Goal: Task Accomplishment & Management: Use online tool/utility

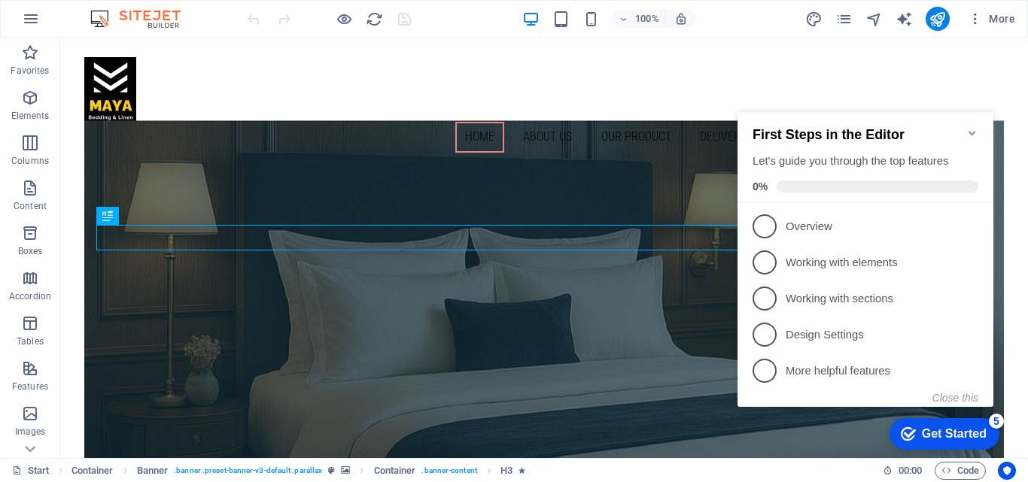
click at [971, 127] on icon "Minimize checklist" at bounding box center [972, 133] width 12 height 12
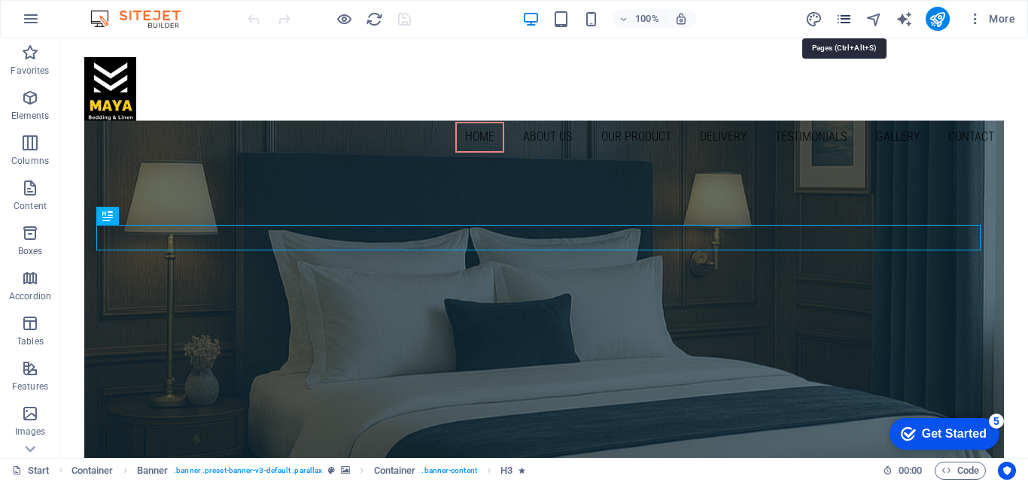
click at [845, 14] on icon "pages" at bounding box center [843, 19] width 17 height 17
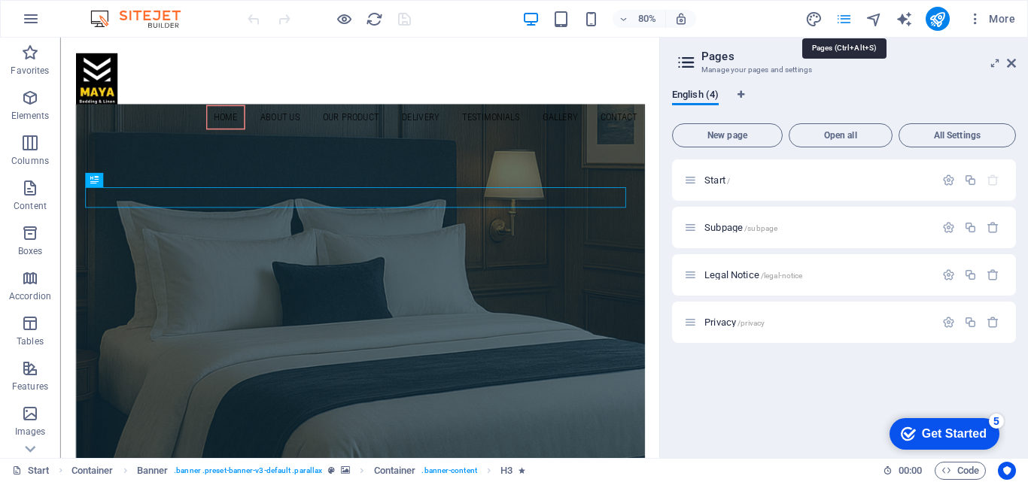
click at [845, 14] on icon "pages" at bounding box center [843, 19] width 17 height 17
click at [995, 17] on span "More" at bounding box center [991, 18] width 47 height 15
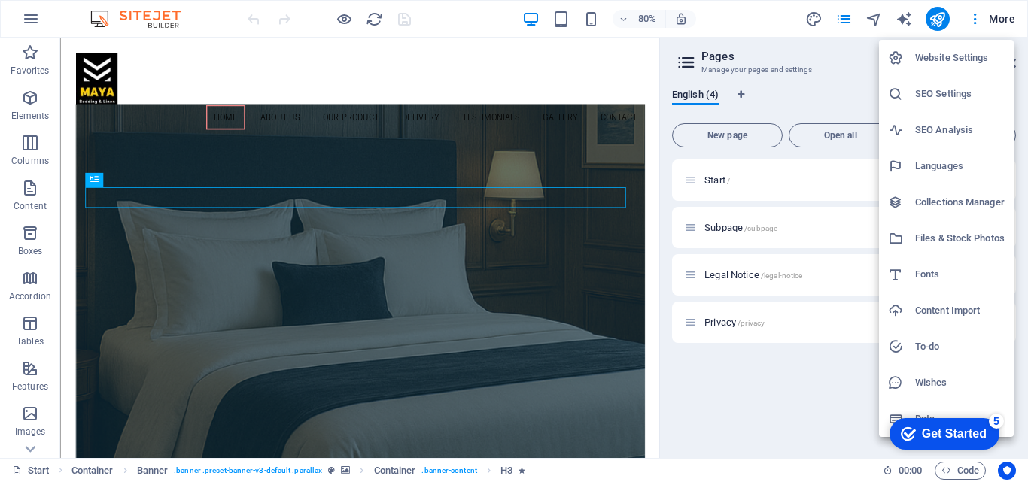
drag, startPoint x: 1020, startPoint y: 138, endPoint x: 1022, endPoint y: 205, distance: 67.0
click at [1022, 205] on div at bounding box center [514, 241] width 1028 height 482
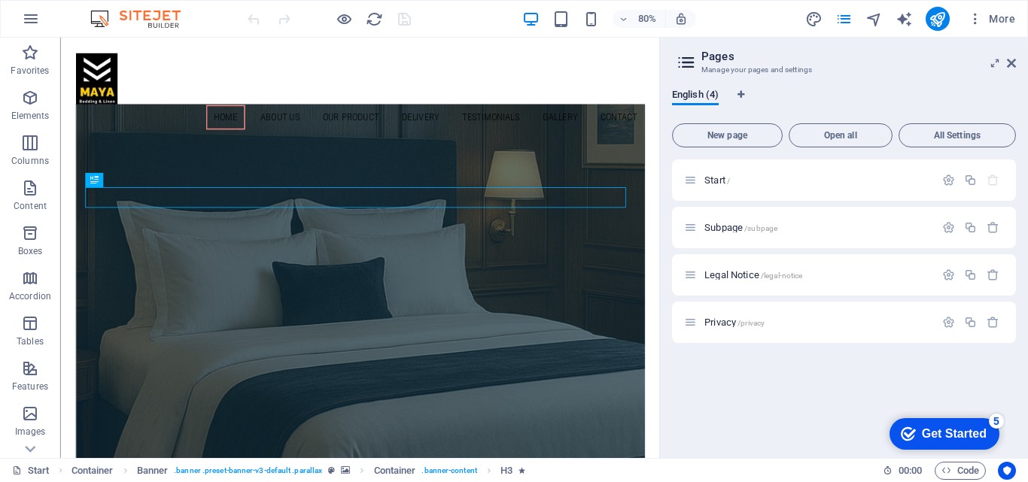
click at [1012, 56] on h2 "Pages" at bounding box center [858, 57] width 315 height 14
click at [971, 21] on icon "button" at bounding box center [975, 18] width 15 height 15
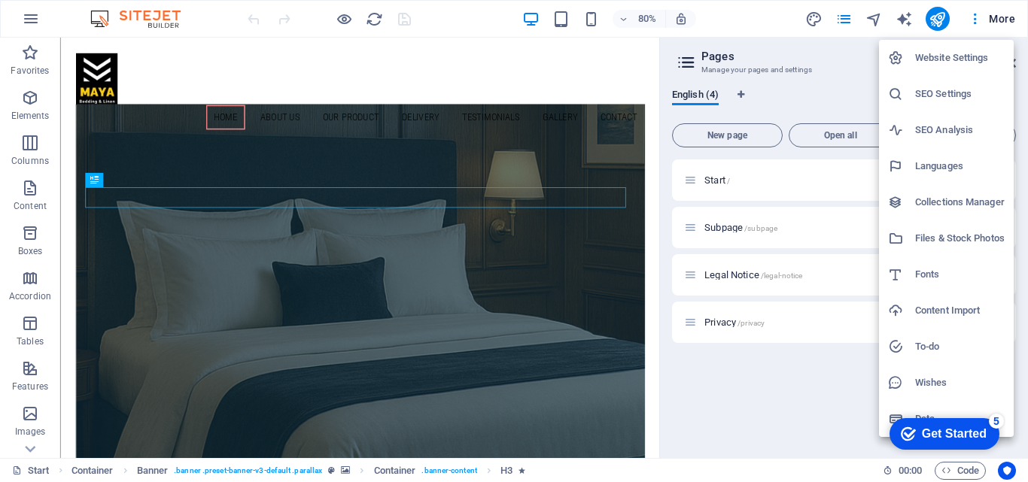
click at [963, 48] on li "Website Settings" at bounding box center [946, 58] width 135 height 36
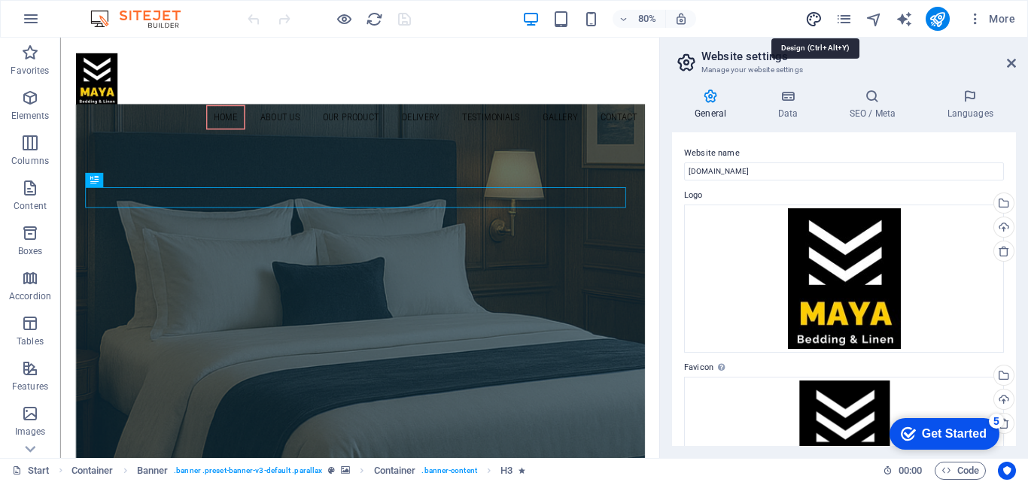
click at [815, 20] on icon "design" at bounding box center [813, 19] width 17 height 17
select select "px"
select select "300"
select select "px"
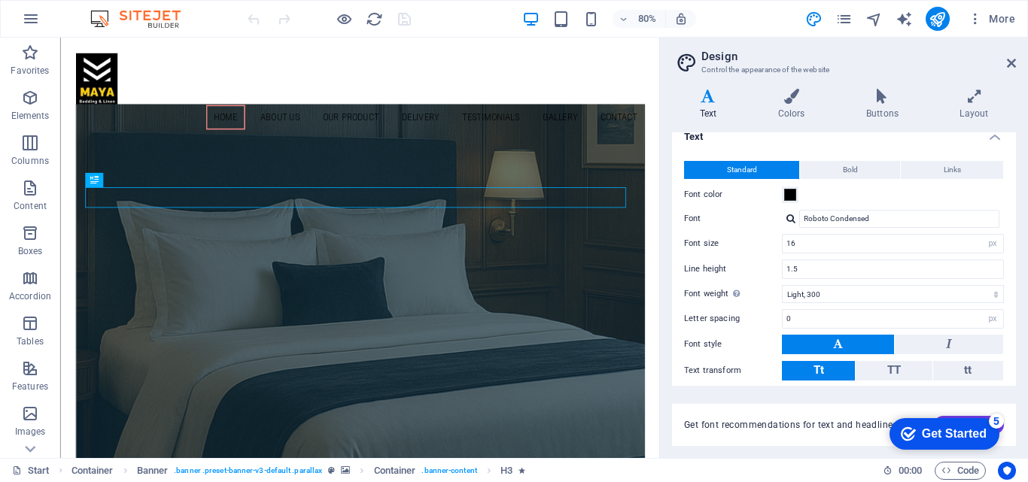
scroll to position [8, 0]
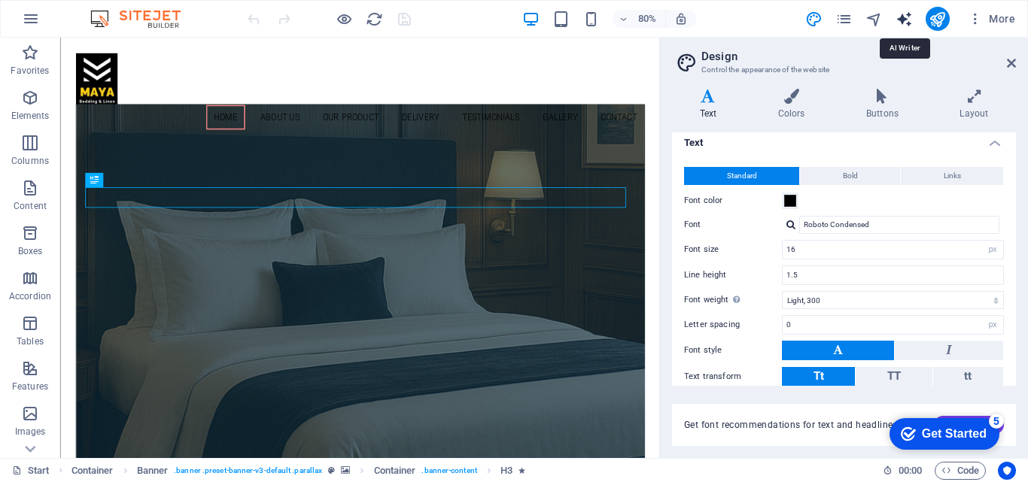
click at [900, 19] on icon "text_generator" at bounding box center [903, 19] width 17 height 17
select select "English"
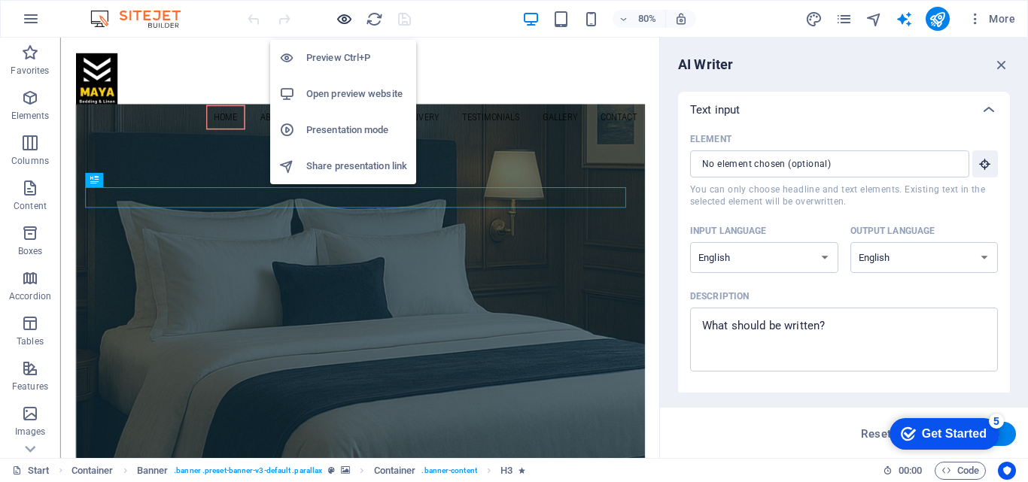
click at [345, 23] on icon "button" at bounding box center [344, 19] width 17 height 17
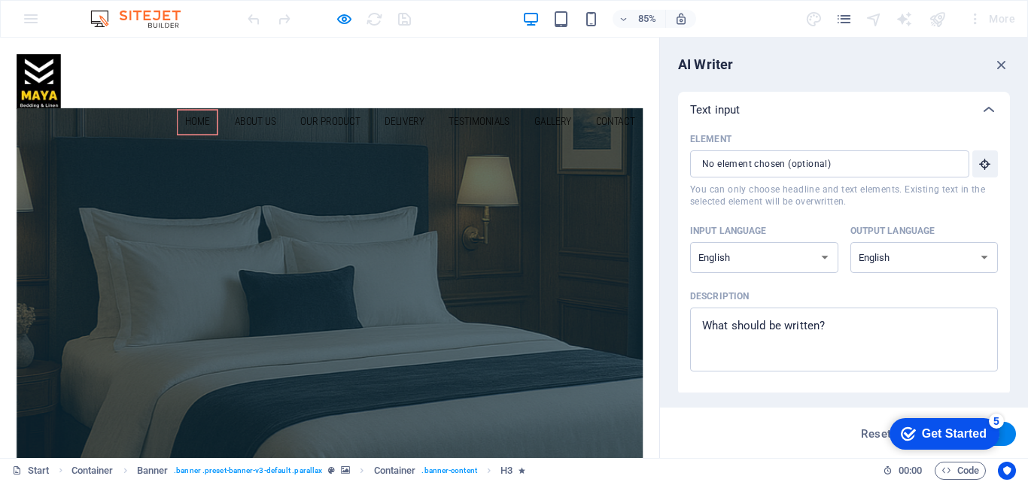
click at [26, 17] on div "85% More" at bounding box center [514, 19] width 1026 height 36
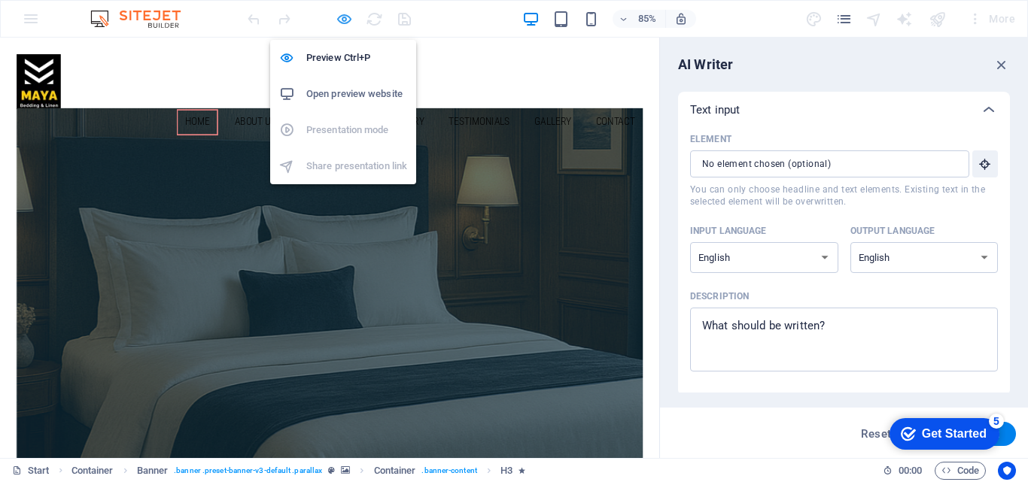
click at [345, 13] on icon "button" at bounding box center [344, 19] width 17 height 17
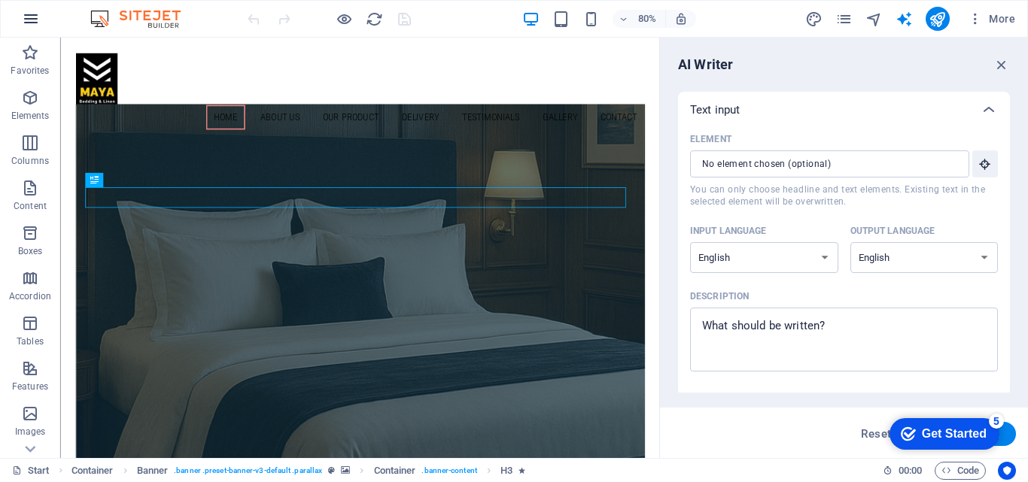
click at [30, 14] on icon "button" at bounding box center [31, 19] width 18 height 18
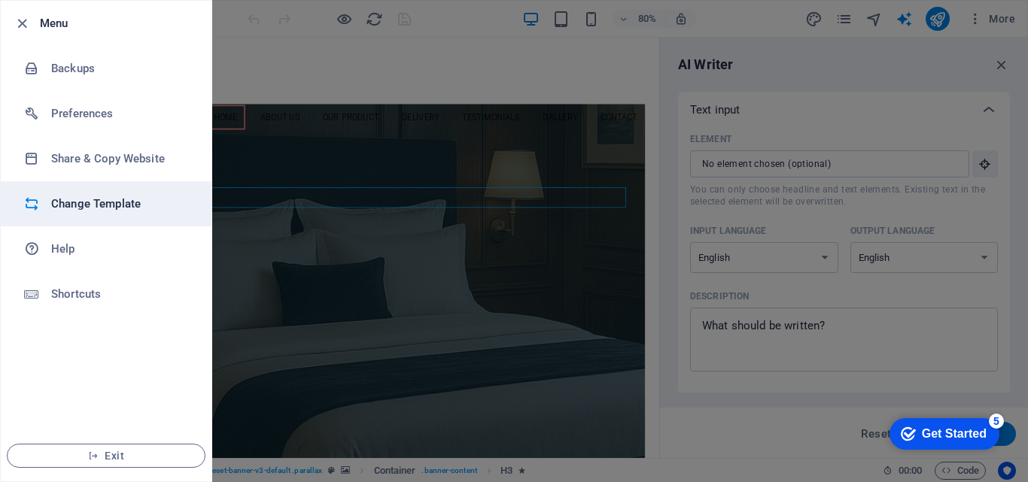
click at [110, 195] on h6 "Change Template" at bounding box center [120, 204] width 139 height 18
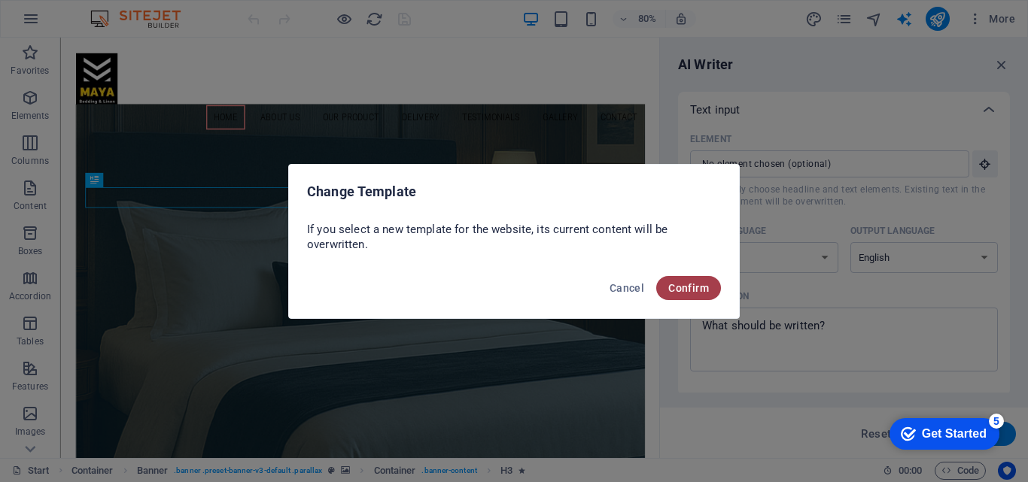
click at [672, 283] on span "Confirm" at bounding box center [688, 288] width 41 height 12
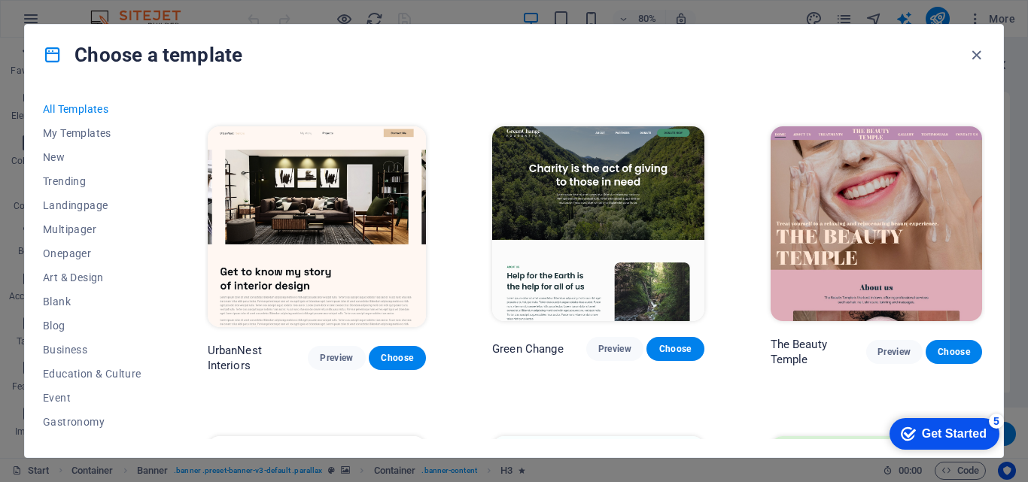
scroll to position [1714, 0]
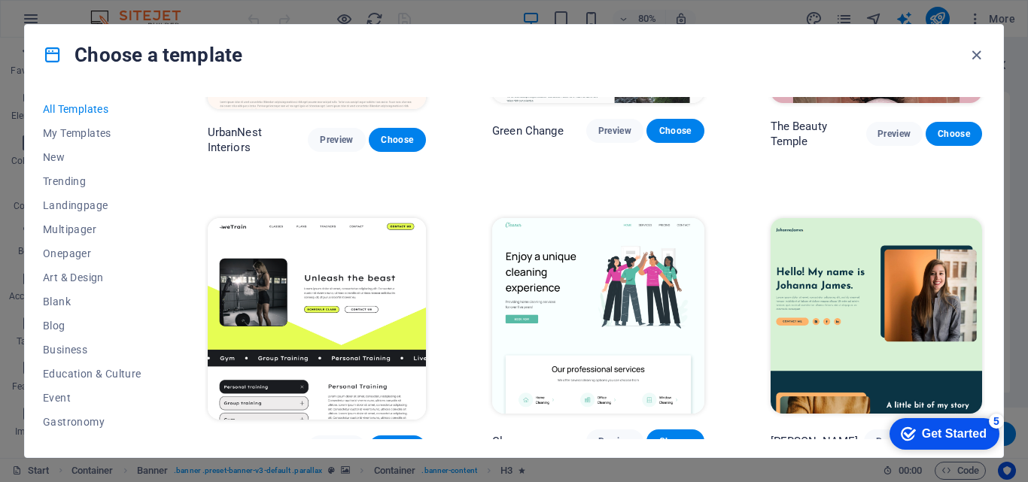
click at [345, 238] on img at bounding box center [317, 319] width 218 height 202
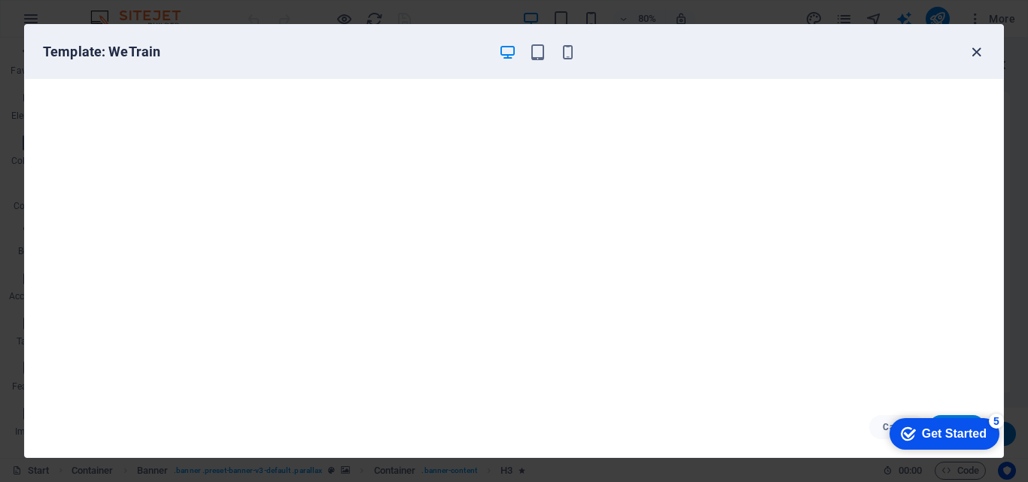
click at [976, 56] on icon "button" at bounding box center [976, 52] width 17 height 17
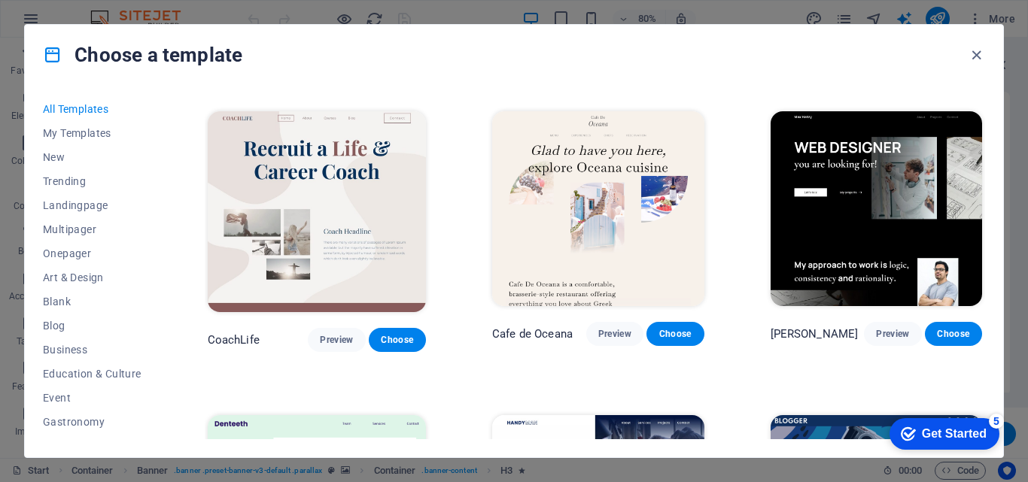
scroll to position [3684, 0]
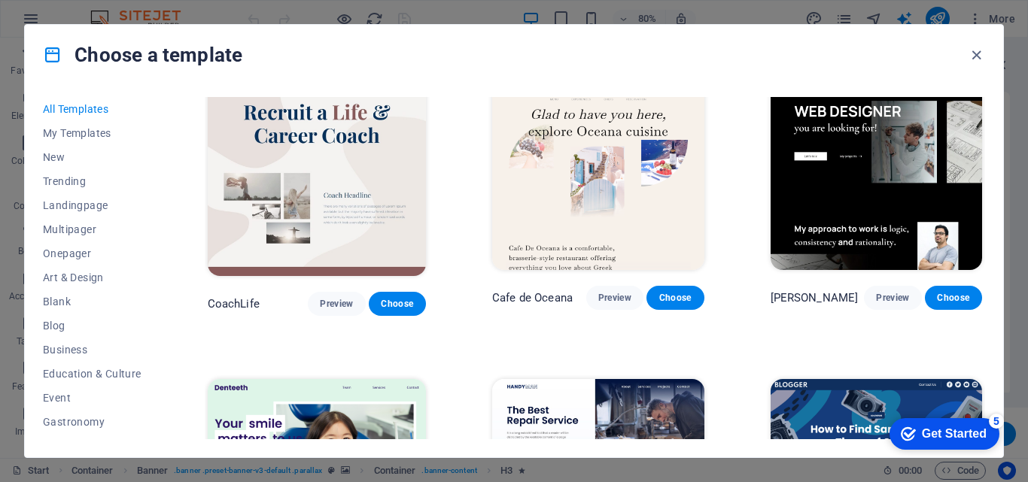
click at [984, 181] on div "SugarDough Preview Choose RepairIT Preview Choose Peoneera Preview Choose Art M…" at bounding box center [595, 268] width 780 height 342
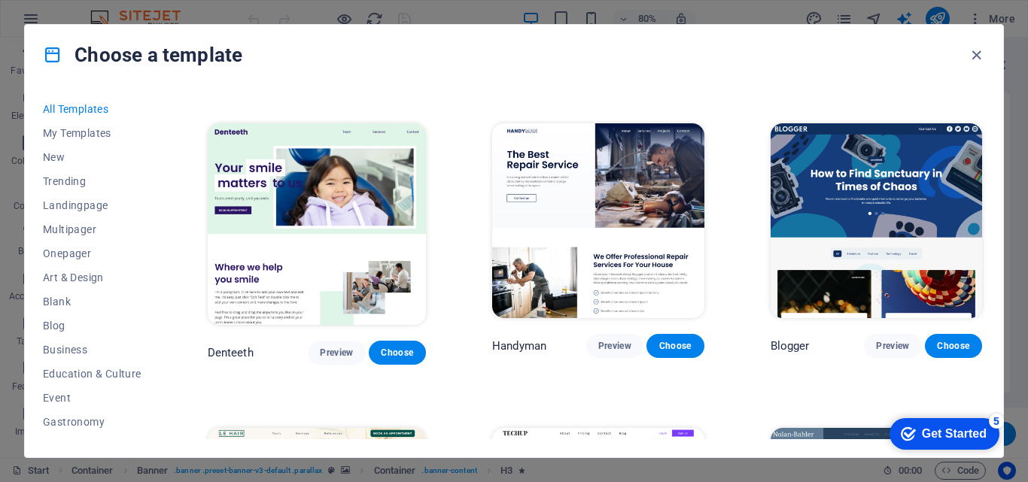
scroll to position [4195, 0]
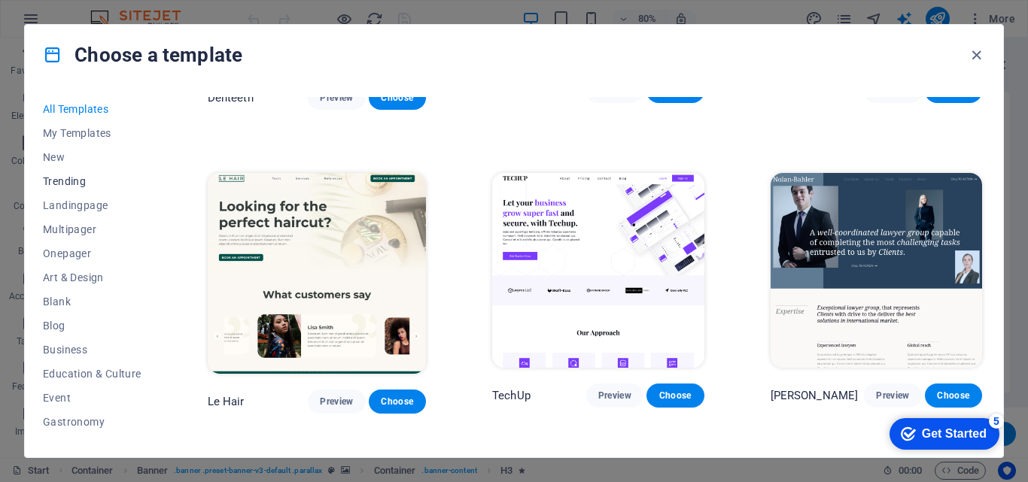
click at [70, 177] on span "Trending" at bounding box center [92, 181] width 99 height 12
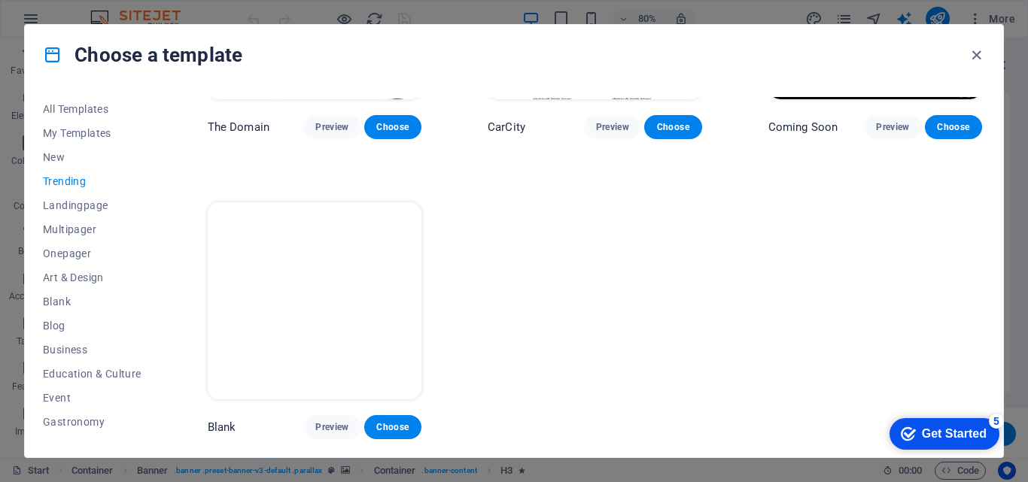
scroll to position [1389, 0]
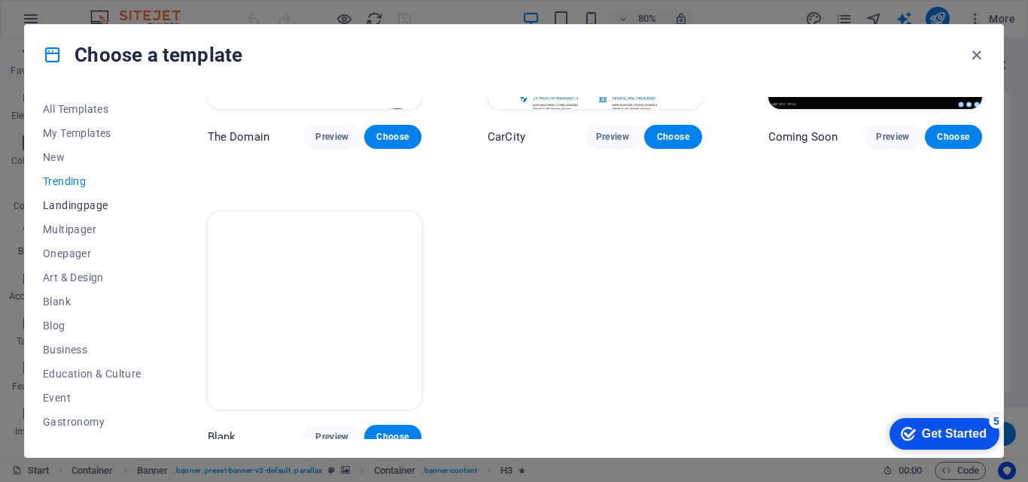
click at [65, 209] on span "Landingpage" at bounding box center [92, 205] width 99 height 12
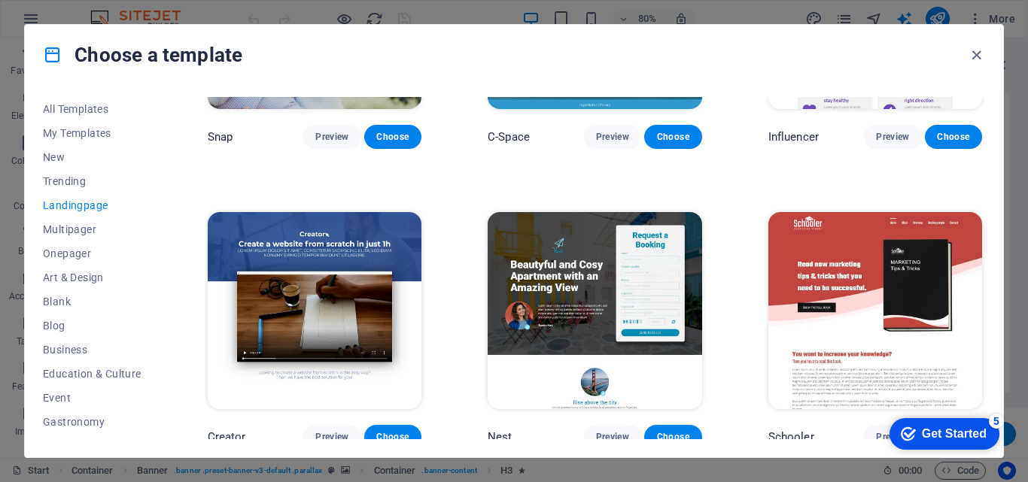
scroll to position [2285, 0]
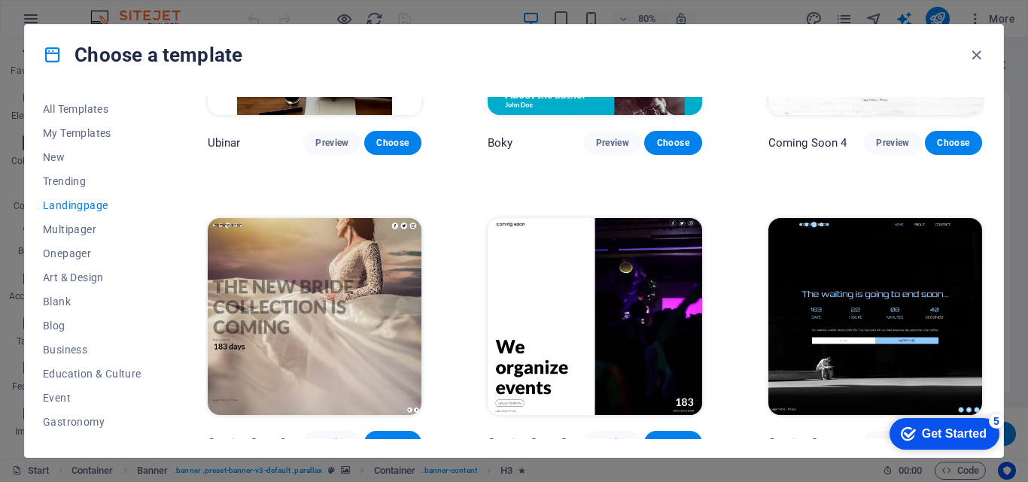
click at [65, 209] on span "Landingpage" at bounding box center [92, 205] width 99 height 12
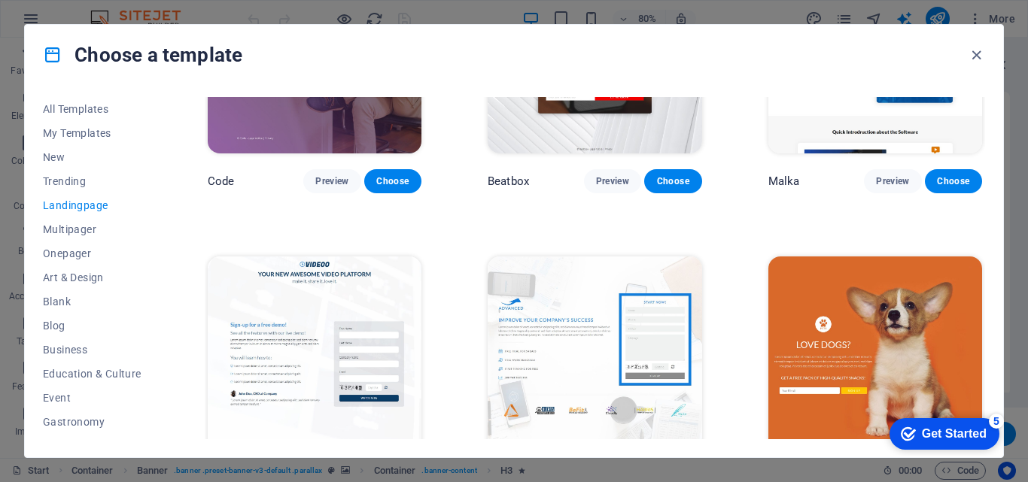
scroll to position [329, 0]
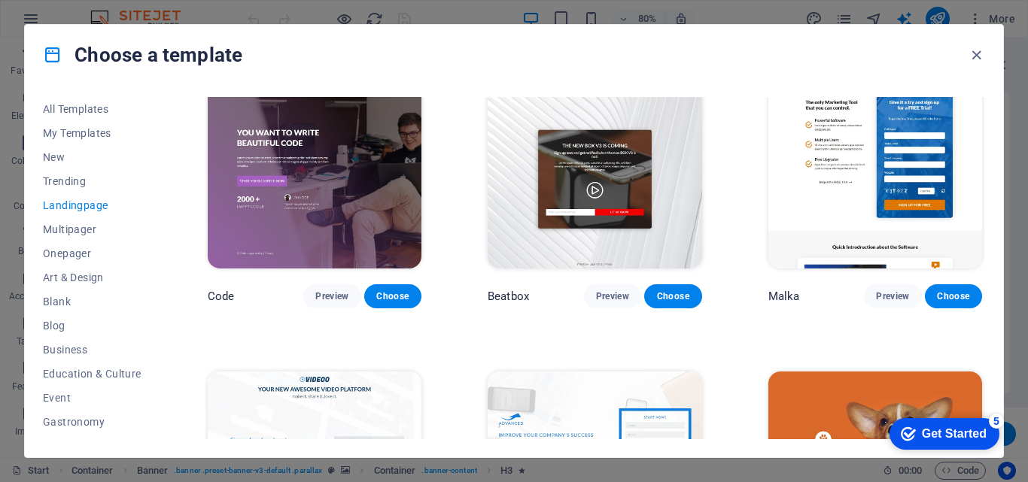
drag, startPoint x: 979, startPoint y: 155, endPoint x: 979, endPoint y: 120, distance: 35.4
click at [979, 120] on div "Malka Preview Choose" at bounding box center [875, 188] width 220 height 240
click at [52, 185] on span "Trending" at bounding box center [92, 181] width 99 height 12
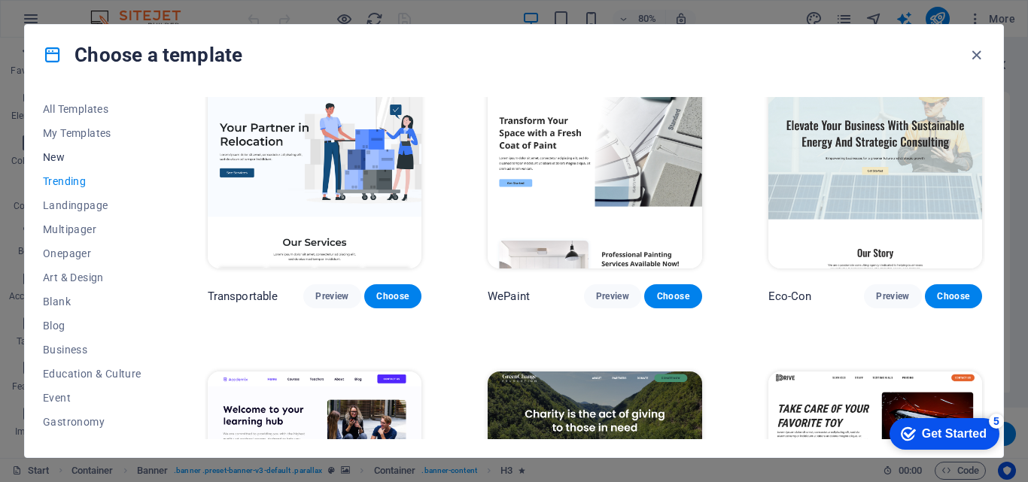
click at [51, 151] on span "New" at bounding box center [92, 157] width 99 height 12
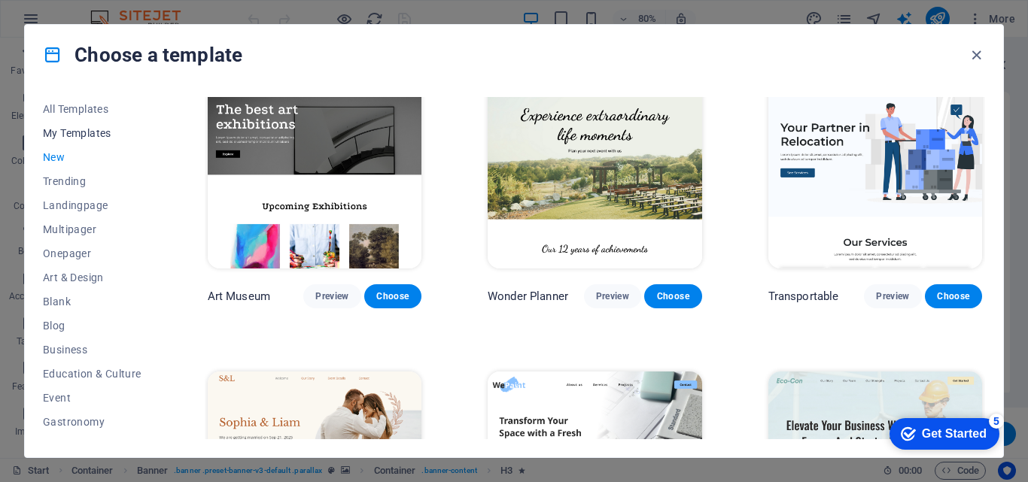
click at [51, 135] on span "My Templates" at bounding box center [92, 133] width 99 height 12
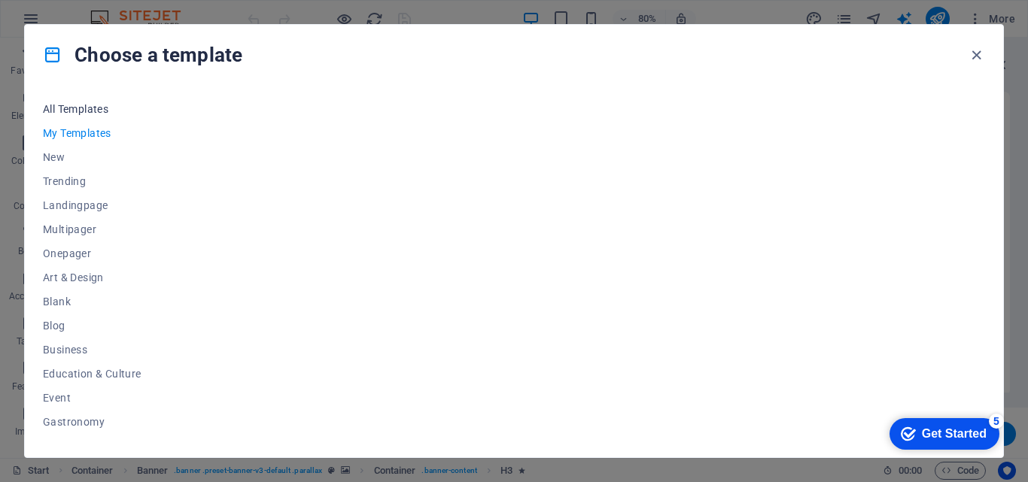
click at [71, 98] on button "All Templates" at bounding box center [92, 109] width 99 height 24
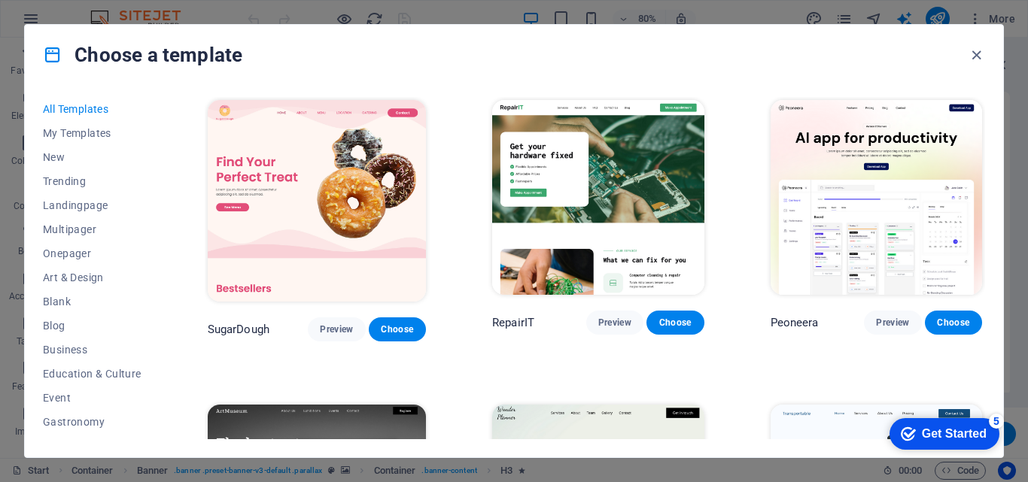
click at [312, 189] on img at bounding box center [317, 201] width 218 height 202
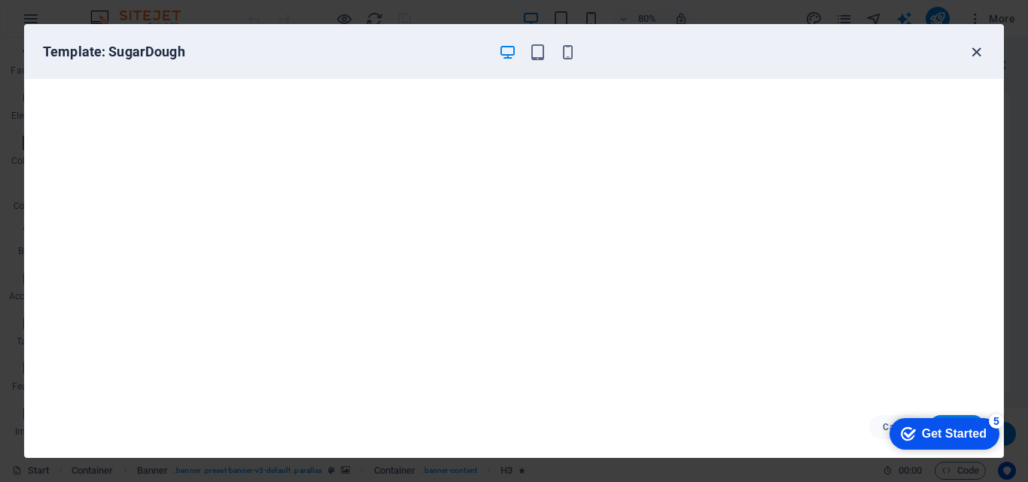
click at [981, 58] on icon "button" at bounding box center [976, 52] width 17 height 17
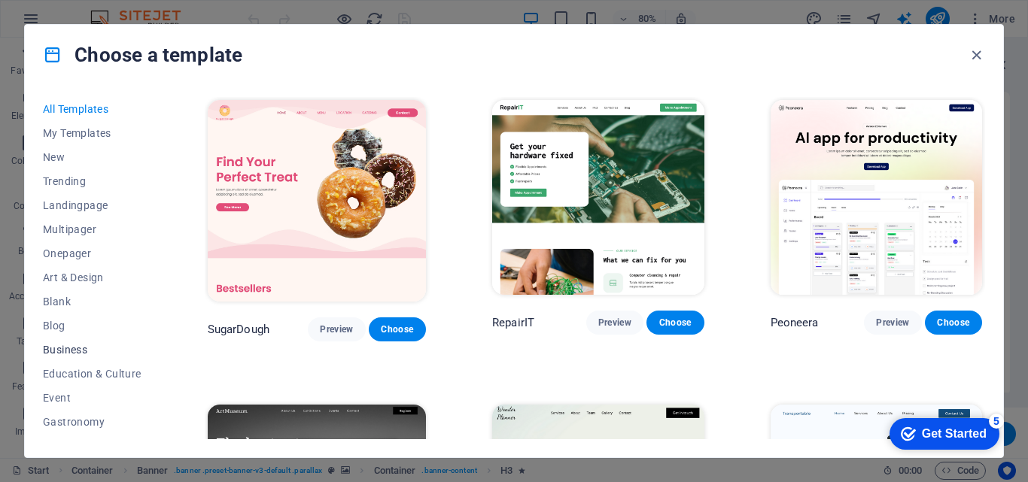
click at [81, 348] on span "Business" at bounding box center [92, 350] width 99 height 12
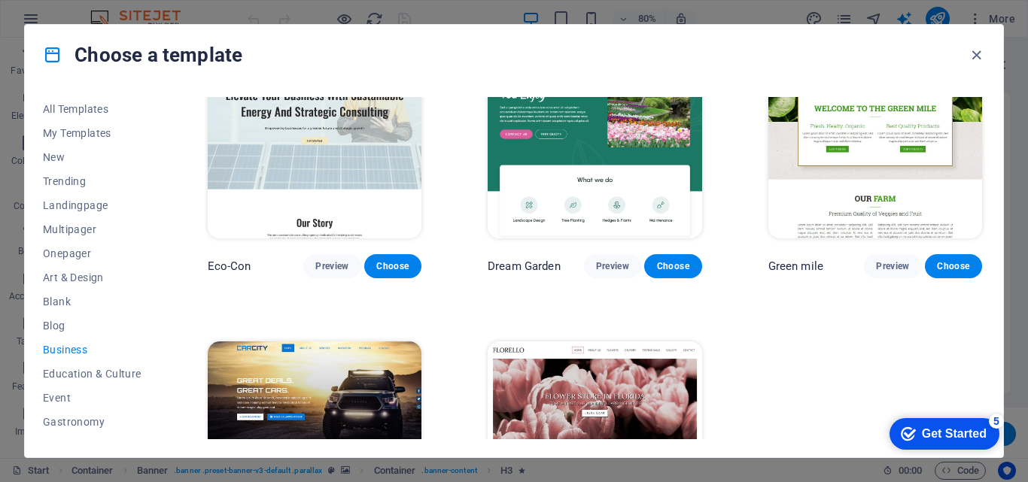
scroll to position [86, 0]
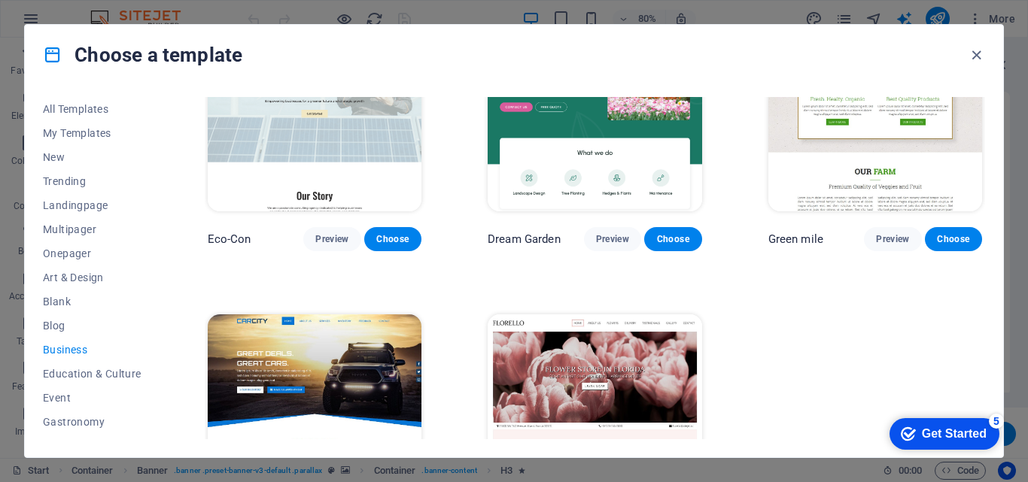
drag, startPoint x: 989, startPoint y: 182, endPoint x: 983, endPoint y: 114, distance: 68.7
click at [983, 114] on div "All Templates My Templates New Trending Landingpage Multipager Onepager Art & D…" at bounding box center [514, 271] width 978 height 372
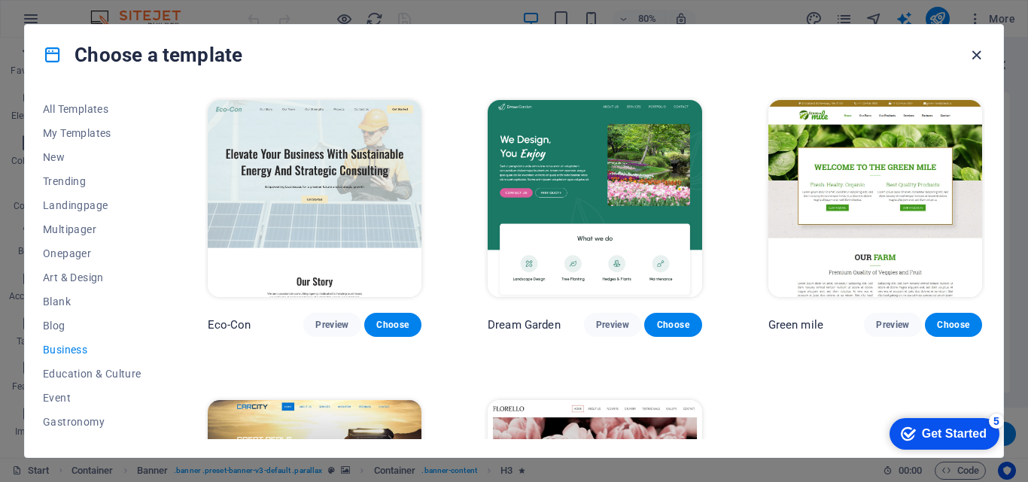
click at [974, 50] on icon "button" at bounding box center [976, 55] width 17 height 17
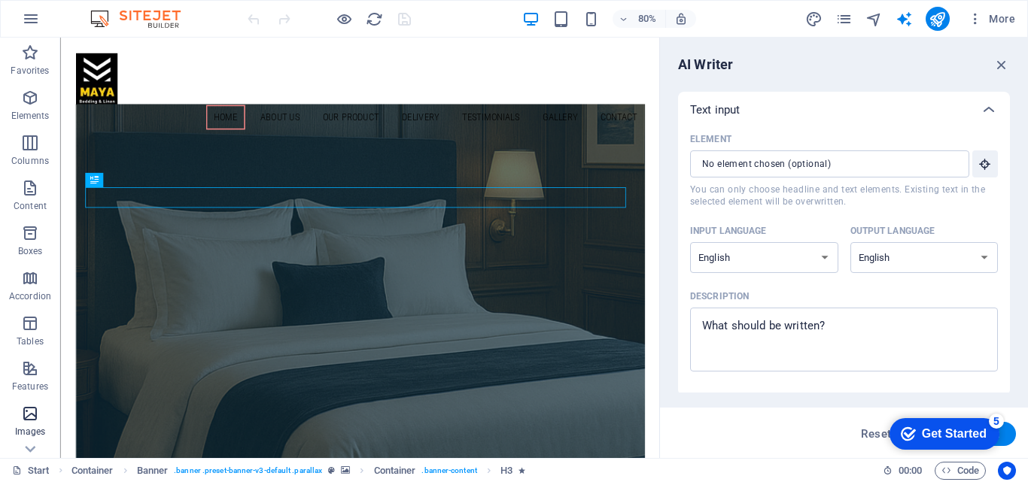
click at [23, 420] on icon "button" at bounding box center [30, 414] width 18 height 18
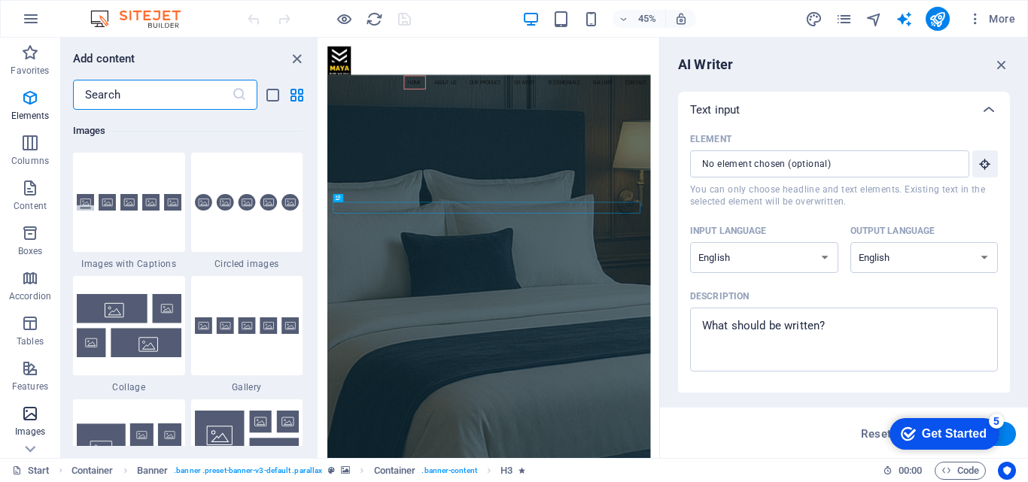
scroll to position [7630, 0]
click at [32, 50] on icon at bounding box center [31, 46] width 11 height 7
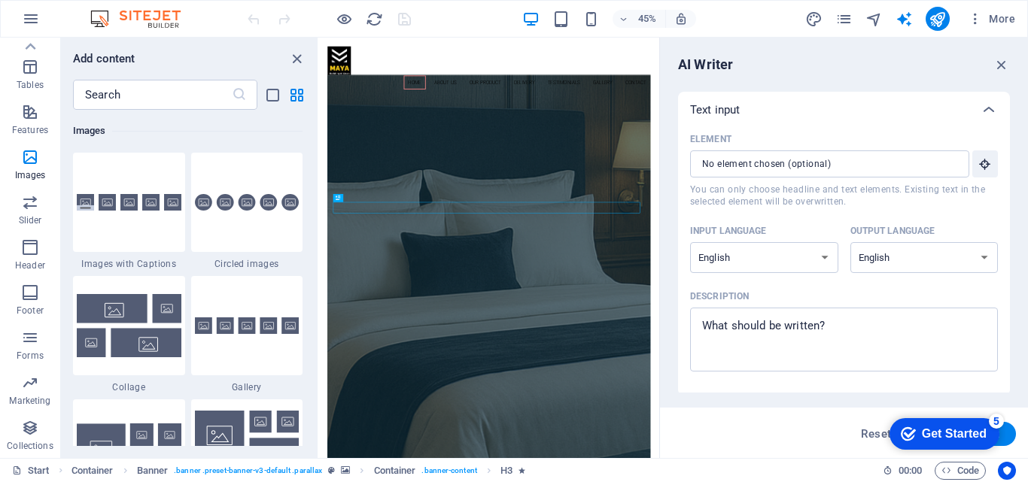
click at [32, 449] on p "Collections" at bounding box center [30, 446] width 46 height 12
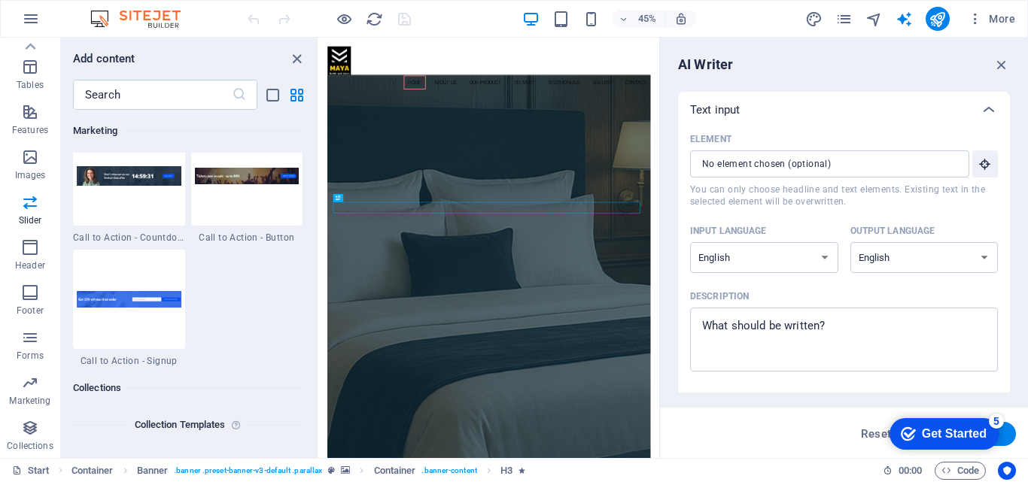
scroll to position [13775, 0]
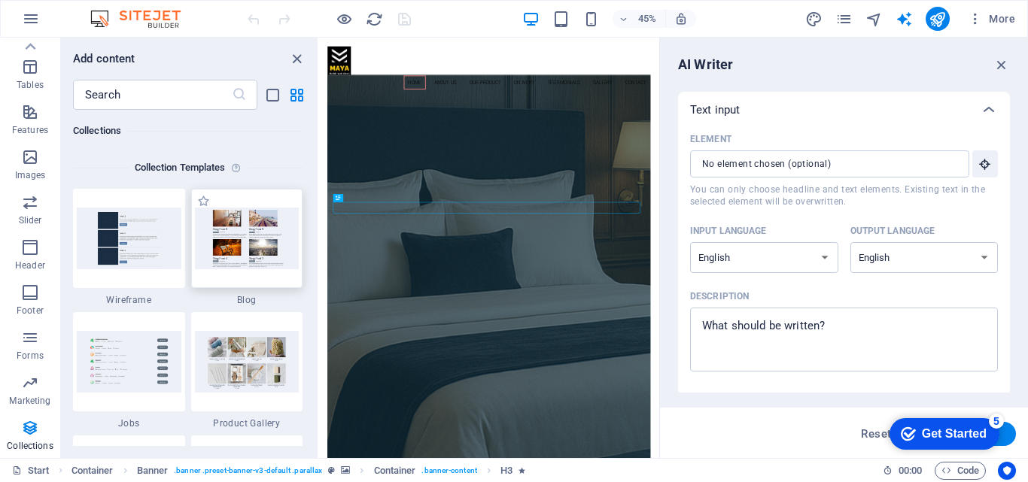
click at [241, 239] on img at bounding box center [247, 238] width 105 height 61
click at [117, 247] on img at bounding box center [129, 238] width 105 height 61
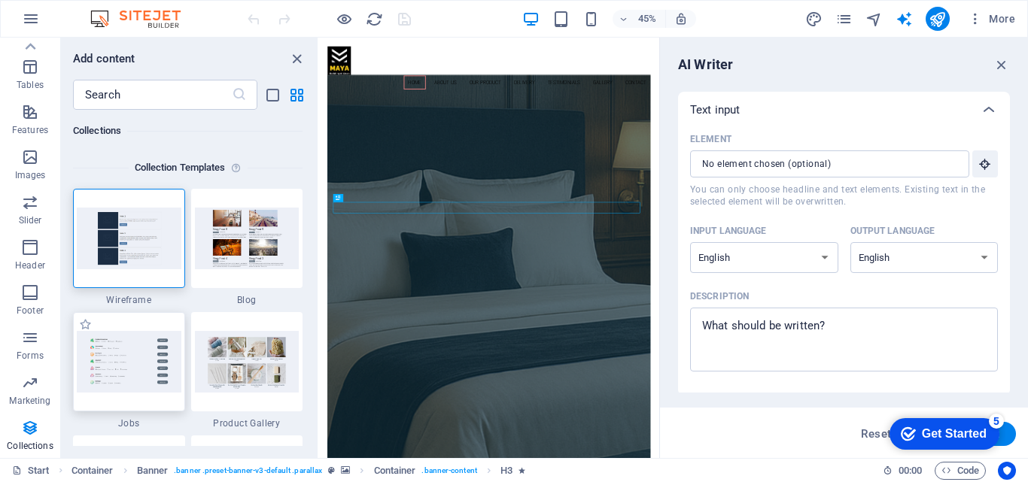
click at [126, 347] on img at bounding box center [129, 361] width 105 height 61
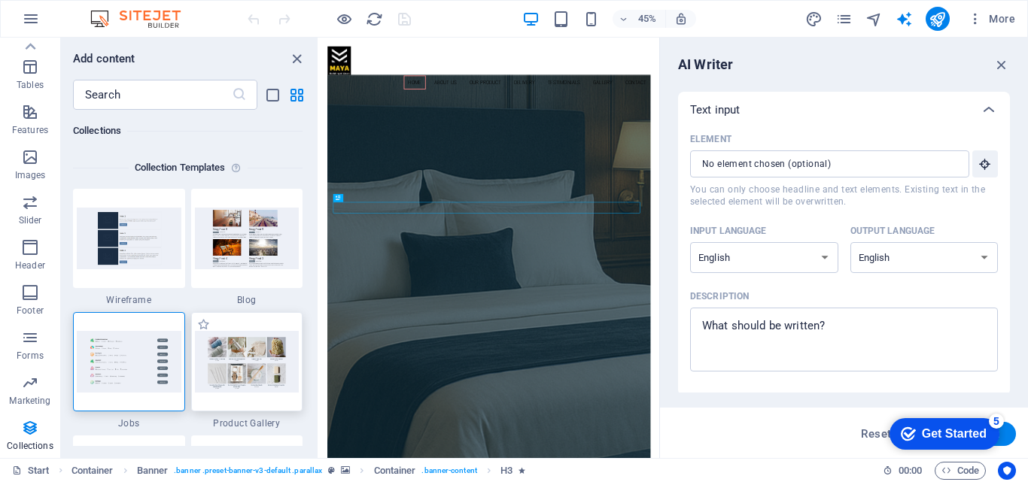
click at [196, 339] on img at bounding box center [247, 361] width 105 height 61
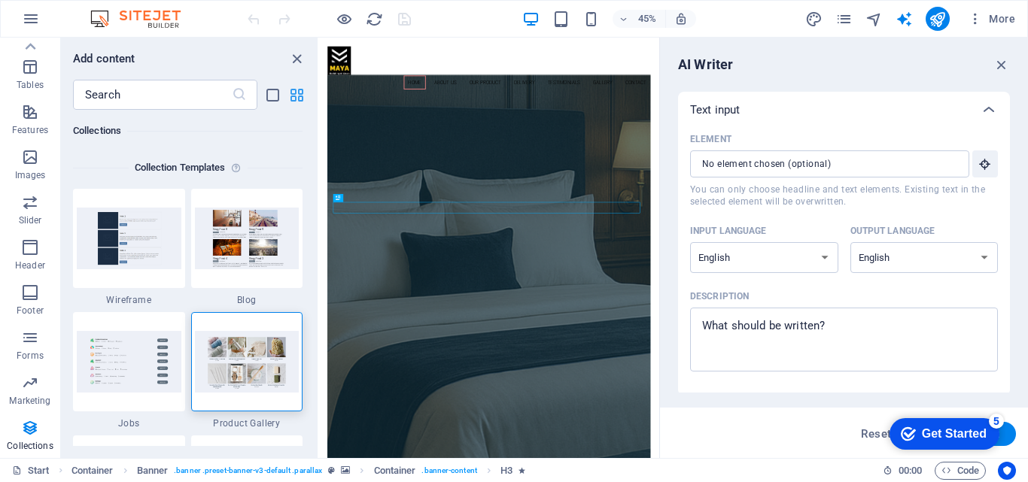
click at [293, 95] on icon "grid-view" at bounding box center [296, 95] width 17 height 17
click at [271, 91] on icon "list-view" at bounding box center [272, 95] width 17 height 17
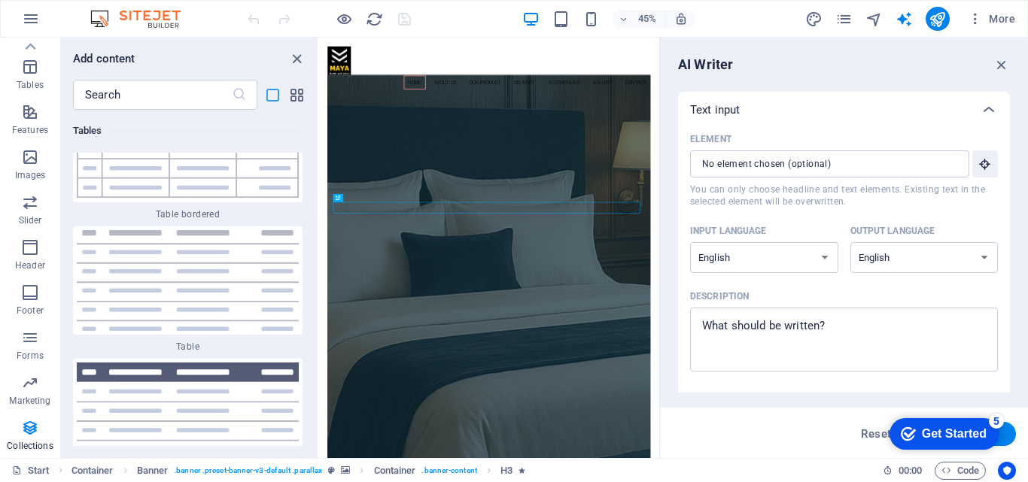
scroll to position [30638, 0]
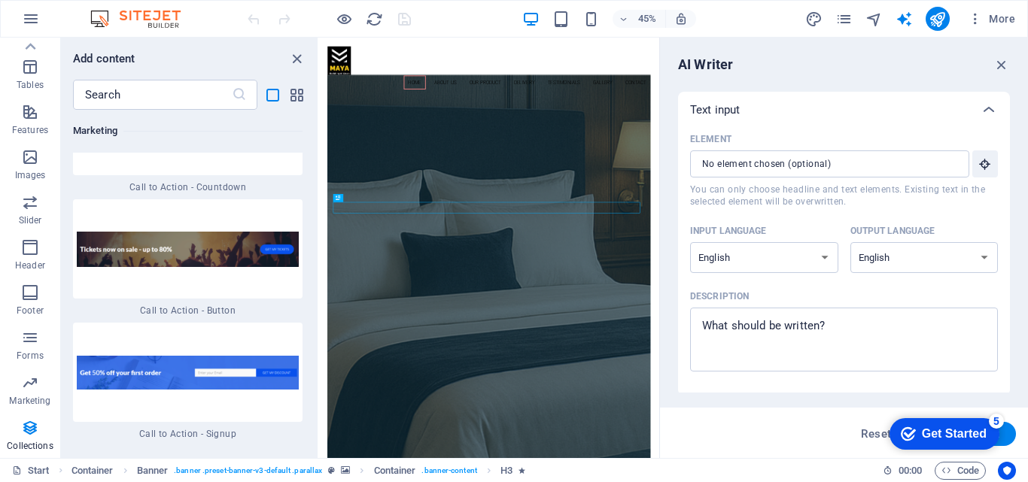
click at [37, 46] on icon at bounding box center [30, 46] width 21 height 21
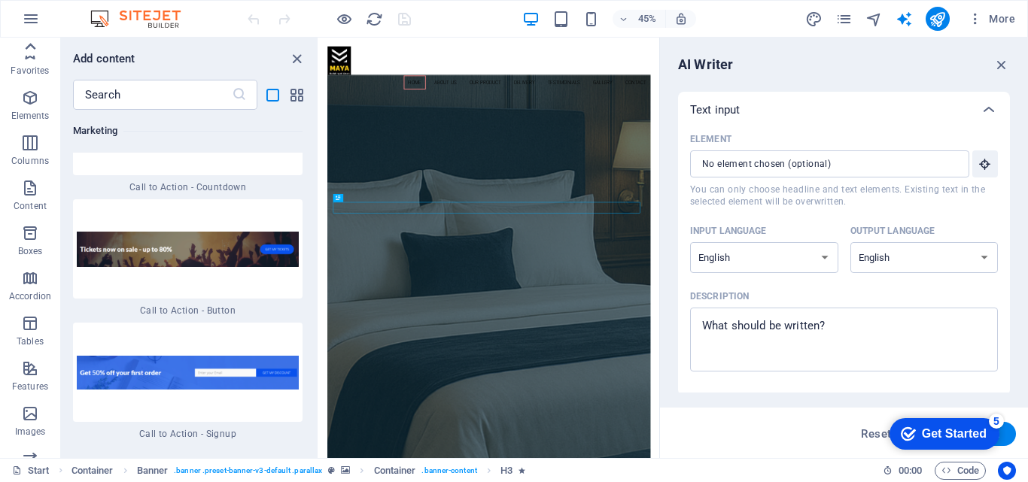
click at [37, 46] on icon at bounding box center [30, 46] width 21 height 21
click at [37, 46] on div "Favorites Elements Columns Content Boxes Accordion Tables Features Images Slide…" at bounding box center [30, 248] width 60 height 421
click at [37, 46] on icon "button" at bounding box center [30, 53] width 18 height 18
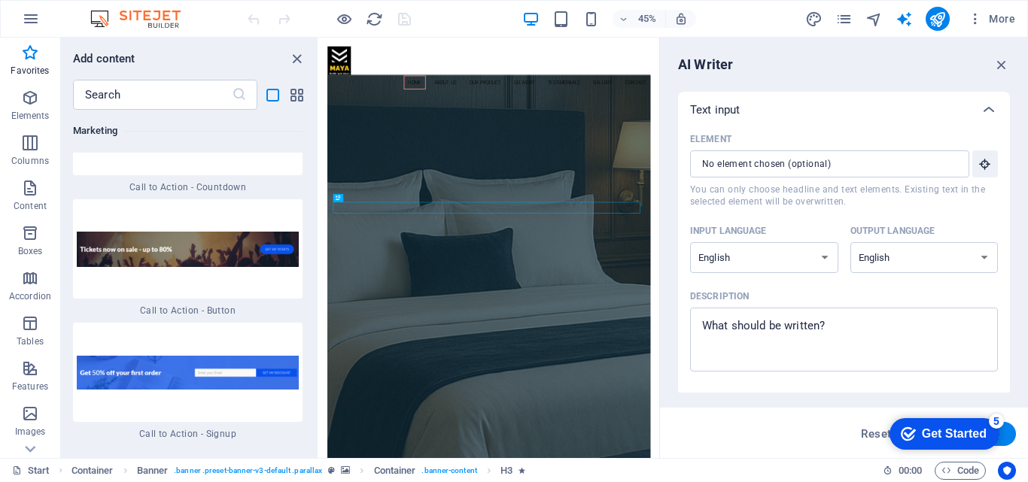
click at [37, 46] on icon "button" at bounding box center [30, 53] width 18 height 18
click at [26, 11] on icon "button" at bounding box center [31, 19] width 18 height 18
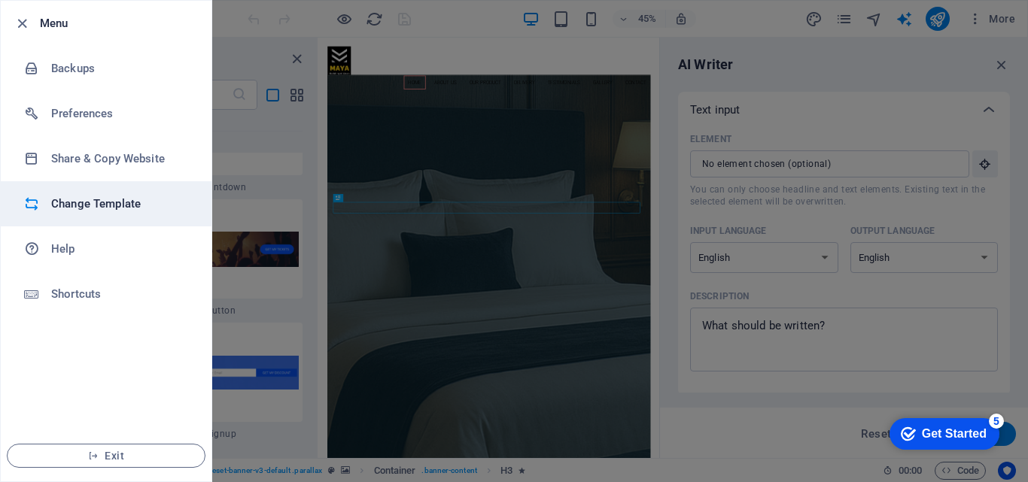
click at [44, 201] on div at bounding box center [37, 203] width 27 height 15
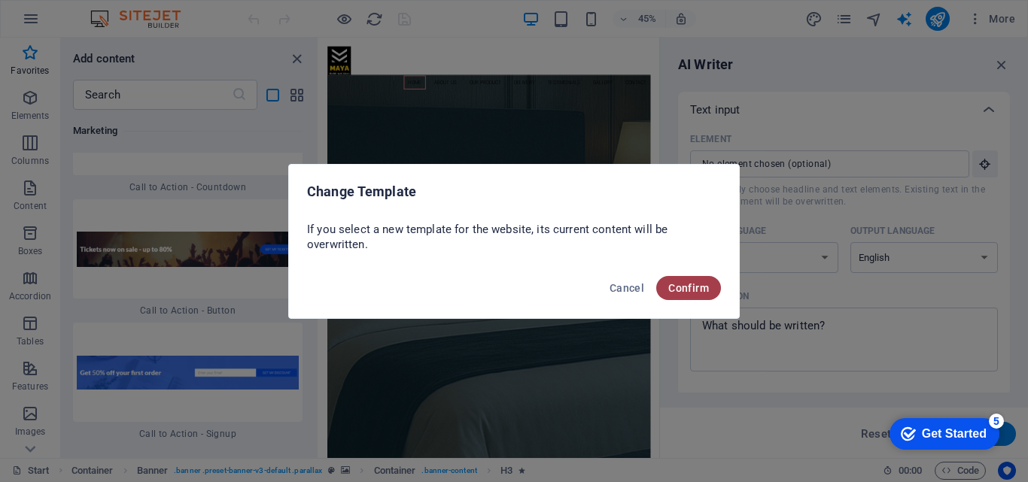
click at [685, 277] on button "Confirm" at bounding box center [688, 288] width 65 height 24
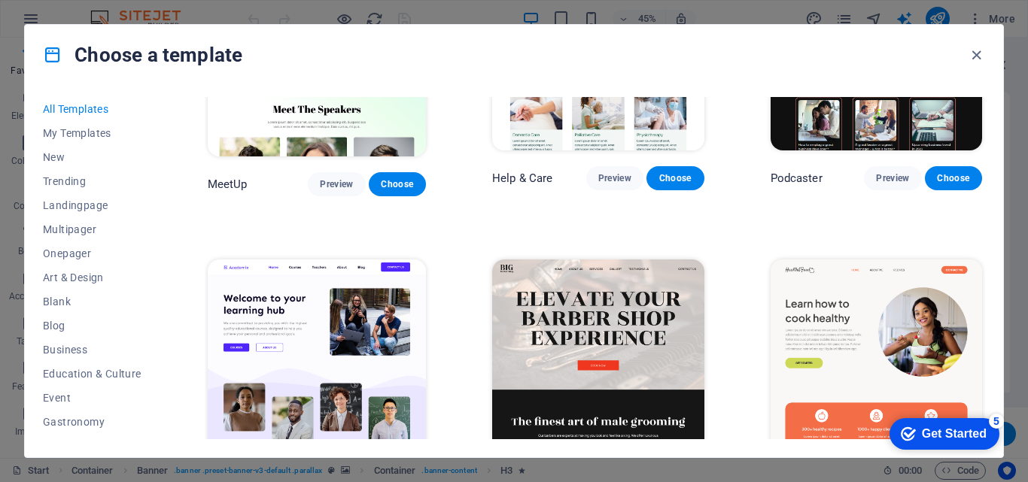
scroll to position [1204, 0]
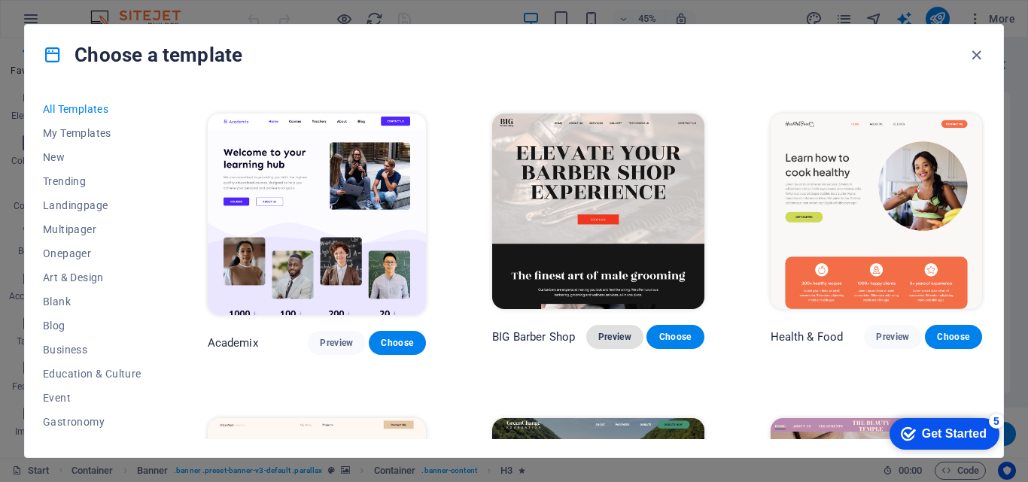
click at [603, 331] on span "Preview" at bounding box center [614, 337] width 33 height 12
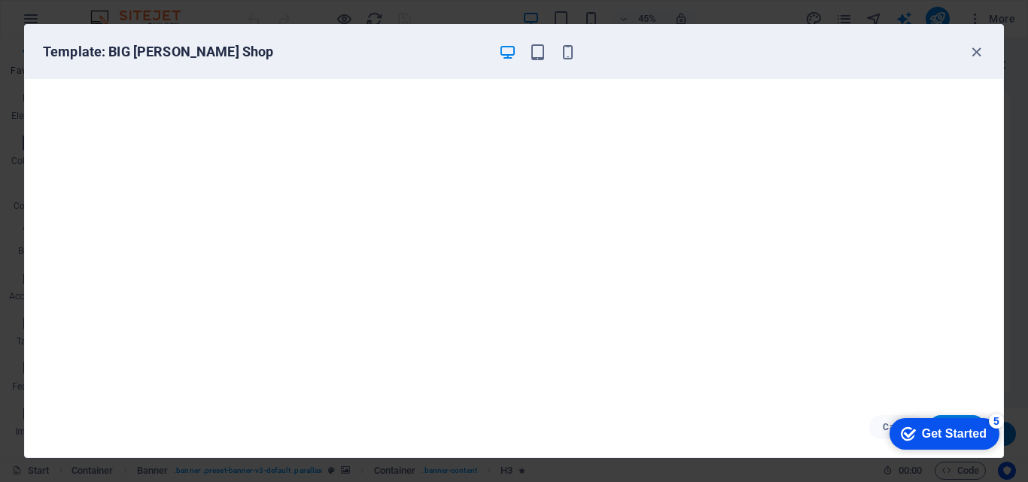
scroll to position [4, 0]
click at [546, 55] on span "button" at bounding box center [537, 52] width 18 height 17
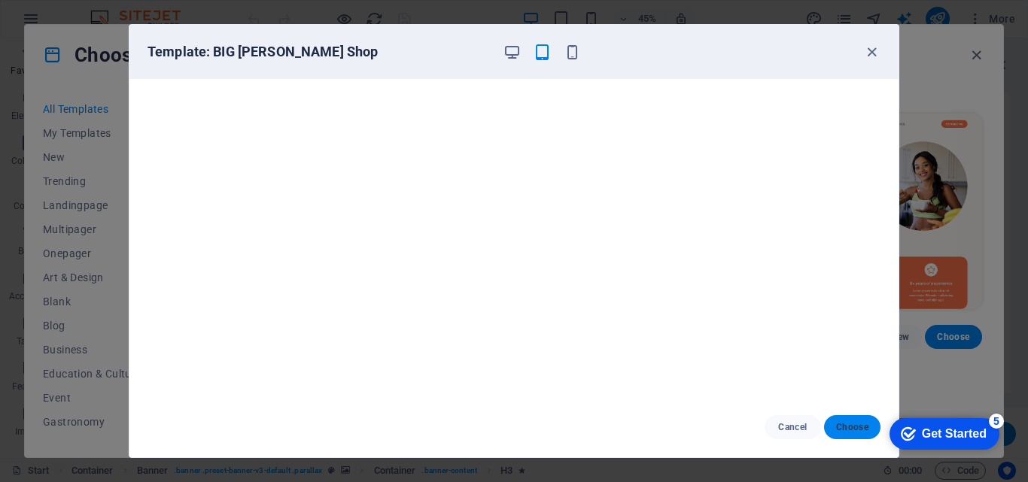
click at [840, 421] on span "Choose" at bounding box center [852, 427] width 32 height 12
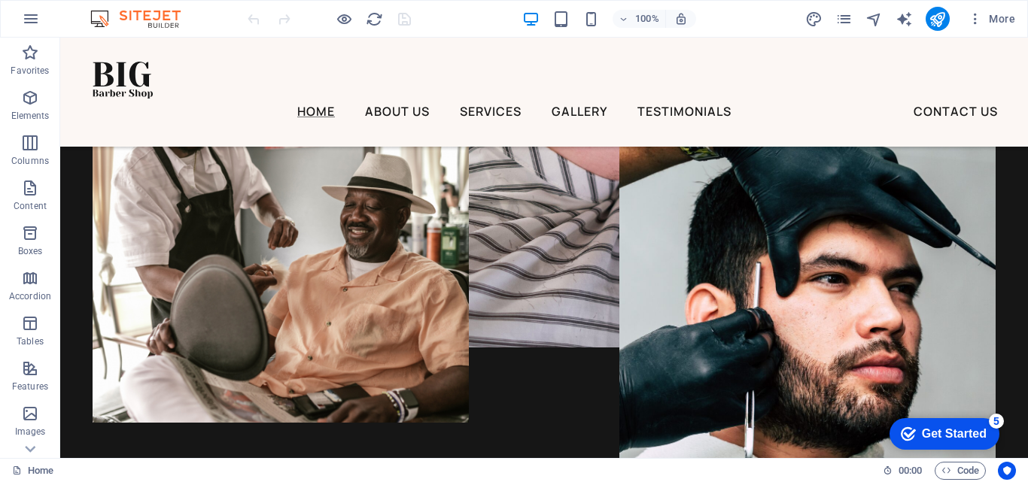
scroll to position [1275, 0]
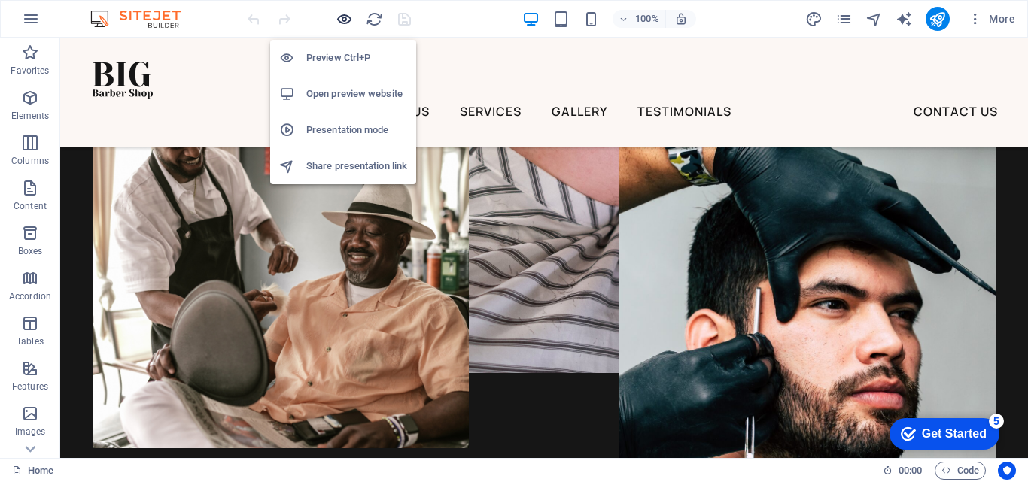
click at [339, 25] on icon "button" at bounding box center [344, 19] width 17 height 17
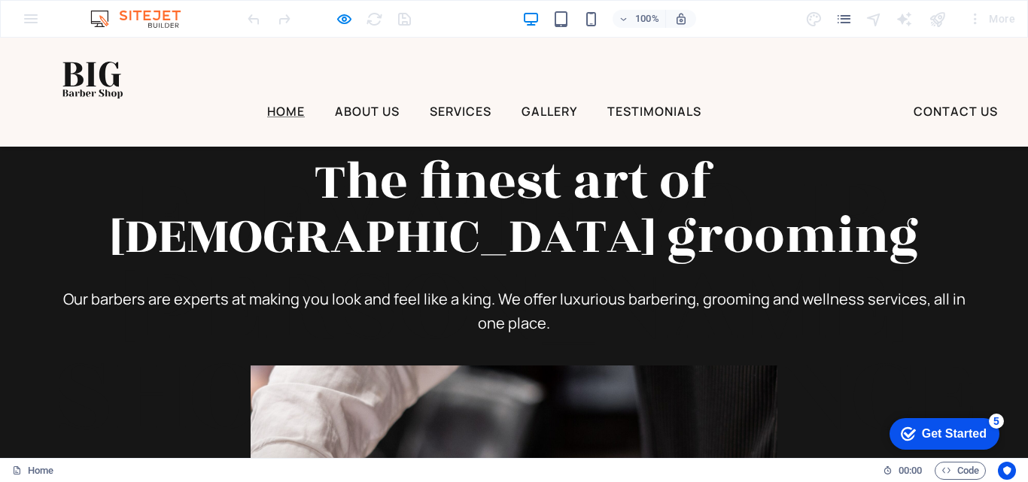
scroll to position [0, 0]
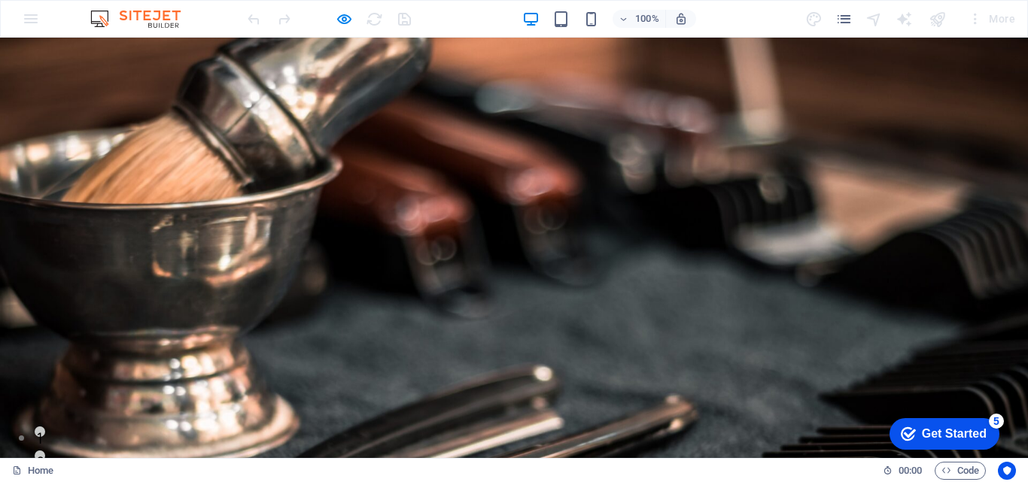
click at [28, 15] on div "100% More" at bounding box center [514, 19] width 1026 height 36
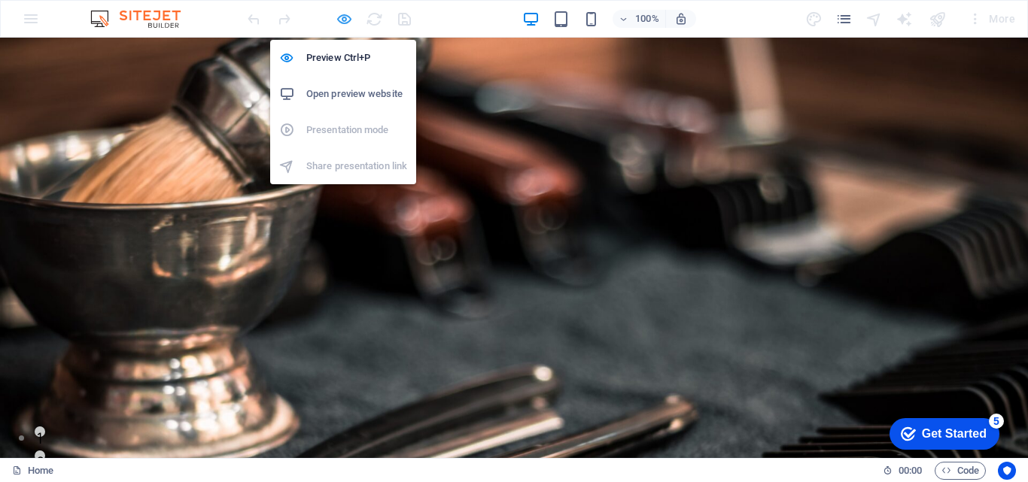
click at [341, 14] on icon "button" at bounding box center [344, 19] width 17 height 17
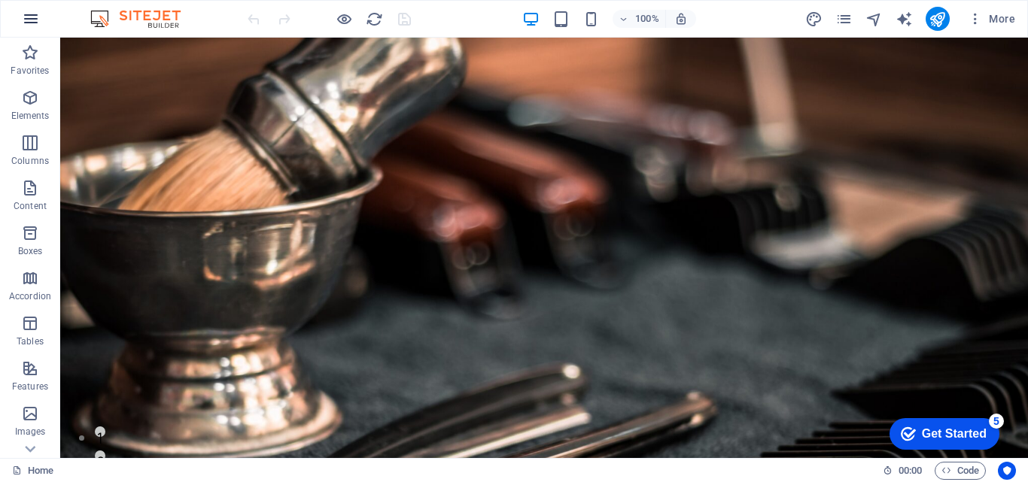
click at [38, 29] on button "button" at bounding box center [31, 19] width 36 height 36
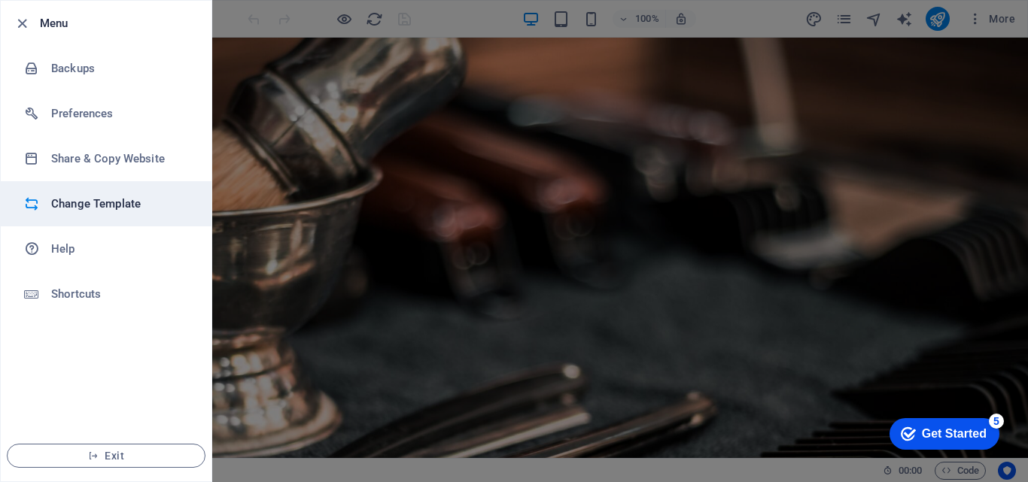
click at [61, 195] on h6 "Change Template" at bounding box center [120, 204] width 139 height 18
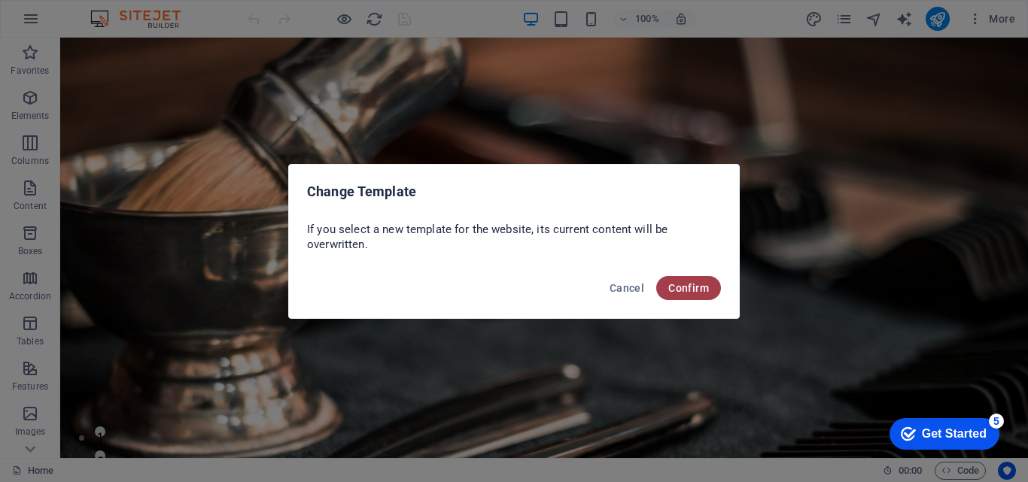
click at [704, 290] on span "Confirm" at bounding box center [688, 288] width 41 height 12
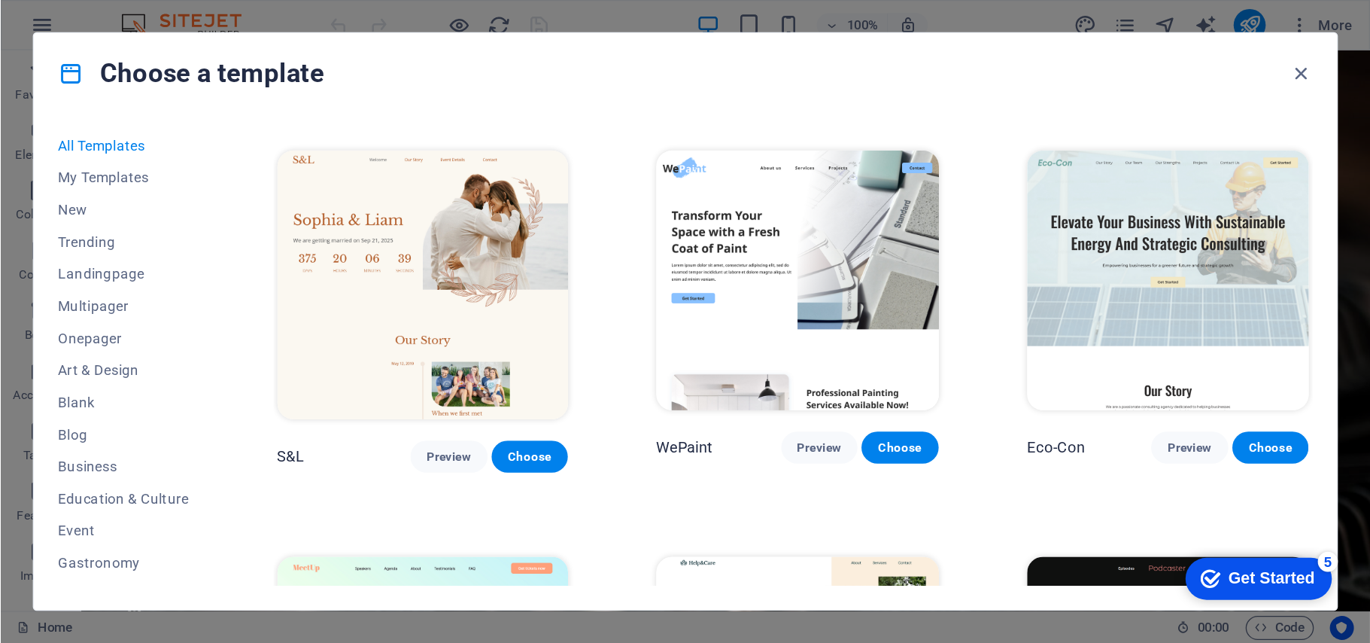
scroll to position [677, 0]
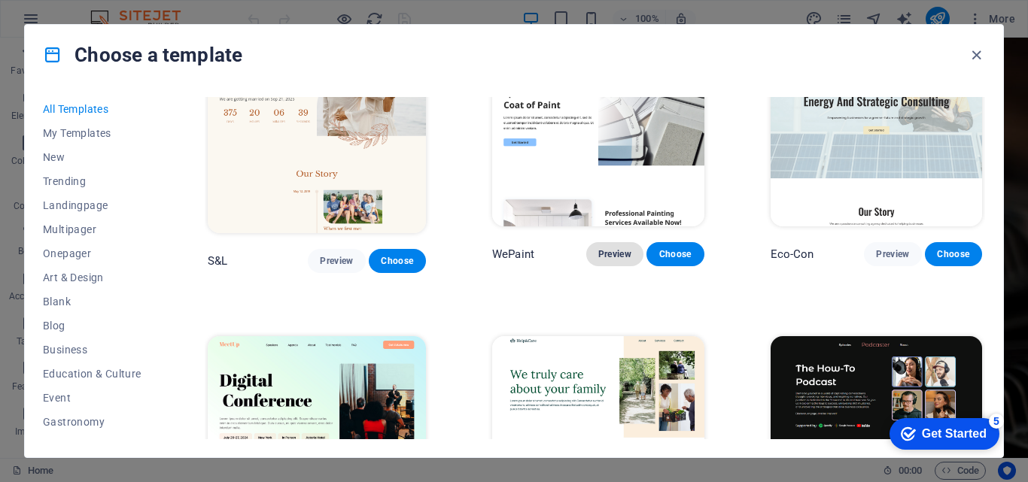
click at [598, 248] on span "Preview" at bounding box center [614, 254] width 33 height 12
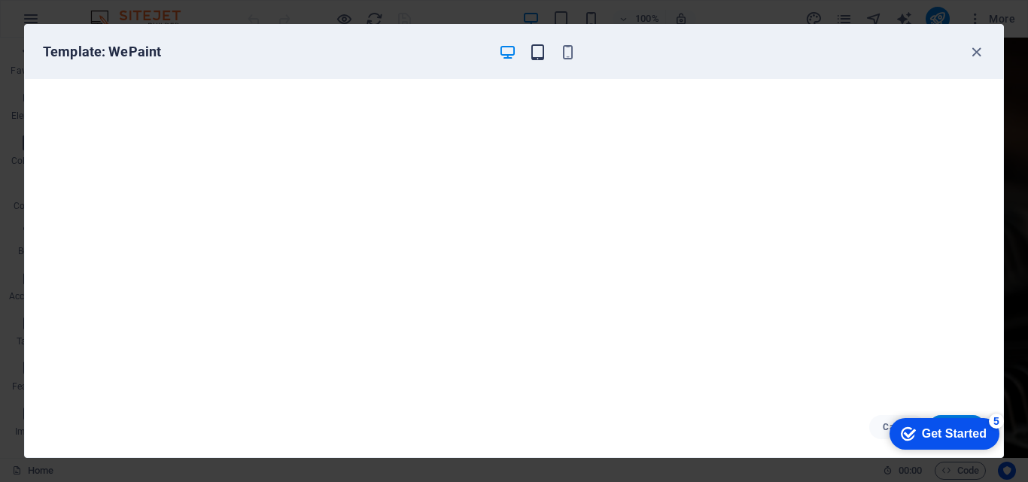
click at [532, 58] on icon "button" at bounding box center [537, 52] width 17 height 17
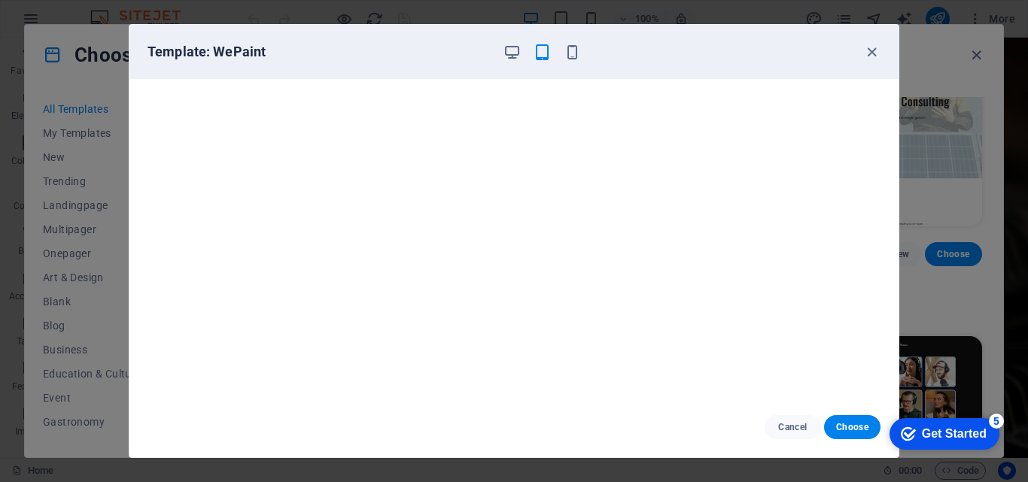
click at [532, 58] on div at bounding box center [542, 52] width 78 height 18
click at [515, 49] on icon "button" at bounding box center [511, 52] width 17 height 17
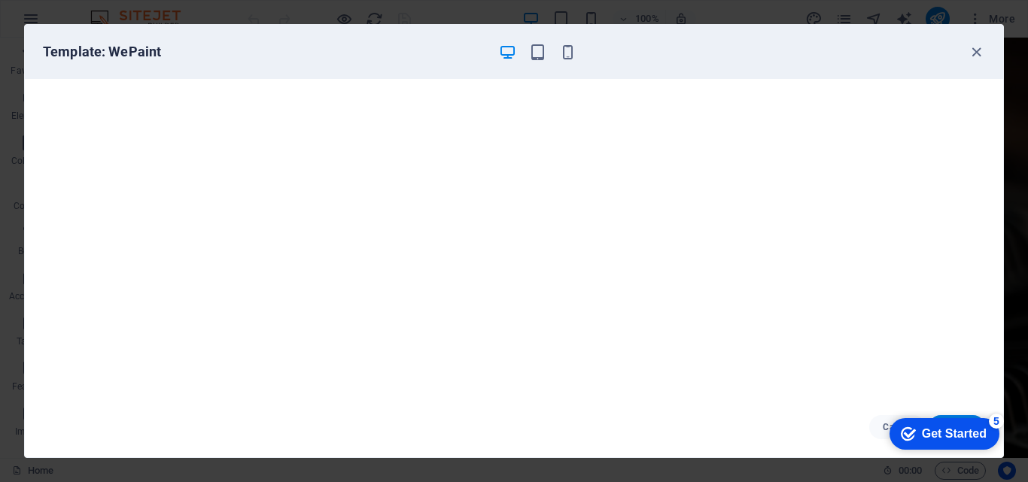
drag, startPoint x: 937, startPoint y: 424, endPoint x: 932, endPoint y: 431, distance: 8.8
click html "checkmark Get Started 5 First Steps in the Editor Let's guide you through the t…"
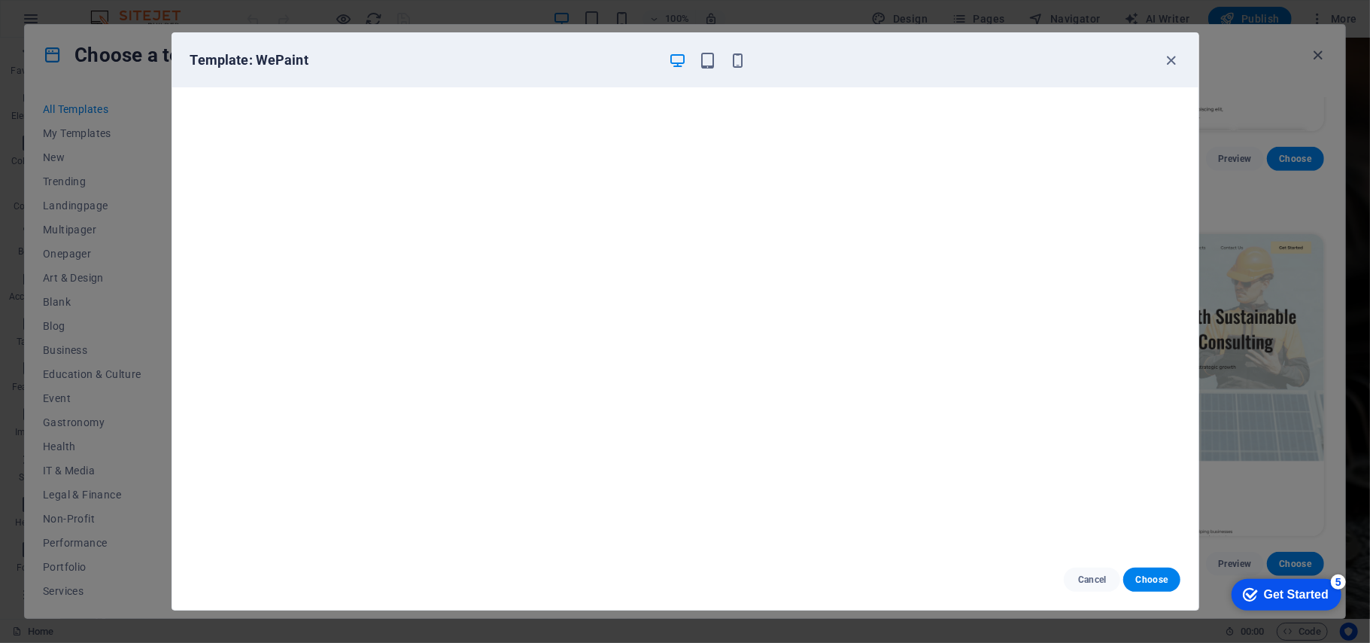
scroll to position [3, 0]
click at [1027, 482] on span "Choose" at bounding box center [1152, 579] width 32 height 12
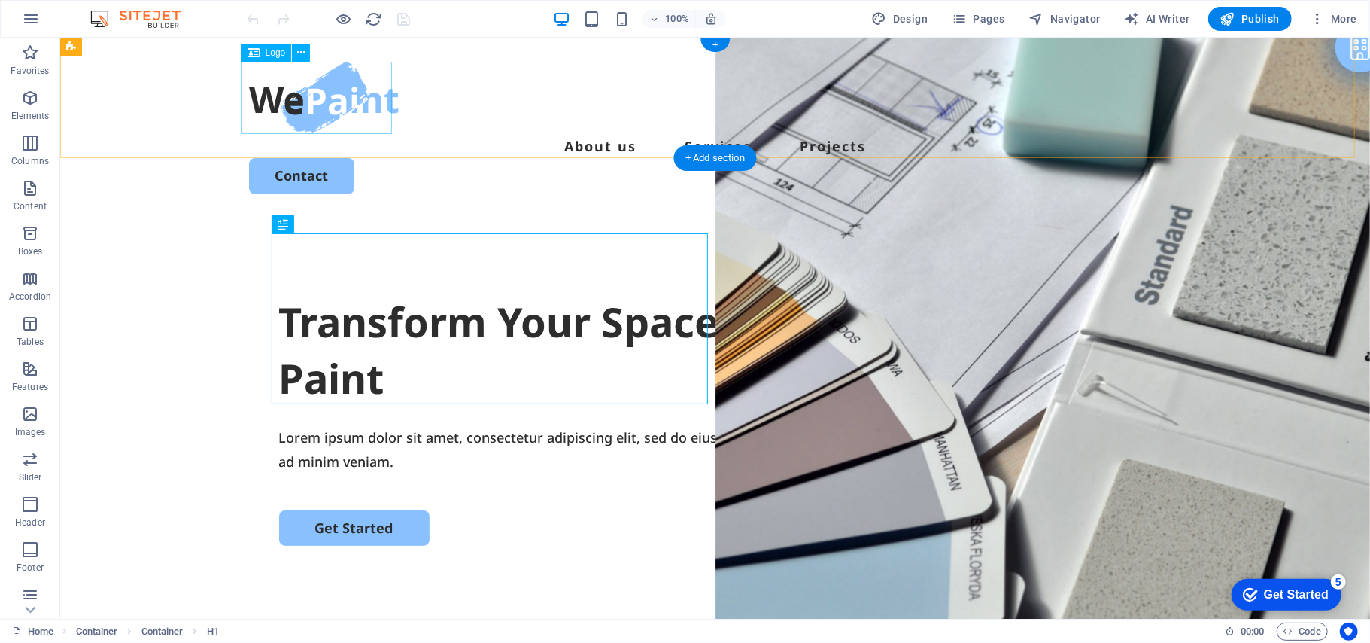
click at [319, 123] on div at bounding box center [714, 97] width 933 height 72
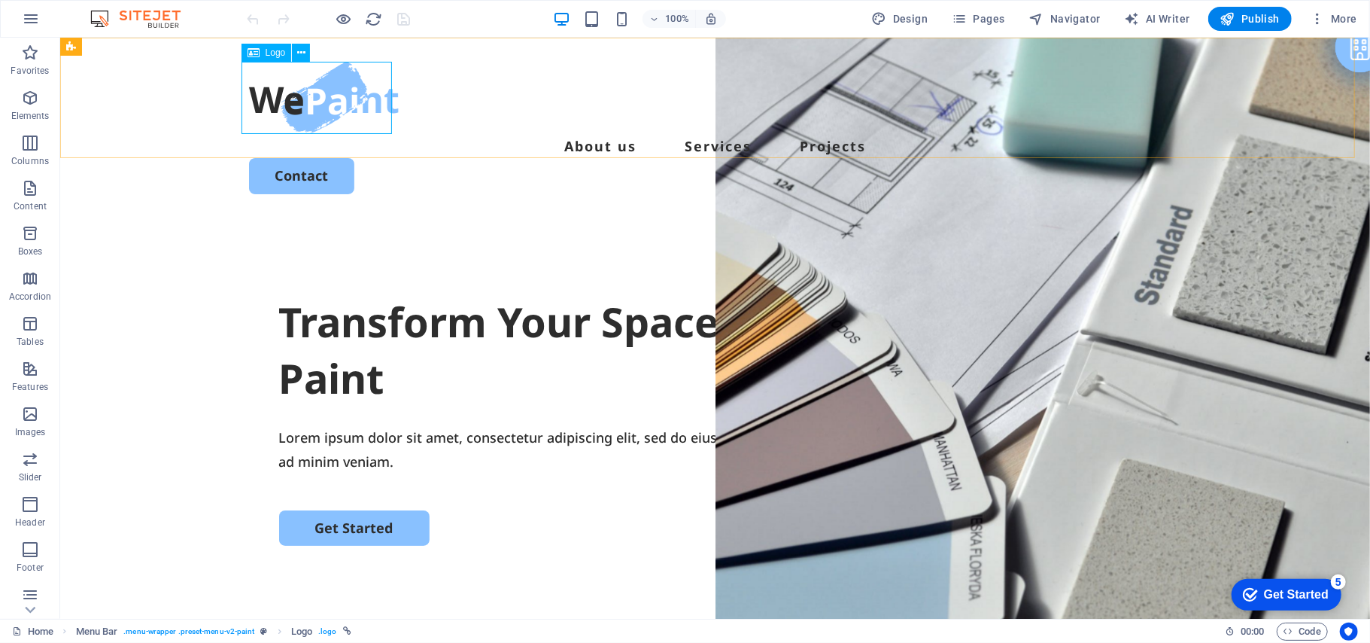
click at [277, 51] on span "Logo" at bounding box center [276, 52] width 20 height 9
select select "px"
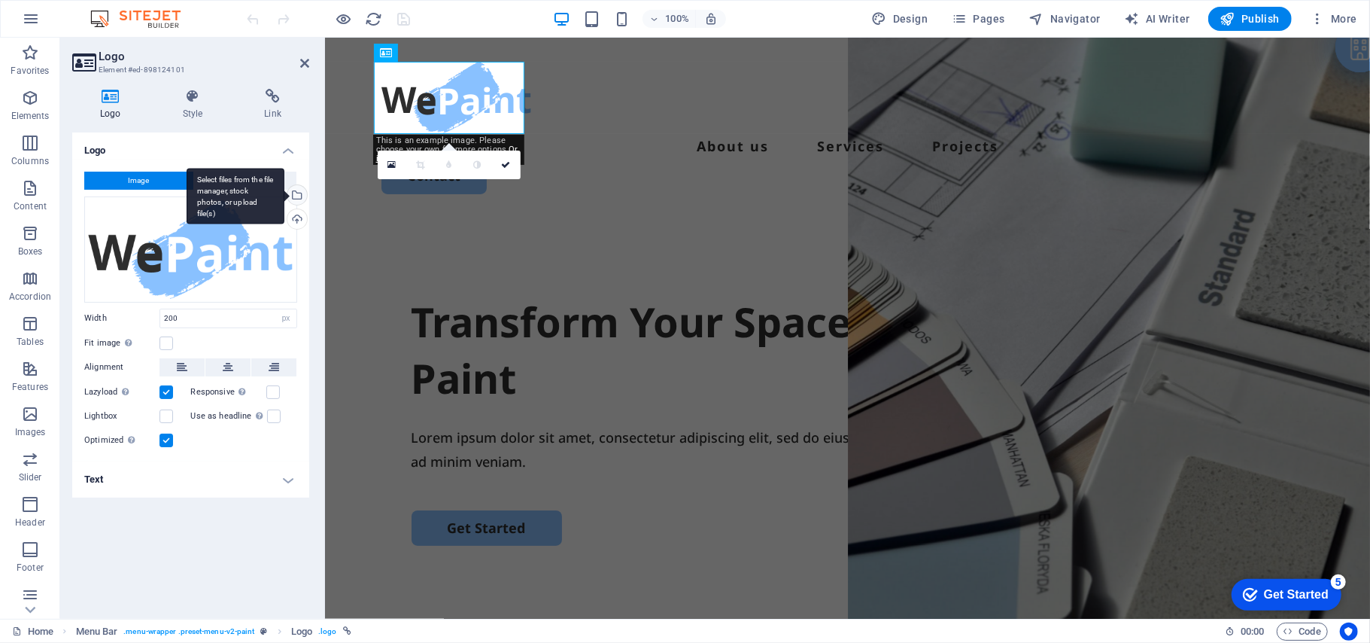
click at [284, 191] on div "Select files from the file manager, stock photos, or upload file(s)" at bounding box center [236, 196] width 98 height 56
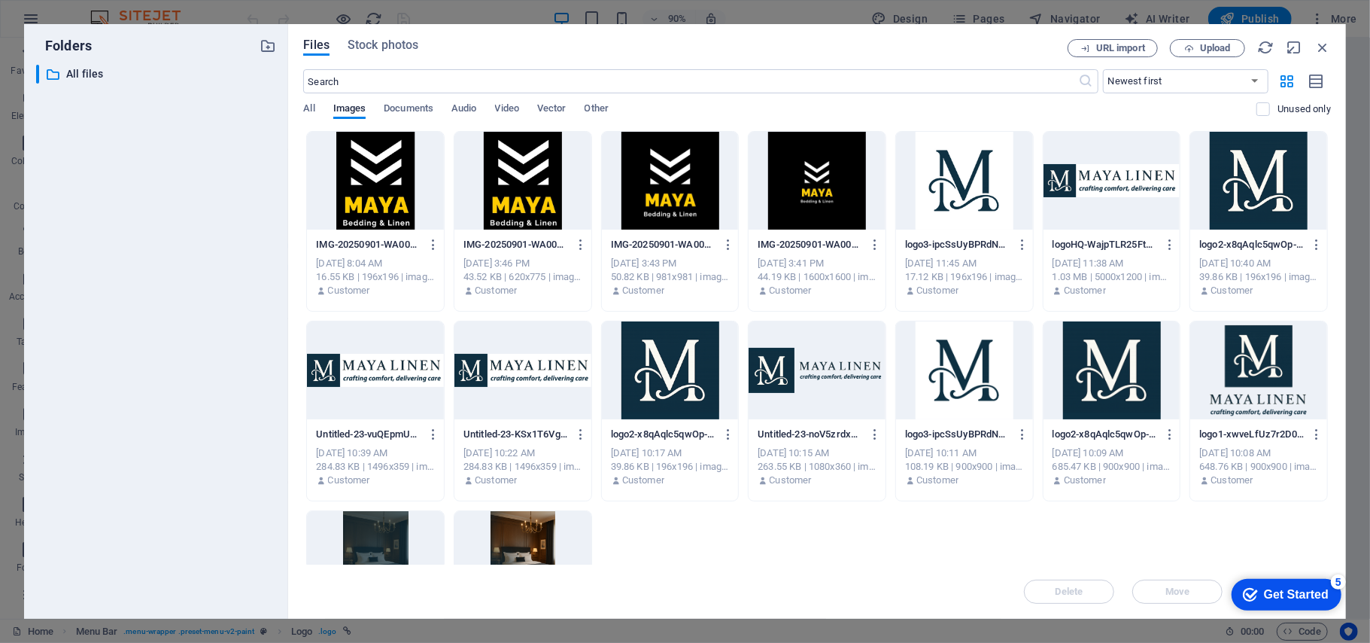
click at [524, 185] on div at bounding box center [523, 181] width 137 height 98
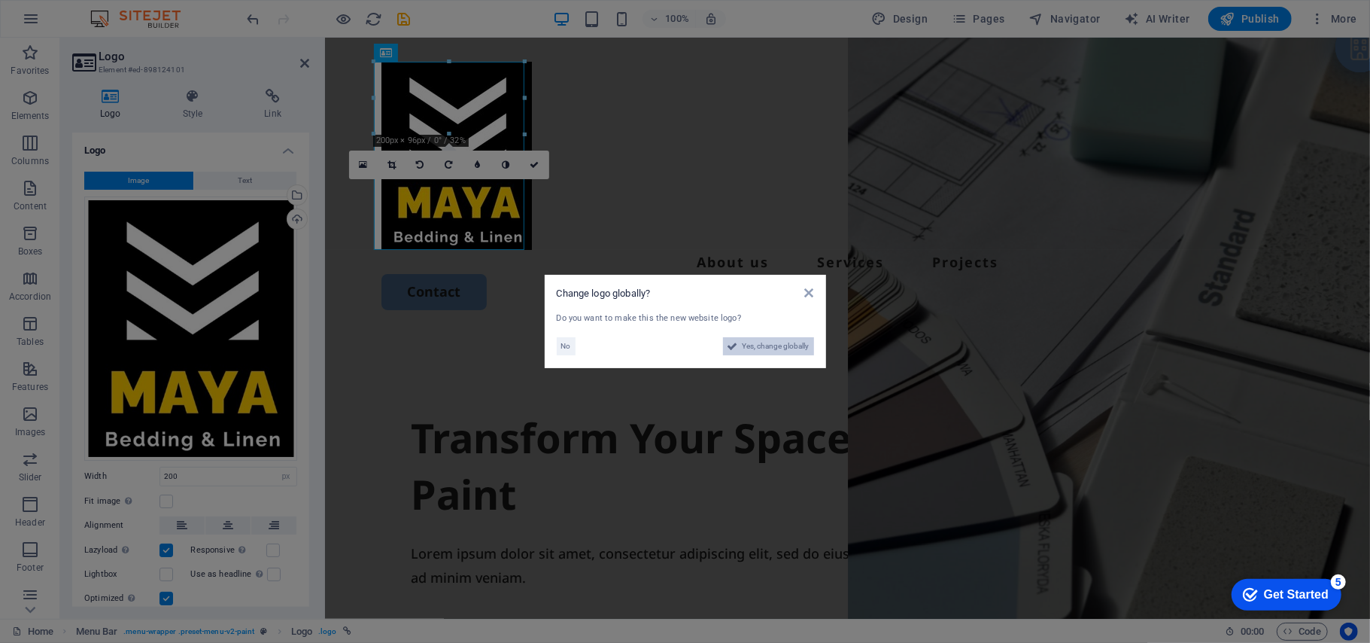
click at [745, 338] on span "Yes, change globally" at bounding box center [776, 346] width 67 height 18
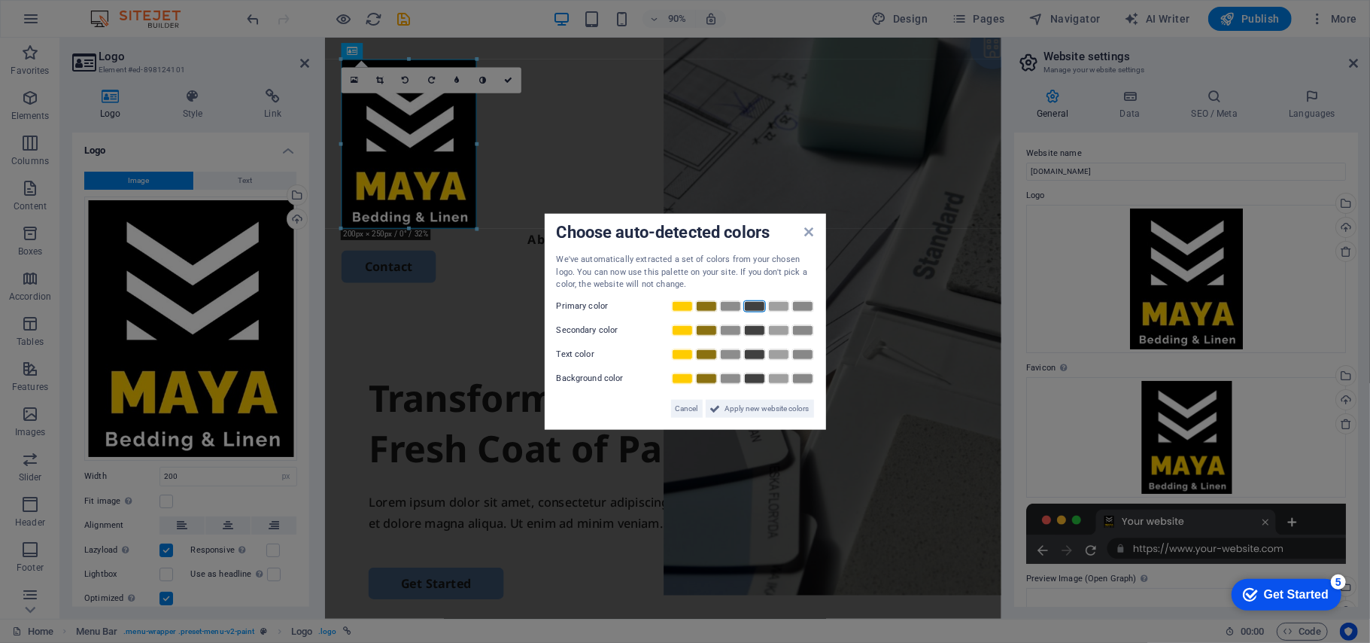
click at [759, 304] on link at bounding box center [754, 305] width 23 height 12
click at [677, 331] on link at bounding box center [682, 330] width 23 height 12
click at [678, 369] on div "Background color" at bounding box center [685, 378] width 257 height 18
click at [677, 356] on link at bounding box center [682, 354] width 23 height 12
click at [780, 406] on span "Apply new website colors" at bounding box center [767, 408] width 84 height 18
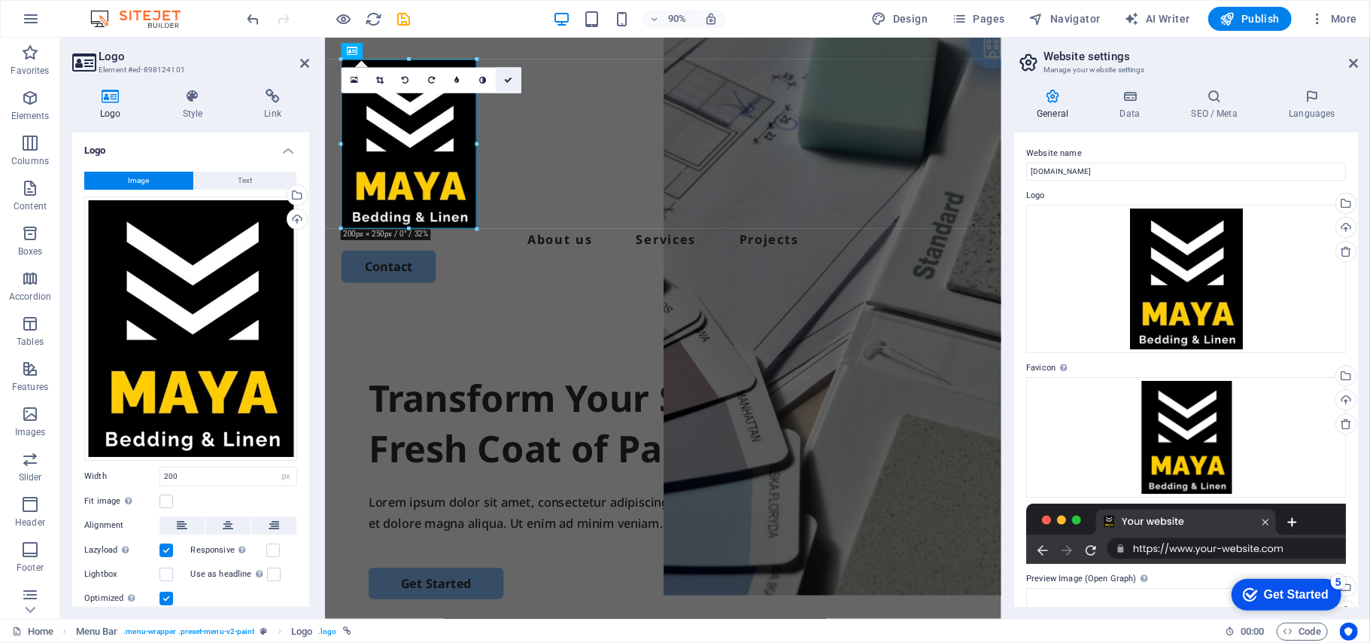
click at [506, 76] on icon at bounding box center [508, 80] width 8 height 8
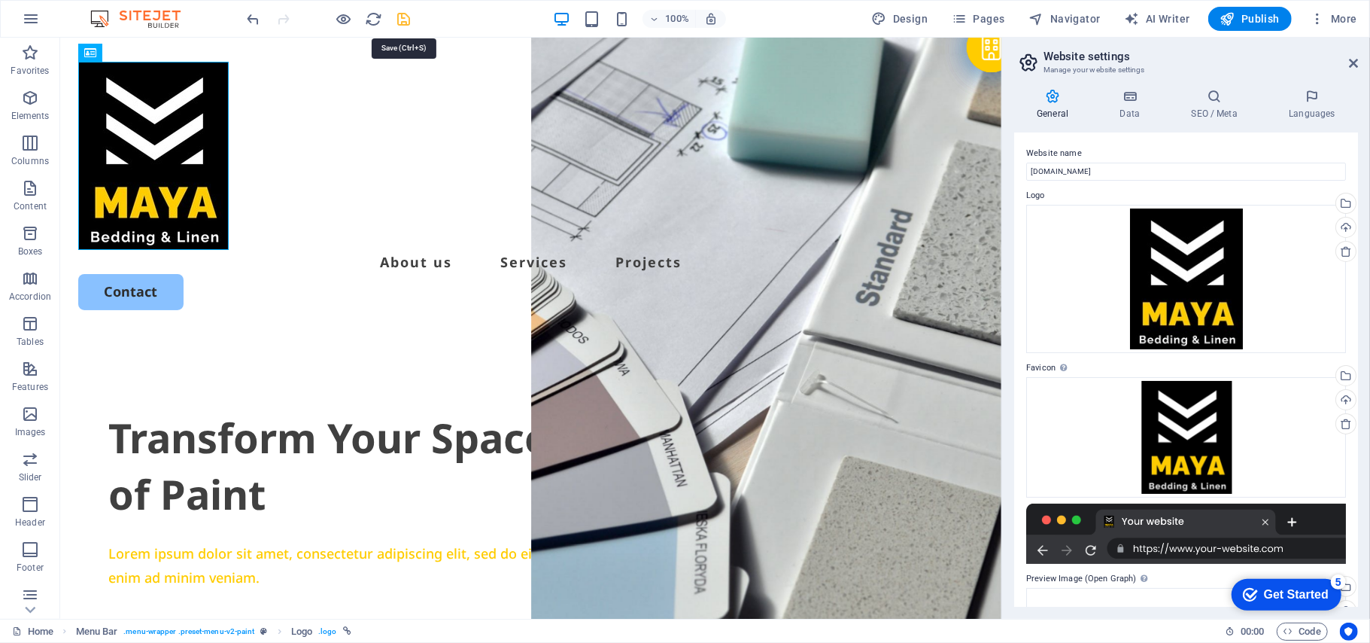
click at [402, 24] on icon "save" at bounding box center [404, 19] width 17 height 17
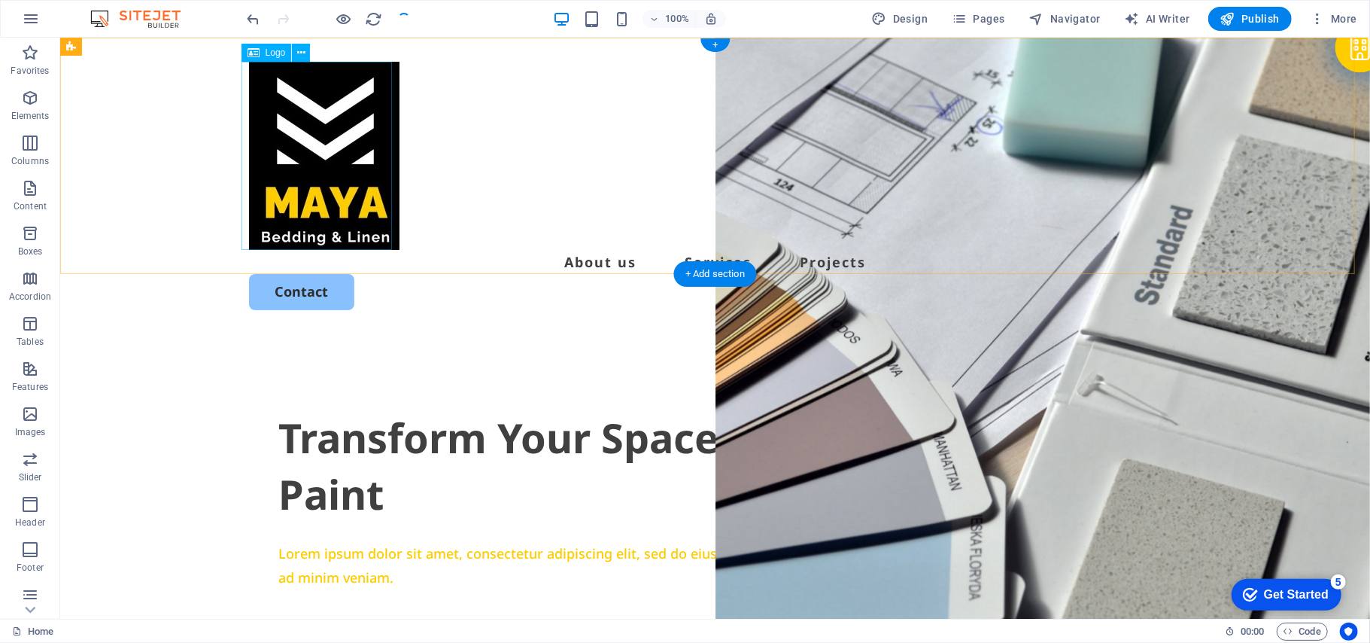
click at [341, 114] on div at bounding box center [714, 155] width 933 height 188
click at [274, 53] on span "Logo" at bounding box center [276, 52] width 20 height 9
select select "px"
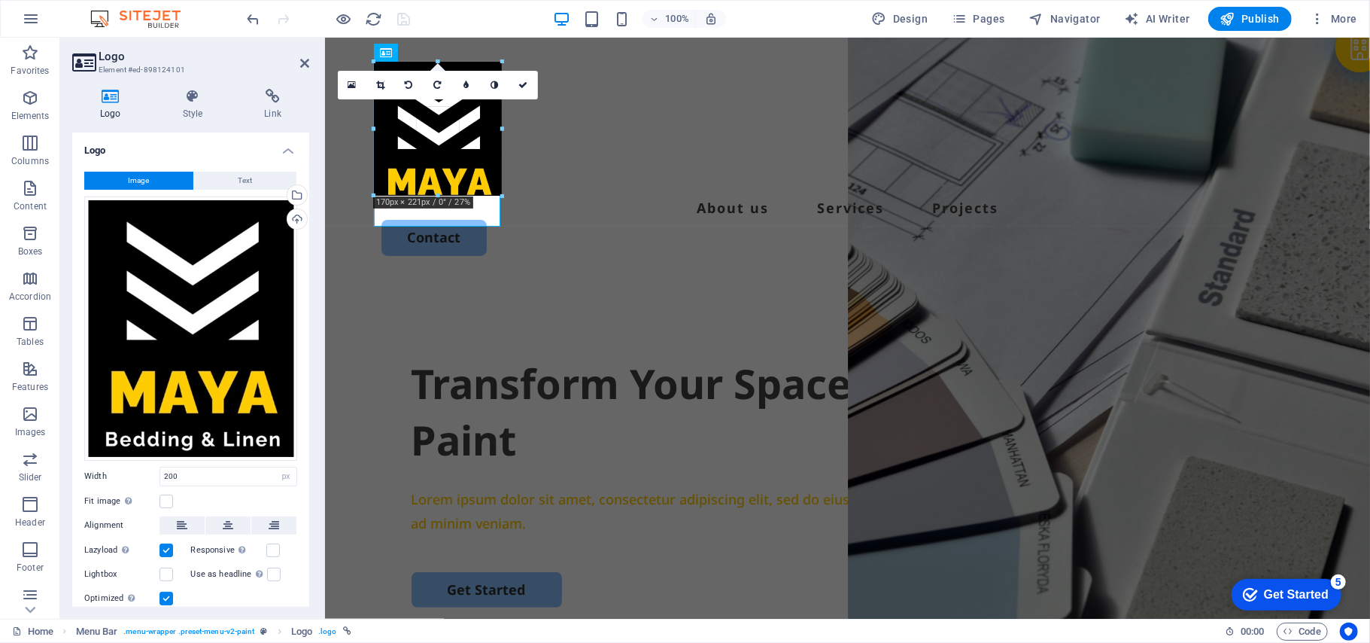
drag, startPoint x: 521, startPoint y: 247, endPoint x: 148, endPoint y: 95, distance: 402.3
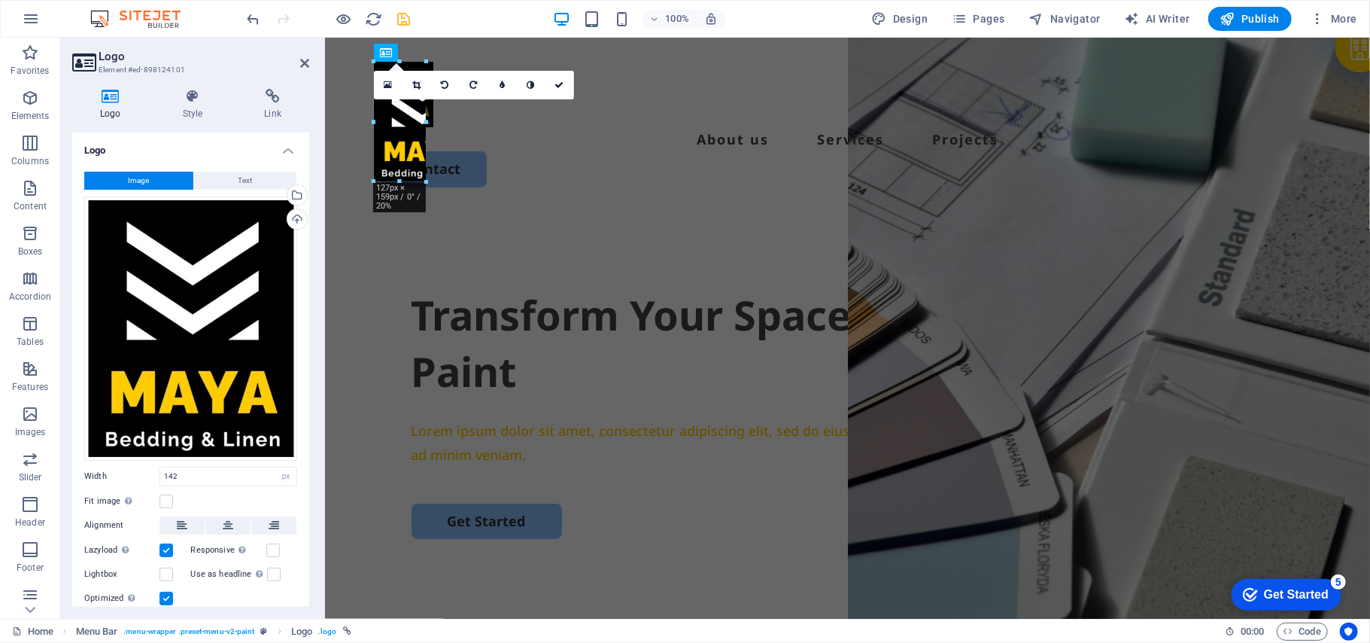
drag, startPoint x: 477, startPoint y: 199, endPoint x: 92, endPoint y: 93, distance: 399.6
type input "69"
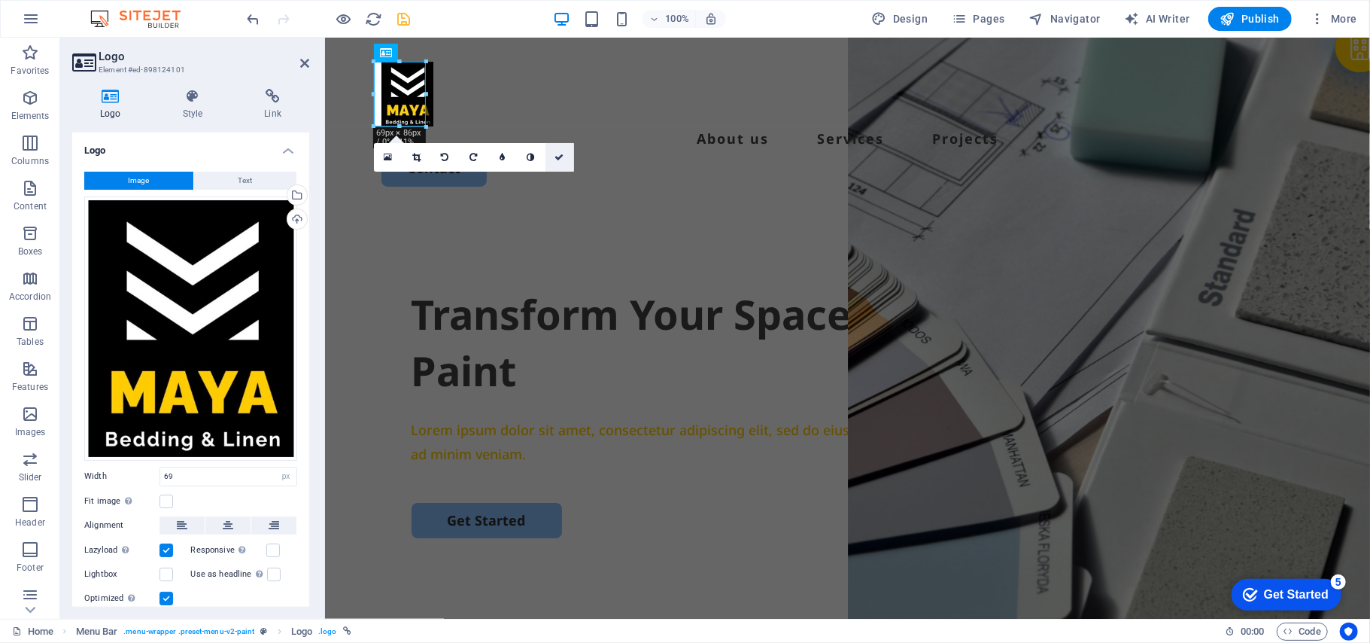
click at [558, 157] on icon at bounding box center [559, 157] width 9 height 9
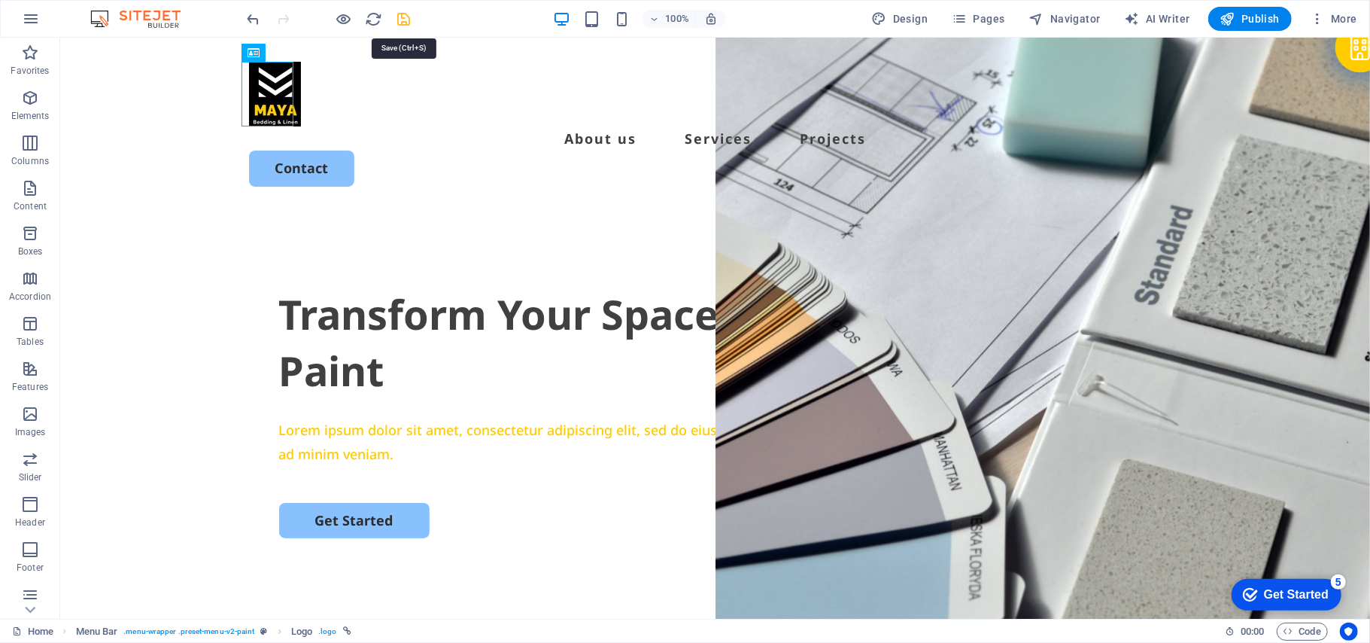
click at [408, 18] on icon "save" at bounding box center [404, 19] width 17 height 17
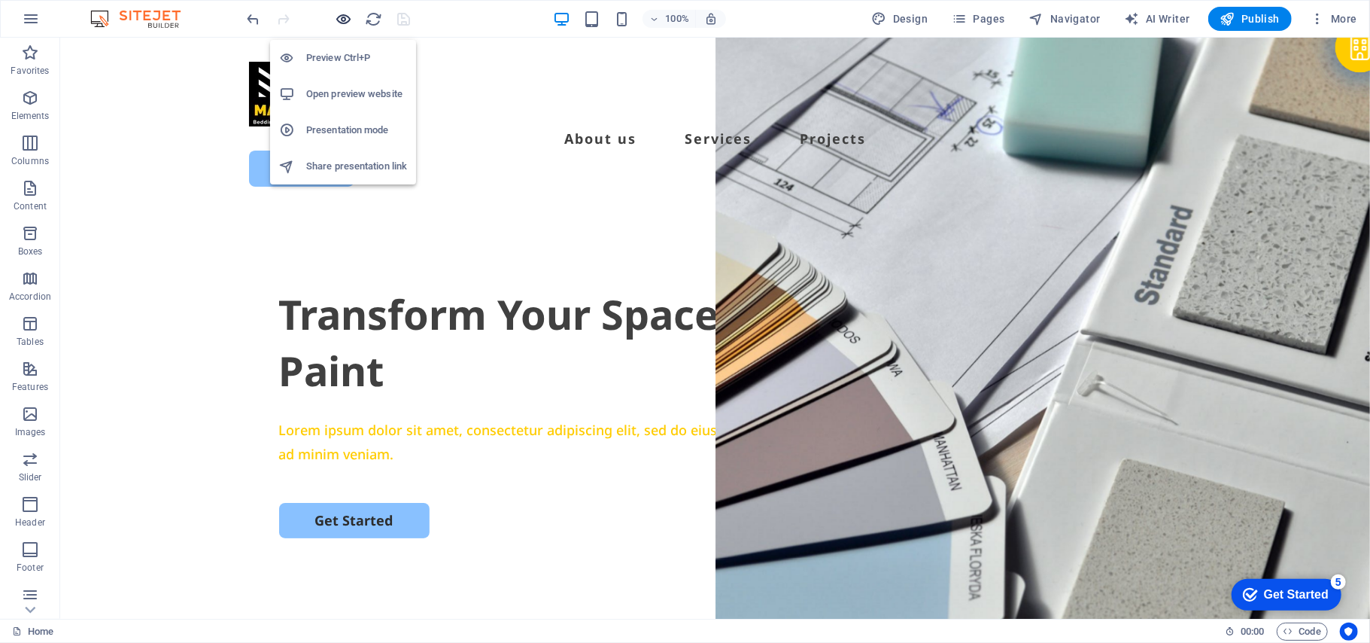
click at [348, 21] on icon "button" at bounding box center [344, 19] width 17 height 17
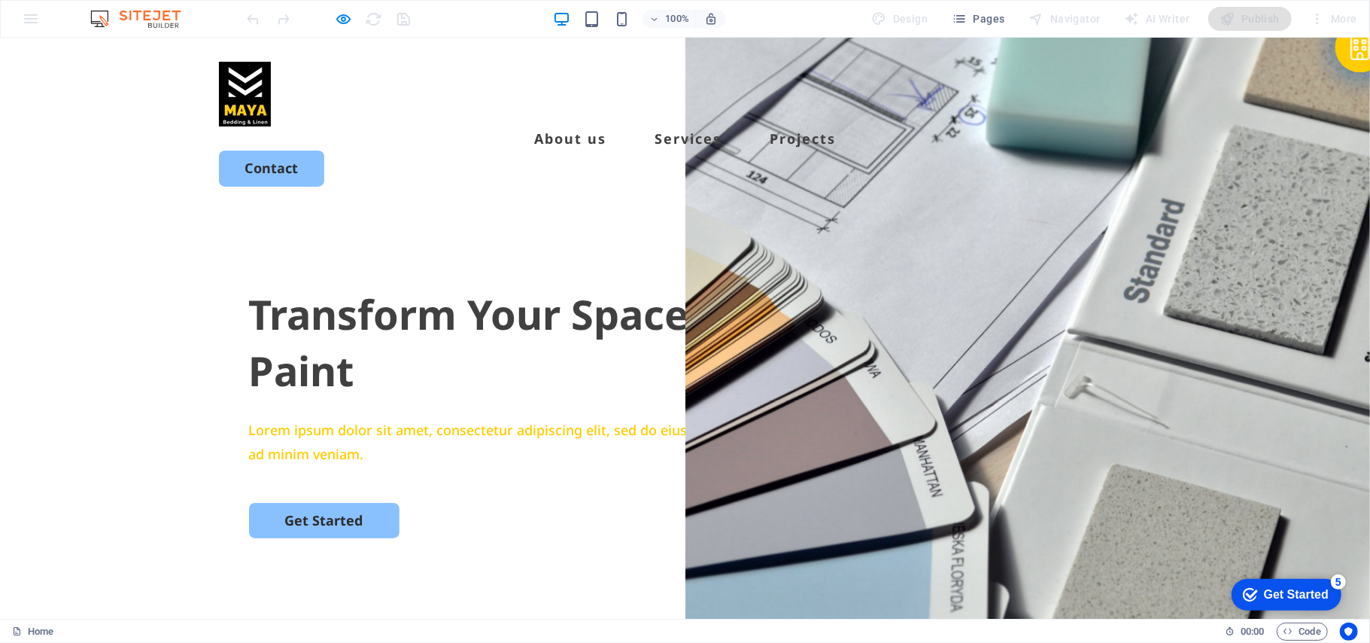
click at [230, 88] on img at bounding box center [245, 93] width 52 height 65
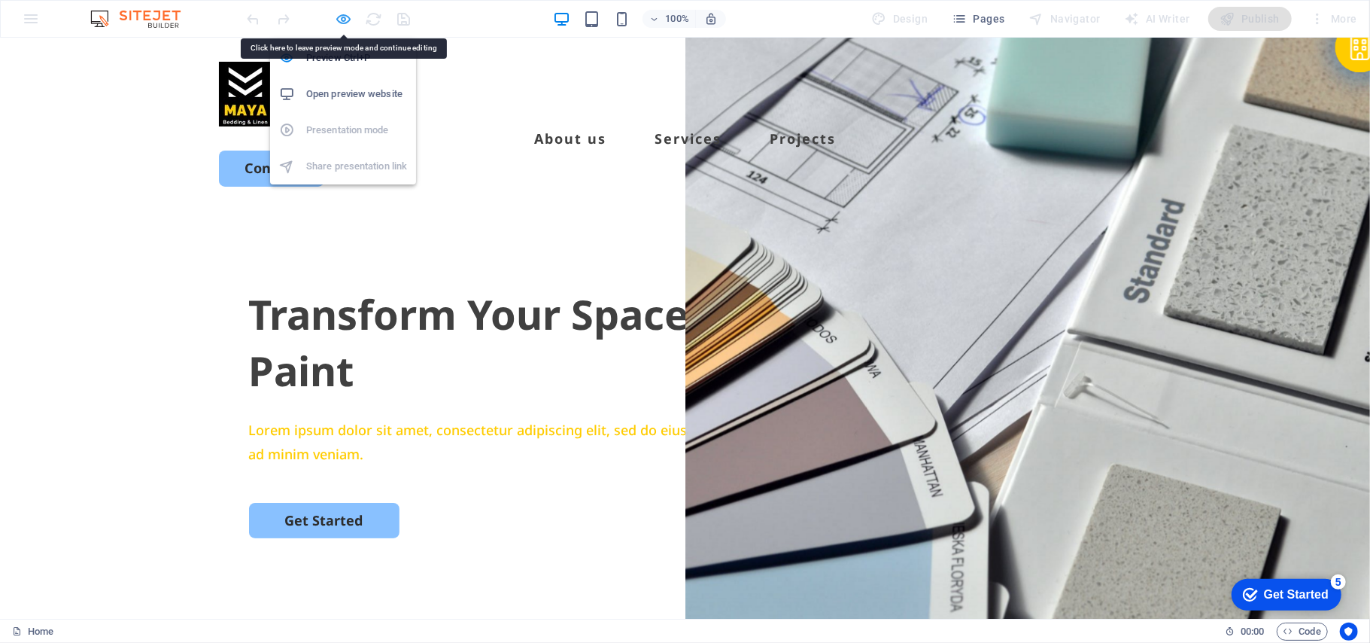
click at [339, 21] on icon "button" at bounding box center [344, 19] width 17 height 17
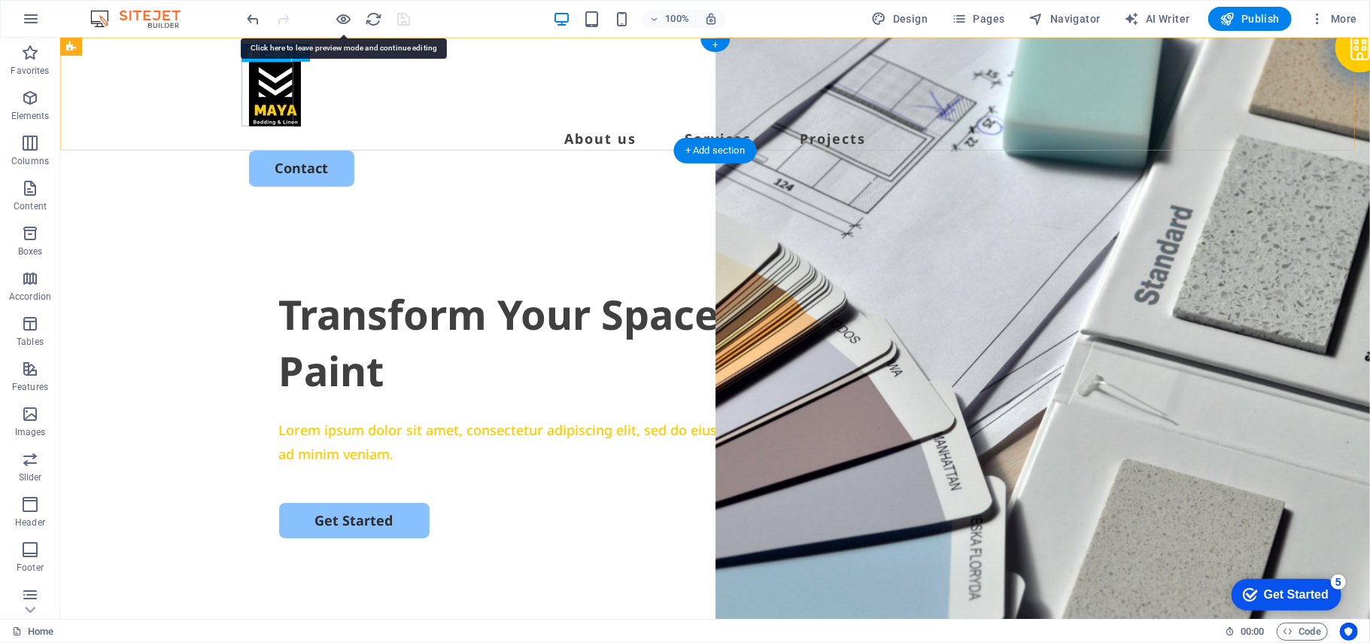
click at [257, 105] on div at bounding box center [714, 93] width 933 height 65
select select "px"
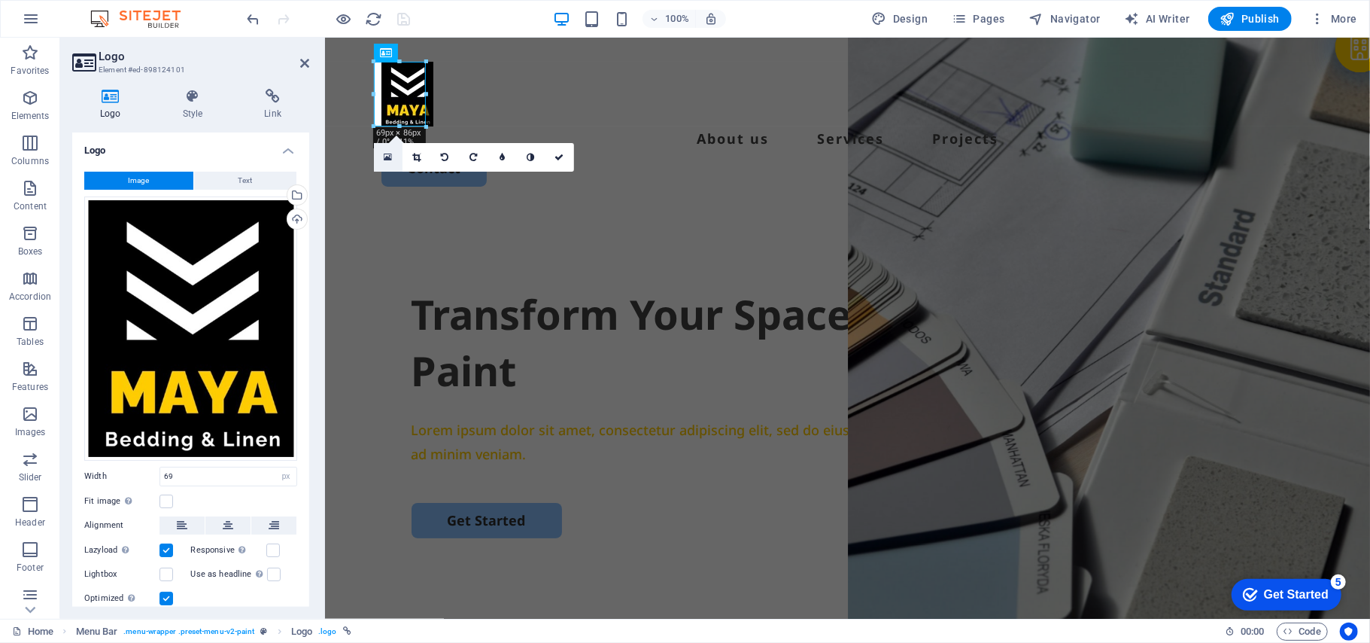
click at [390, 155] on icon at bounding box center [388, 157] width 8 height 11
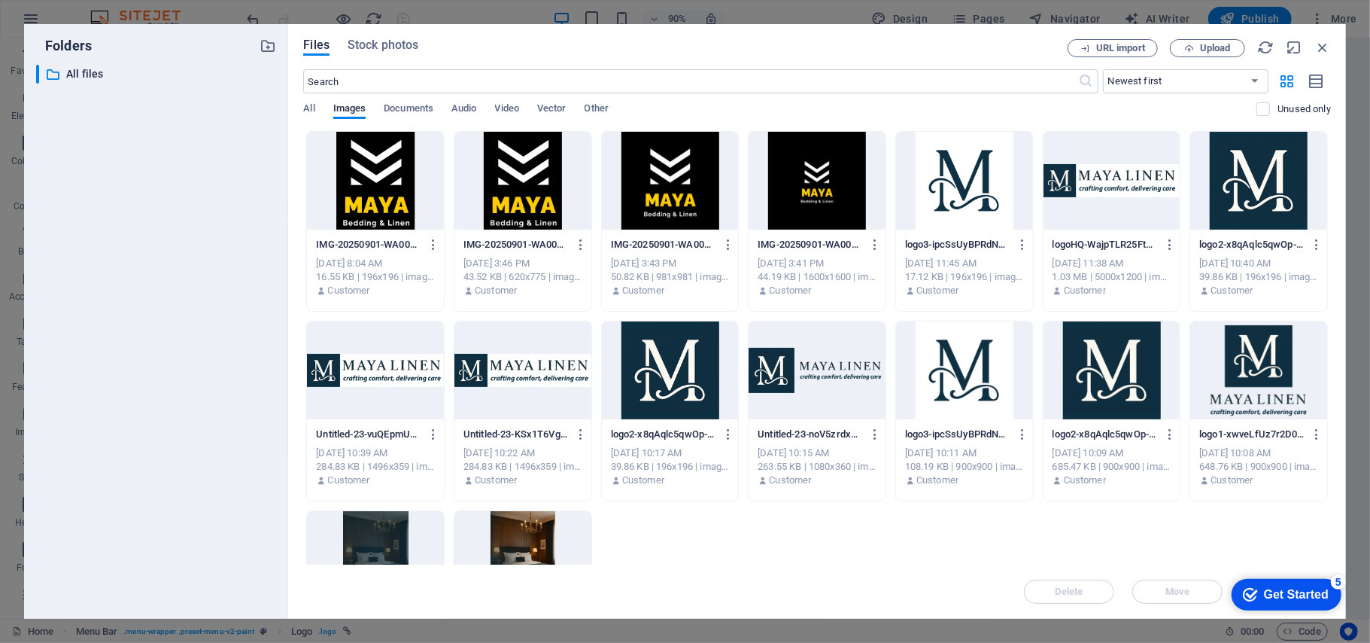
click at [524, 199] on div at bounding box center [523, 181] width 137 height 98
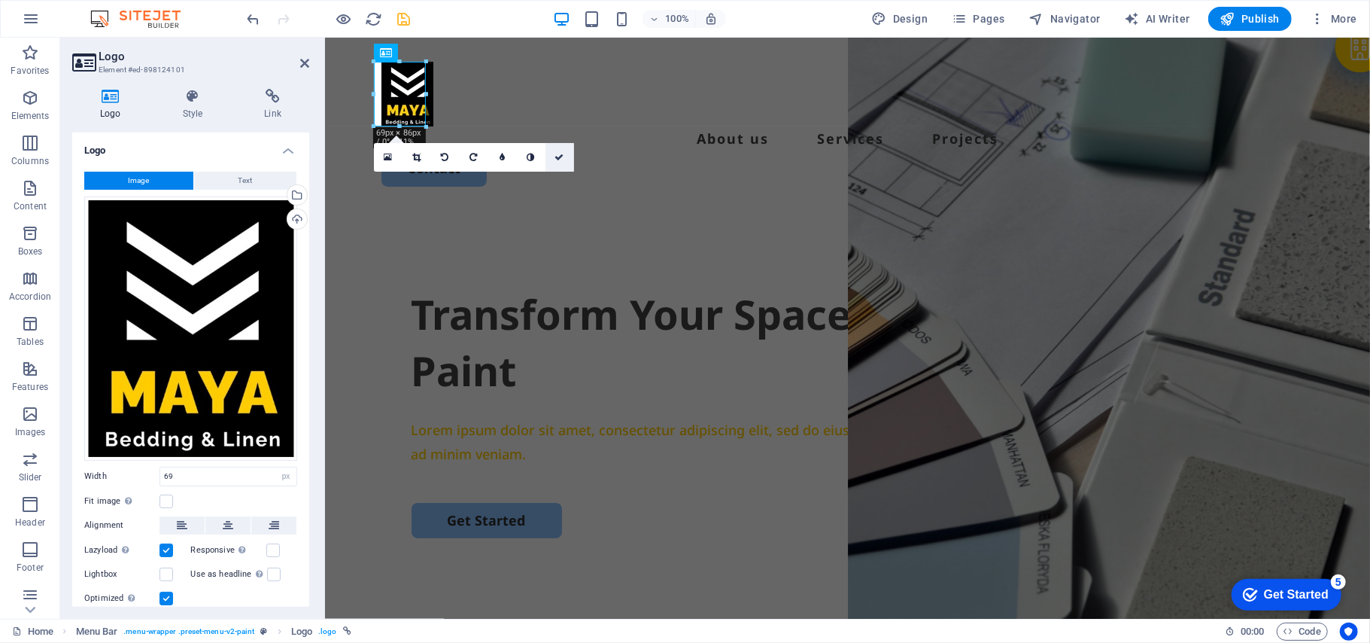
click at [555, 161] on link at bounding box center [560, 157] width 29 height 29
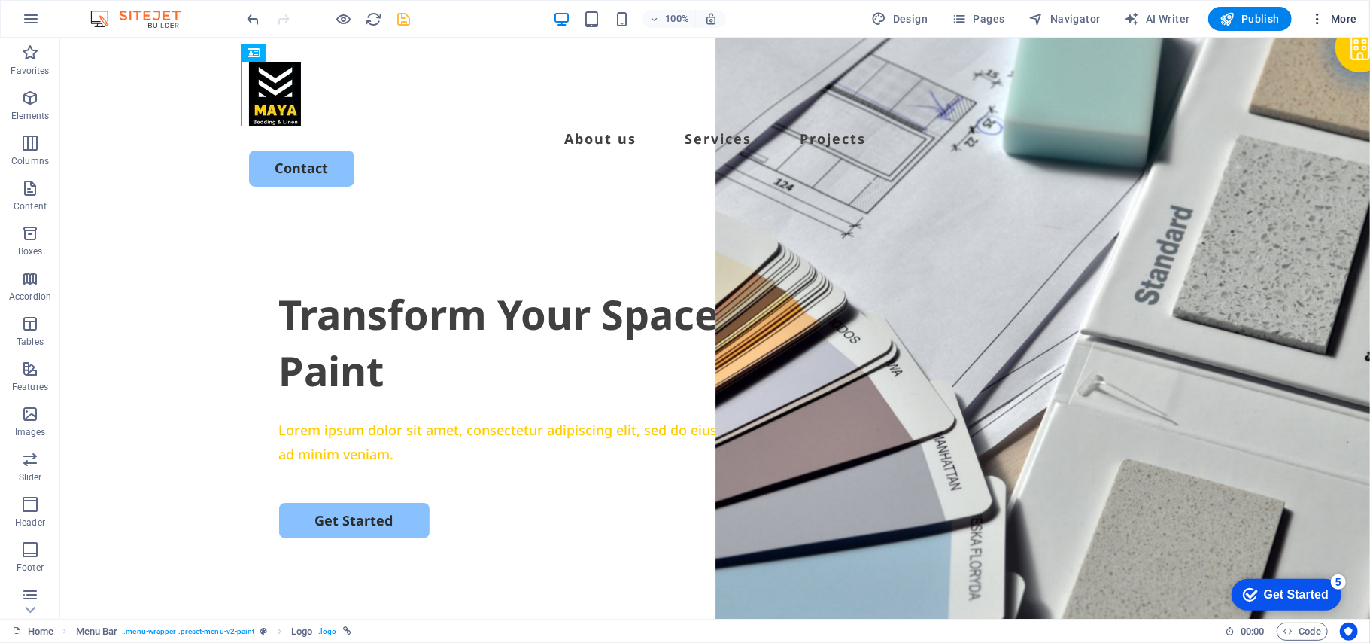
click at [1314, 19] on icon "button" at bounding box center [1317, 18] width 15 height 15
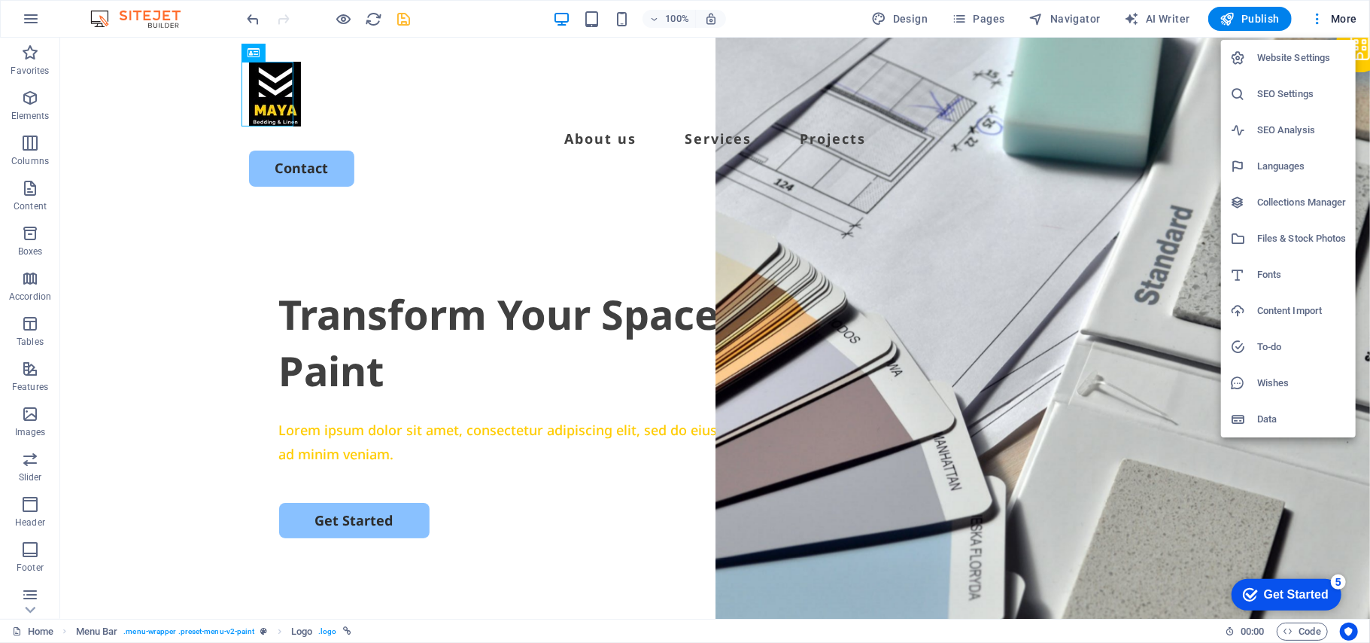
click at [1273, 66] on h6 "Website Settings" at bounding box center [1302, 58] width 90 height 18
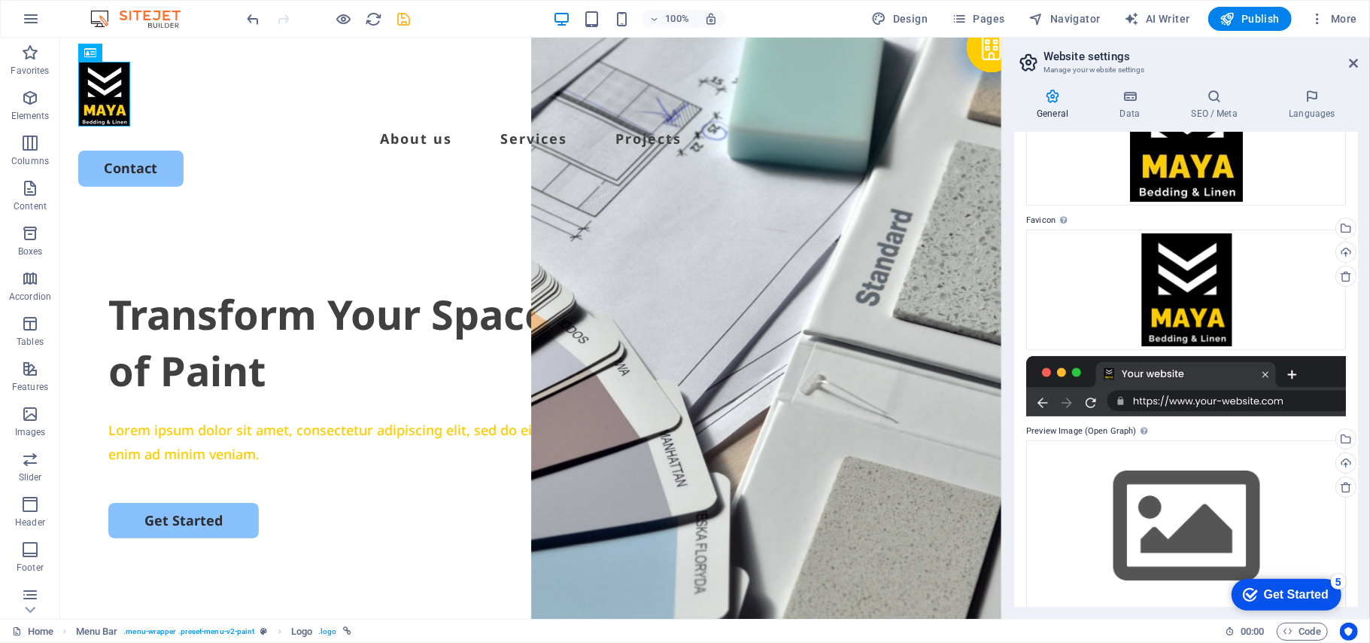
scroll to position [166, 0]
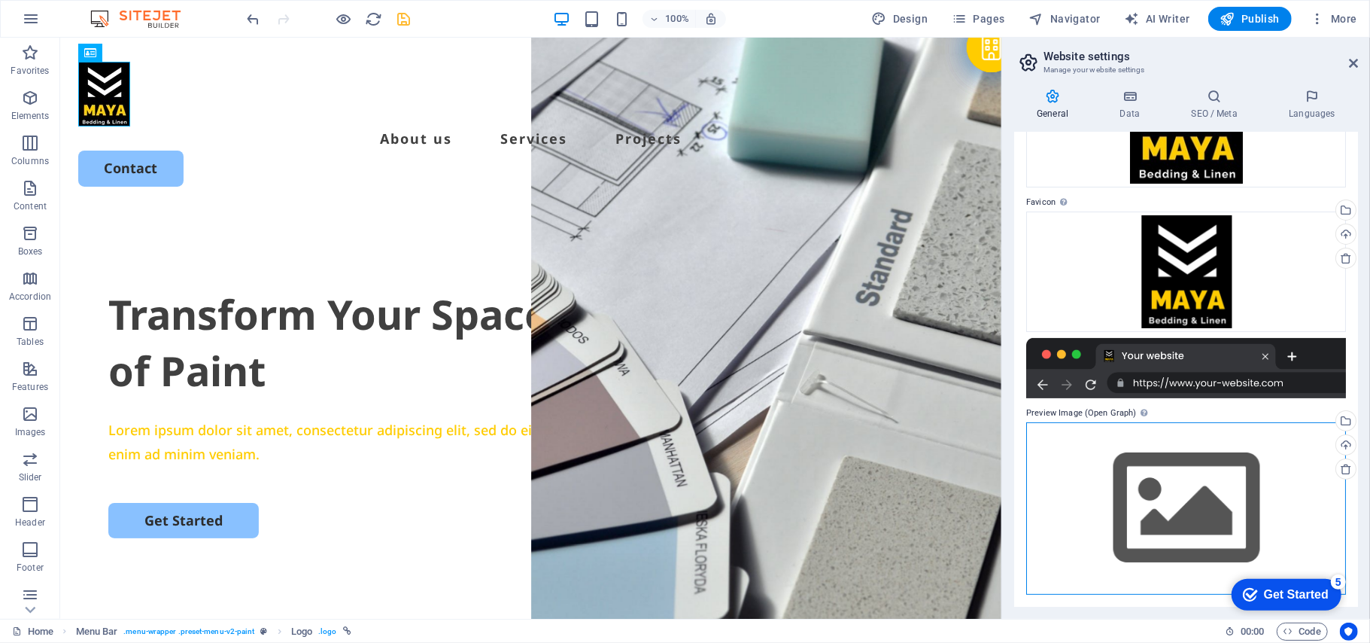
click at [1299, 443] on div "Drag files here, click to choose files or select files from Files or our free s…" at bounding box center [1186, 508] width 320 height 172
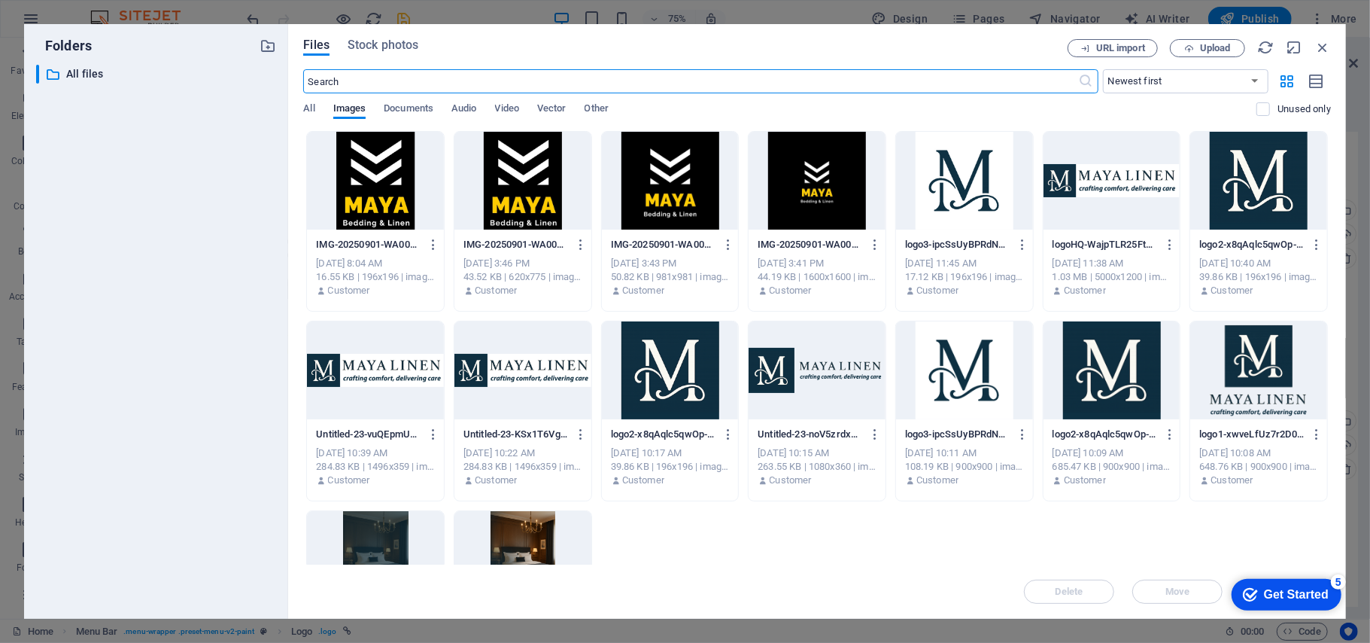
click at [664, 203] on div at bounding box center [670, 181] width 137 height 98
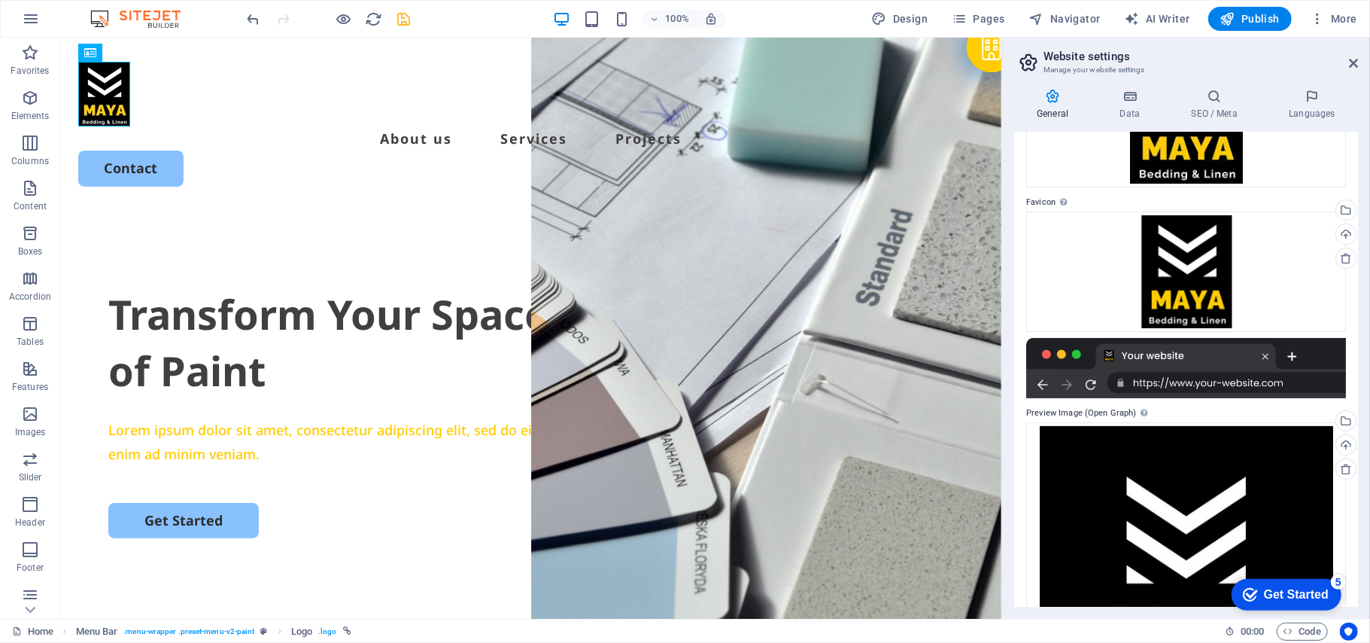
drag, startPoint x: 1358, startPoint y: 275, endPoint x: 1352, endPoint y: 403, distance: 128.8
click at [1352, 403] on div "General Data SEO / Meta Languages Website name mayalinen.com Logo Drag files he…" at bounding box center [1186, 348] width 368 height 542
click at [1352, 403] on div "Website name mayalinen.com Logo Drag files here, click to choose files or selec…" at bounding box center [1186, 369] width 344 height 474
drag, startPoint x: 1358, startPoint y: 363, endPoint x: 1367, endPoint y: 242, distance: 120.7
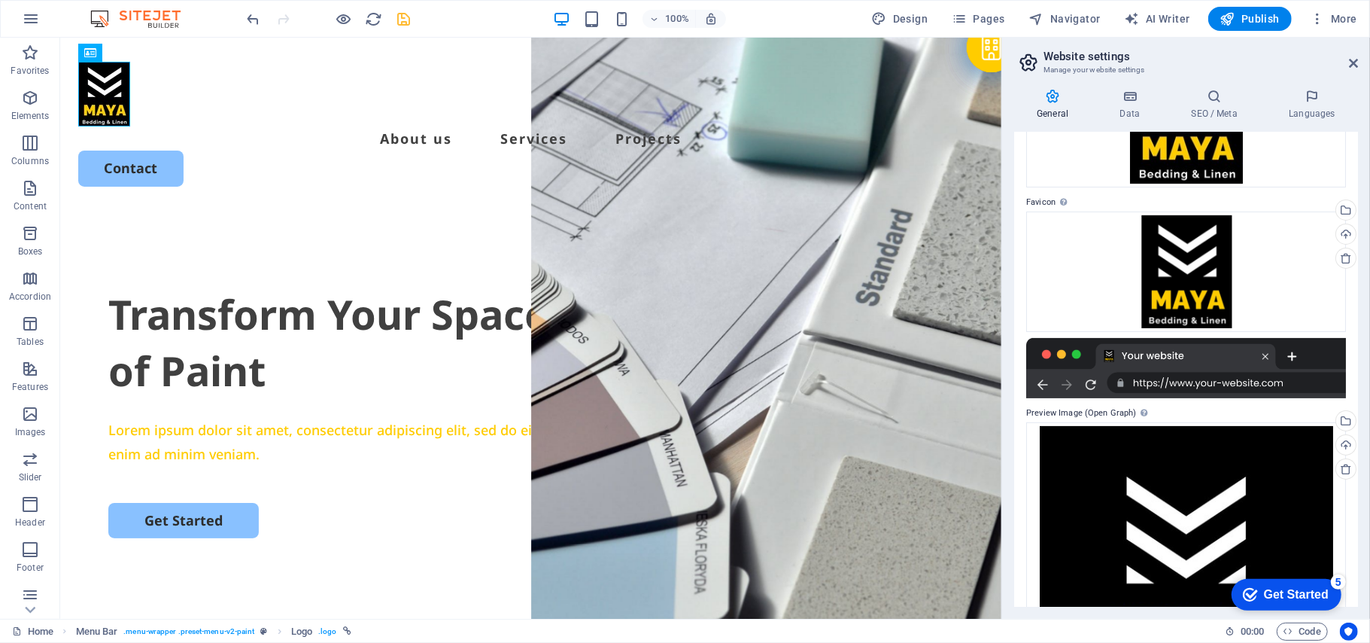
click at [1367, 242] on div "General Data SEO / Meta Languages Website name mayalinen.com Logo Drag files he…" at bounding box center [1186, 348] width 368 height 542
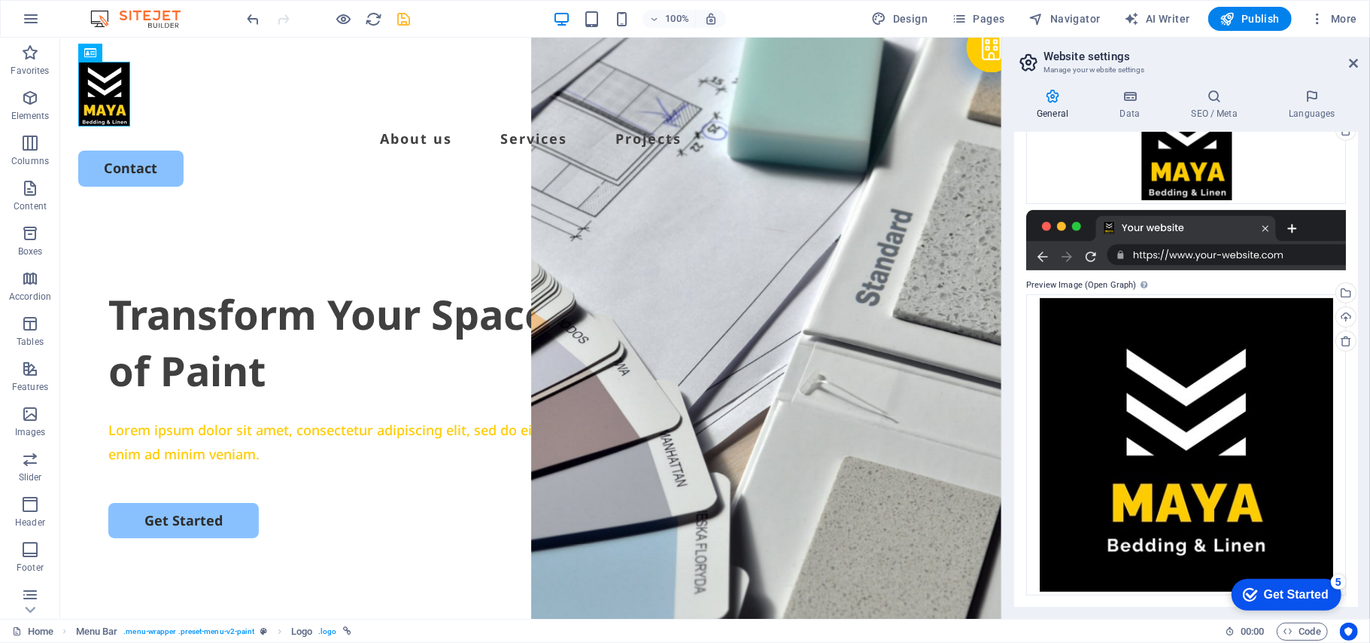
scroll to position [0, 0]
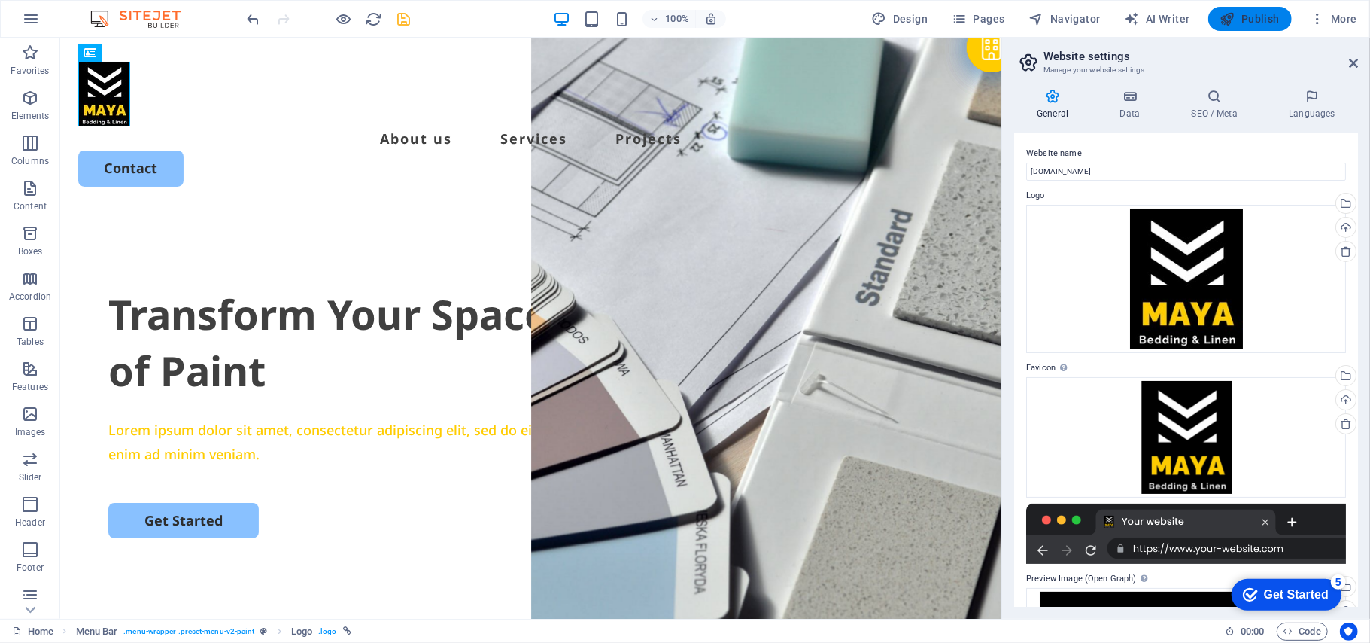
click at [1262, 18] on span "Publish" at bounding box center [1250, 18] width 59 height 15
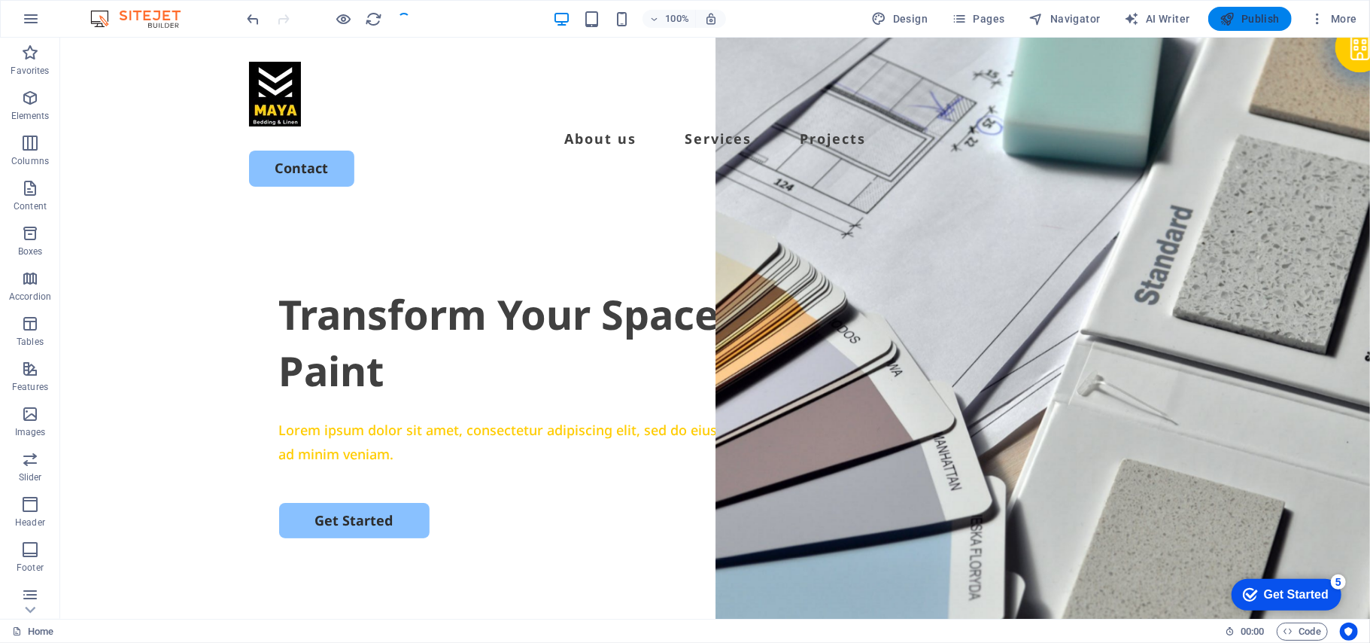
click at [1250, 13] on span "Publish" at bounding box center [1250, 18] width 59 height 15
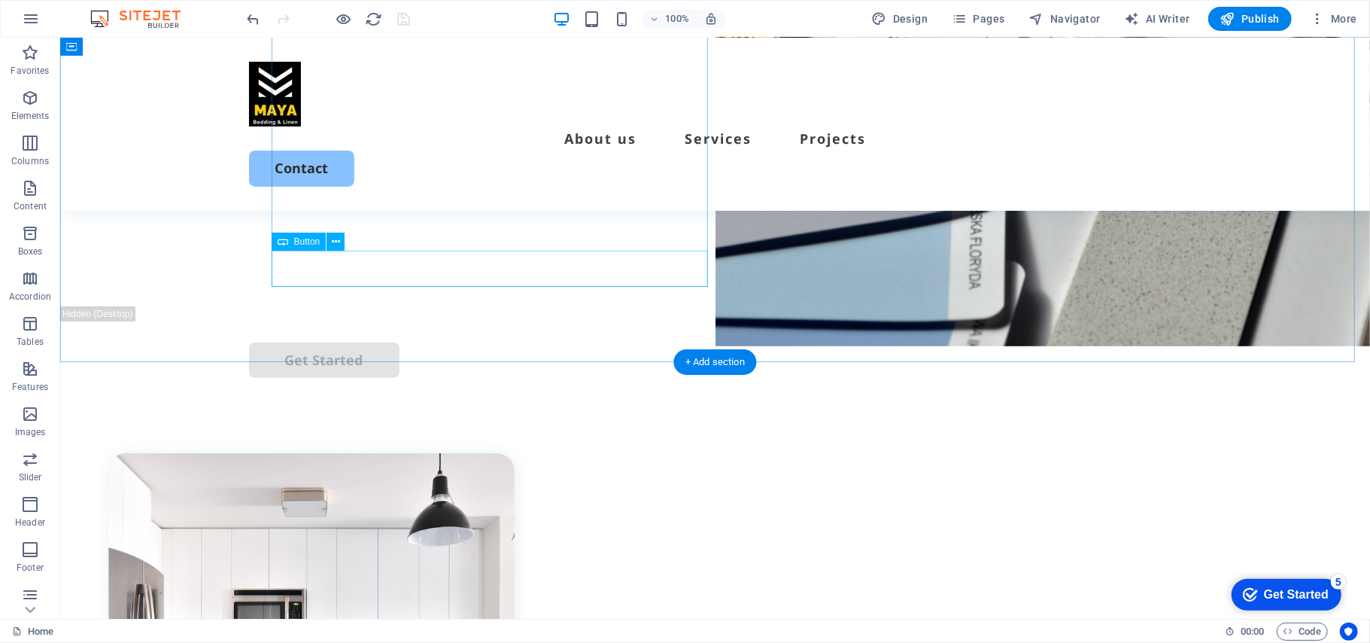
scroll to position [501, 0]
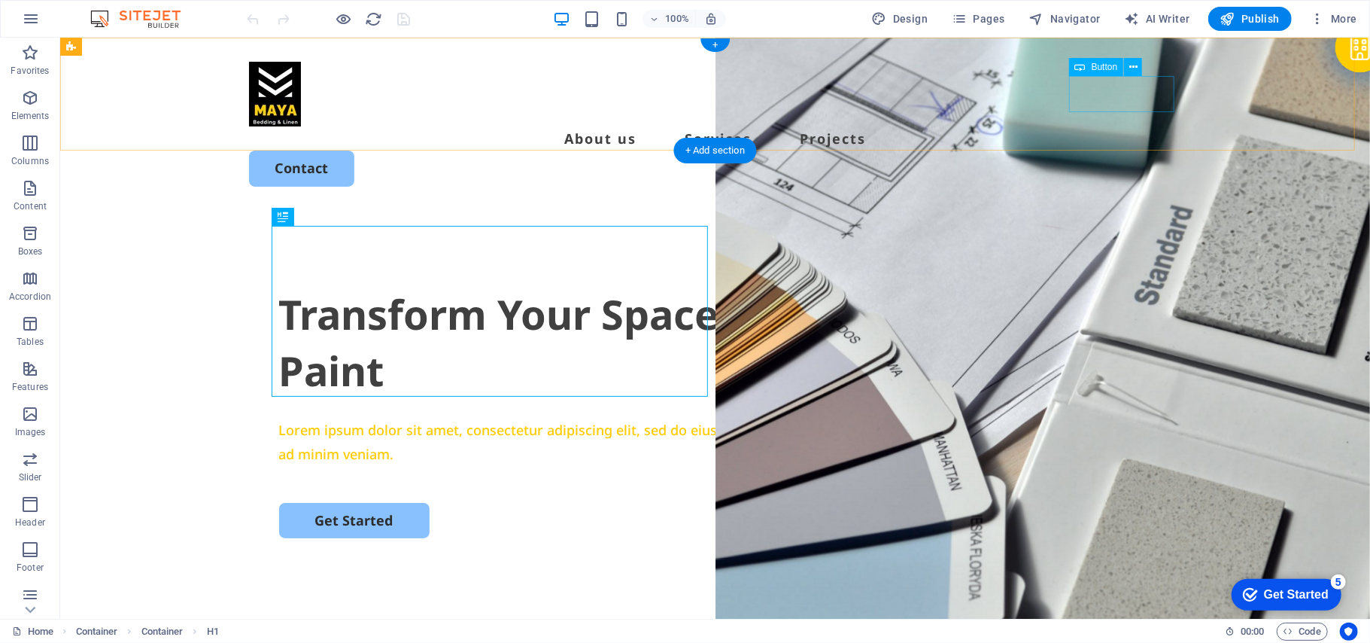
click at [1101, 150] on div "Contact" at bounding box center [714, 167] width 933 height 35
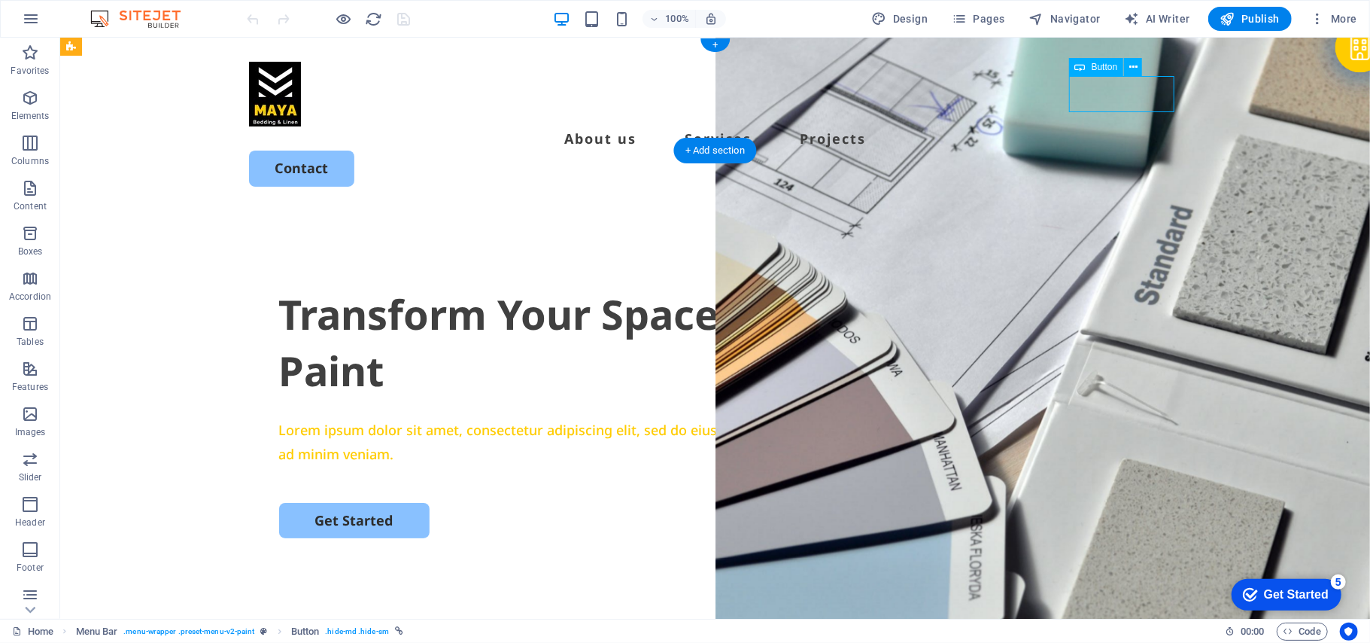
click at [1101, 150] on div "Contact" at bounding box center [714, 167] width 933 height 35
select select "px"
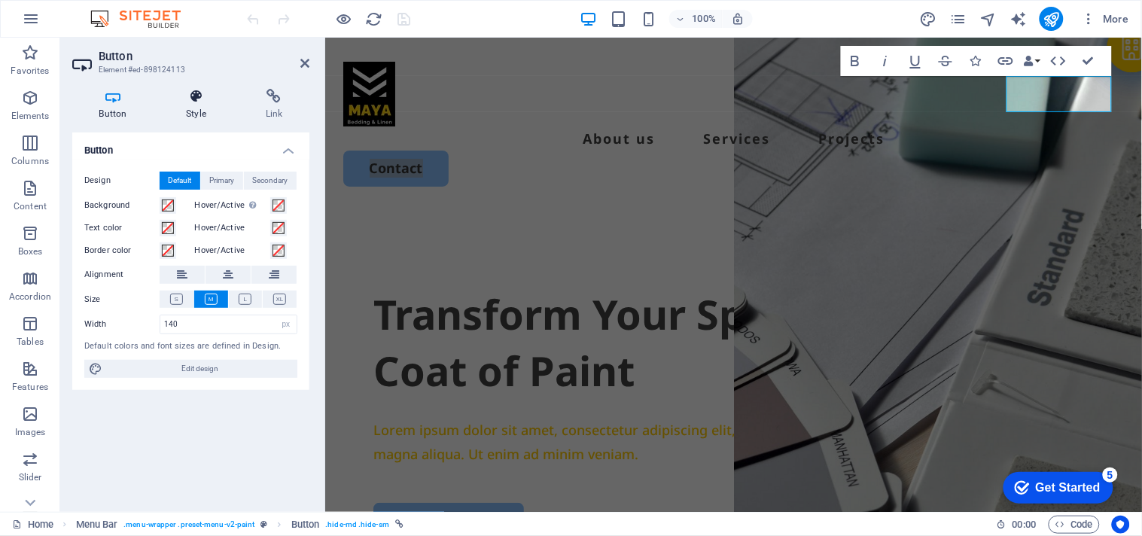
click at [193, 98] on icon at bounding box center [197, 96] width 74 height 15
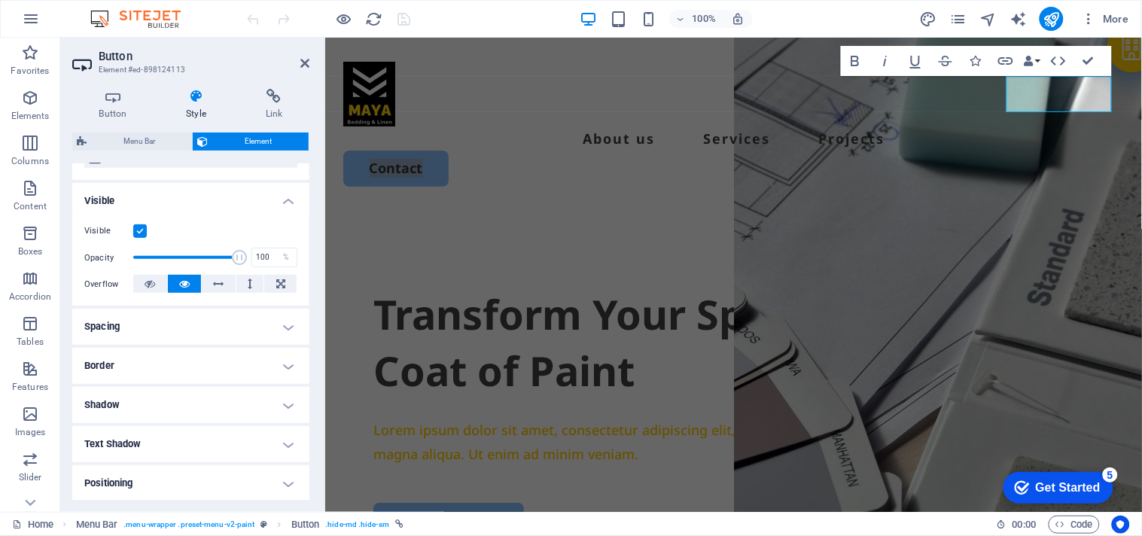
scroll to position [201, 0]
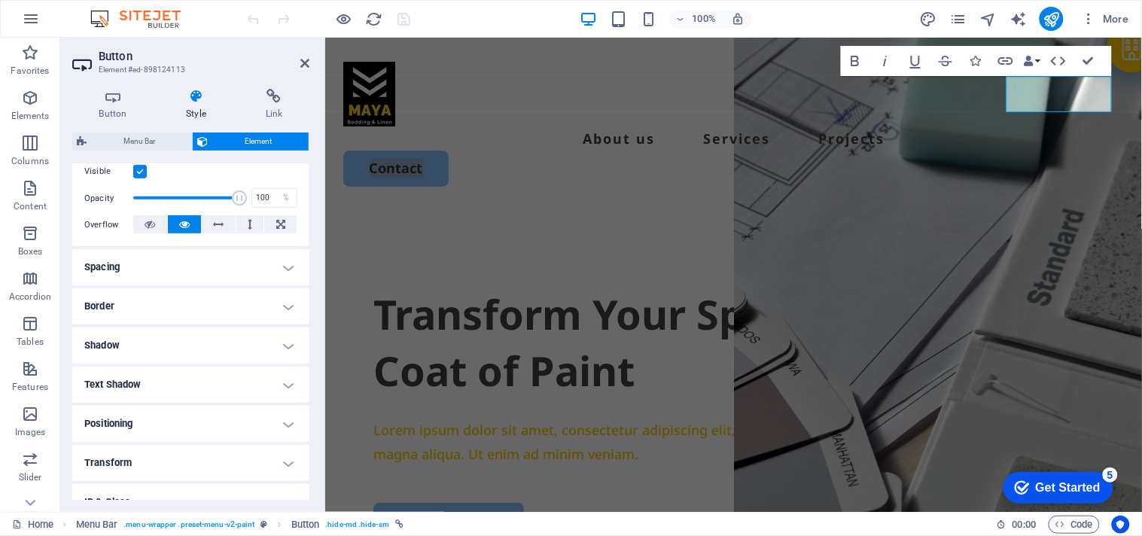
drag, startPoint x: 309, startPoint y: 318, endPoint x: 309, endPoint y: 343, distance: 24.8
click at [309, 343] on div "Button Style Link Button Design Default Primary Secondary Background Hover/Acti…" at bounding box center [190, 294] width 261 height 435
drag, startPoint x: 309, startPoint y: 306, endPoint x: 309, endPoint y: 341, distance: 34.6
click at [309, 341] on div "Button Style Link Button Design Default Primary Secondary Background Hover/Acti…" at bounding box center [190, 294] width 261 height 435
click at [448, 150] on link "Contact" at bounding box center [394, 167] width 105 height 35
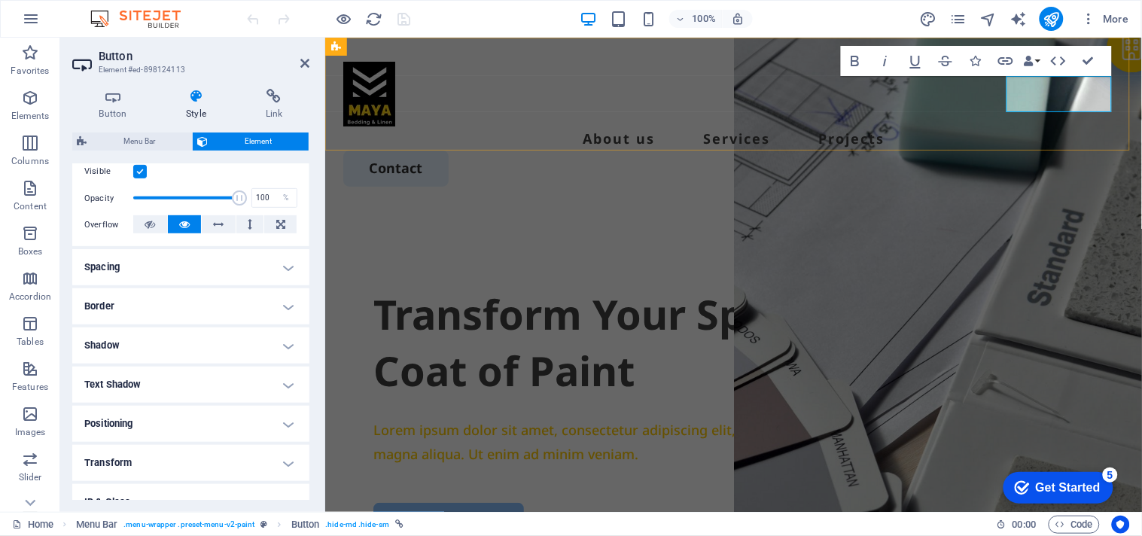
click at [448, 150] on link "Contact" at bounding box center [394, 167] width 105 height 35
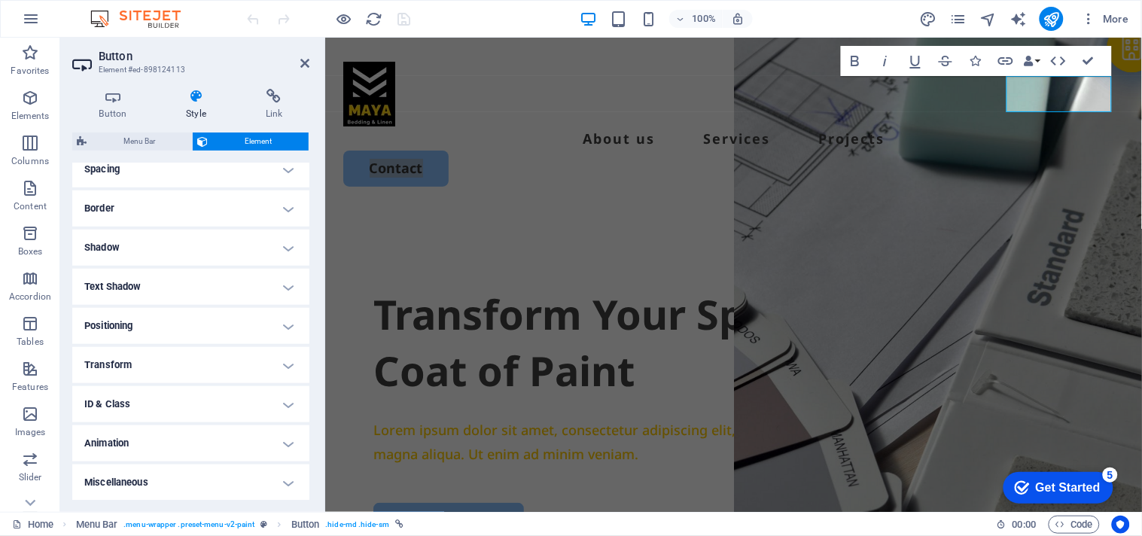
click at [286, 207] on h4 "Border" at bounding box center [190, 208] width 237 height 36
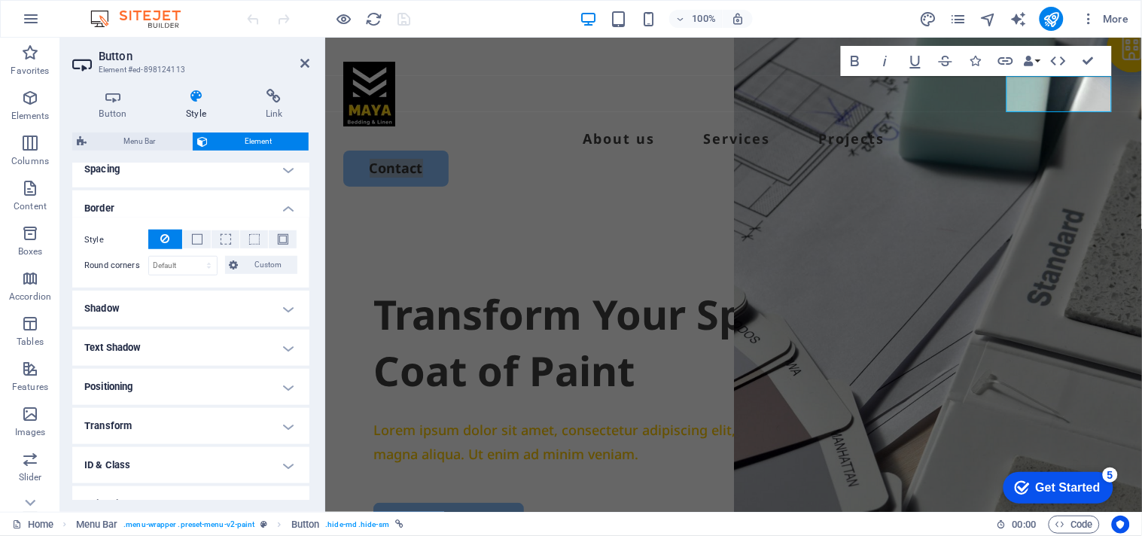
click at [286, 207] on h4 "Border" at bounding box center [190, 203] width 237 height 27
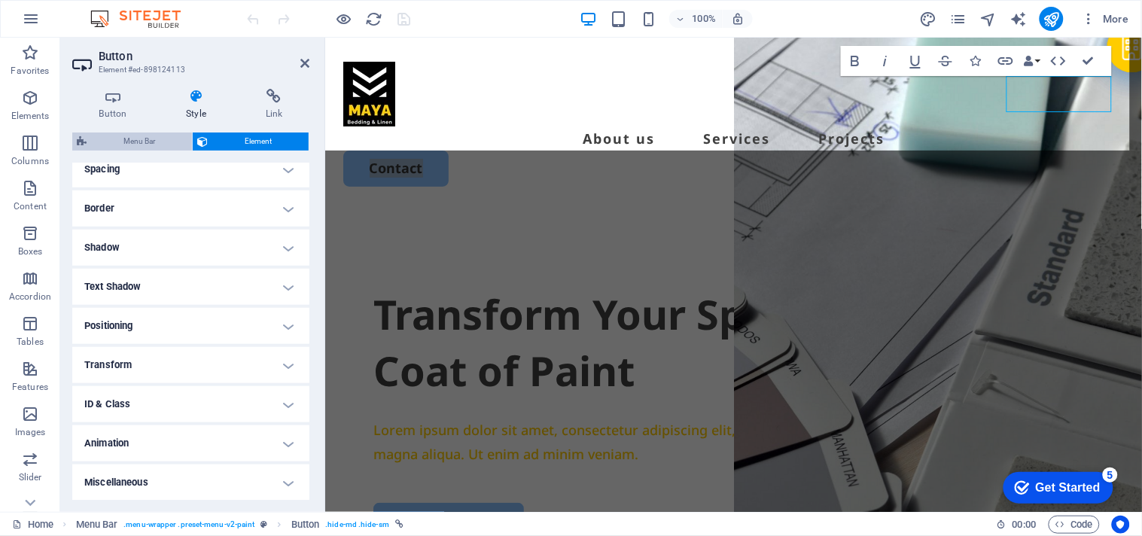
click at [153, 144] on span "Menu Bar" at bounding box center [139, 141] width 96 height 18
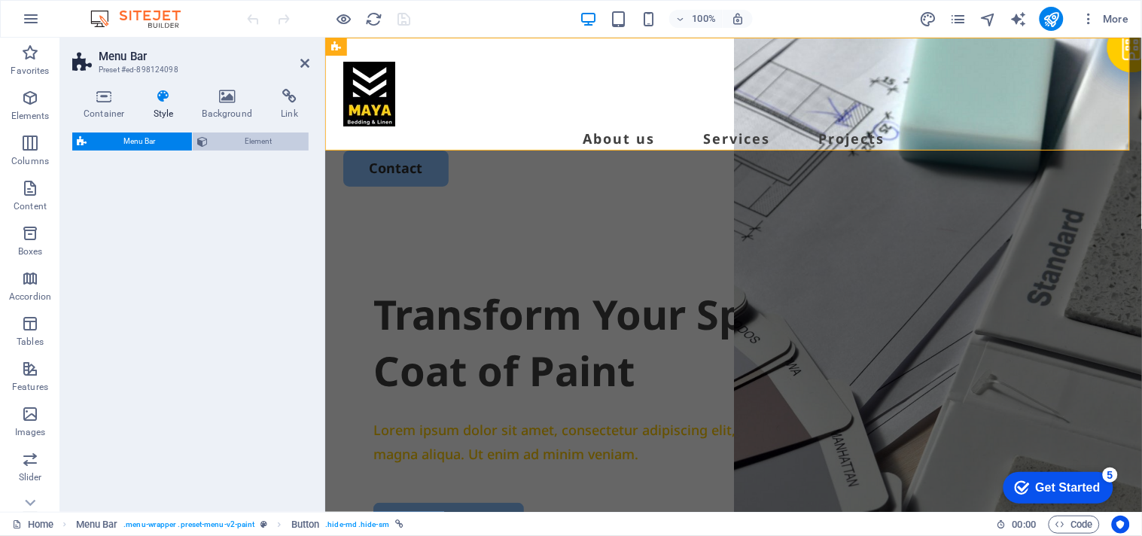
select select "rem"
select select "px"
select select "rem"
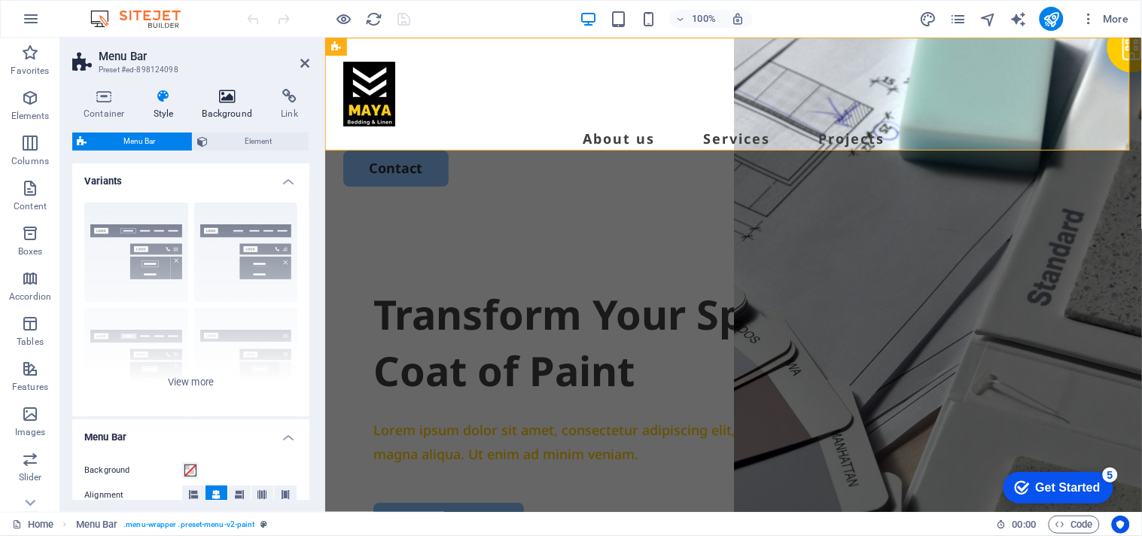
click at [227, 101] on icon at bounding box center [227, 96] width 73 height 15
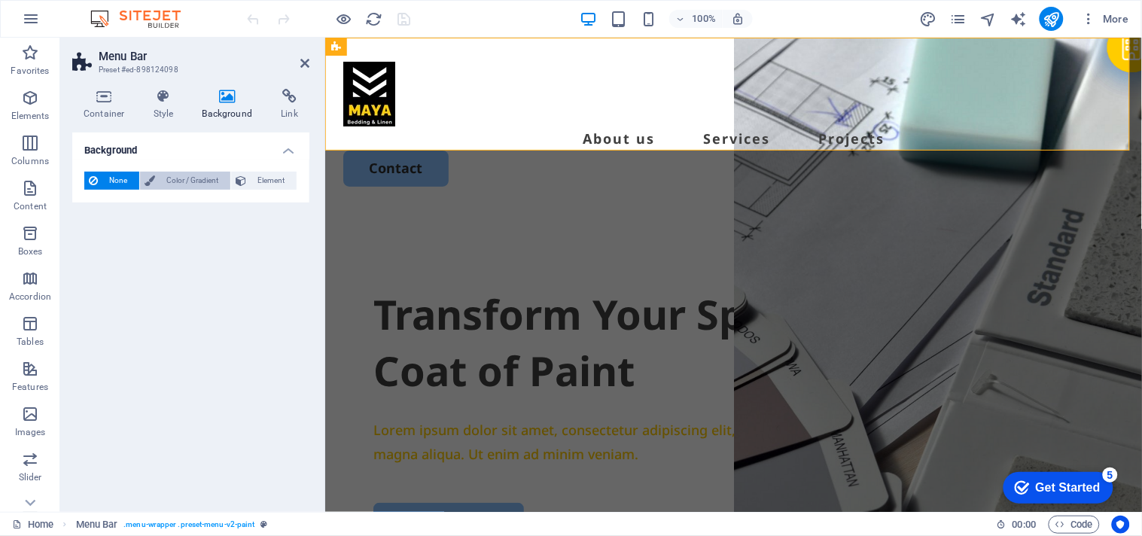
click at [198, 172] on span "Color / Gradient" at bounding box center [193, 181] width 66 height 18
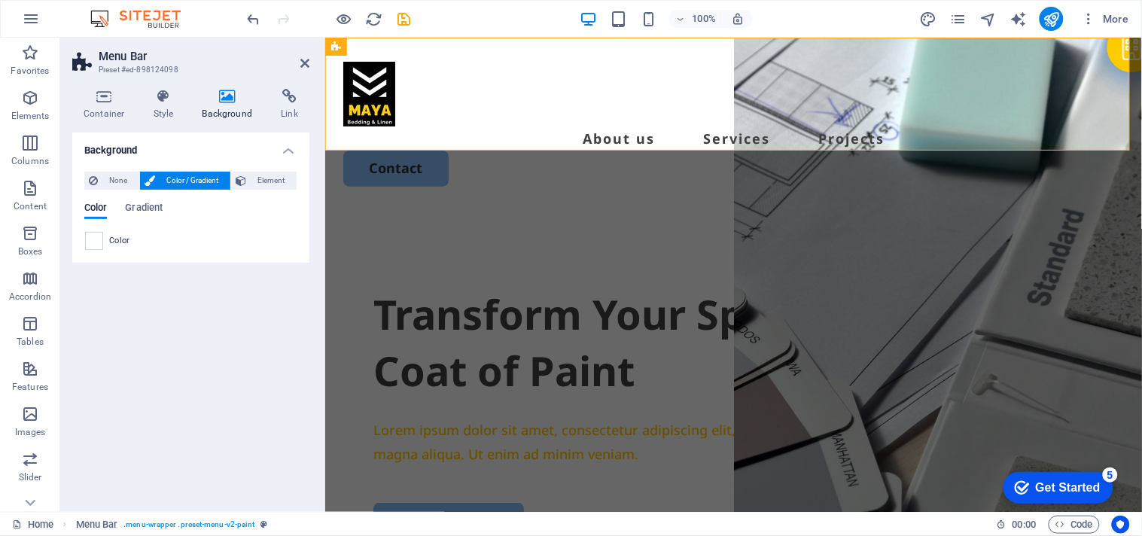
click at [120, 243] on span "Color" at bounding box center [119, 241] width 21 height 12
click at [87, 237] on span at bounding box center [94, 241] width 17 height 17
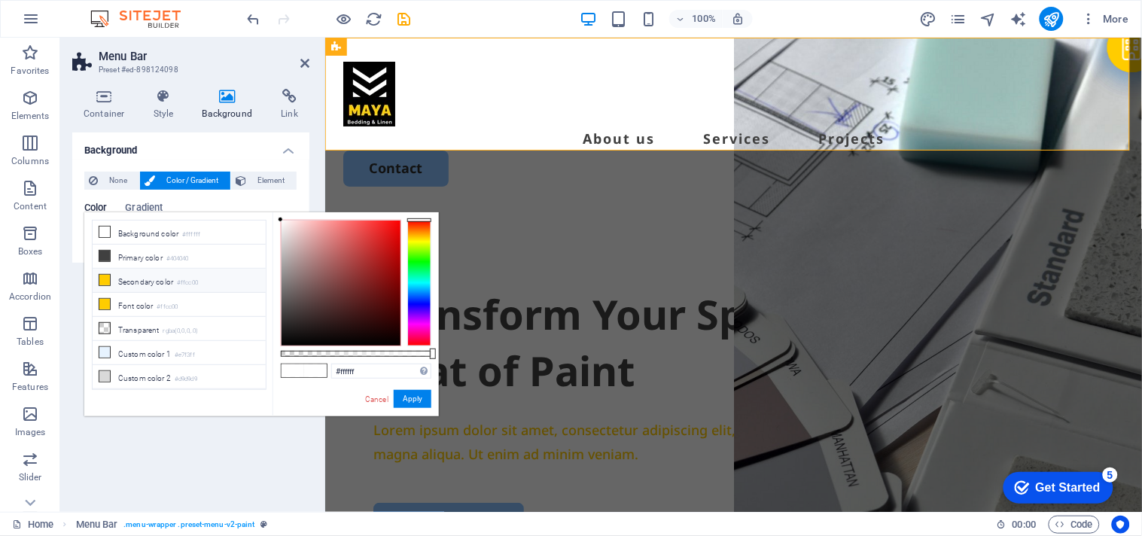
click at [103, 284] on icon at bounding box center [104, 280] width 11 height 11
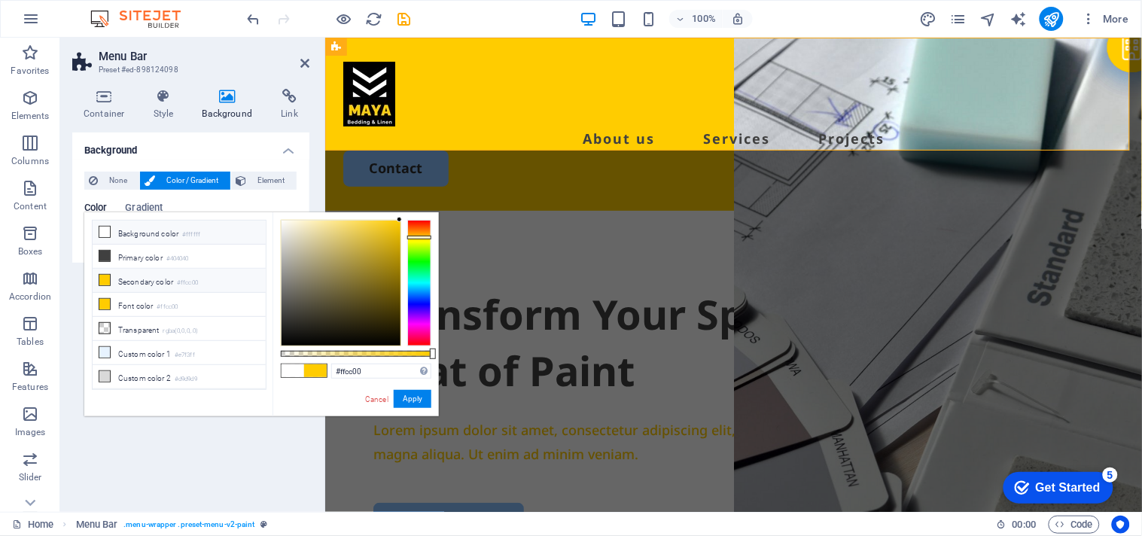
click at [104, 236] on icon at bounding box center [104, 232] width 11 height 11
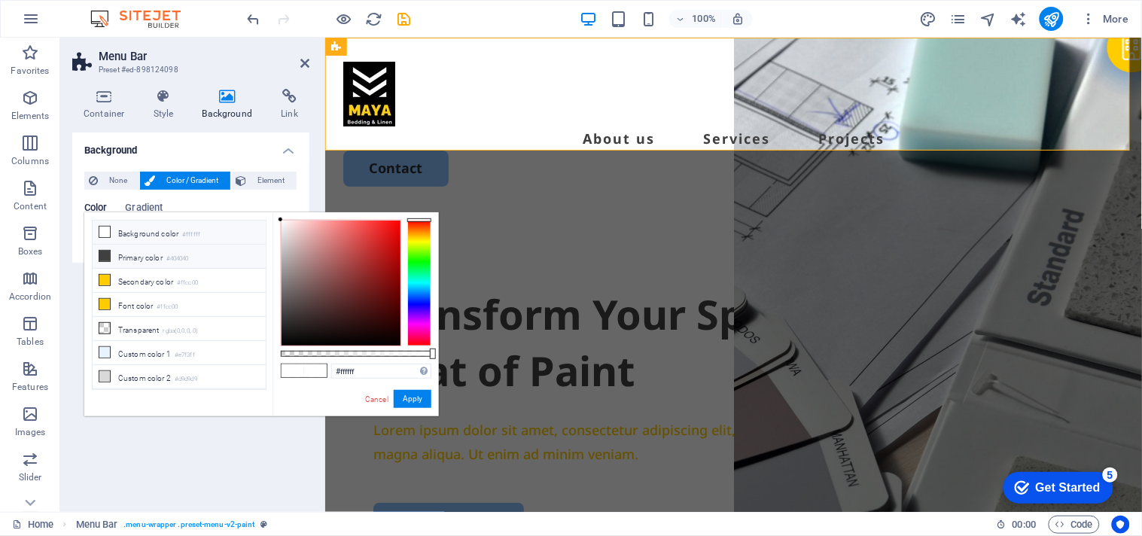
click at [107, 251] on icon at bounding box center [104, 256] width 11 height 11
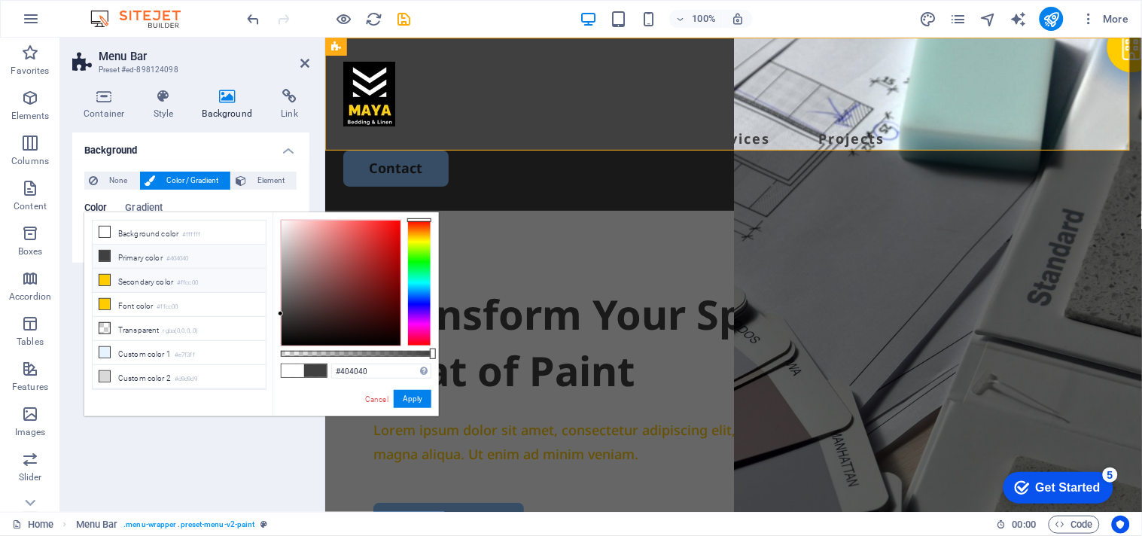
click at [106, 283] on icon at bounding box center [104, 280] width 11 height 11
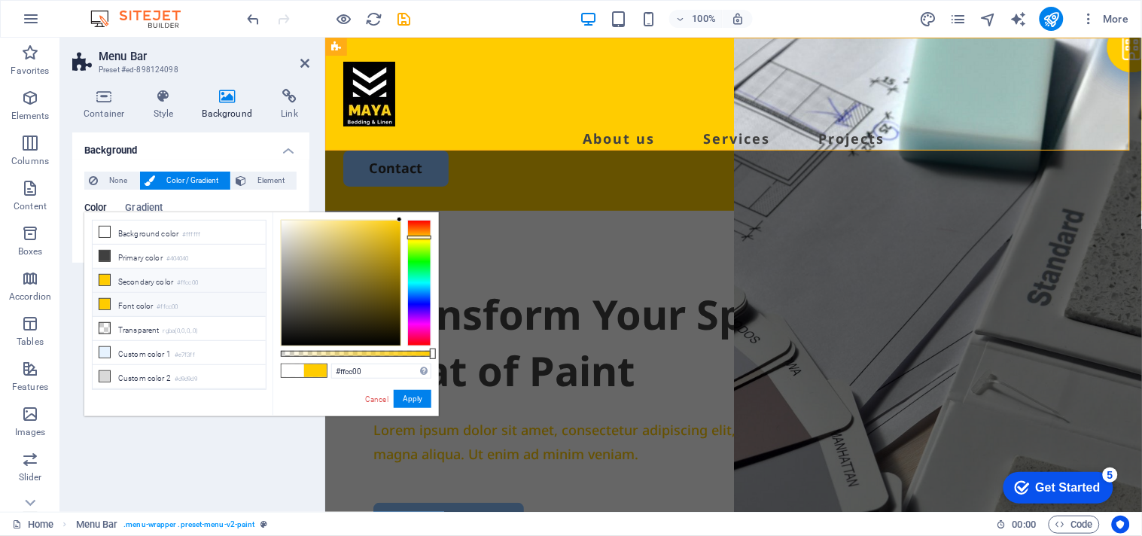
click at [107, 310] on span at bounding box center [105, 304] width 12 height 12
click at [123, 311] on li "Font color #ffcc00" at bounding box center [179, 305] width 173 height 24
click at [137, 239] on li "Background color #ffffff" at bounding box center [179, 232] width 173 height 24
type input "#ffffff"
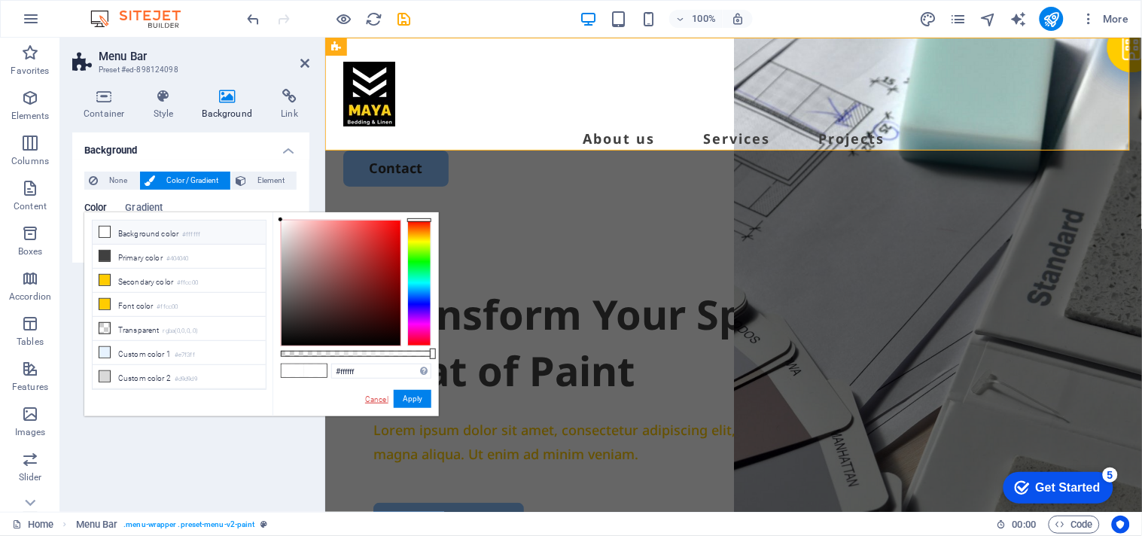
click at [373, 397] on link "Cancel" at bounding box center [376, 399] width 26 height 11
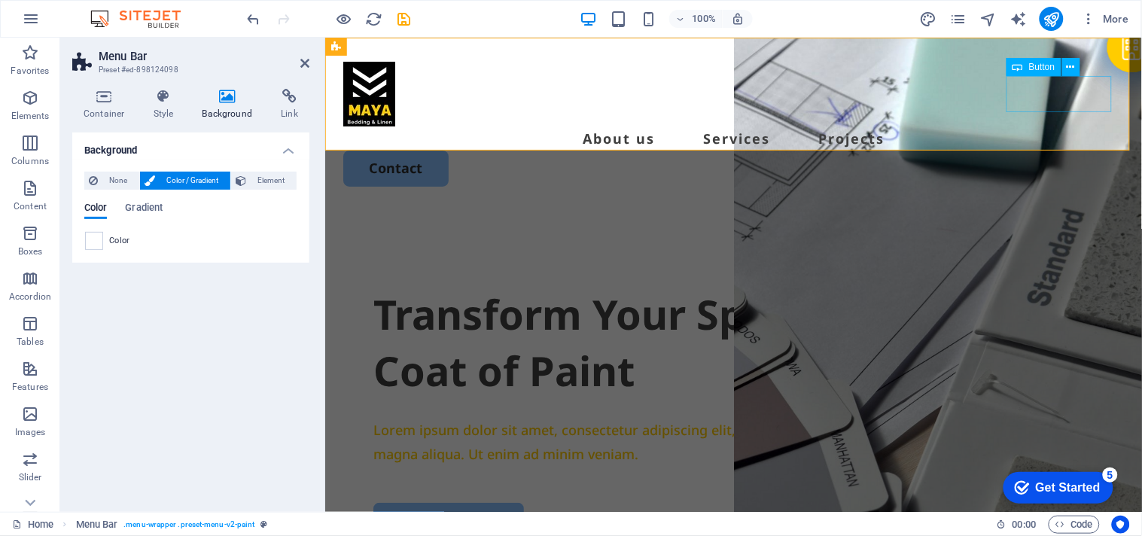
click at [1074, 150] on div "Contact" at bounding box center [732, 167] width 780 height 35
click at [1038, 72] on div "Button" at bounding box center [1033, 67] width 55 height 18
click at [1035, 68] on span "Button" at bounding box center [1042, 66] width 26 height 9
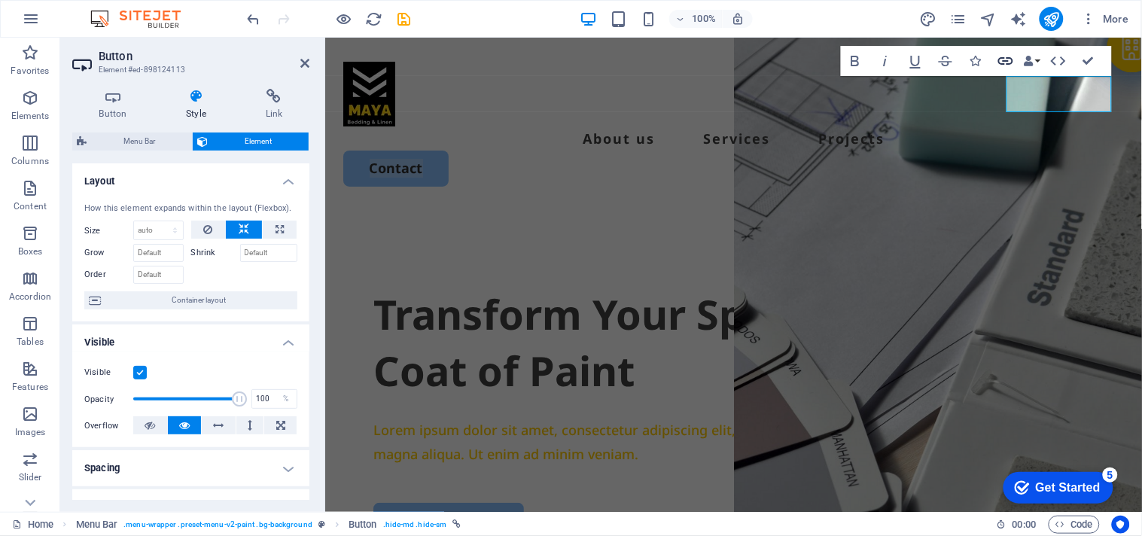
click at [1007, 59] on icon "button" at bounding box center [1005, 61] width 18 height 18
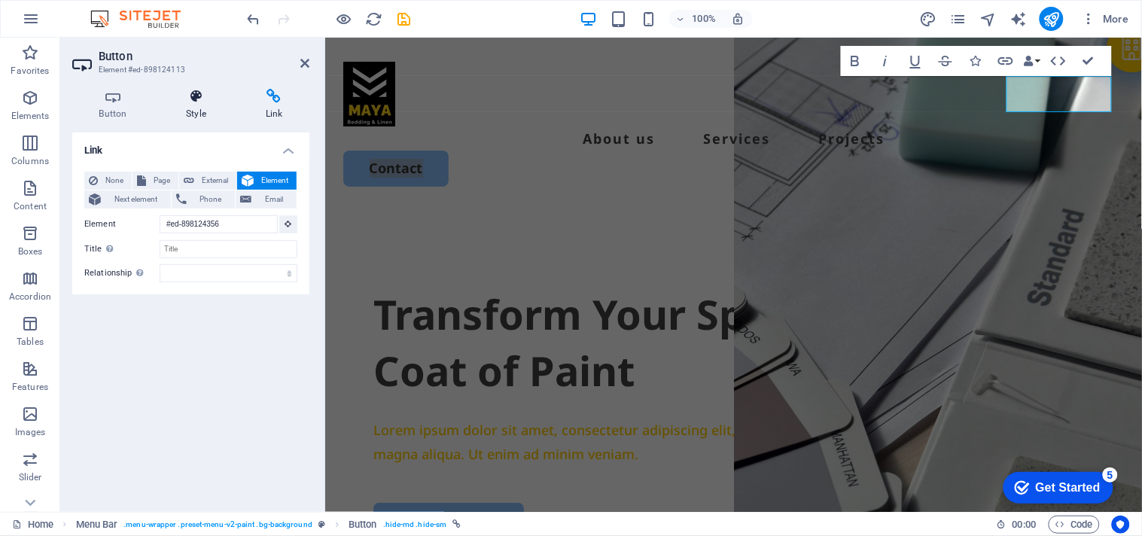
click at [193, 105] on h4 "Style" at bounding box center [200, 105] width 80 height 32
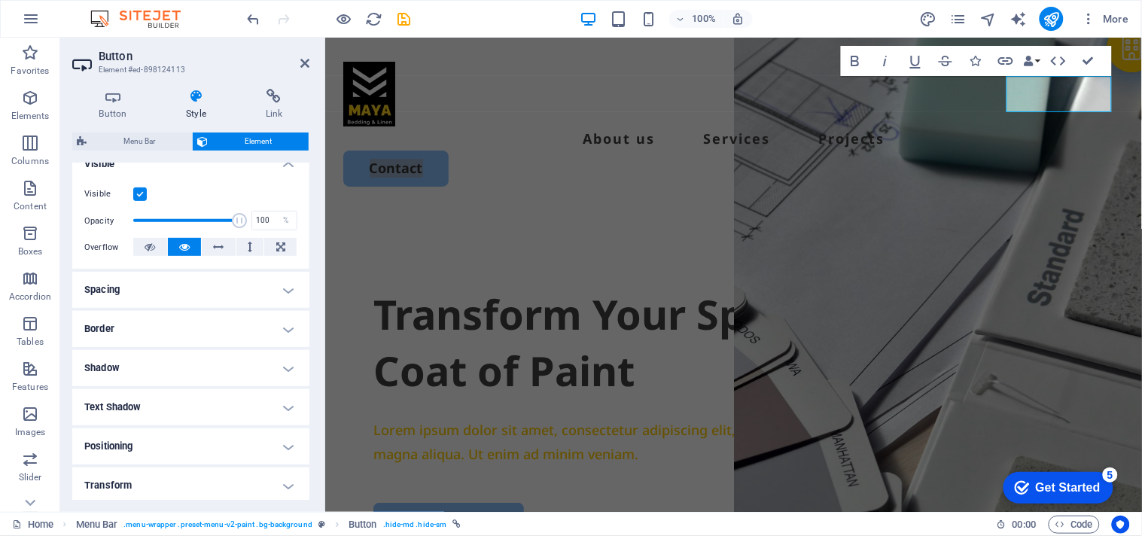
scroll to position [179, 0]
drag, startPoint x: 304, startPoint y: 365, endPoint x: 303, endPoint y: 401, distance: 36.1
click at [303, 401] on ul "Layout How this element expands within the layout (Flexbox). Size Default auto …" at bounding box center [190, 302] width 237 height 637
click at [281, 396] on h4 "Text Shadow" at bounding box center [190, 406] width 237 height 36
click at [281, 396] on h4 "Text Shadow" at bounding box center [190, 401] width 237 height 27
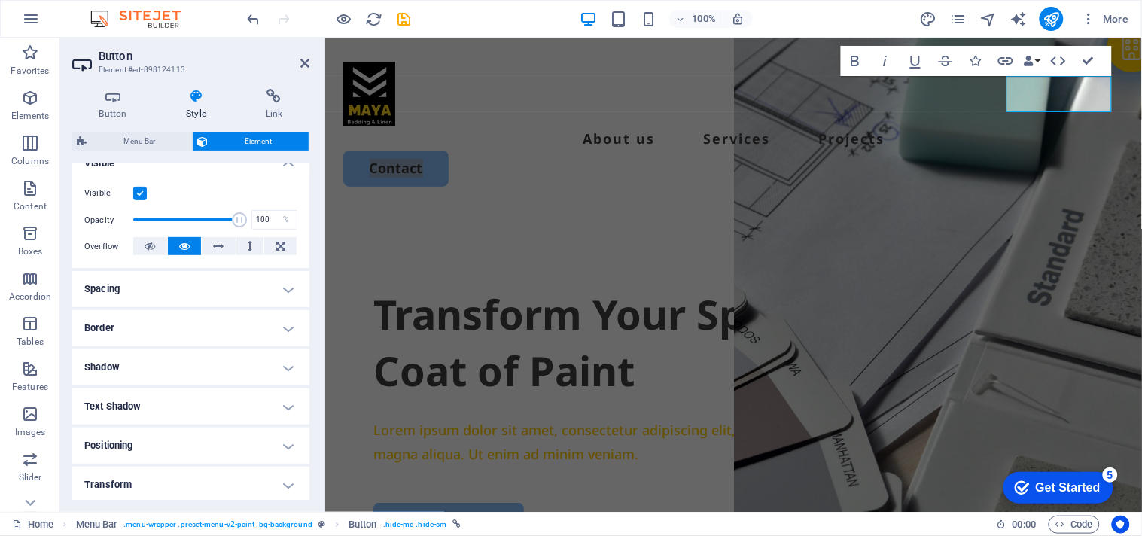
click at [207, 140] on icon at bounding box center [202, 141] width 11 height 18
click at [192, 101] on icon at bounding box center [197, 96] width 74 height 15
click at [1095, 21] on icon "button" at bounding box center [1088, 18] width 15 height 15
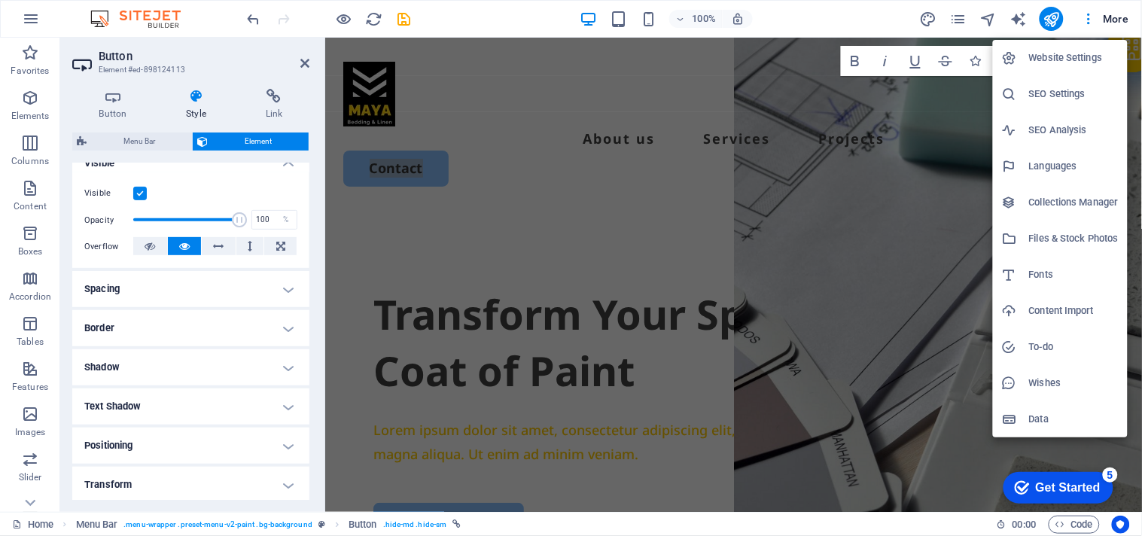
click at [1080, 53] on h6 "Website Settings" at bounding box center [1074, 58] width 90 height 18
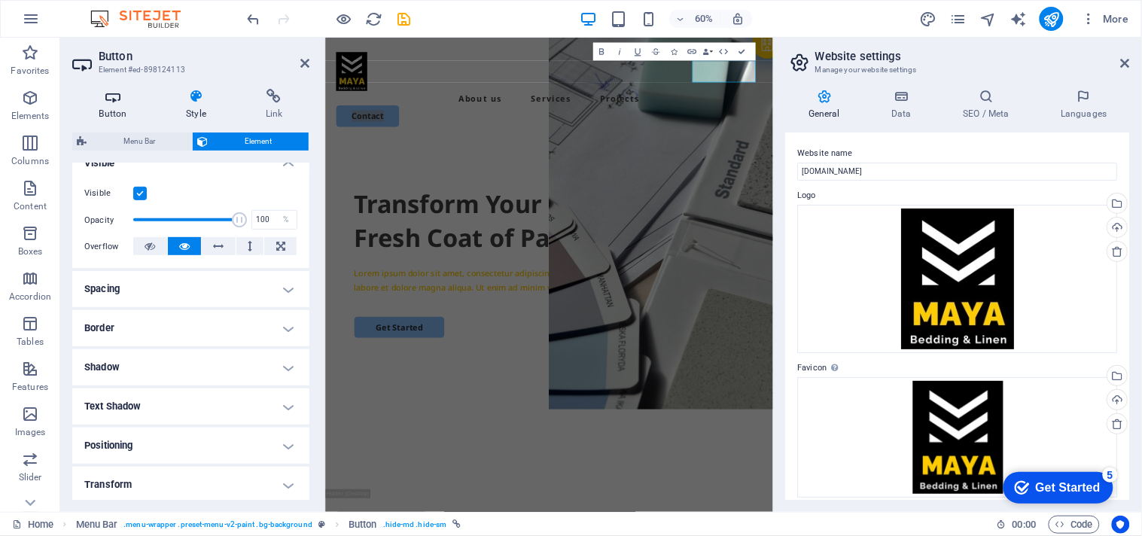
click at [108, 102] on icon at bounding box center [112, 96] width 81 height 15
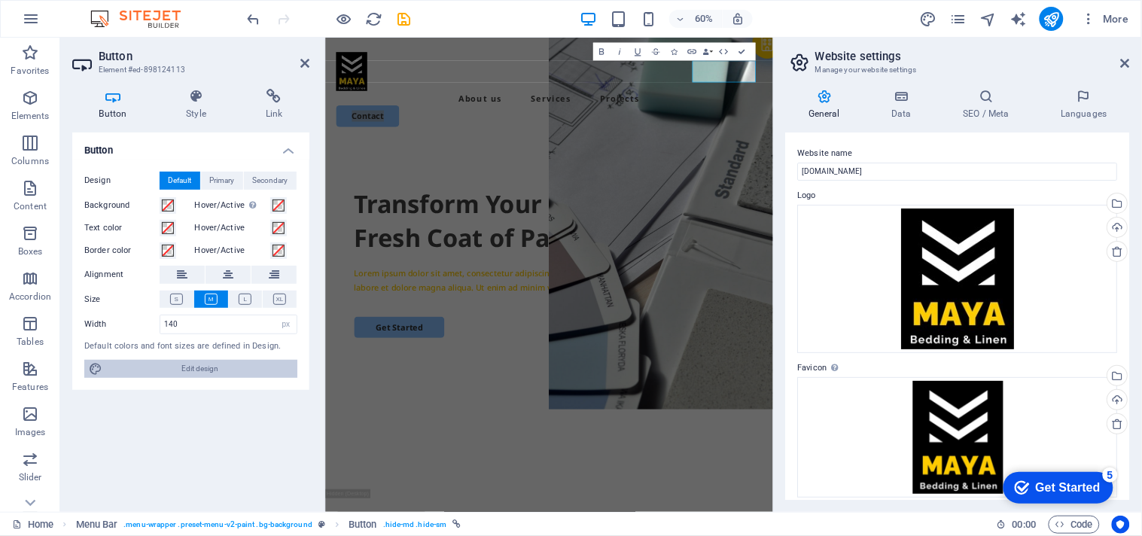
click at [96, 364] on icon at bounding box center [96, 369] width 14 height 18
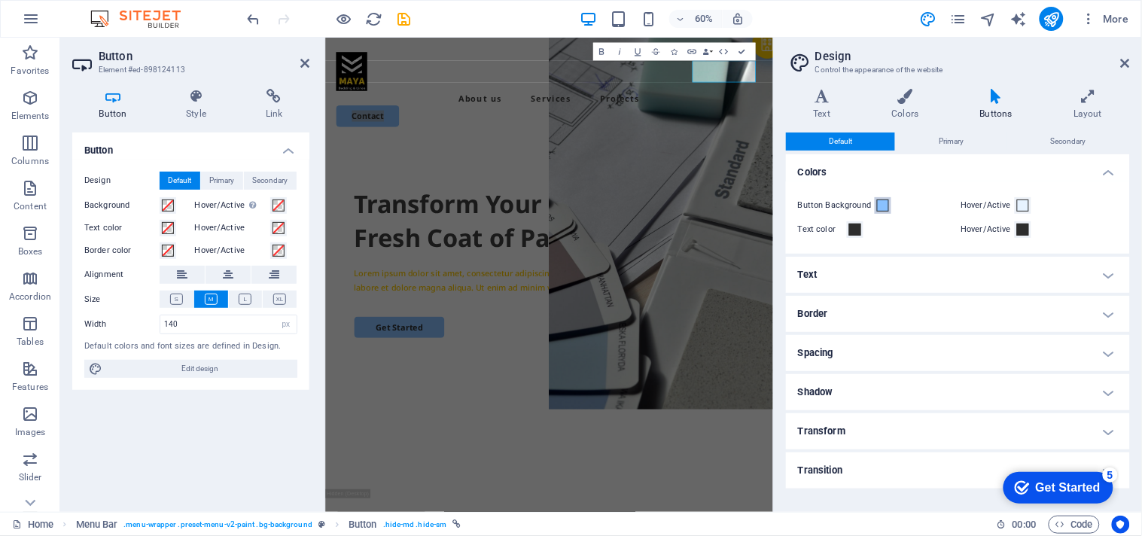
click at [880, 202] on span at bounding box center [883, 205] width 12 height 12
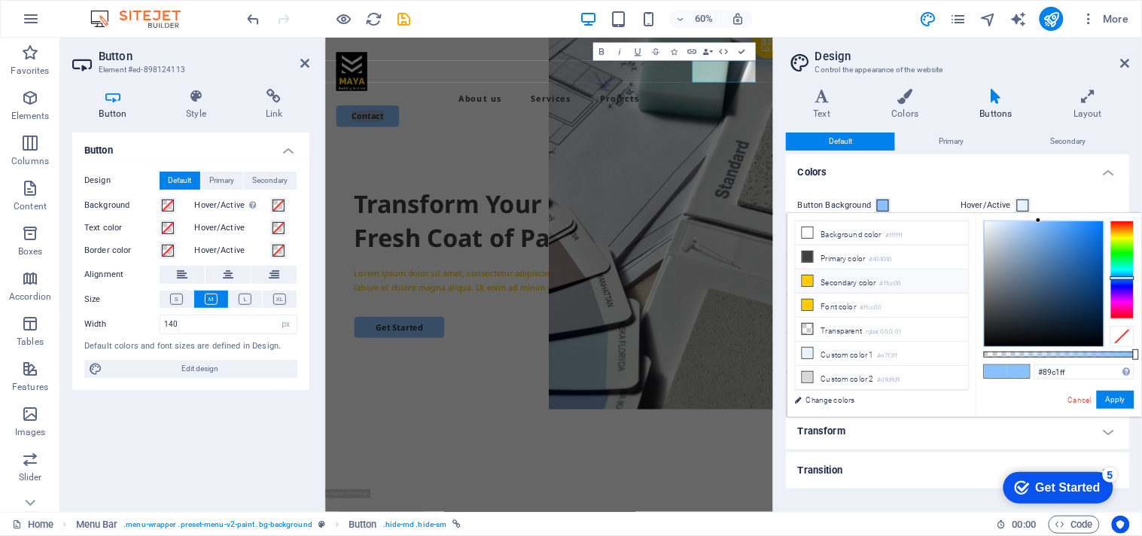
click at [804, 283] on icon at bounding box center [807, 280] width 11 height 11
type input "#ffcc00"
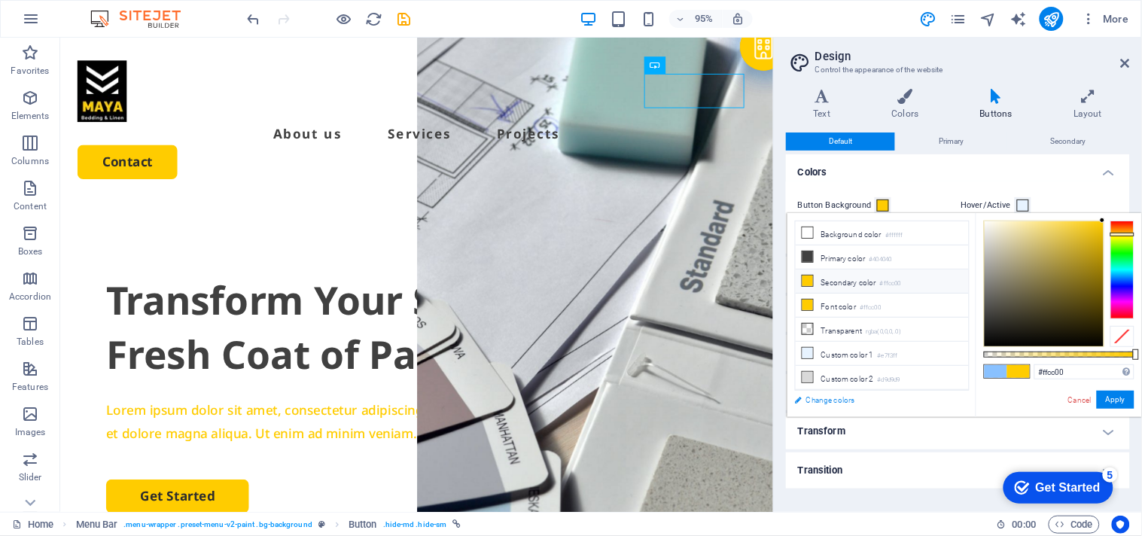
click at [847, 403] on link "Change colors" at bounding box center [874, 400] width 175 height 19
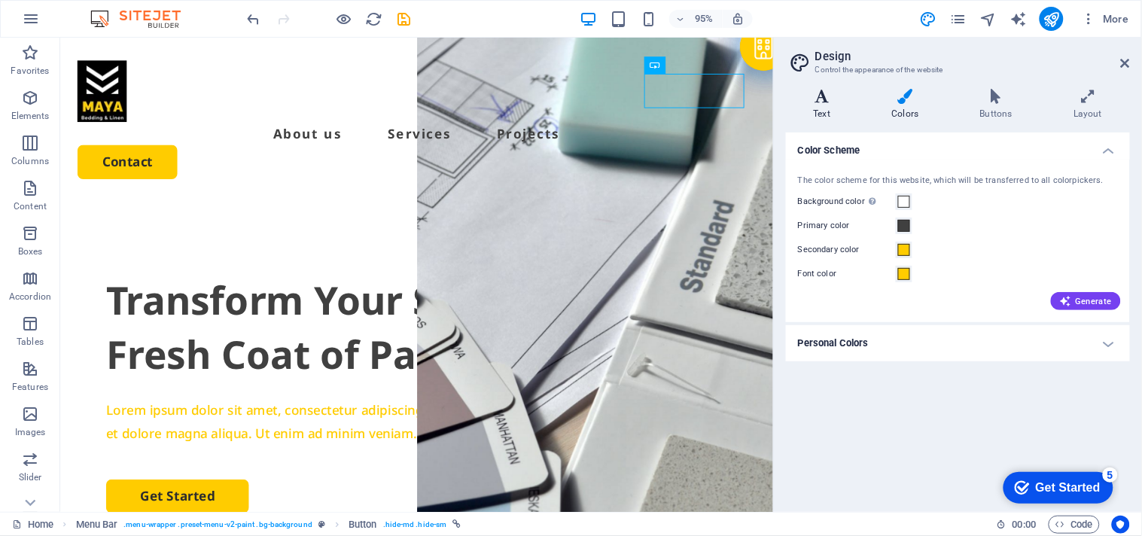
click at [822, 96] on icon at bounding box center [822, 96] width 72 height 15
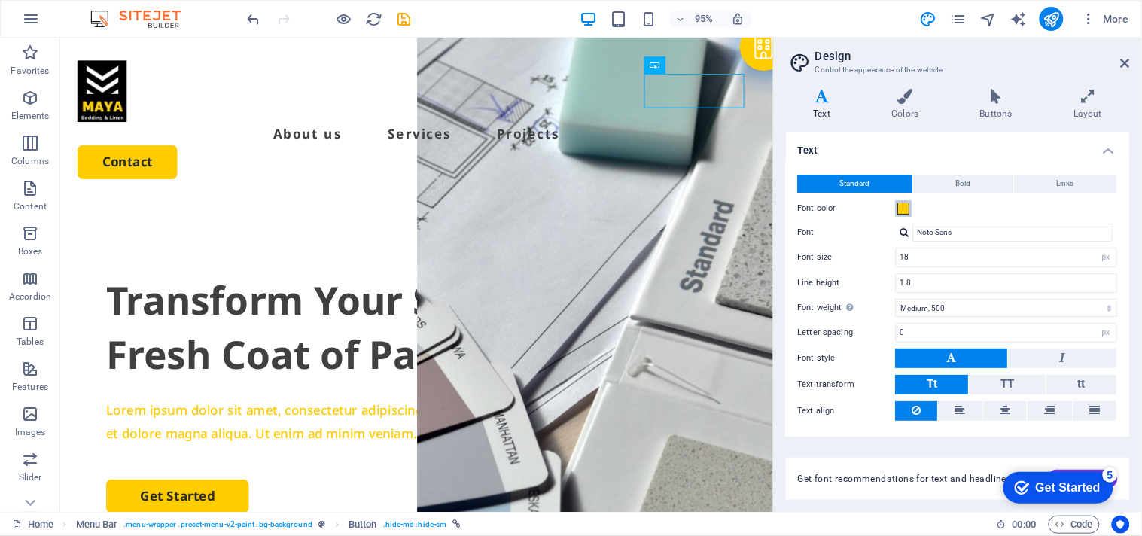
click at [905, 208] on span at bounding box center [904, 208] width 12 height 12
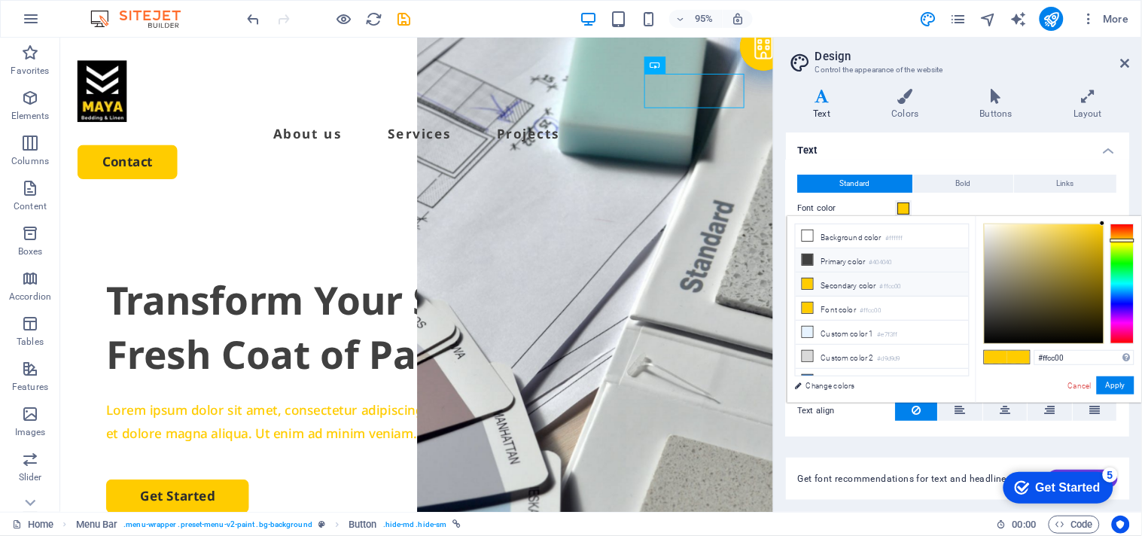
click at [850, 257] on li "Primary color #404040" at bounding box center [881, 260] width 173 height 24
type input "#404040"
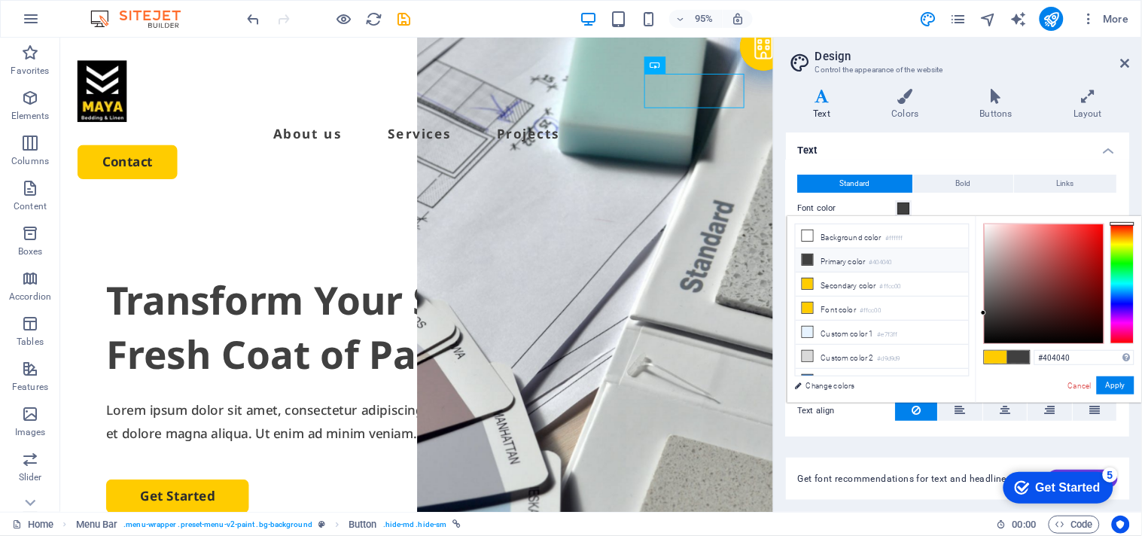
click at [1110, 395] on div "Cancel Apply" at bounding box center [1100, 385] width 68 height 19
click at [1111, 390] on button "Apply" at bounding box center [1115, 385] width 38 height 18
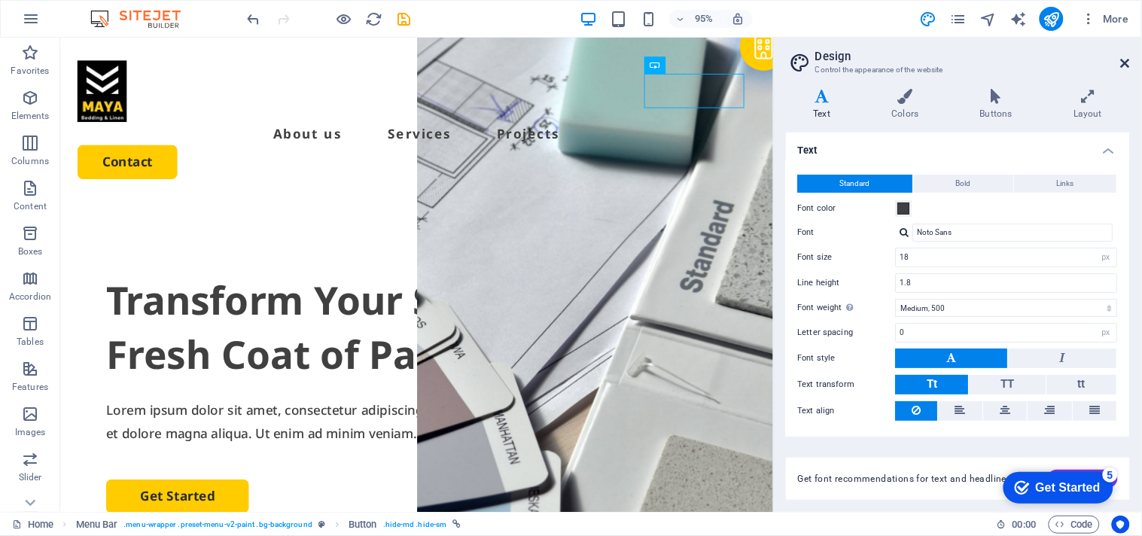
click at [1127, 59] on icon at bounding box center [1124, 63] width 9 height 12
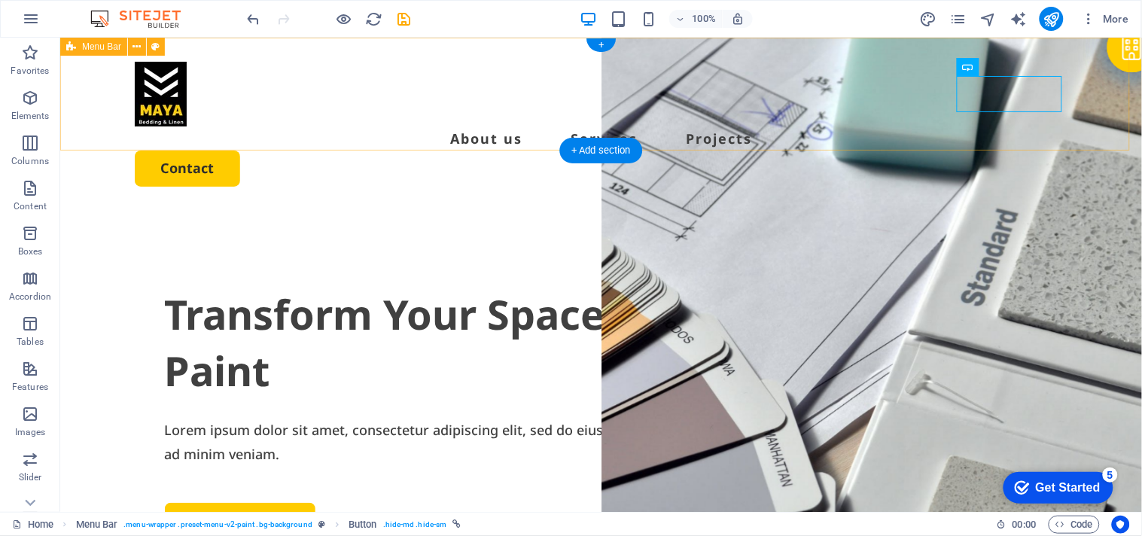
click at [870, 73] on div "About us Services Projects Contact" at bounding box center [599, 123] width 1081 height 173
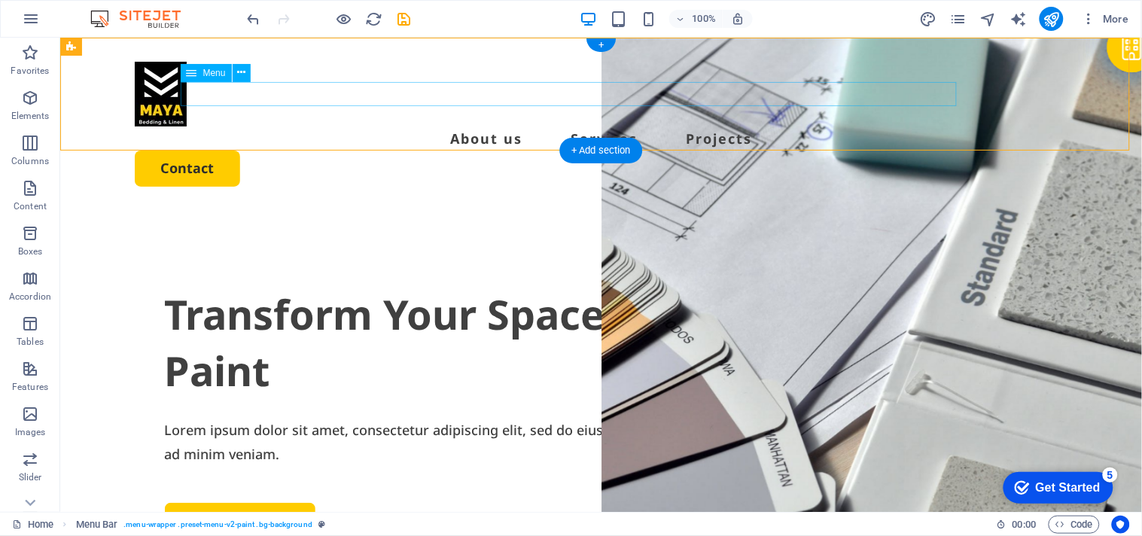
click at [664, 126] on nav "About us Services Projects" at bounding box center [600, 138] width 933 height 24
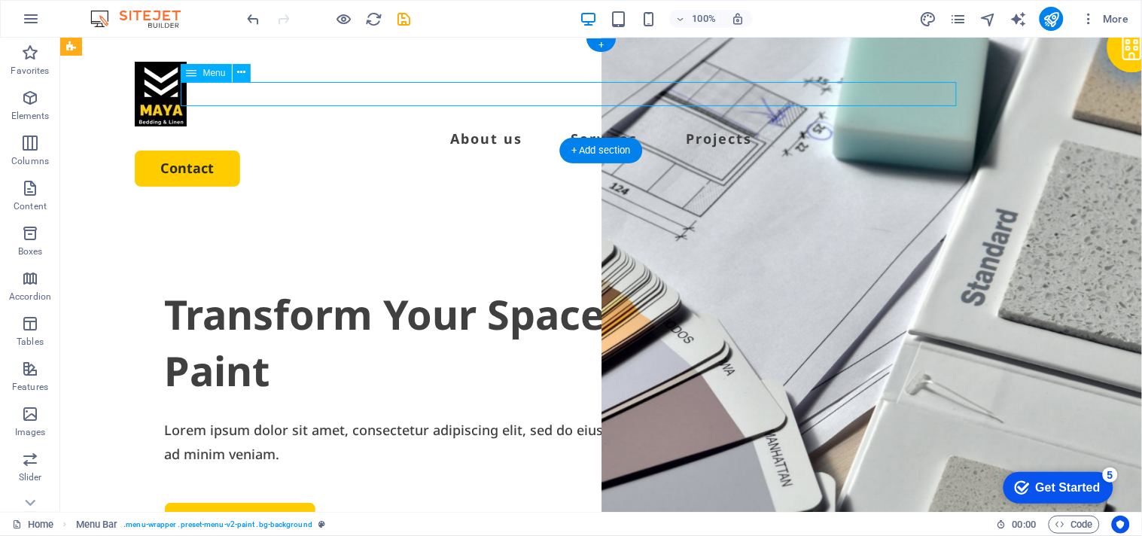
click at [664, 126] on nav "About us Services Projects" at bounding box center [600, 138] width 933 height 24
select select
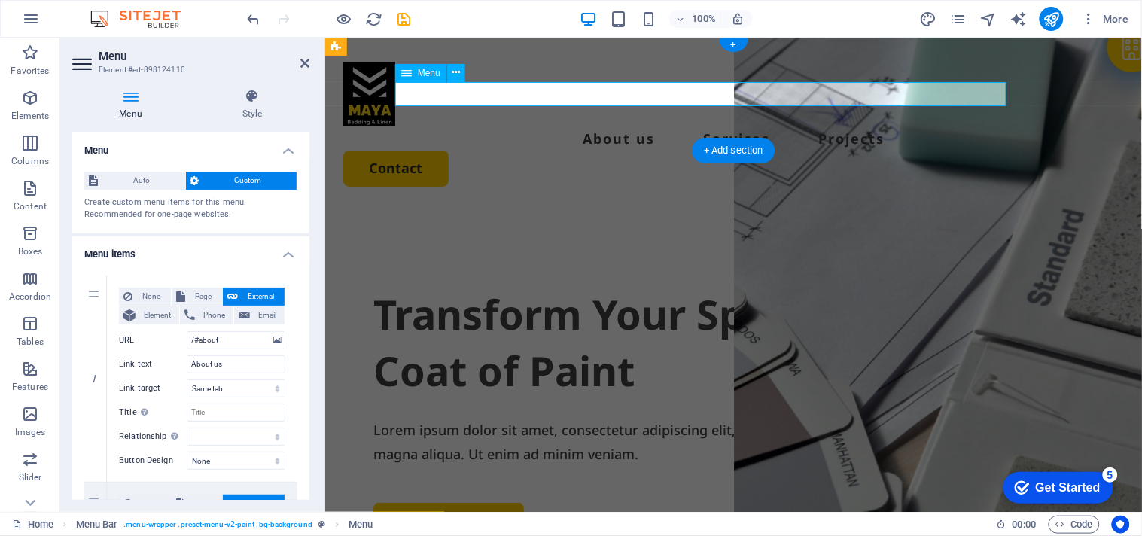
click at [627, 126] on nav "About us Services Projects" at bounding box center [732, 138] width 780 height 24
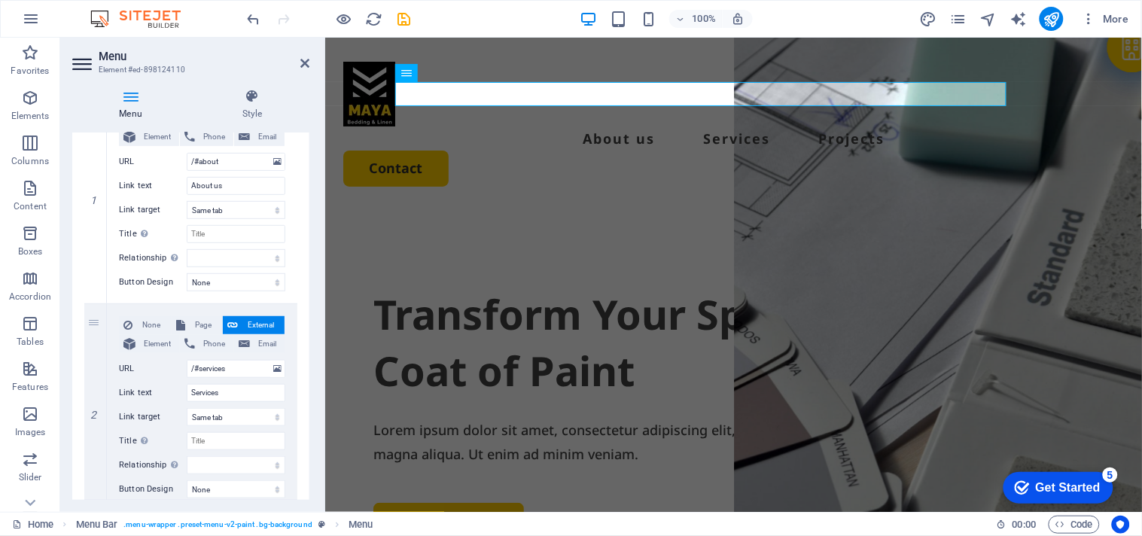
scroll to position [181, 0]
click at [324, 237] on div at bounding box center [322, 275] width 3 height 474
click at [256, 107] on h4 "Style" at bounding box center [252, 105] width 114 height 32
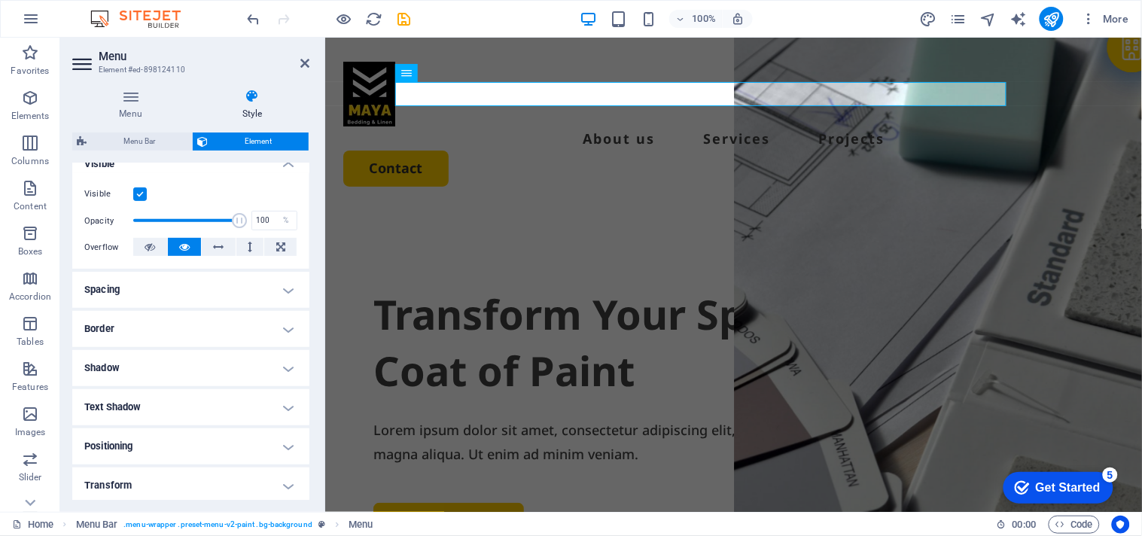
scroll to position [197, 0]
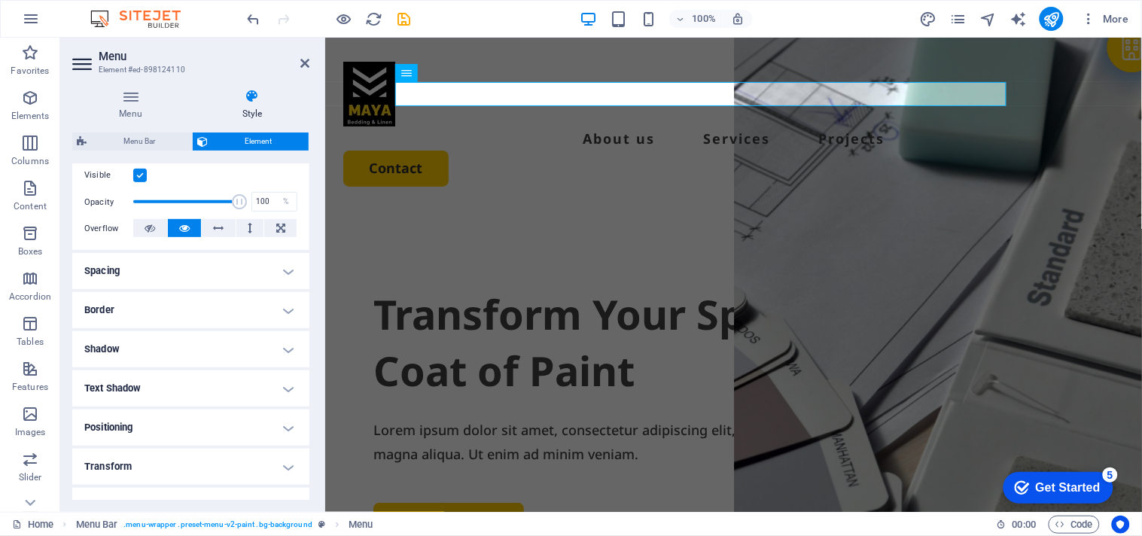
drag, startPoint x: 303, startPoint y: 370, endPoint x: 305, endPoint y: 301, distance: 69.3
click at [305, 301] on ul "Layout How this element expands within the layout (Flexbox). Size Default auto …" at bounding box center [190, 284] width 237 height 637
click at [214, 309] on h4 "Border" at bounding box center [190, 310] width 237 height 36
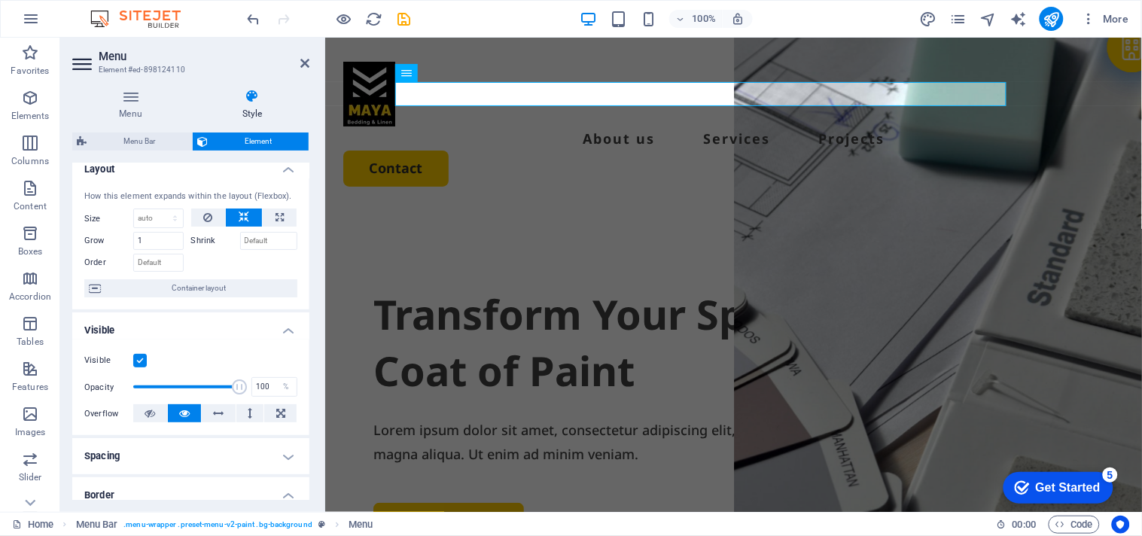
scroll to position [0, 0]
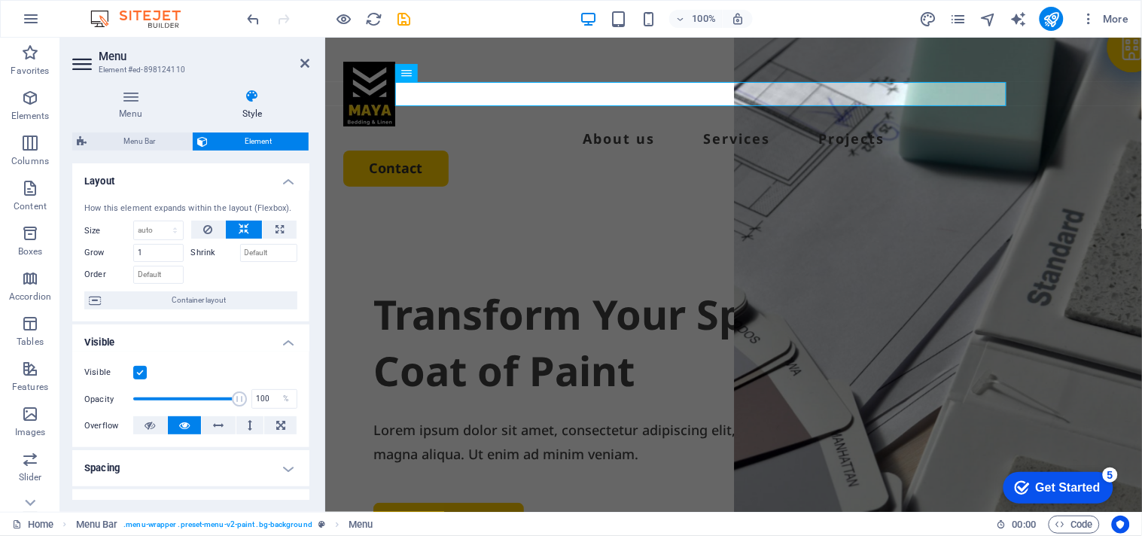
click at [304, 257] on div "How this element expands within the layout (Flexbox). Size Default auto px % 1/…" at bounding box center [190, 256] width 237 height 132
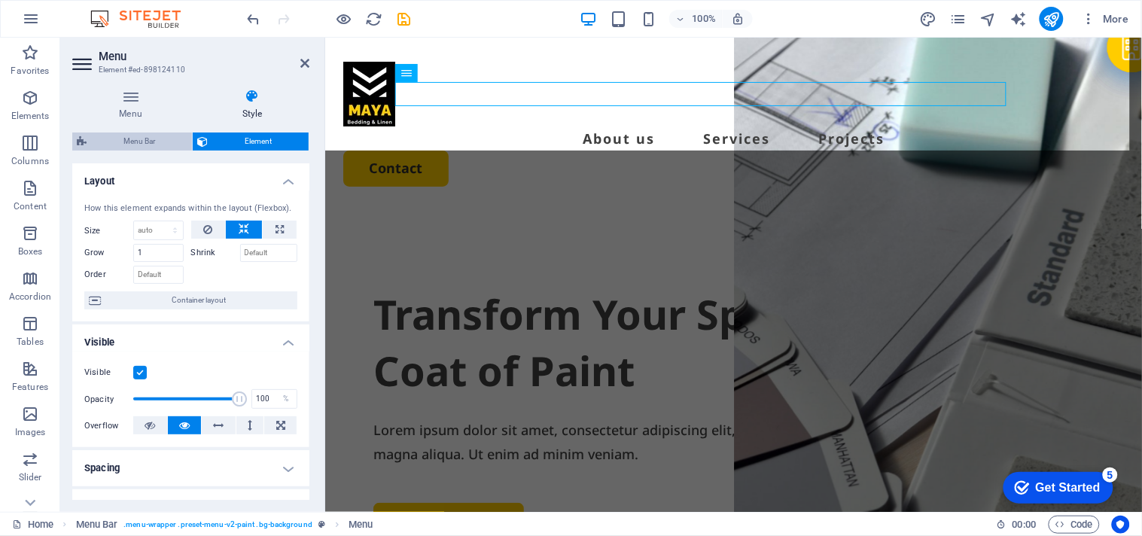
click at [151, 144] on span "Menu Bar" at bounding box center [139, 141] width 96 height 18
select select "rem"
select select "px"
select select "rem"
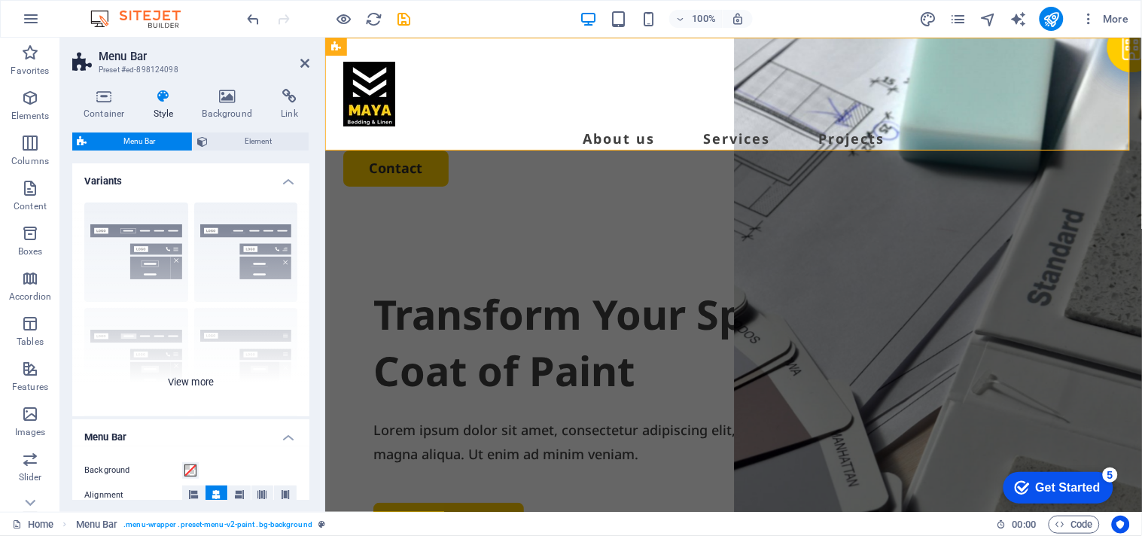
click at [177, 382] on div "Border Centered Default Fixed Loki Trigger Wide XXL" at bounding box center [190, 303] width 237 height 226
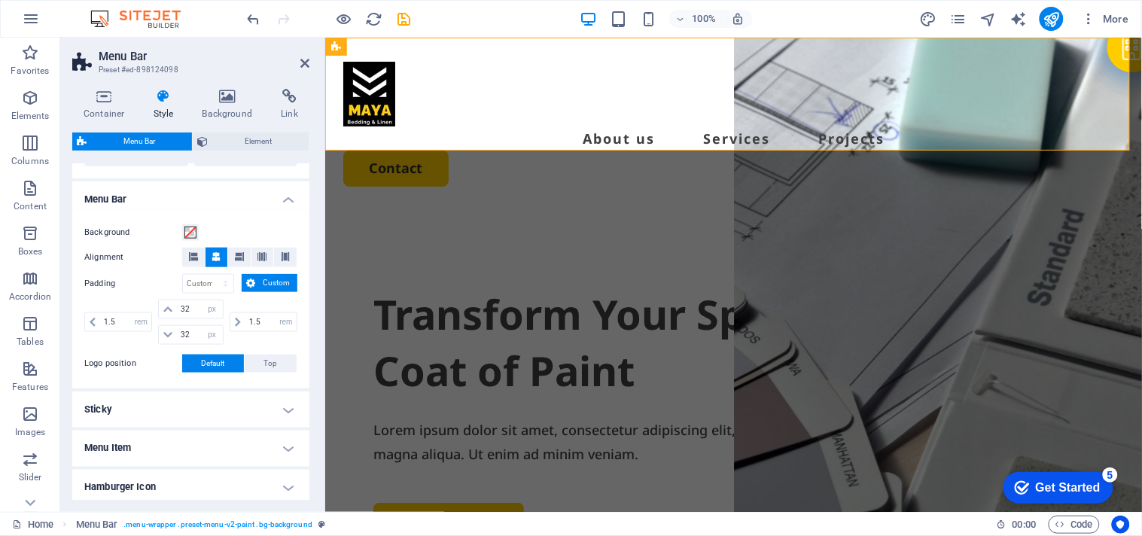
scroll to position [512, 0]
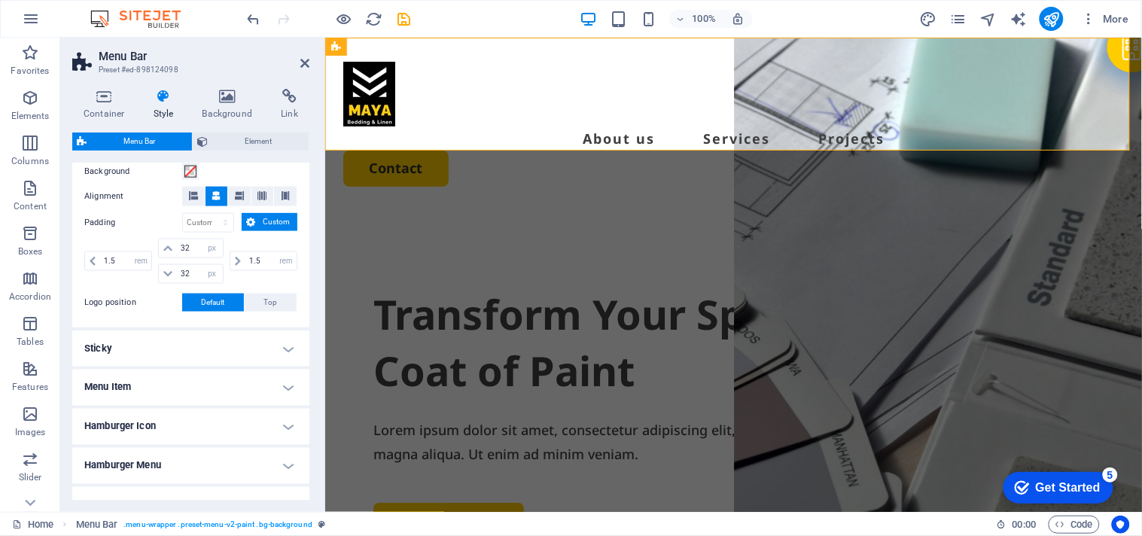
drag, startPoint x: 303, startPoint y: 431, endPoint x: 303, endPoint y: 448, distance: 16.6
click at [303, 448] on ul "Menu Bar Background Alignment Padding px rem % vh vw Custom Custom 1.5 px rem %…" at bounding box center [190, 321] width 237 height 403
click at [269, 427] on h4 "Hamburger Icon" at bounding box center [190, 427] width 237 height 36
click at [269, 427] on h4 "Hamburger Icon" at bounding box center [190, 422] width 237 height 27
drag, startPoint x: 305, startPoint y: 386, endPoint x: 305, endPoint y: 416, distance: 30.1
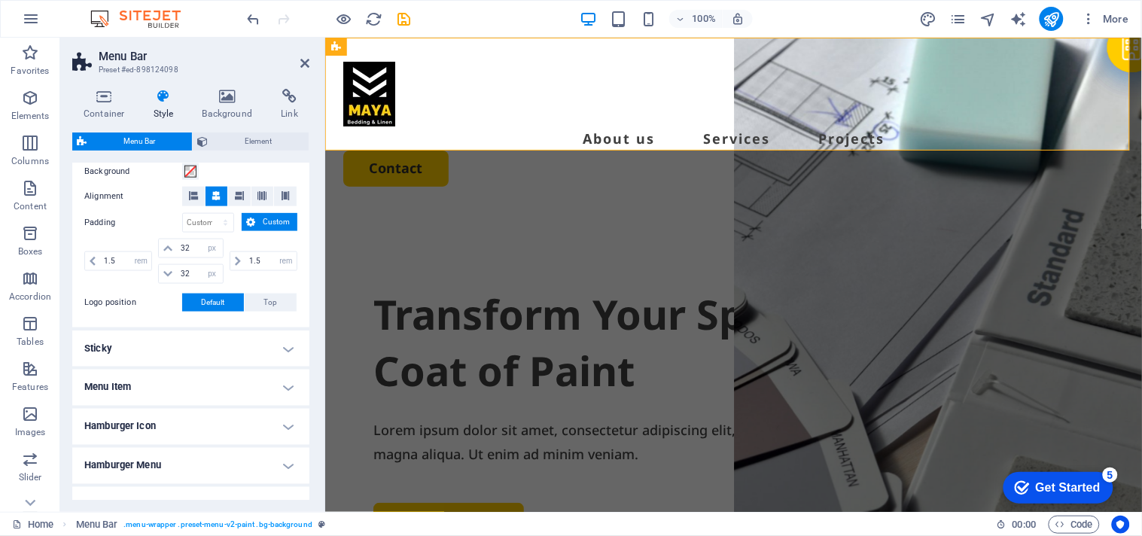
click at [305, 416] on ul "Menu Bar Background Alignment Padding px rem % vh vw Custom Custom 1.5 px rem %…" at bounding box center [190, 321] width 237 height 403
click at [594, 126] on nav "About us Services Projects" at bounding box center [732, 138] width 780 height 24
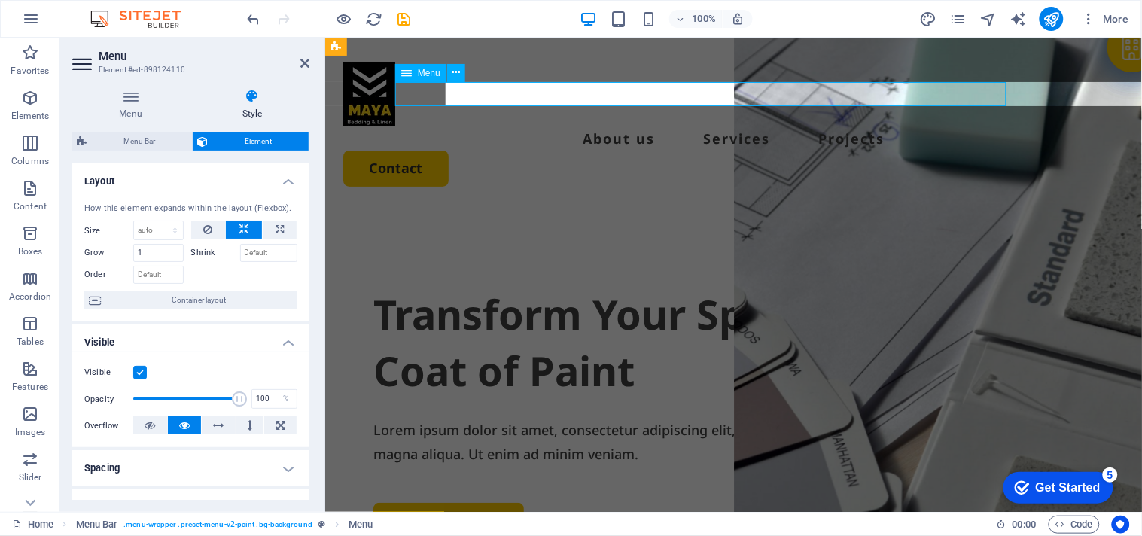
click at [594, 126] on nav "About us Services Projects" at bounding box center [732, 138] width 780 height 24
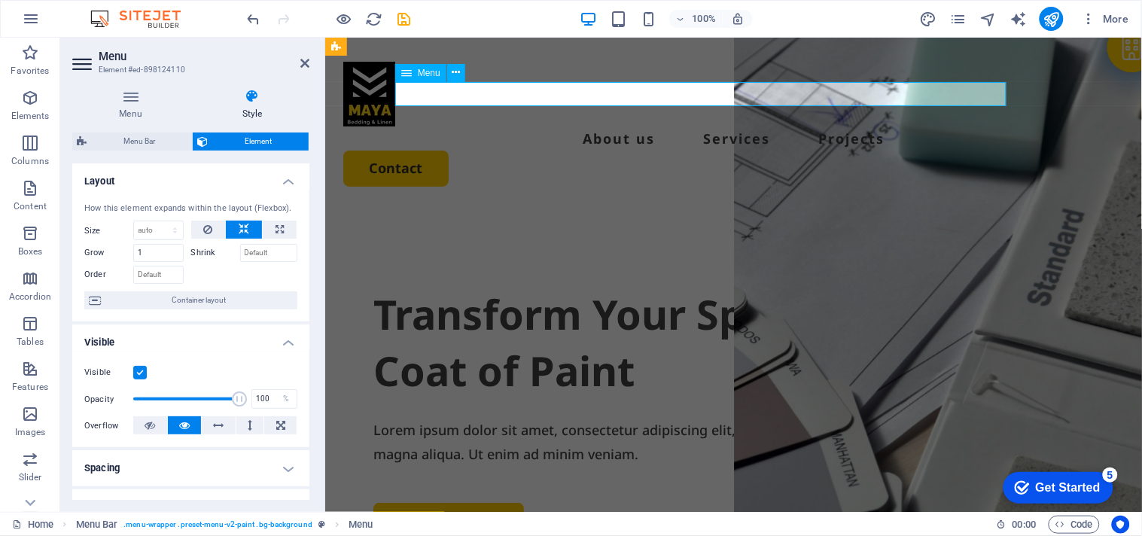
click at [594, 126] on nav "About us Services Projects" at bounding box center [732, 138] width 780 height 24
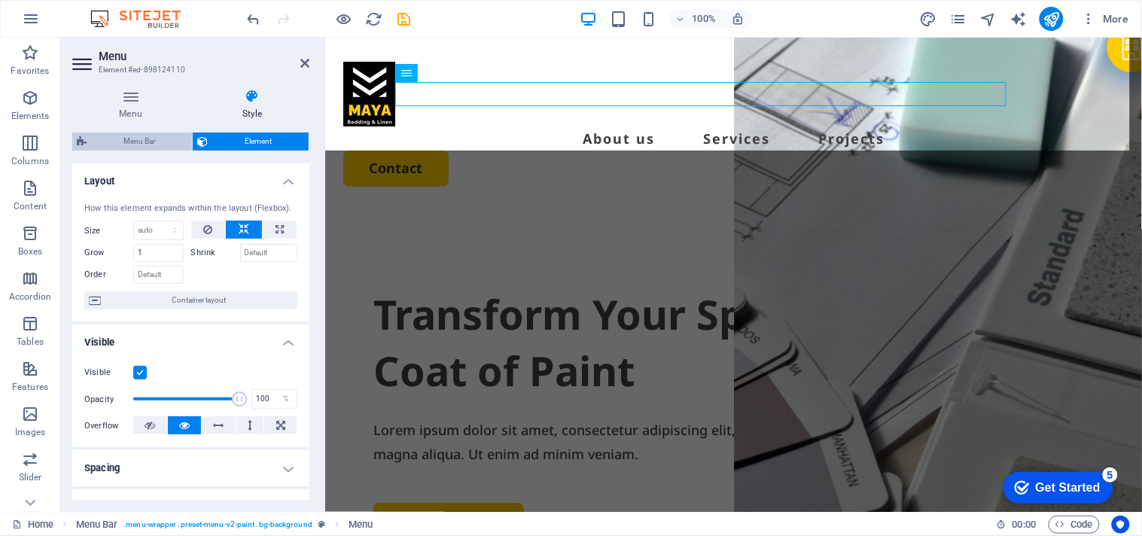
click at [128, 144] on span "Menu Bar" at bounding box center [139, 141] width 96 height 18
select select "rem"
select select "px"
select select "rem"
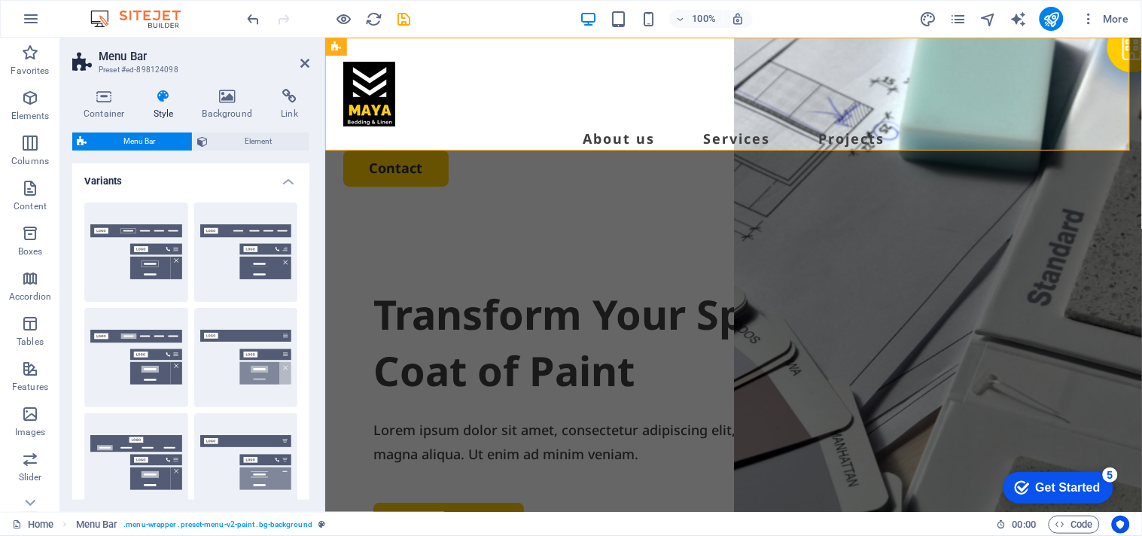
click at [277, 175] on h4 "Variants" at bounding box center [190, 176] width 237 height 27
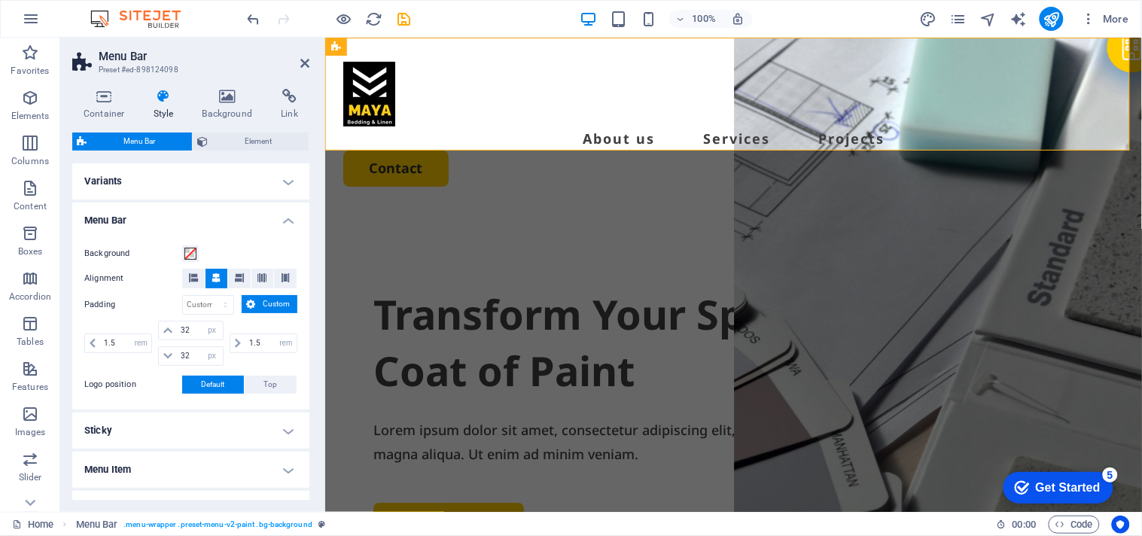
scroll to position [0, 0]
click at [239, 132] on span "Element" at bounding box center [258, 141] width 92 height 18
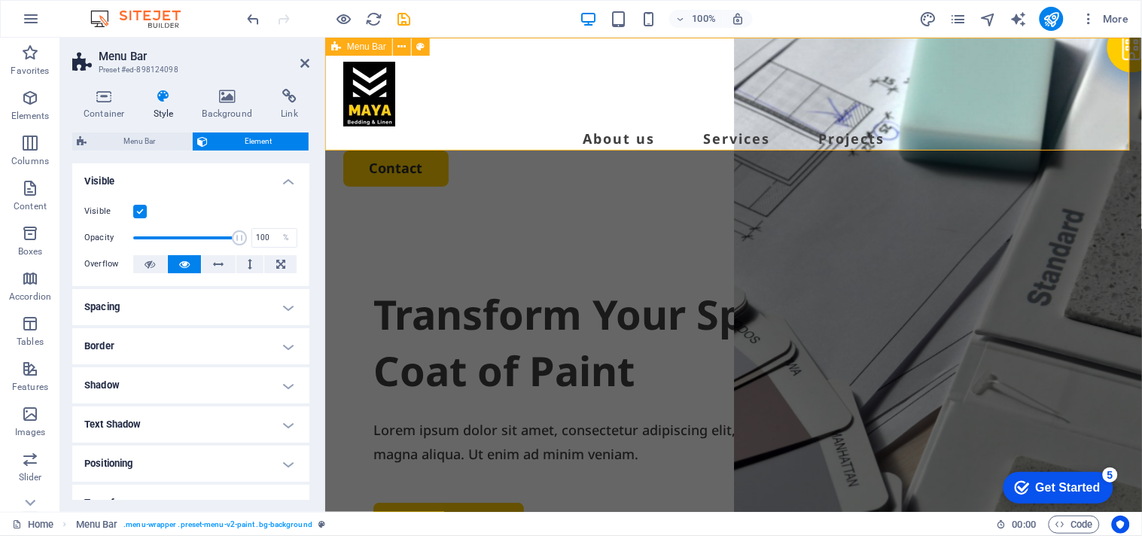
click at [958, 109] on div "About us Services Projects Contact" at bounding box center [732, 123] width 816 height 173
click at [404, 23] on icon "save" at bounding box center [404, 19] width 17 height 17
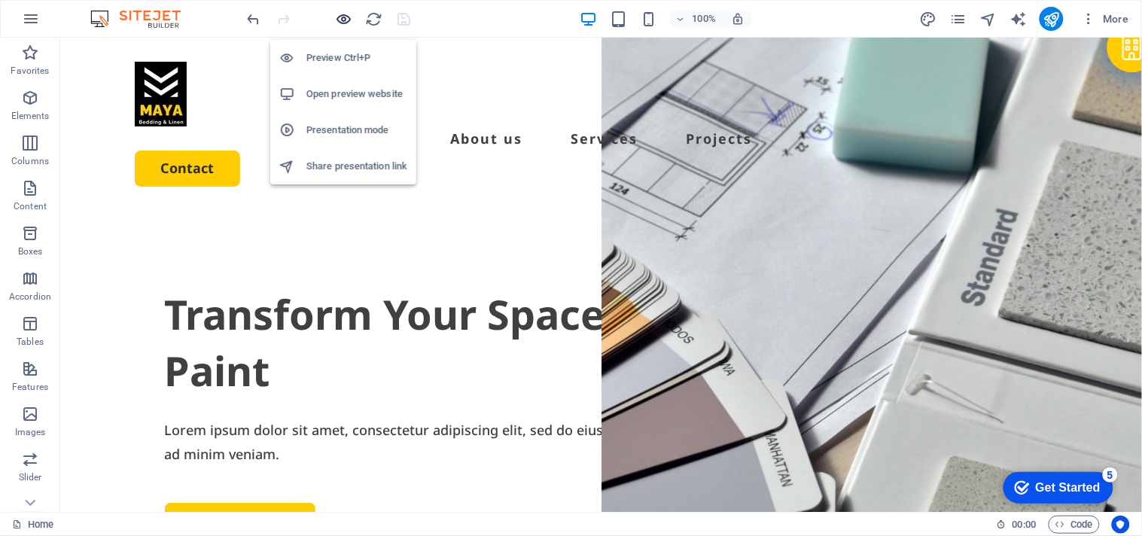
click at [348, 20] on icon "button" at bounding box center [344, 19] width 17 height 17
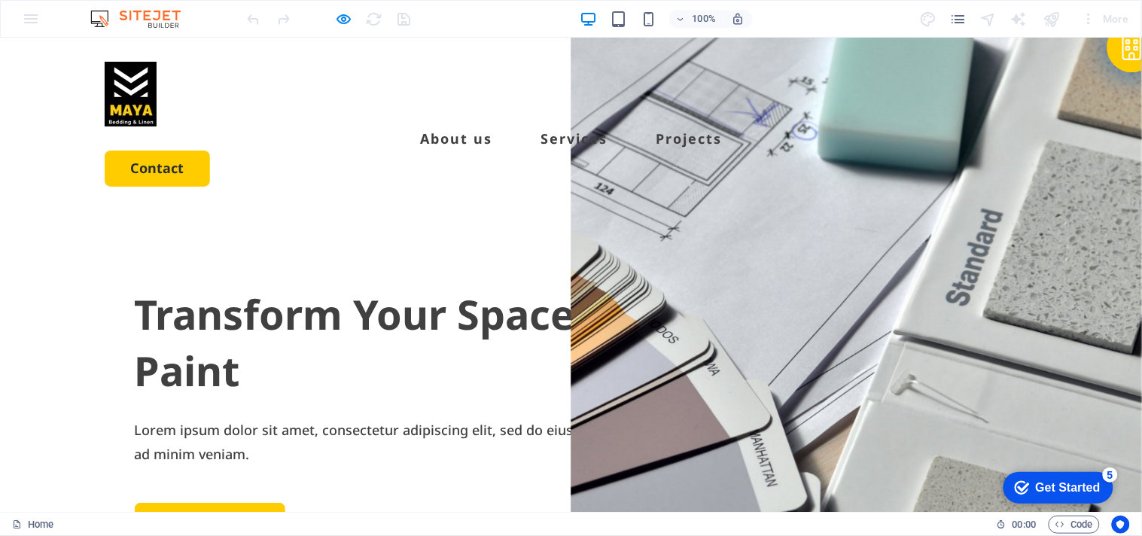
click at [105, 93] on img at bounding box center [131, 93] width 52 height 65
click at [117, 94] on img at bounding box center [131, 93] width 52 height 65
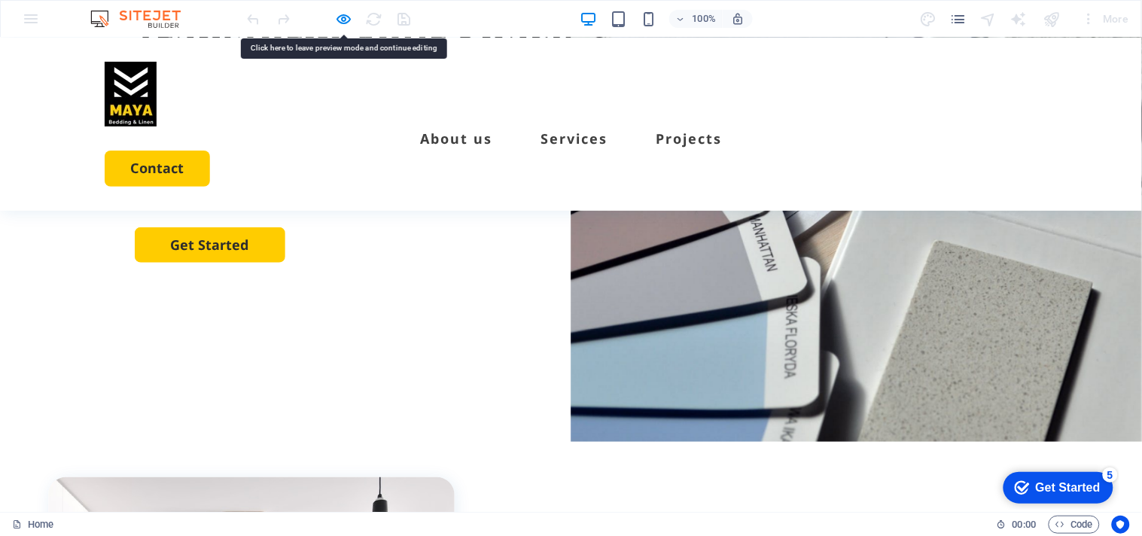
scroll to position [334, 0]
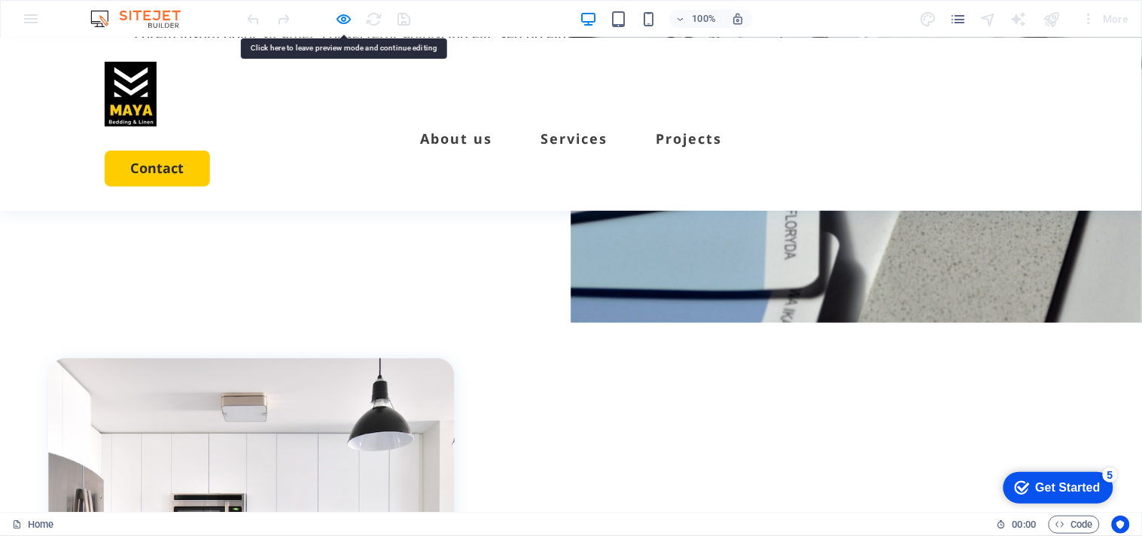
click at [134, 97] on img at bounding box center [131, 93] width 52 height 65
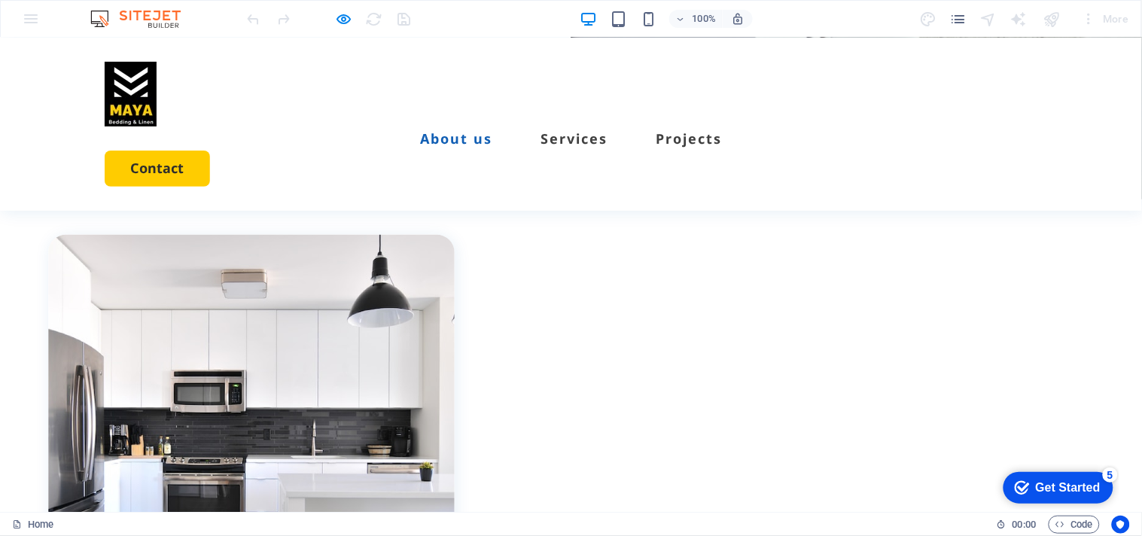
scroll to position [0, 0]
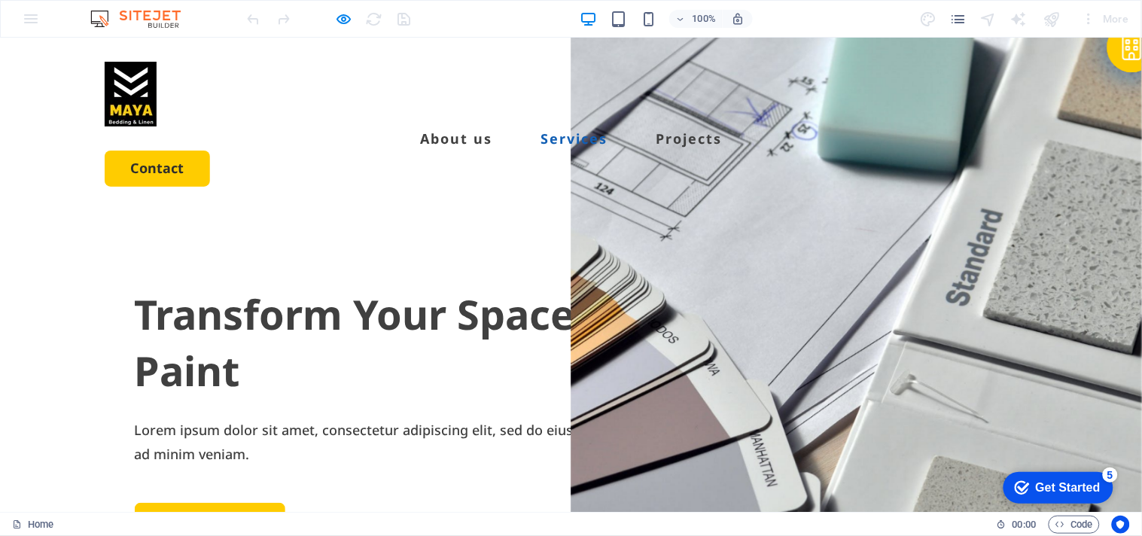
click at [561, 131] on link "Services" at bounding box center [573, 138] width 67 height 14
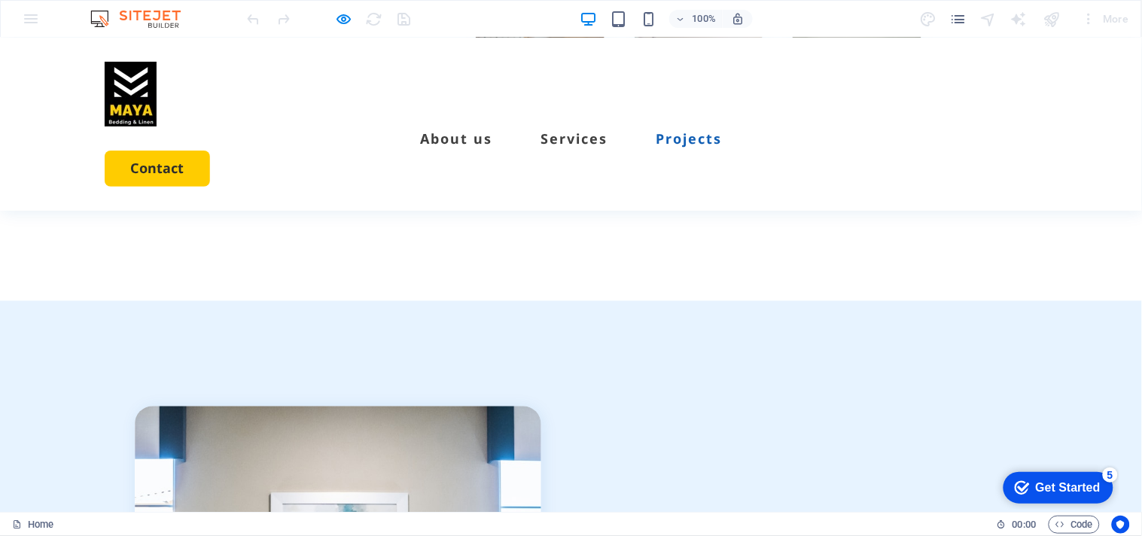
scroll to position [3436, 0]
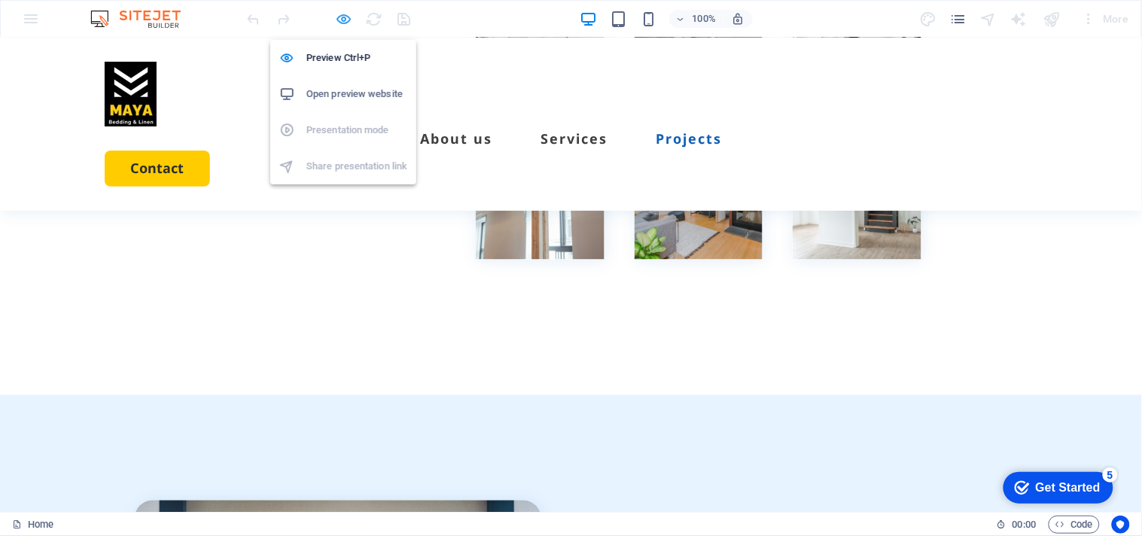
click at [344, 15] on icon "button" at bounding box center [344, 19] width 17 height 17
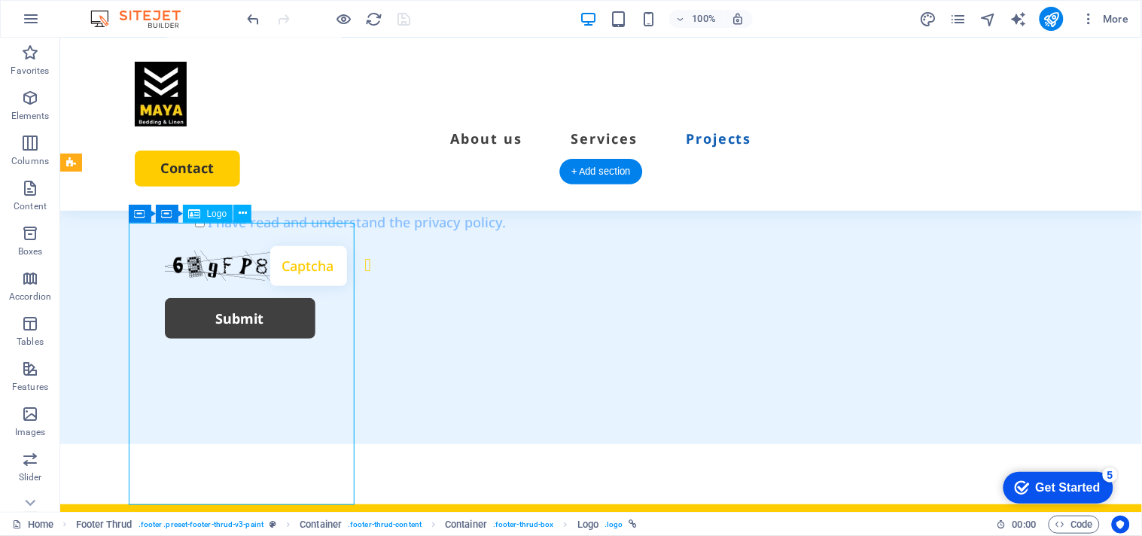
select select "px"
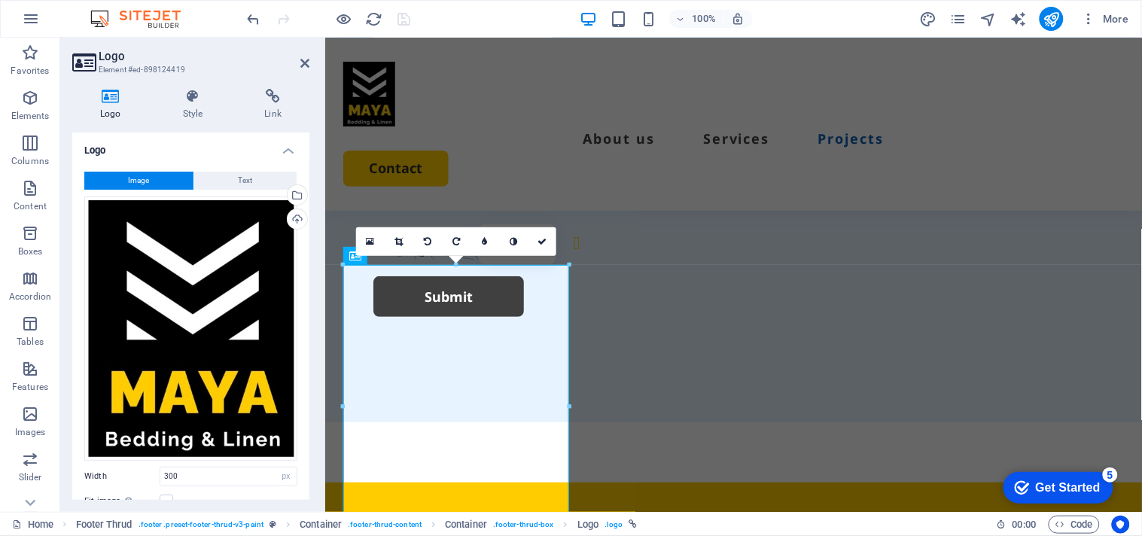
scroll to position [4237, 0]
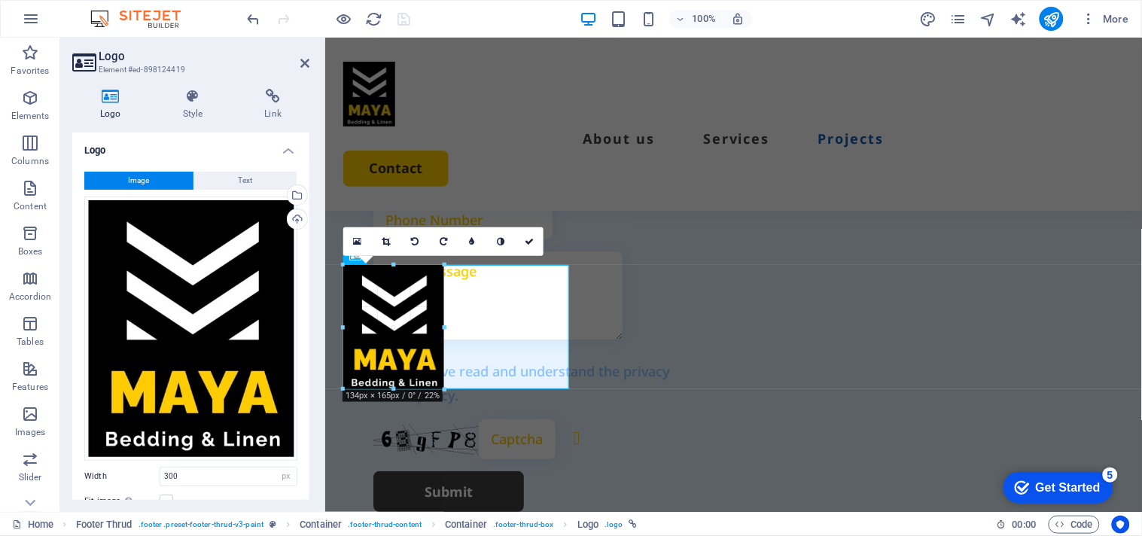
drag, startPoint x: 564, startPoint y: 266, endPoint x: 427, endPoint y: 426, distance: 210.8
type input "136"
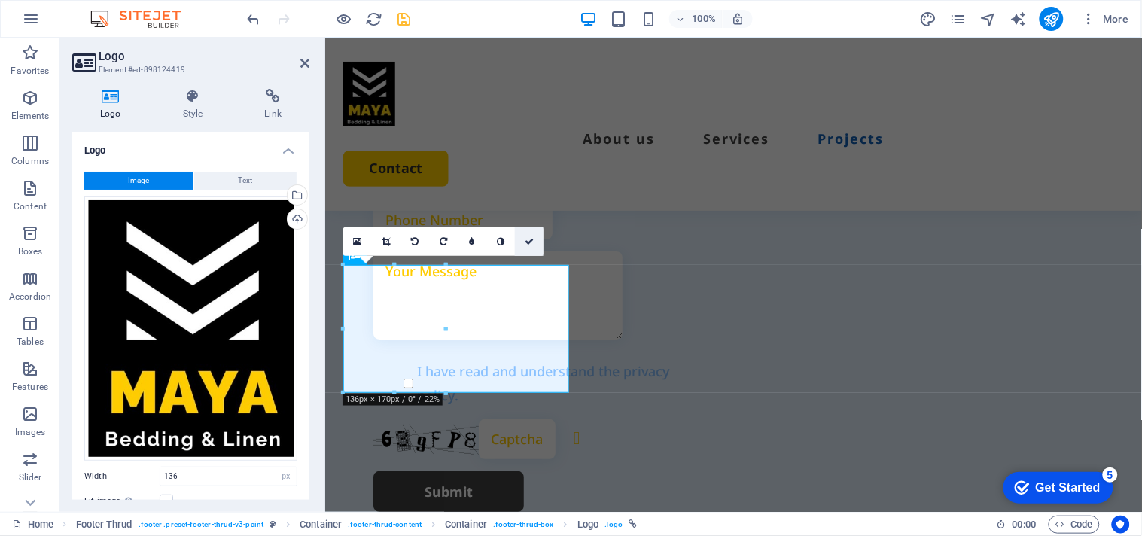
click at [528, 243] on icon at bounding box center [528, 241] width 9 height 9
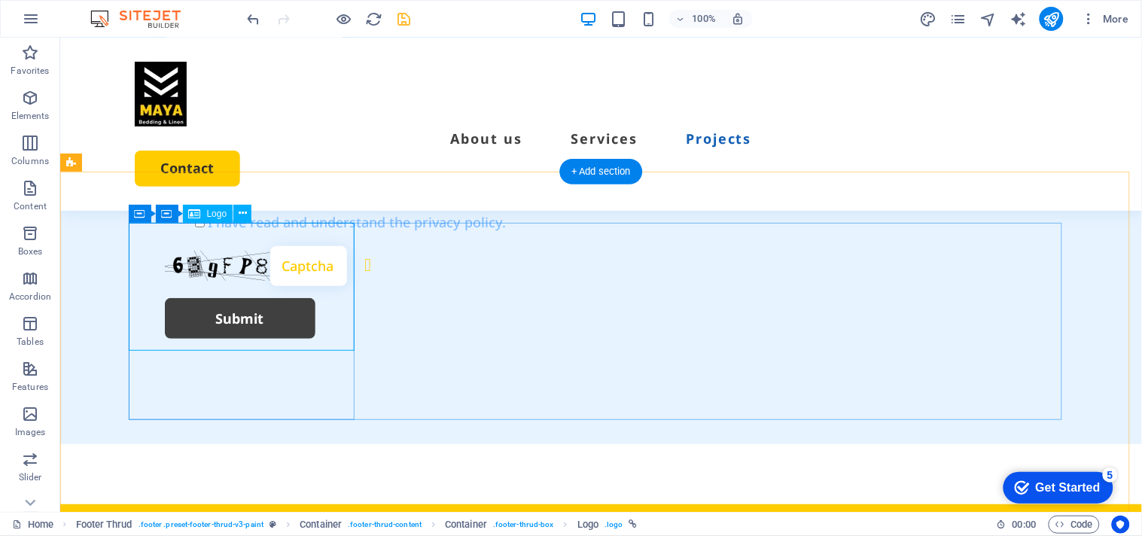
select select "px"
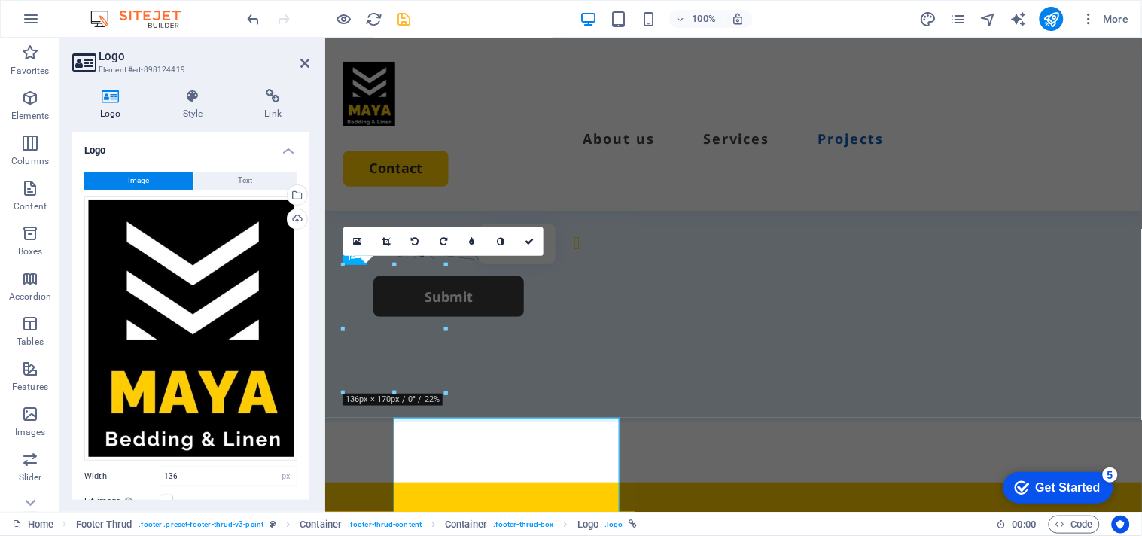
scroll to position [4237, 0]
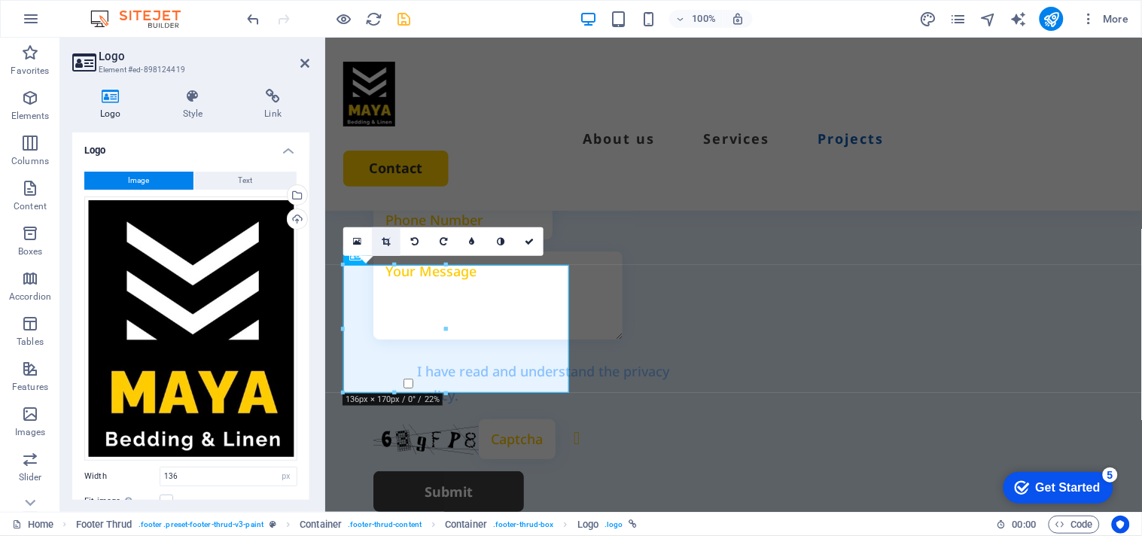
click at [388, 239] on icon at bounding box center [386, 241] width 8 height 9
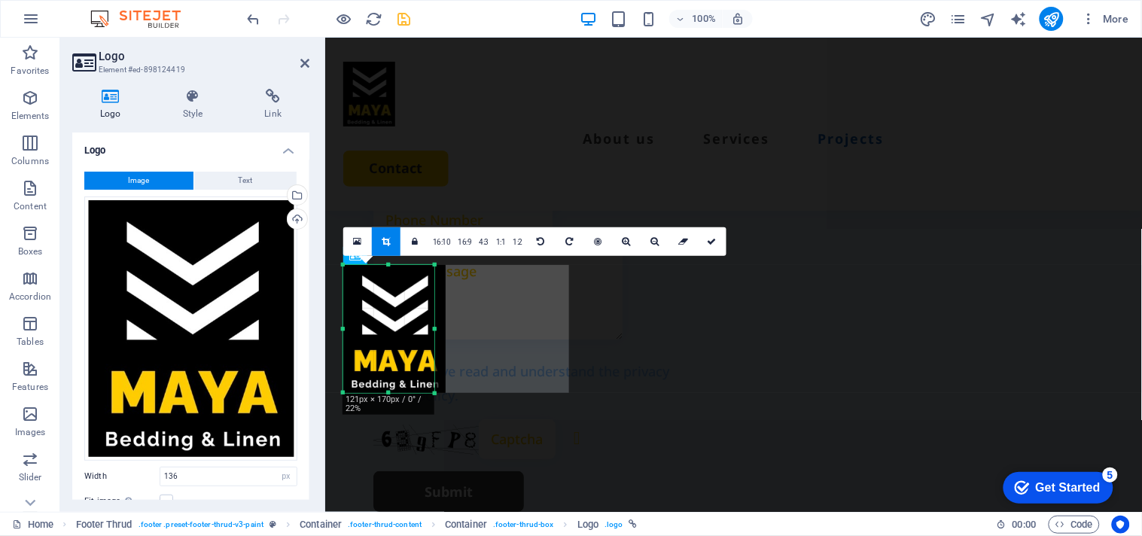
drag, startPoint x: 445, startPoint y: 331, endPoint x: 433, endPoint y: 331, distance: 11.3
click at [433, 331] on div at bounding box center [434, 329] width 5 height 128
click at [380, 322] on div at bounding box center [394, 329] width 102 height 128
drag, startPoint x: 431, startPoint y: 330, endPoint x: 454, endPoint y: 327, distance: 22.7
click at [455, 327] on div at bounding box center [457, 329] width 5 height 128
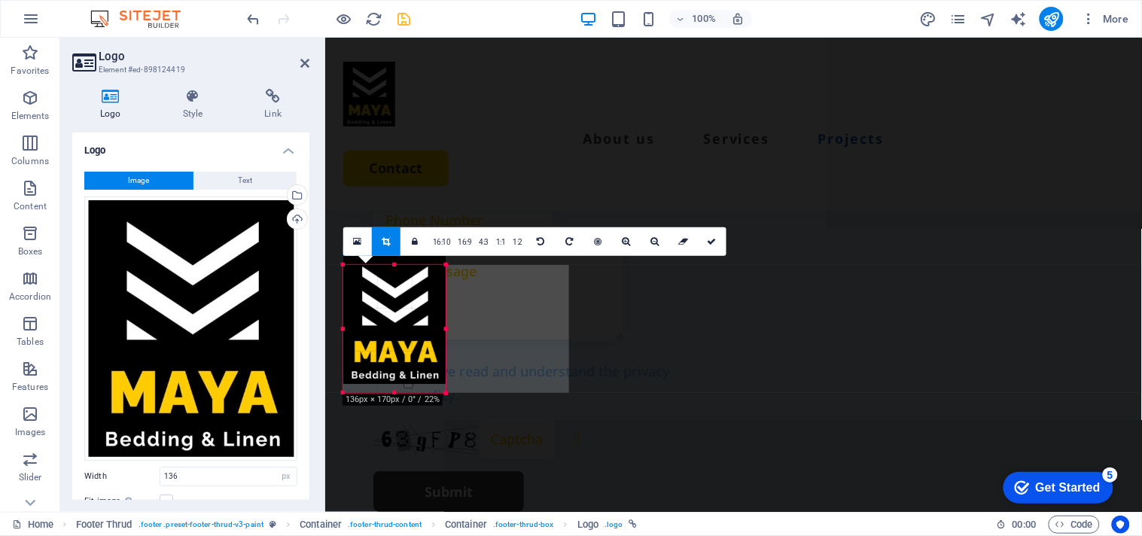
drag, startPoint x: 416, startPoint y: 331, endPoint x: 420, endPoint y: 322, distance: 9.8
click at [420, 322] on div at bounding box center [394, 320] width 102 height 128
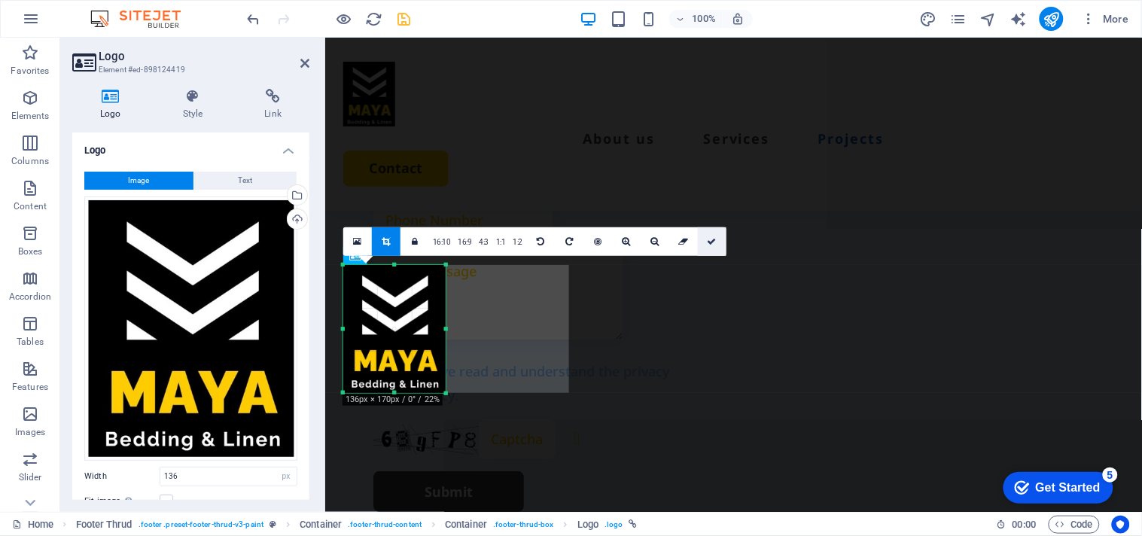
click at [701, 231] on link at bounding box center [712, 241] width 29 height 29
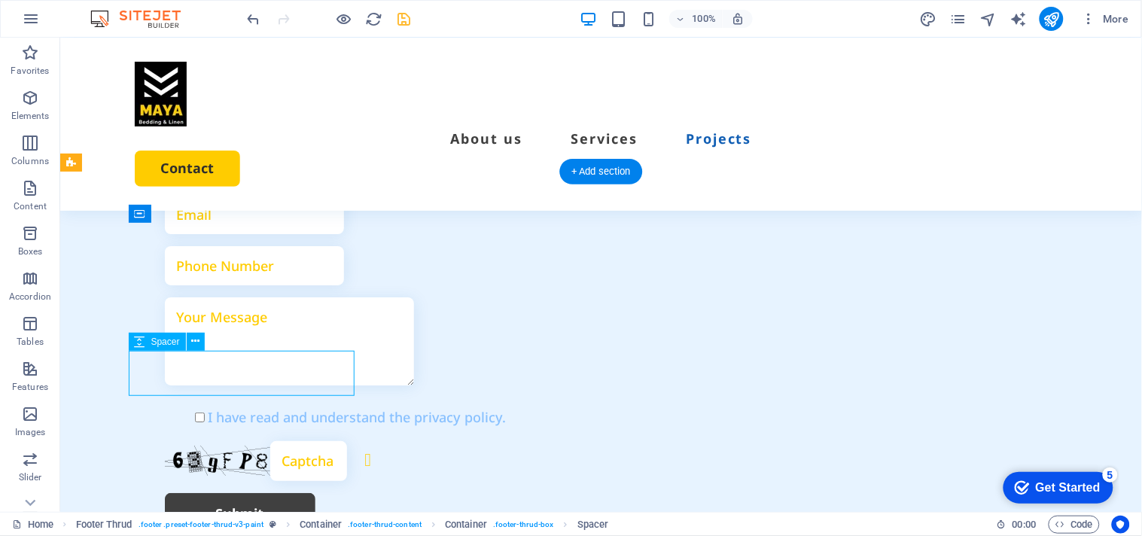
select select "px"
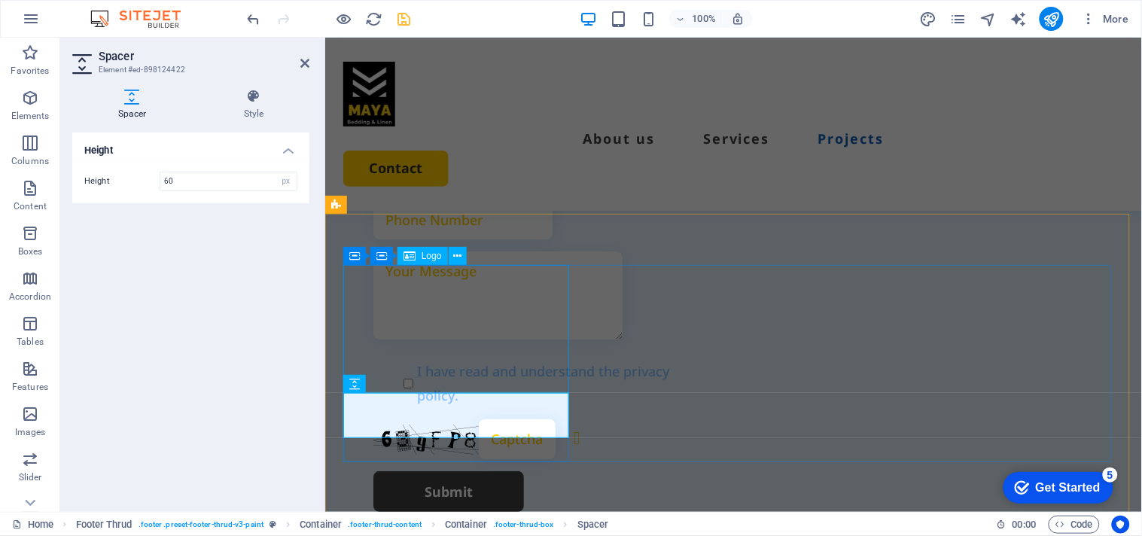
click at [408, 258] on icon at bounding box center [409, 256] width 12 height 18
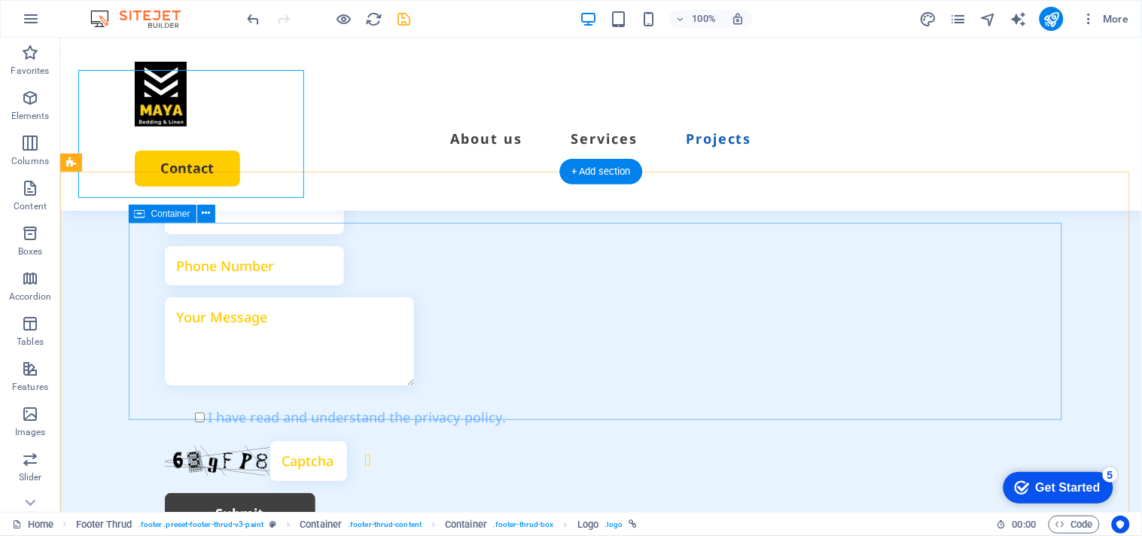
scroll to position [4432, 0]
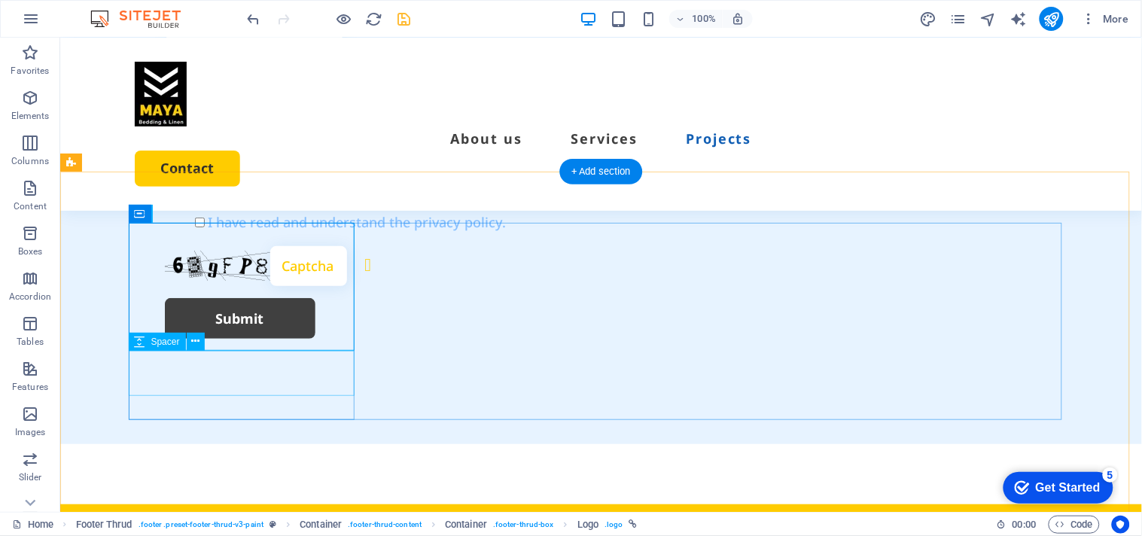
select select "px"
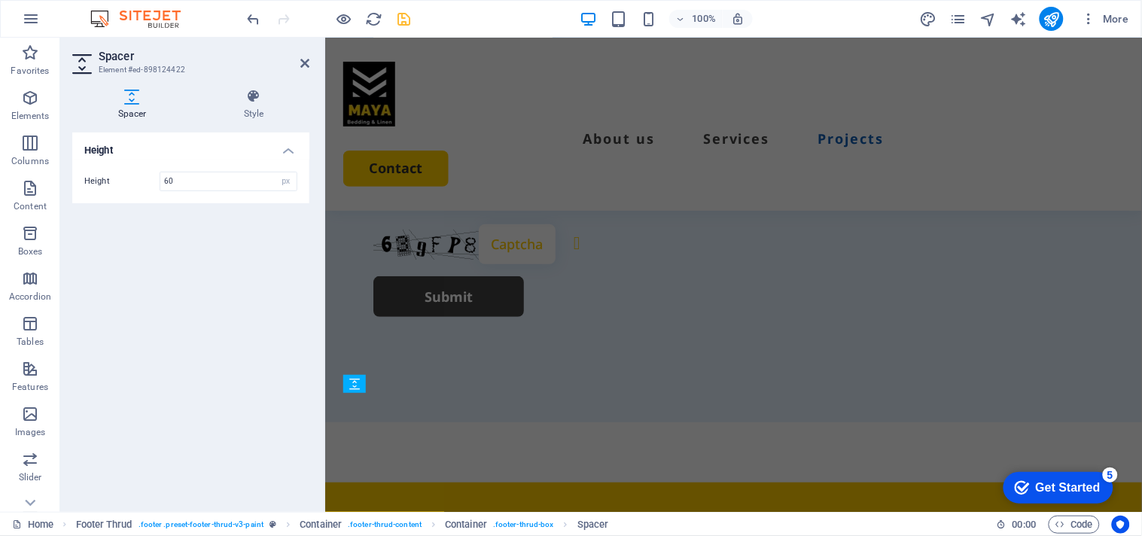
scroll to position [4237, 0]
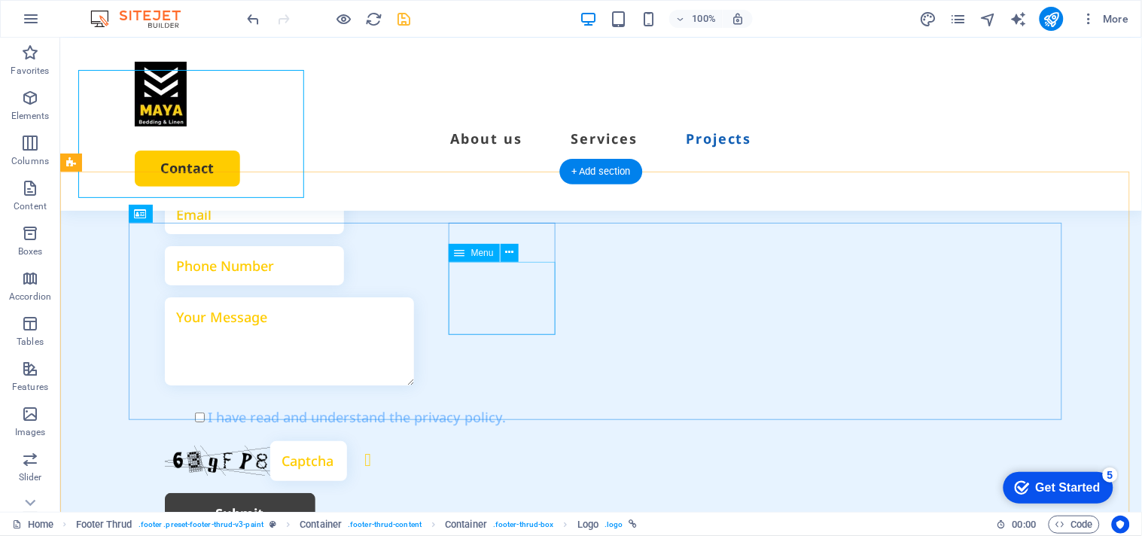
scroll to position [4432, 0]
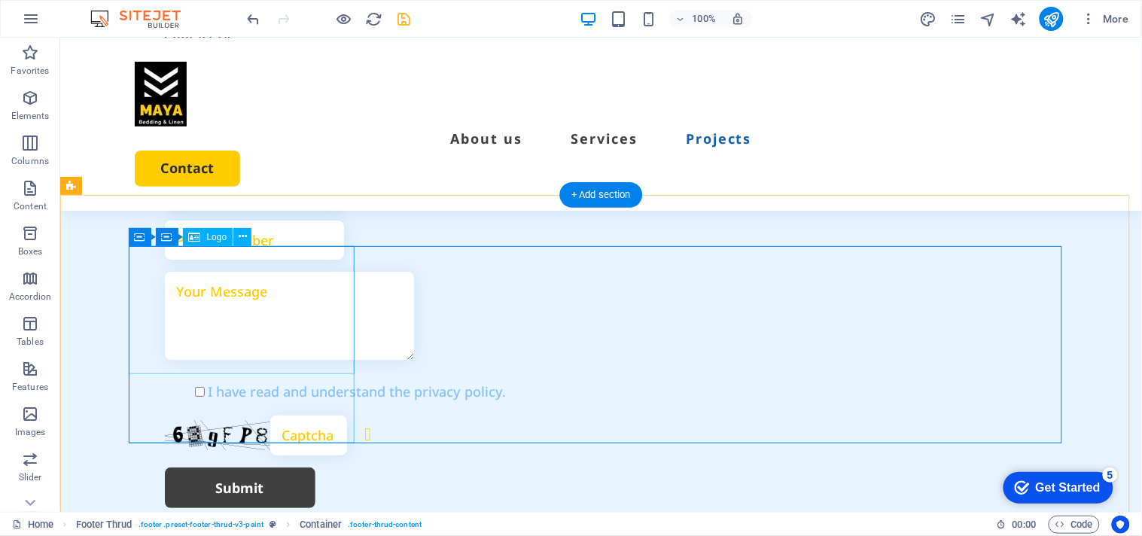
scroll to position [4514, 0]
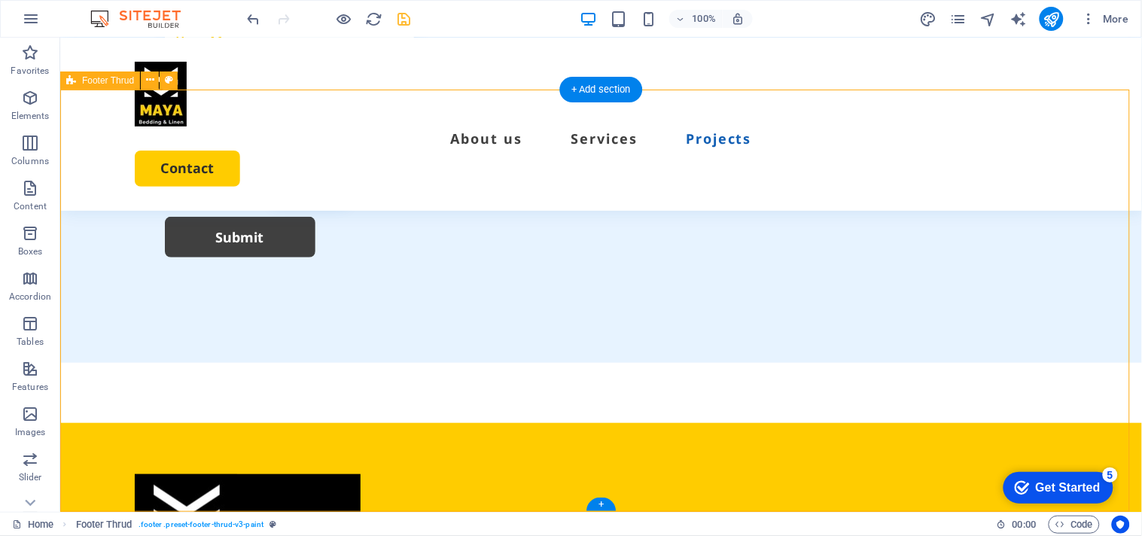
select select "footer"
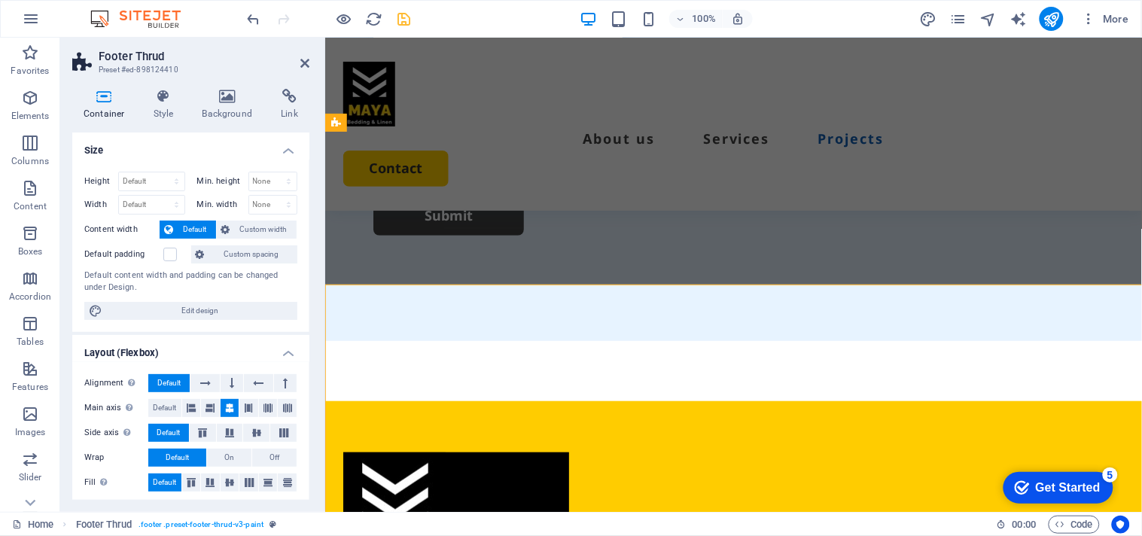
scroll to position [4319, 0]
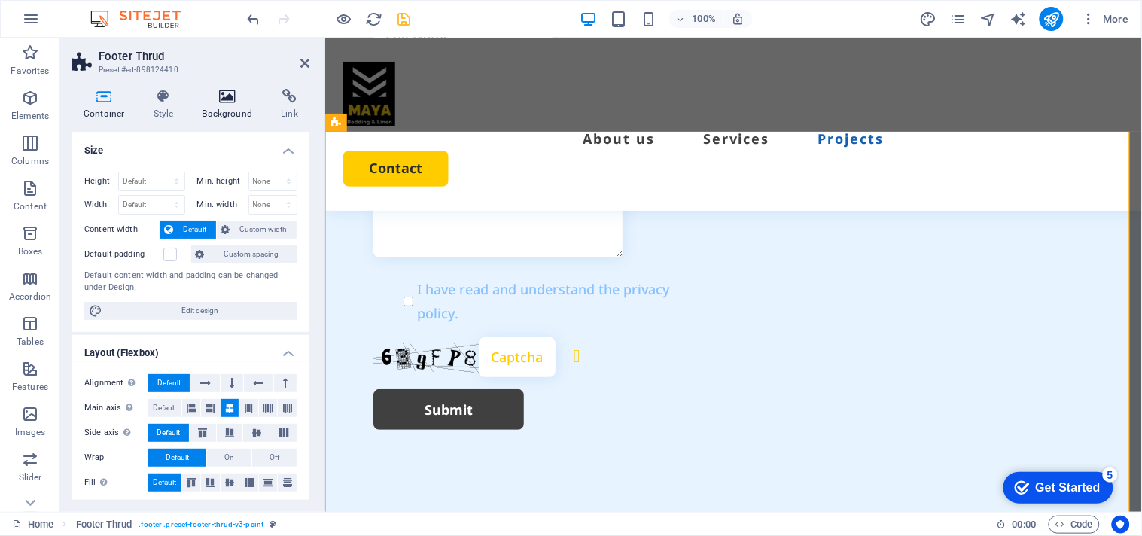
click at [227, 113] on h4 "Background" at bounding box center [230, 105] width 79 height 32
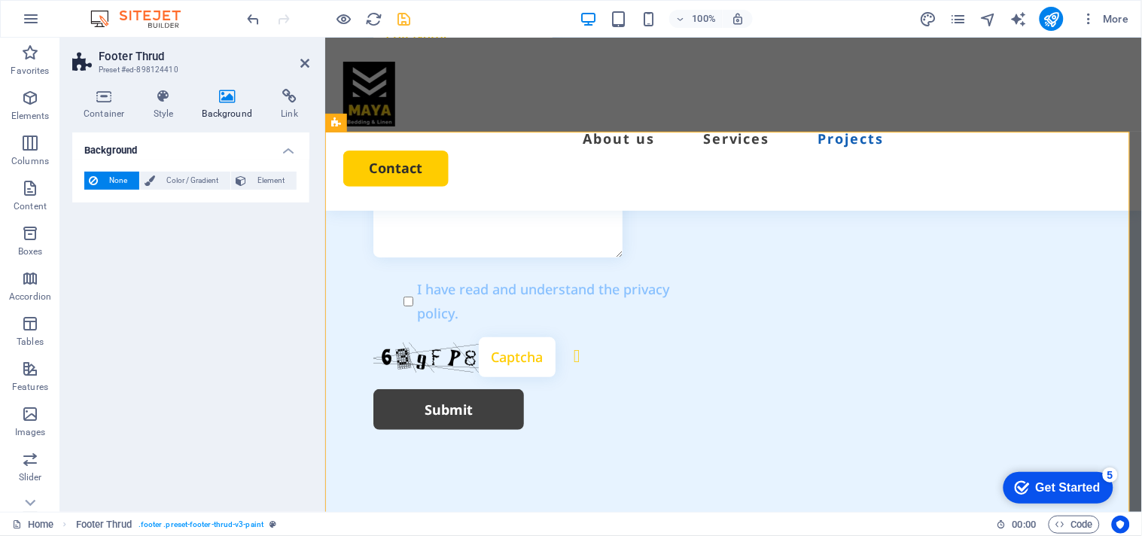
click at [114, 174] on span "None" at bounding box center [118, 181] width 32 height 18
click at [198, 179] on span "Color / Gradient" at bounding box center [193, 181] width 66 height 18
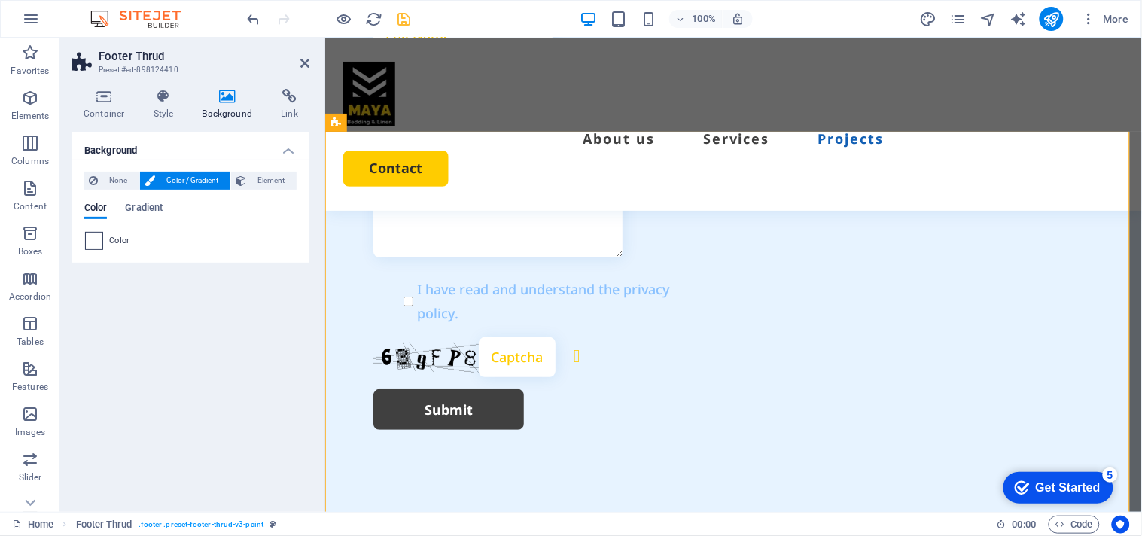
click at [93, 245] on span at bounding box center [94, 241] width 17 height 17
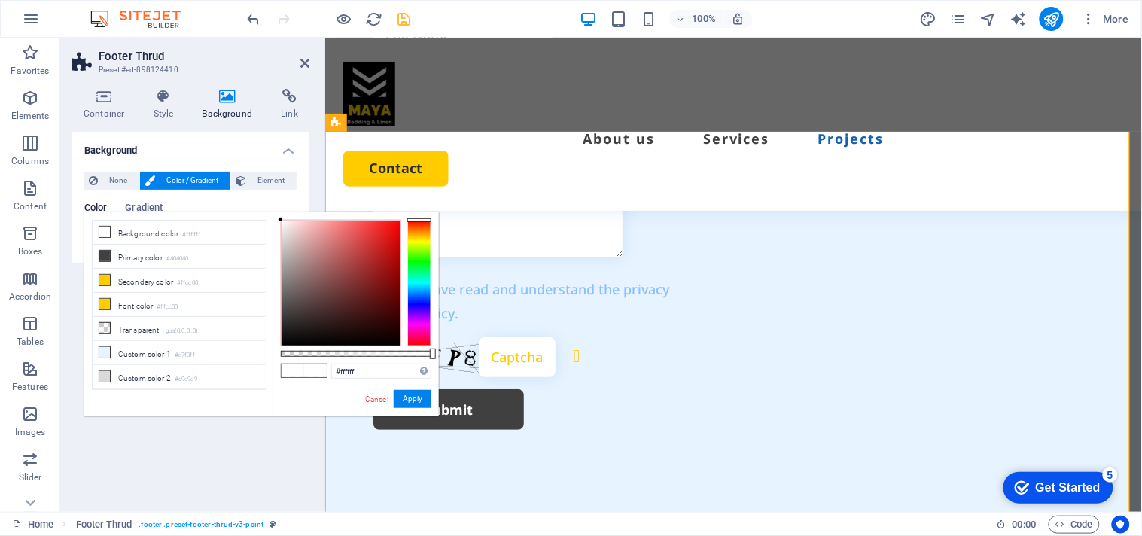
click at [93, 245] on li "Primary color #404040" at bounding box center [179, 257] width 173 height 24
click at [129, 302] on li "Font color #ffcc00" at bounding box center [179, 305] width 173 height 24
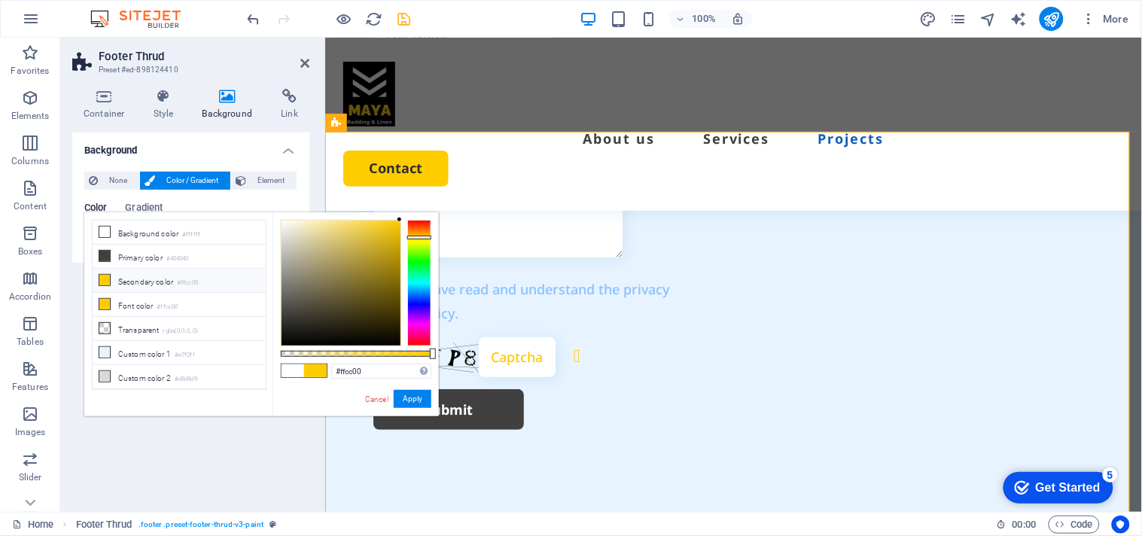
click at [131, 283] on li "Secondary color #ffcc00" at bounding box center [179, 281] width 173 height 24
click at [129, 253] on li "Primary color #404040" at bounding box center [179, 257] width 173 height 24
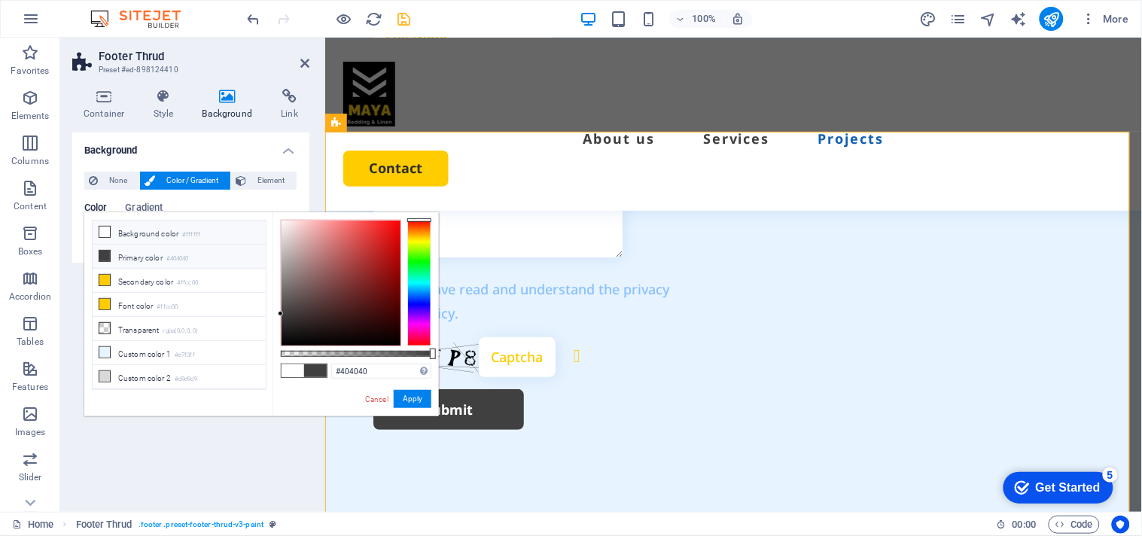
click at [102, 236] on icon at bounding box center [104, 232] width 11 height 11
click at [108, 331] on icon at bounding box center [104, 328] width 11 height 11
type input "rgba(0, 0, 0, 0)"
click at [422, 404] on button "Apply" at bounding box center [413, 399] width 38 height 18
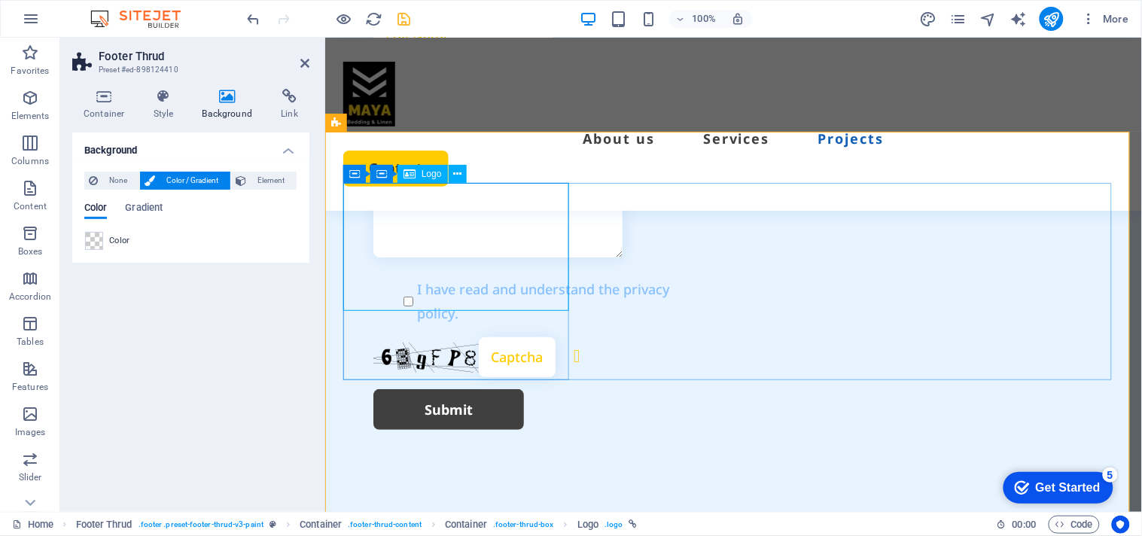
select select "px"
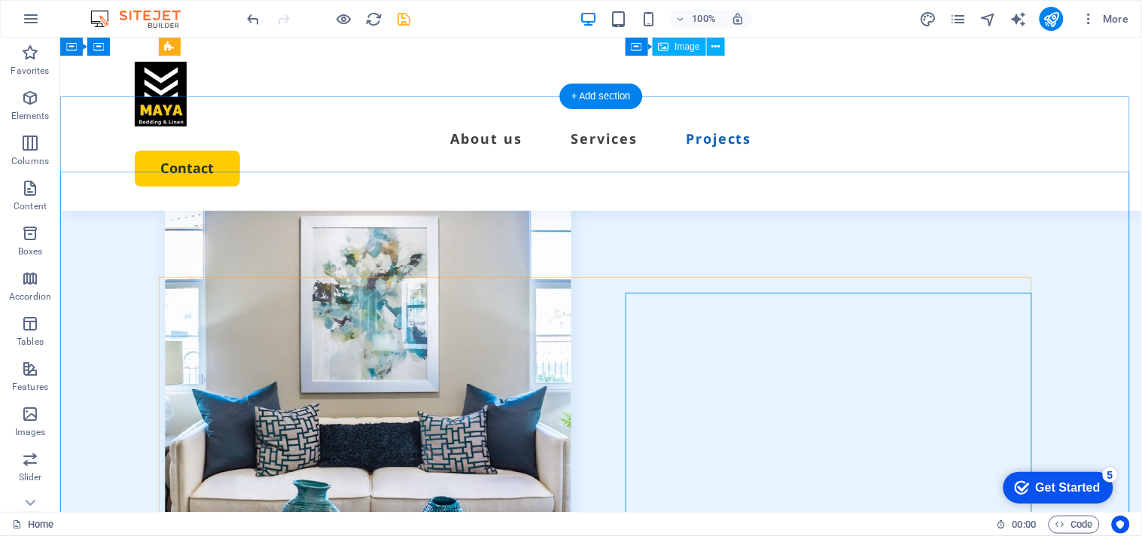
scroll to position [3594, 0]
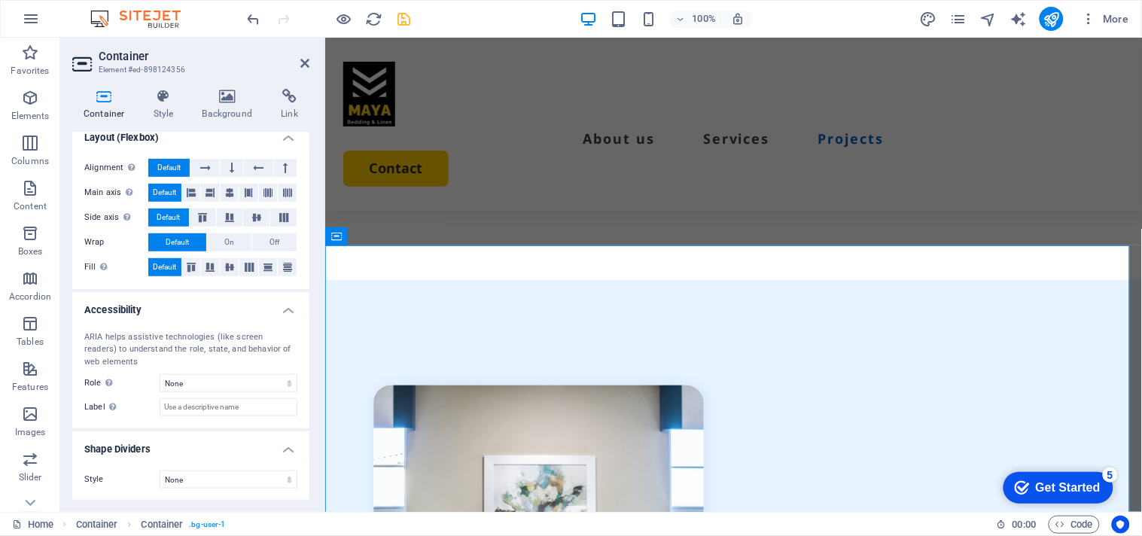
scroll to position [0, 0]
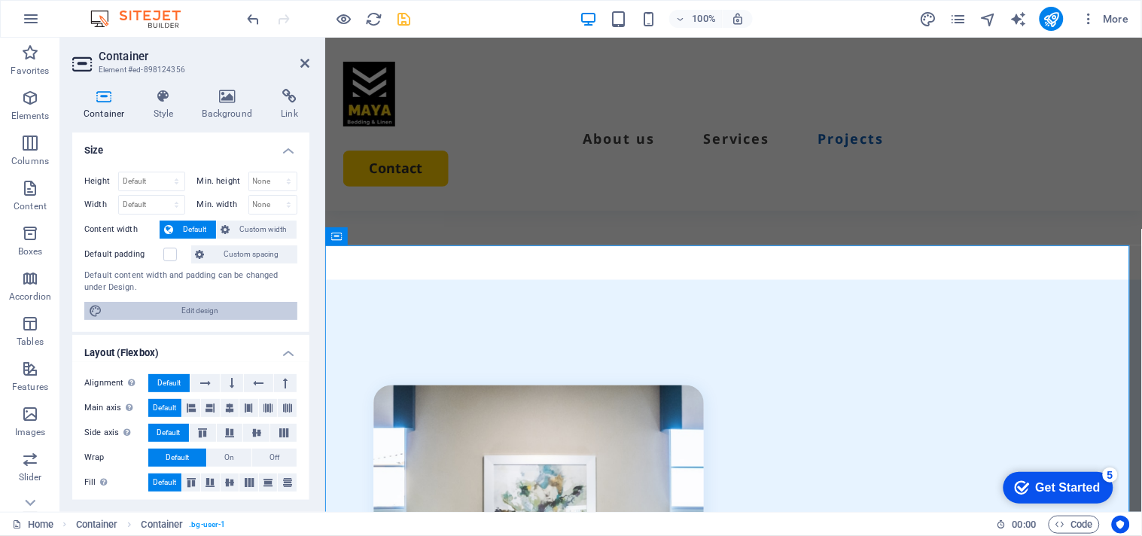
click at [181, 315] on span "Edit design" at bounding box center [200, 311] width 186 height 18
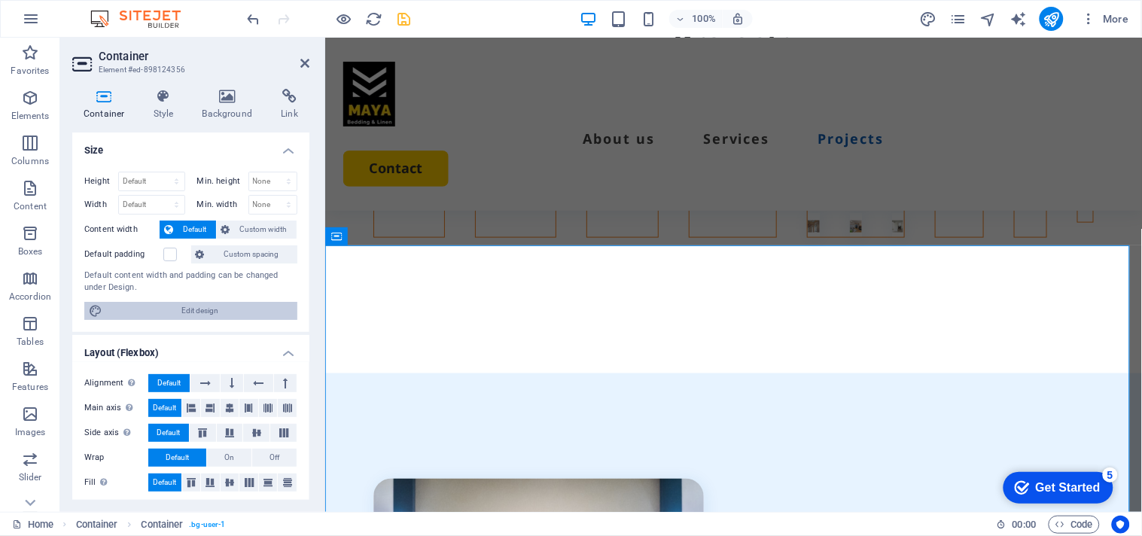
select select "rem"
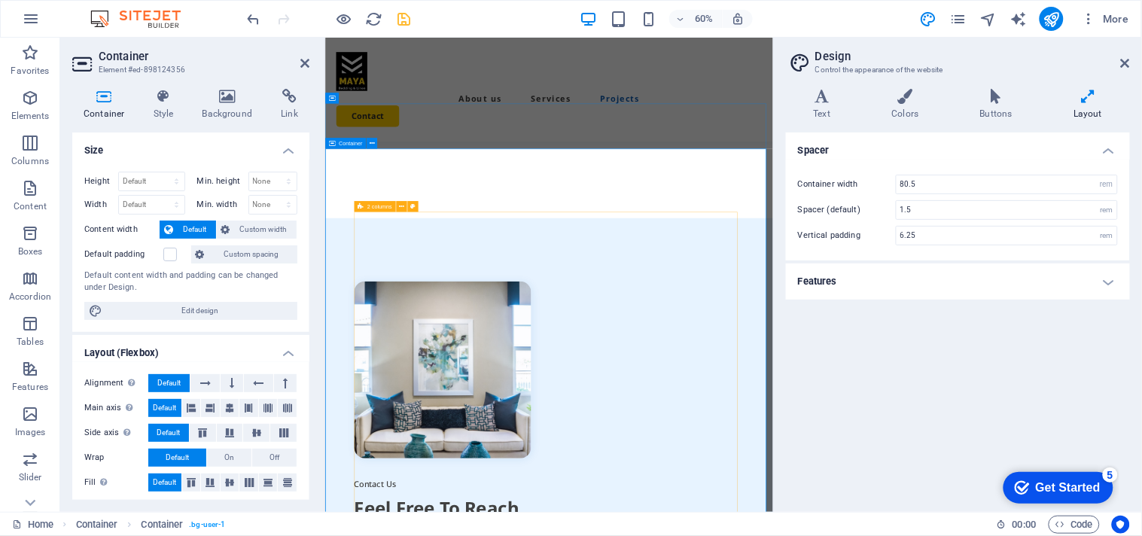
click at [893, 96] on icon at bounding box center [905, 96] width 82 height 15
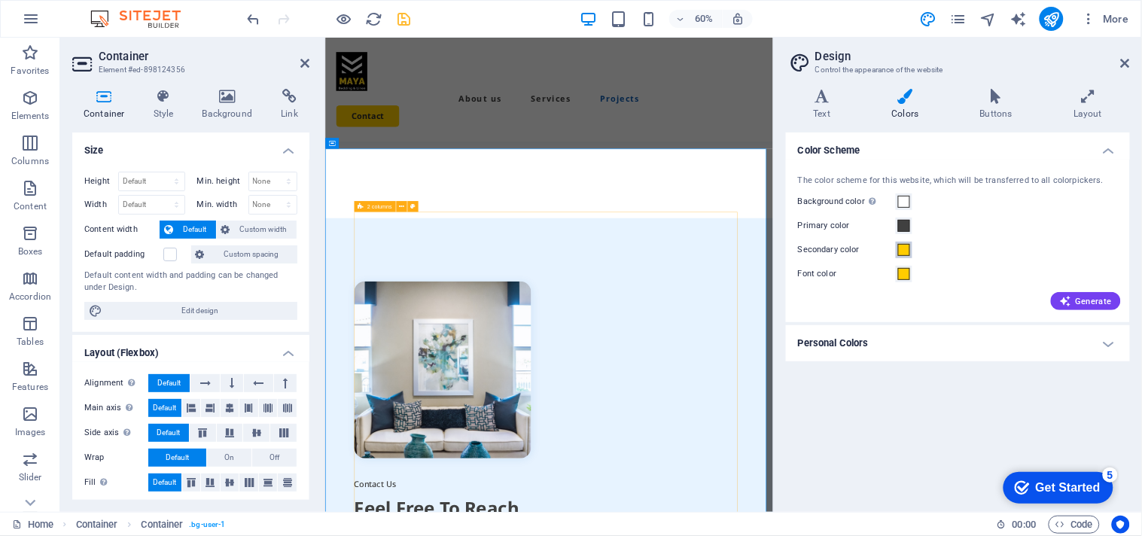
click at [902, 256] on button "Secondary color" at bounding box center [903, 250] width 17 height 17
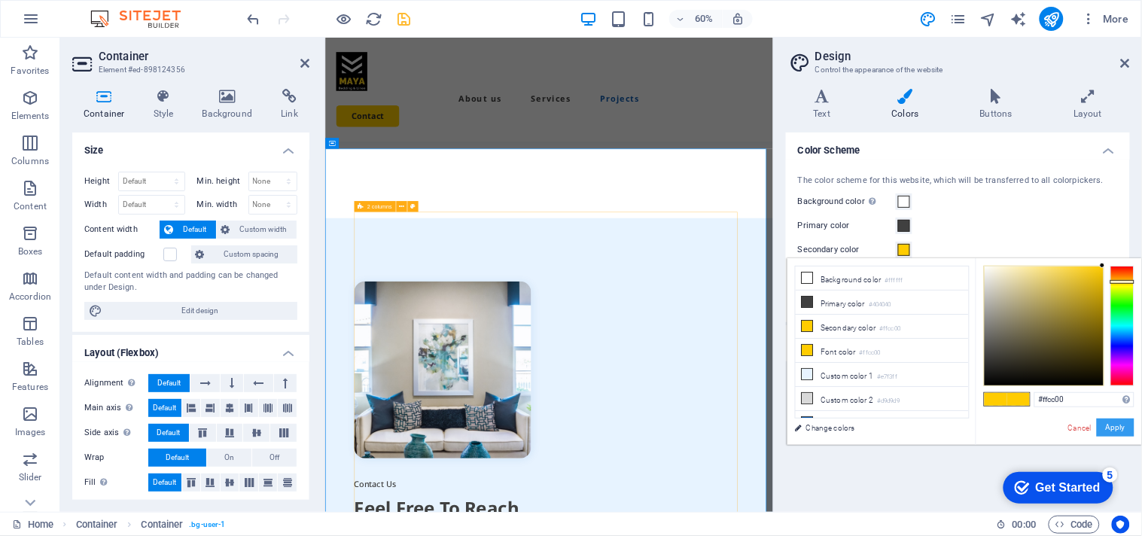
click at [1114, 425] on button "Apply" at bounding box center [1115, 427] width 38 height 18
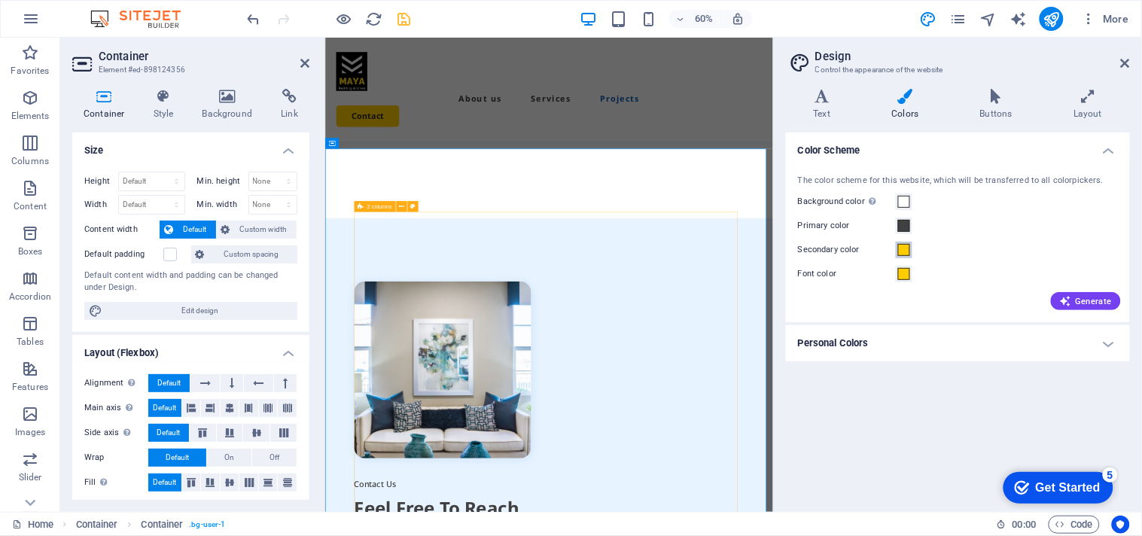
click at [908, 246] on span at bounding box center [904, 250] width 12 height 12
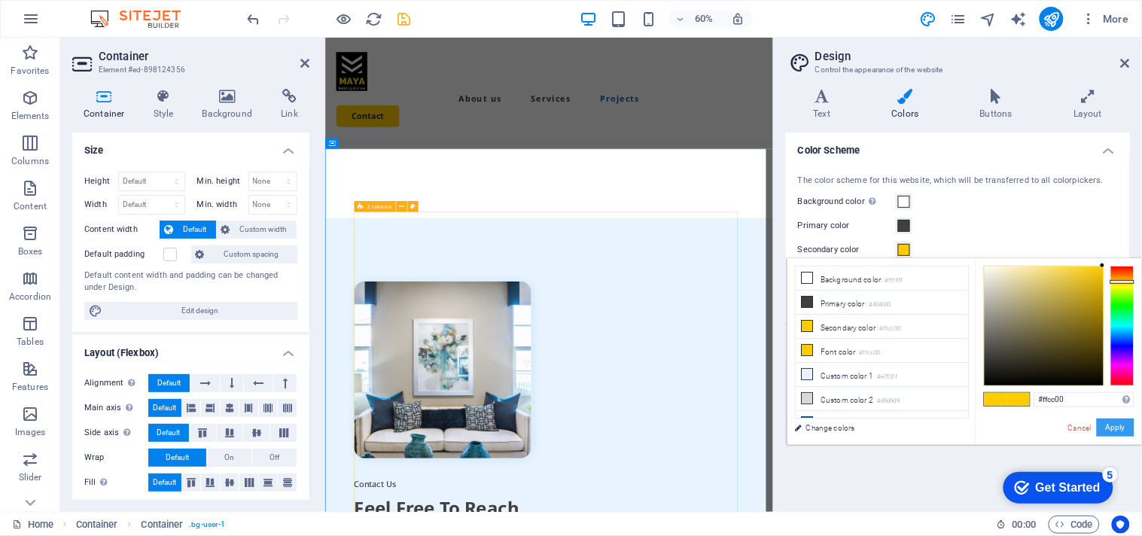
click at [1116, 430] on button "Apply" at bounding box center [1115, 427] width 38 height 18
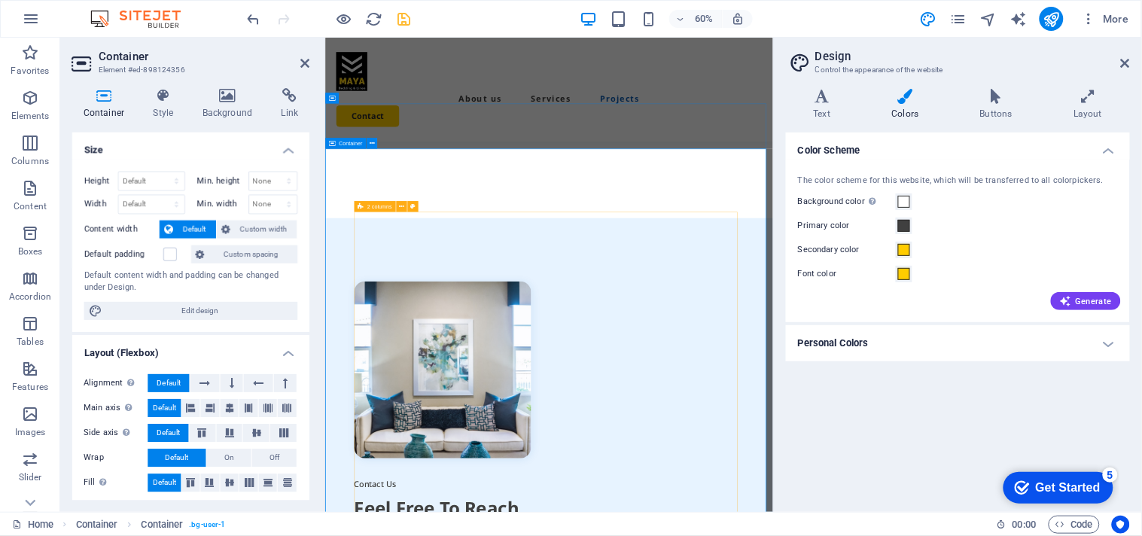
click at [362, 144] on span "Container" at bounding box center [350, 143] width 23 height 5
click at [367, 143] on button at bounding box center [371, 143] width 11 height 11
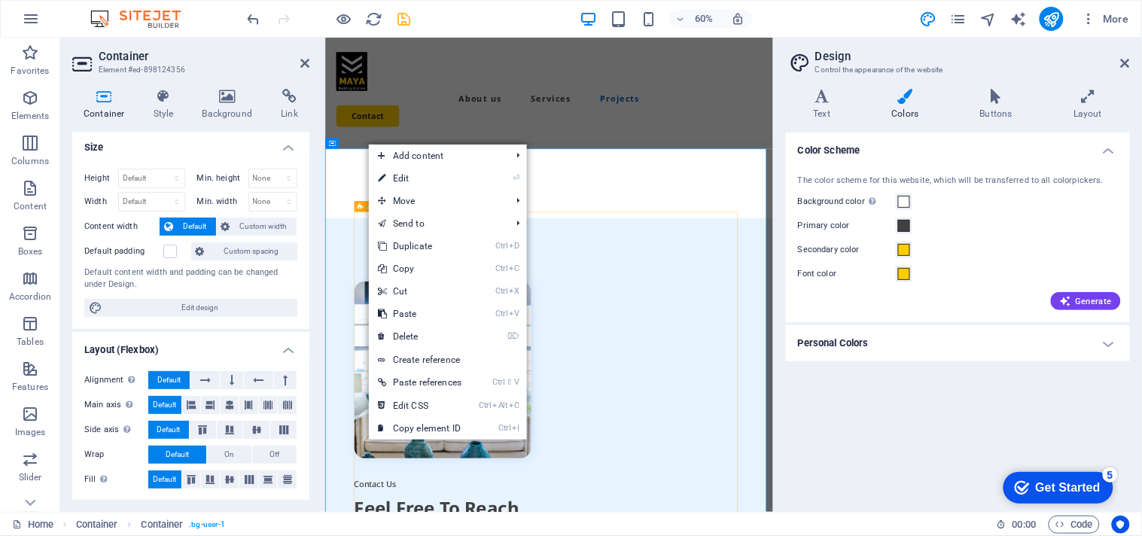
scroll to position [0, 0]
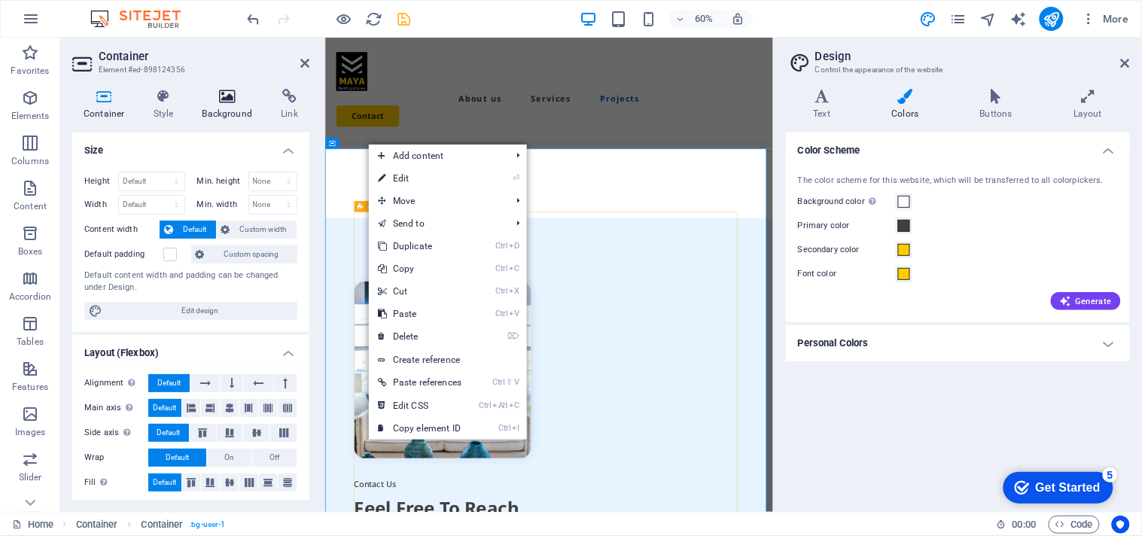
click at [213, 93] on icon at bounding box center [227, 96] width 73 height 15
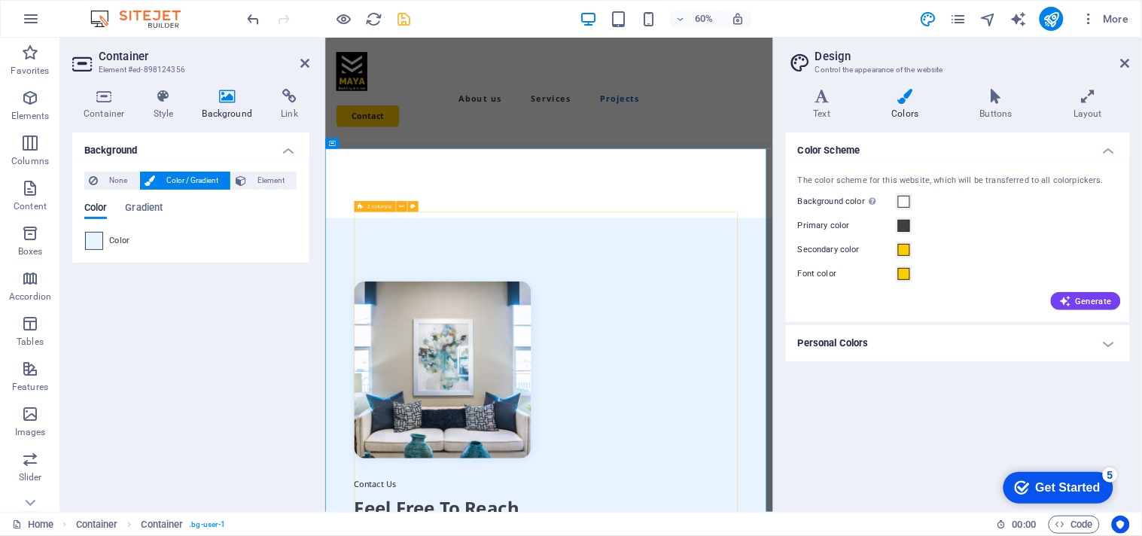
click at [99, 245] on span at bounding box center [94, 241] width 17 height 17
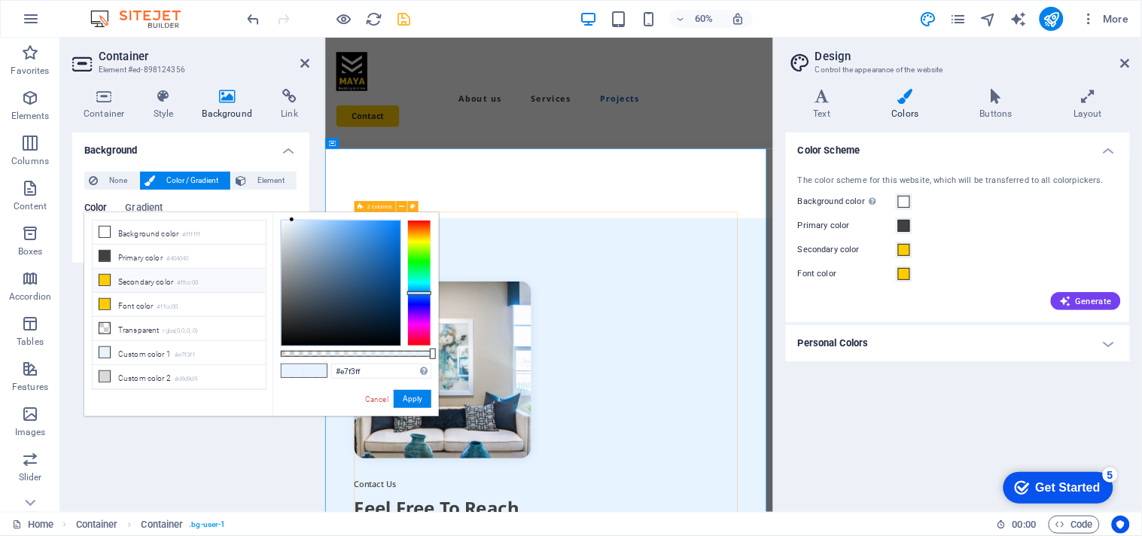
click at [129, 282] on li "Secondary color #ffcc00" at bounding box center [179, 281] width 173 height 24
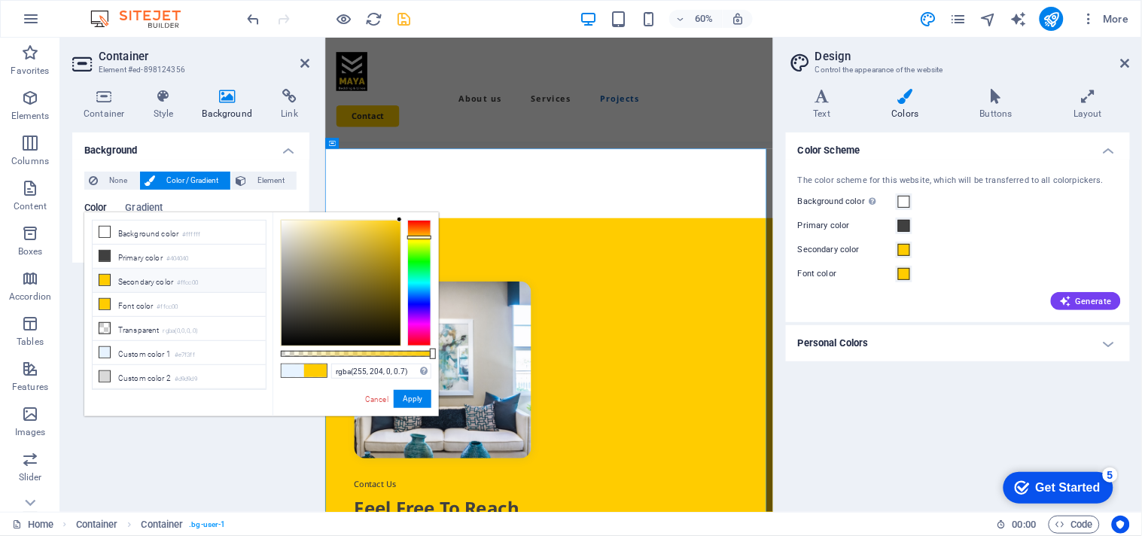
click at [386, 356] on div at bounding box center [356, 354] width 151 height 6
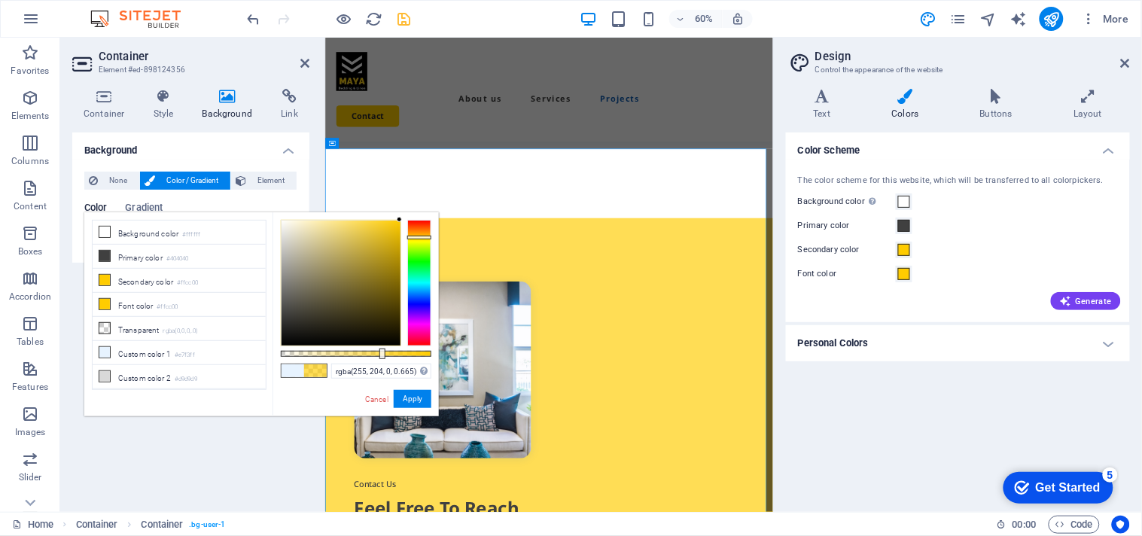
click at [381, 355] on div at bounding box center [356, 354] width 151 height 6
type input "rgba(255, 204, 0, 0.535)"
click at [361, 354] on div at bounding box center [356, 354] width 151 height 6
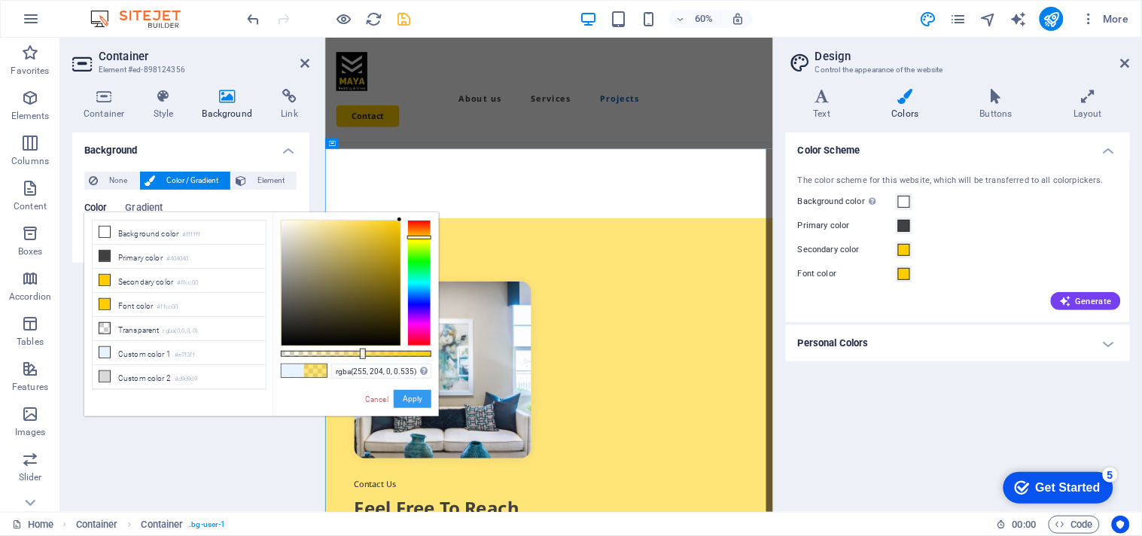
click at [418, 402] on button "Apply" at bounding box center [413, 399] width 38 height 18
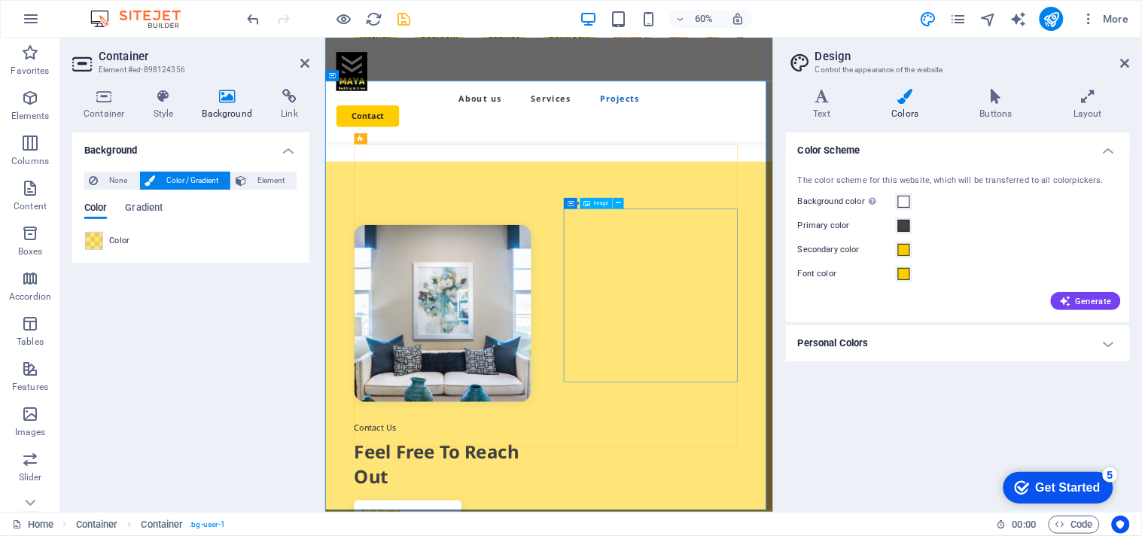
scroll to position [3529, 0]
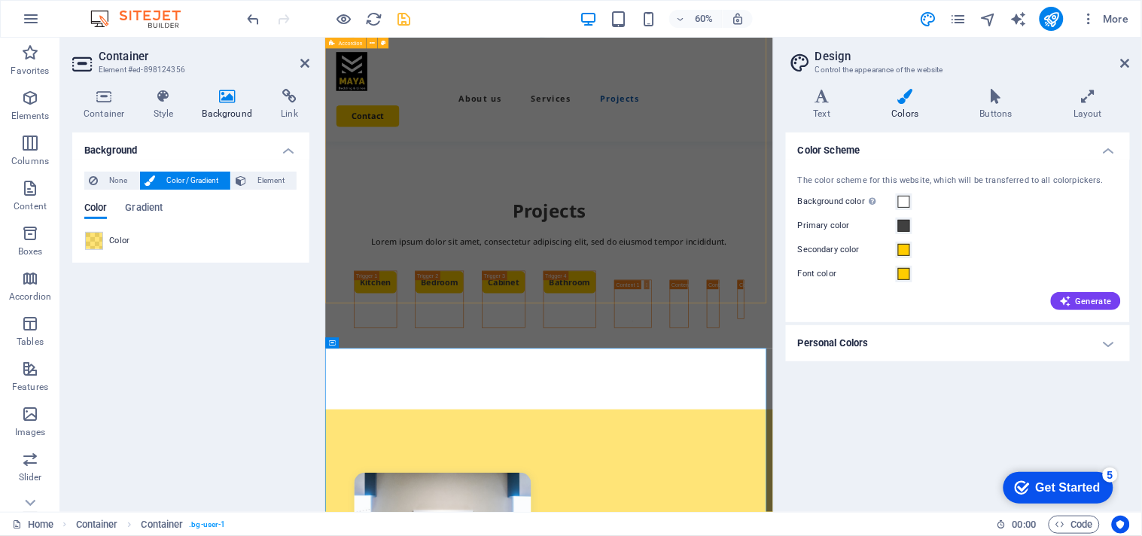
scroll to position [3027, 0]
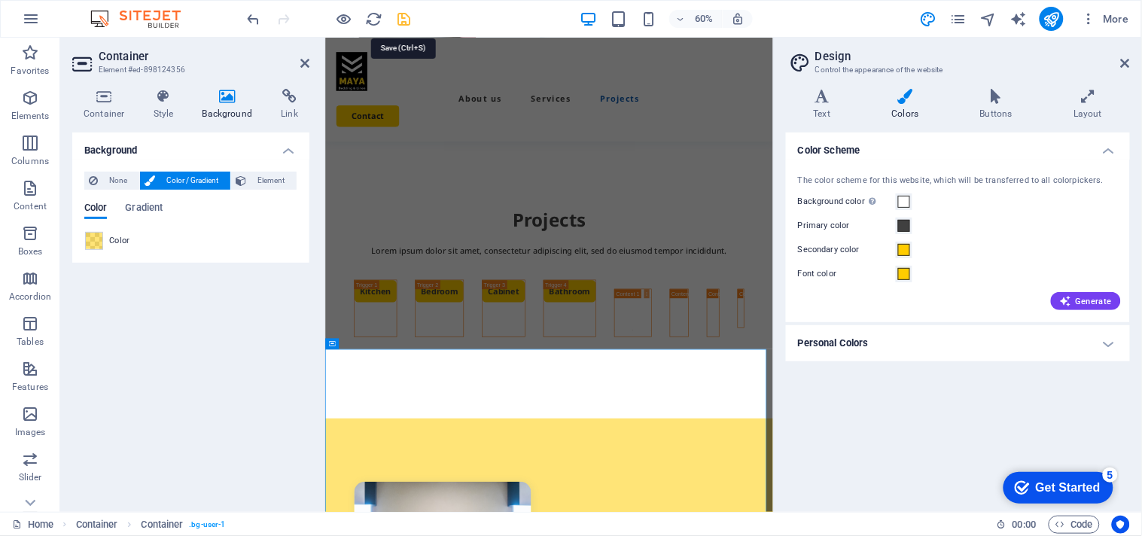
click at [404, 17] on icon "save" at bounding box center [404, 19] width 17 height 17
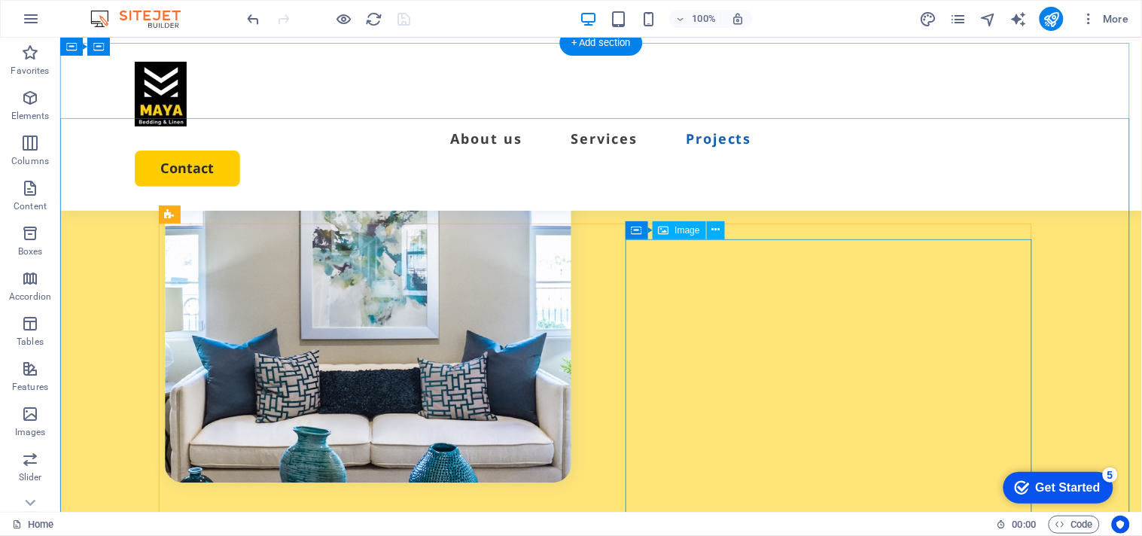
scroll to position [3761, 0]
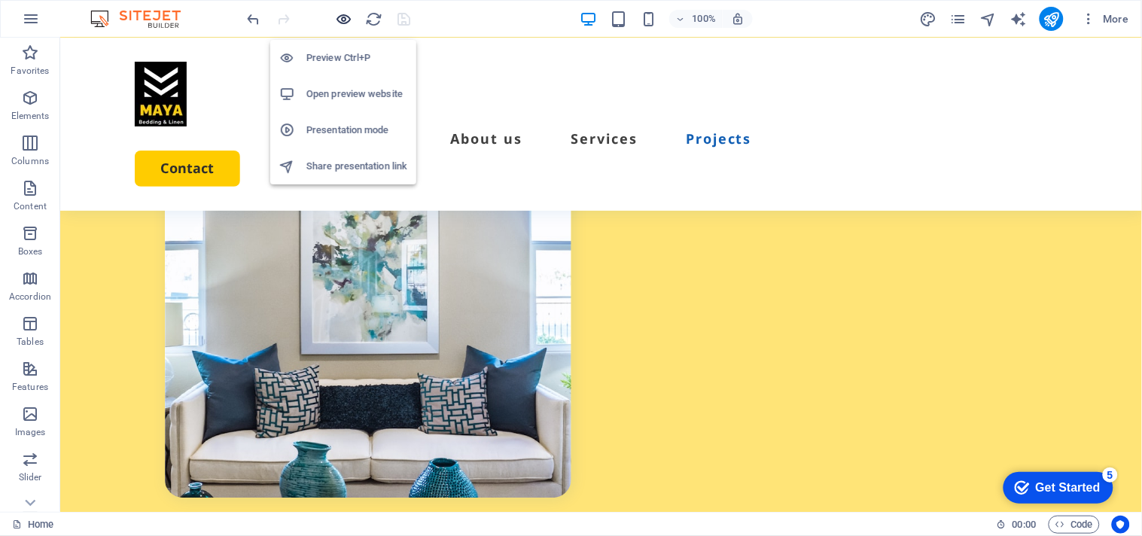
click at [339, 11] on icon "button" at bounding box center [344, 19] width 17 height 17
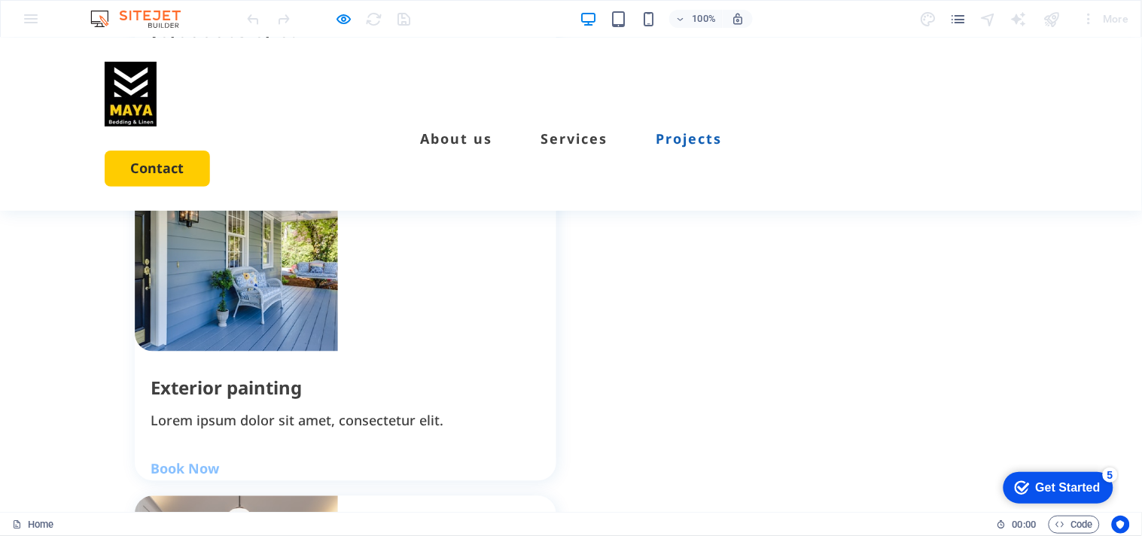
scroll to position [1944, 0]
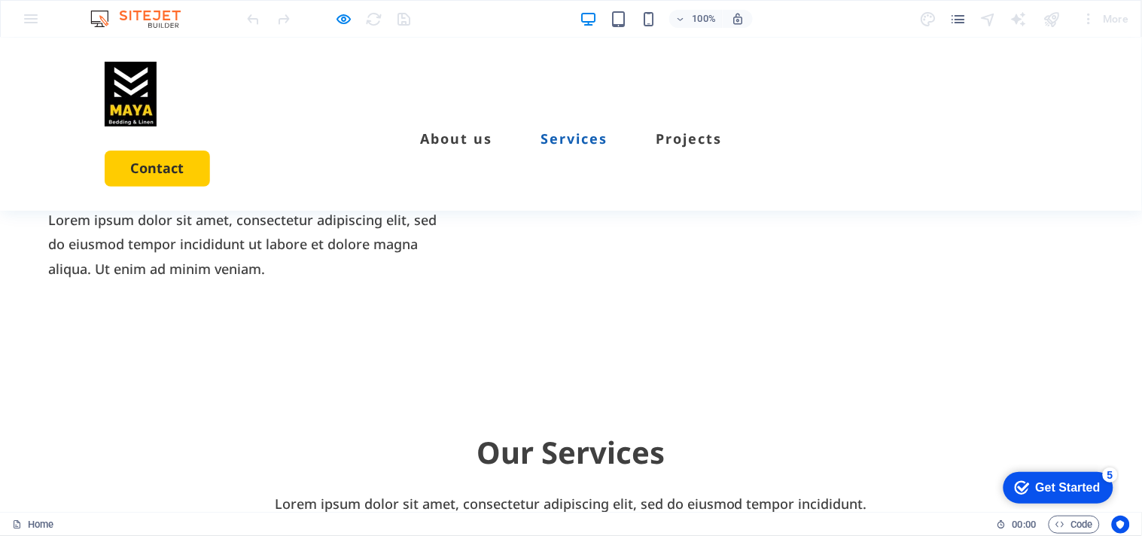
scroll to position [1192, 0]
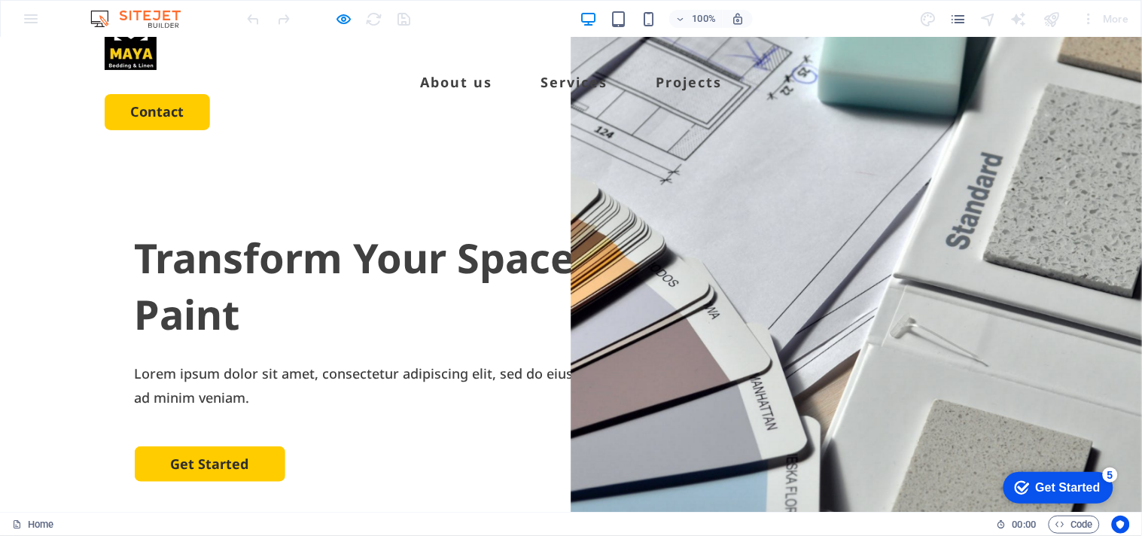
scroll to position [84, 0]
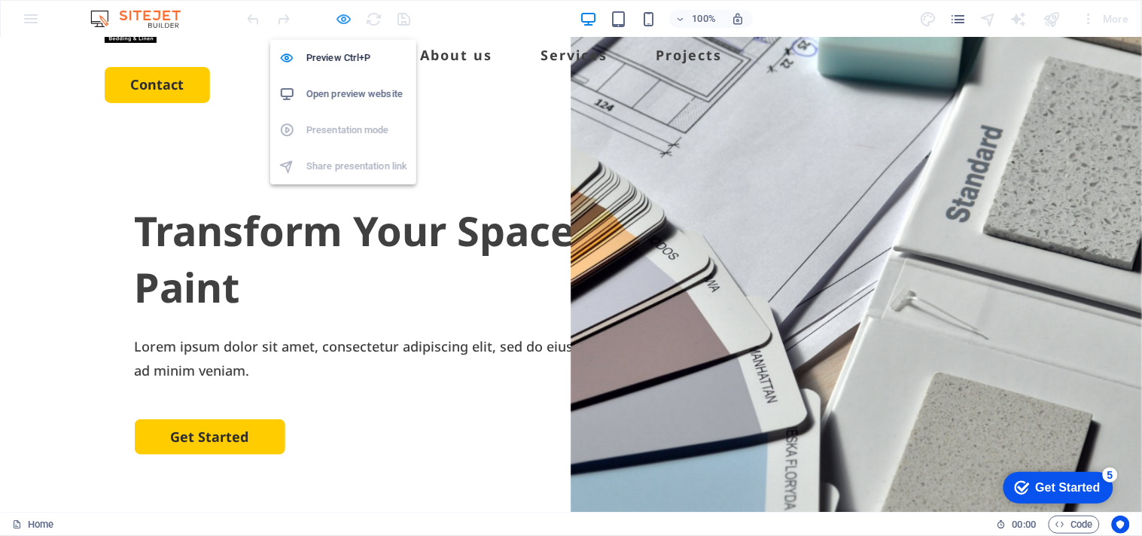
click at [343, 11] on icon "button" at bounding box center [344, 19] width 17 height 17
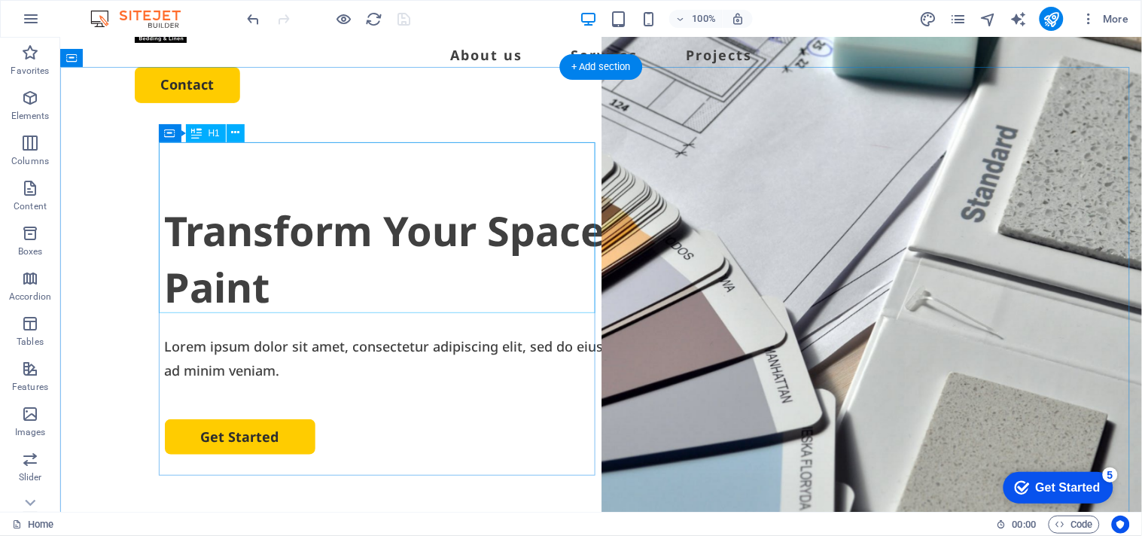
click at [240, 202] on div "Transform Your Space with a Fresh Coat of Paint" at bounding box center [600, 259] width 873 height 114
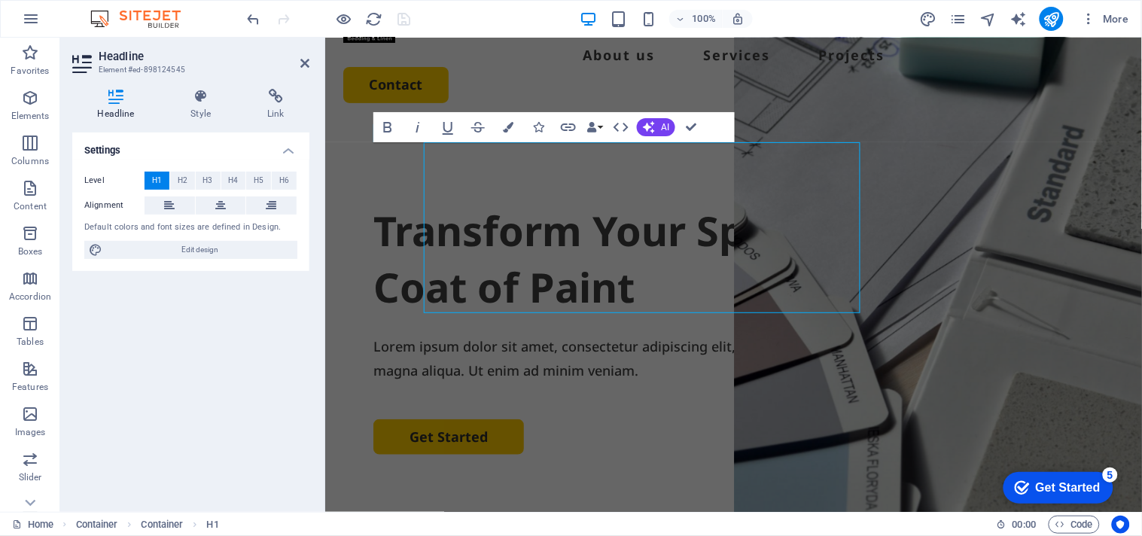
click at [241, 186] on div "Headline Element #ed-898124545 Headline Style Link Settings Level H1 H2 H3 H4 H…" at bounding box center [600, 275] width 1081 height 474
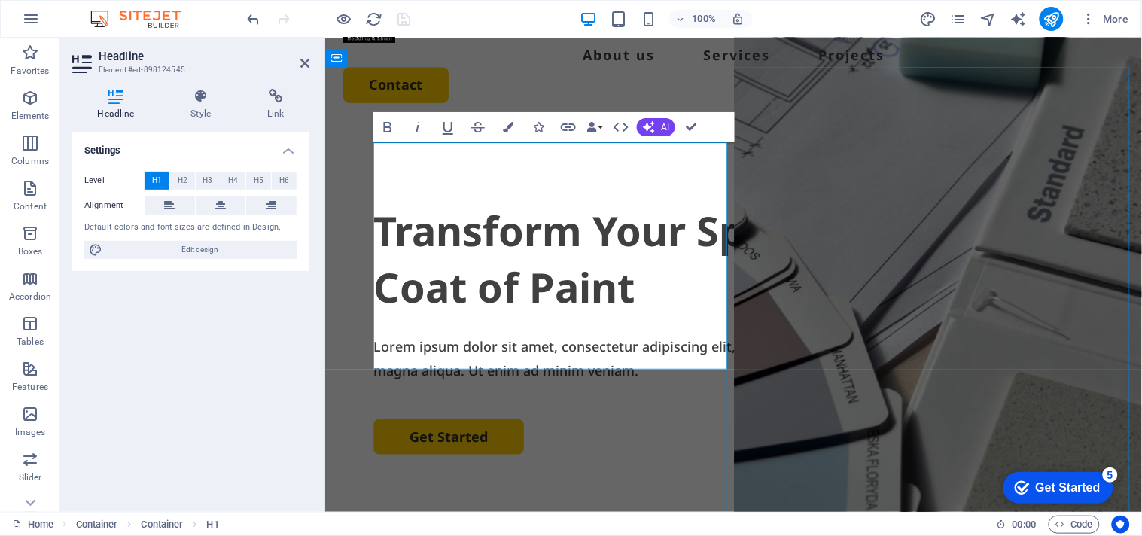
click at [454, 225] on h1 "Transform Your Space with a Fresh Coat of Paint" at bounding box center [732, 259] width 720 height 114
click at [389, 202] on h1 "Transform Your Space with a Fresh Coat of Paint" at bounding box center [732, 259] width 720 height 114
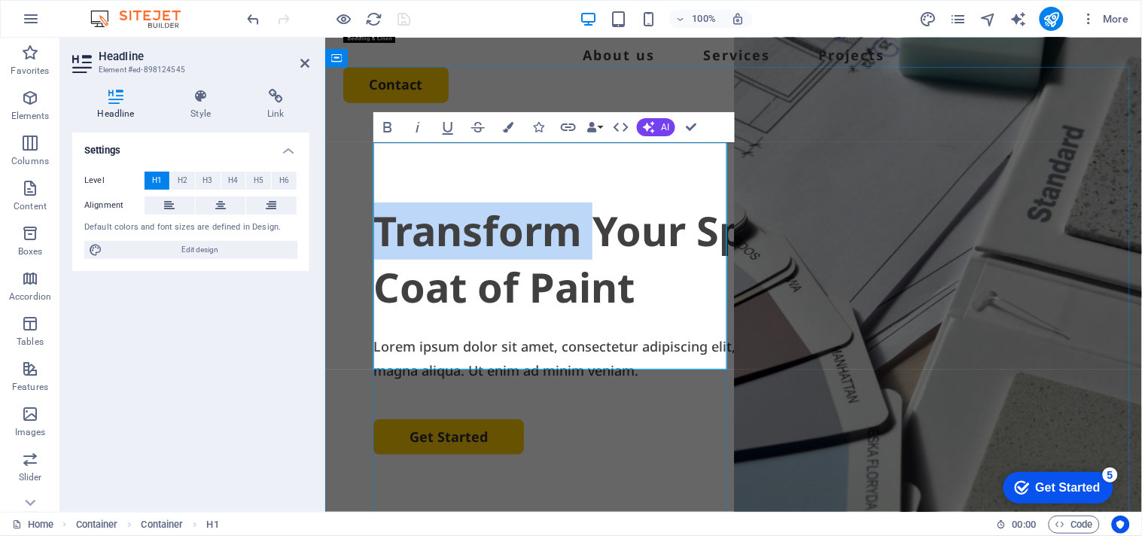
click at [389, 202] on h1 "Transform Your Space with a Fresh Coat of Paint" at bounding box center [732, 259] width 720 height 114
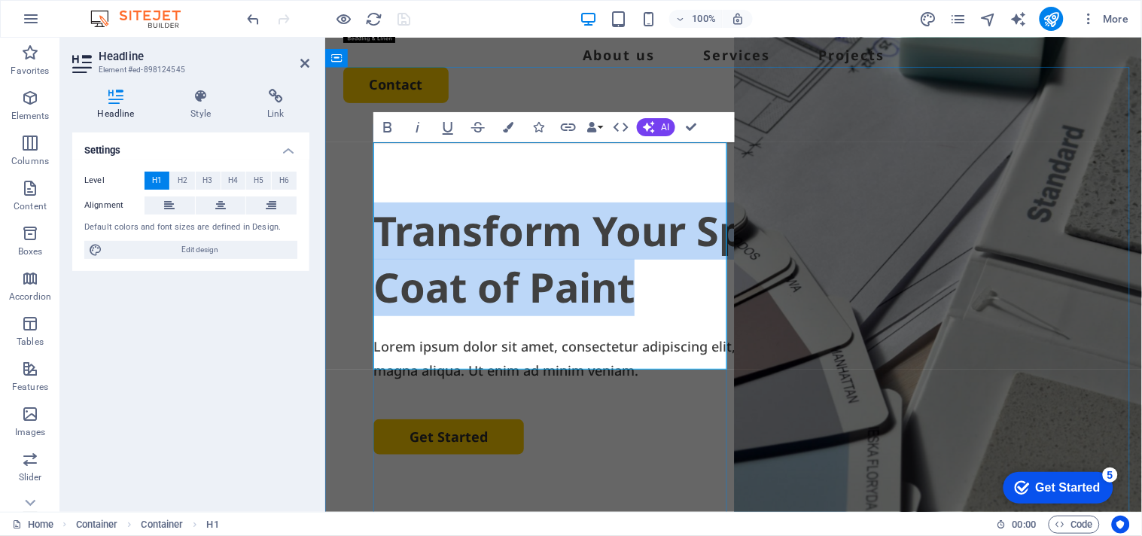
click at [389, 202] on h1 "Transform Your Space with a Fresh Coat of Paint" at bounding box center [732, 259] width 720 height 114
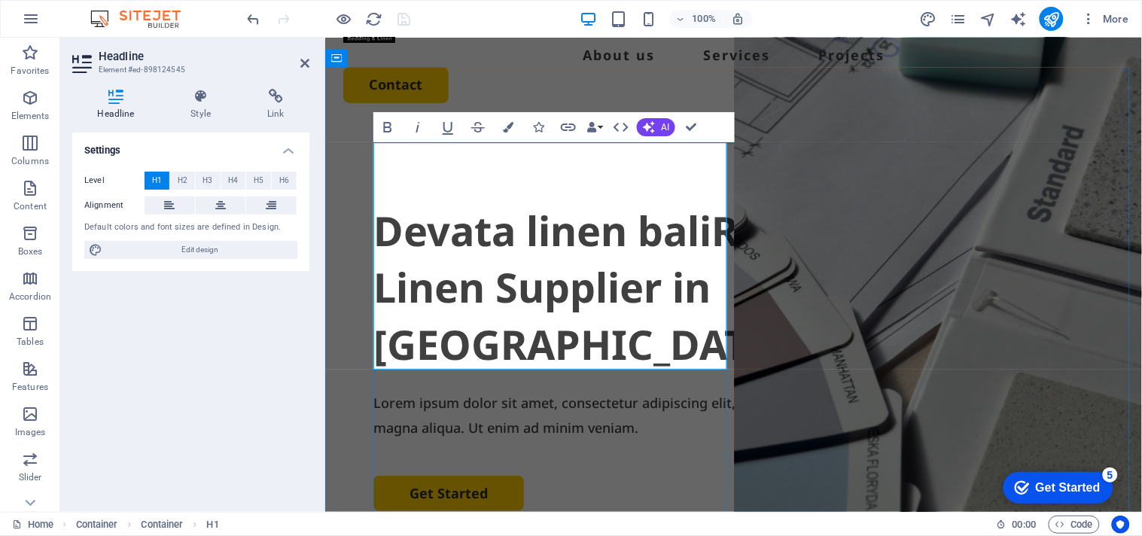
click at [451, 227] on h1 "Devata linen baliRetail & Wholesale Linen Supplier in [GEOGRAPHIC_DATA]" at bounding box center [732, 287] width 720 height 171
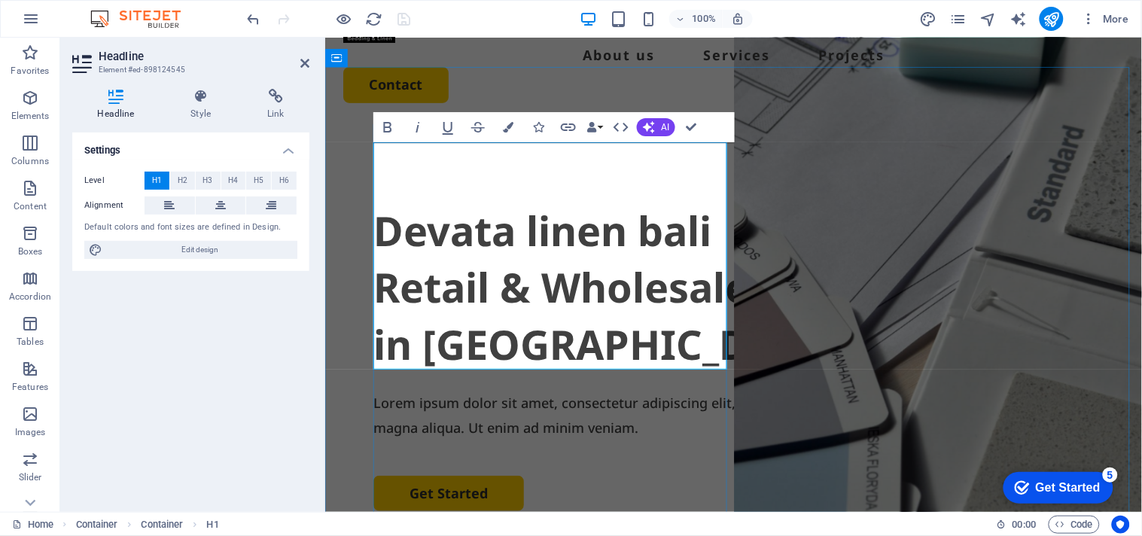
click at [602, 202] on h1 "Devata linen bali ‌Retail & Wholesale Linen Supplier in [GEOGRAPHIC_DATA]" at bounding box center [732, 287] width 720 height 171
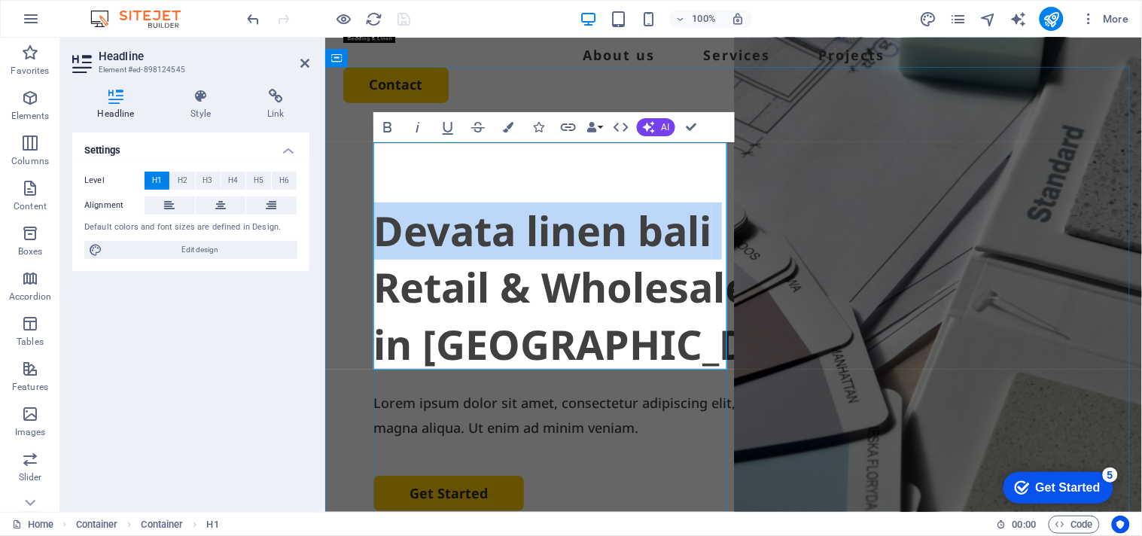
click at [602, 202] on h1 "Devata linen bali ‌Retail & Wholesale Linen Supplier in [GEOGRAPHIC_DATA]" at bounding box center [732, 287] width 720 height 171
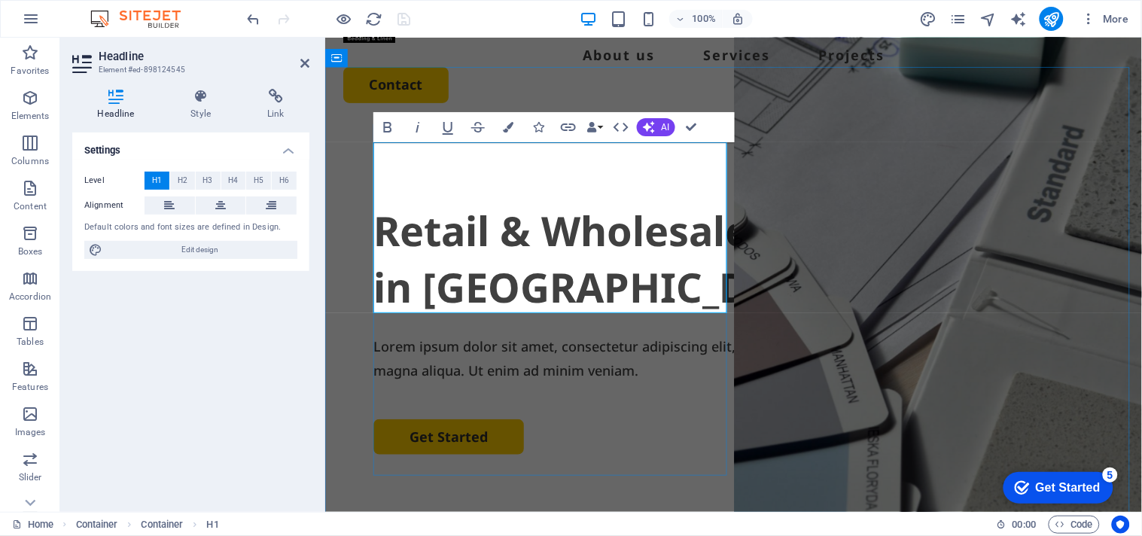
click at [385, 219] on h1 "‌Retail & Wholesale Linen Supplier in [GEOGRAPHIC_DATA]" at bounding box center [732, 259] width 720 height 114
click at [178, 172] on span "H2" at bounding box center [183, 181] width 10 height 18
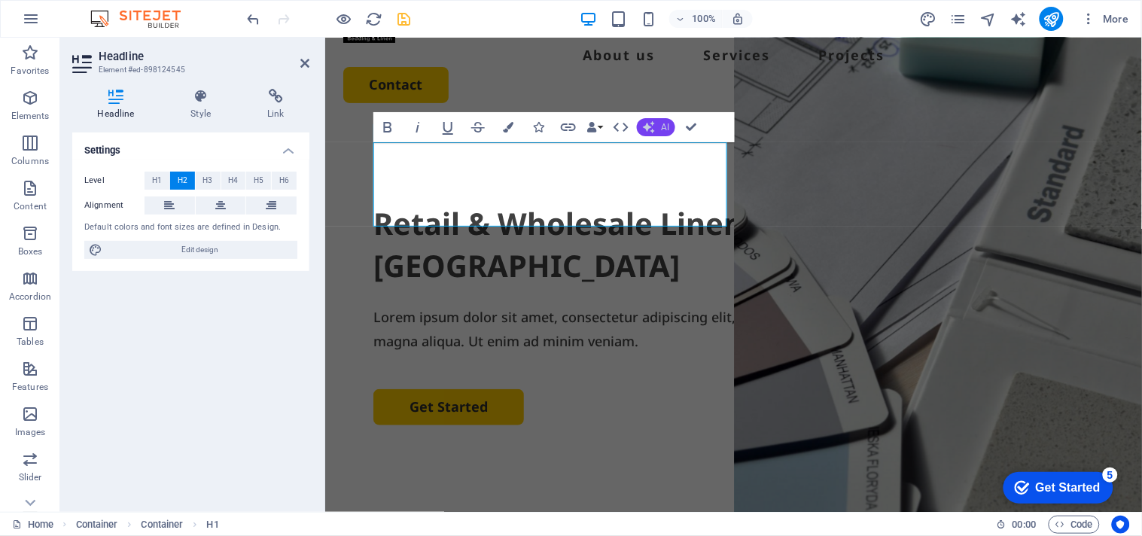
click at [664, 126] on span "AI" at bounding box center [665, 127] width 8 height 9
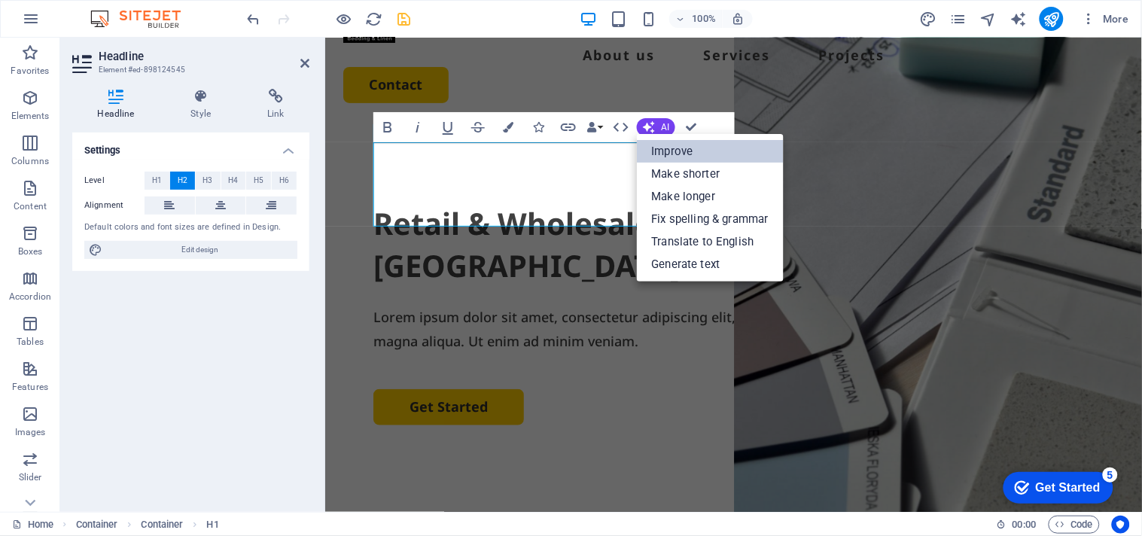
click at [661, 141] on link "Improve" at bounding box center [710, 151] width 147 height 23
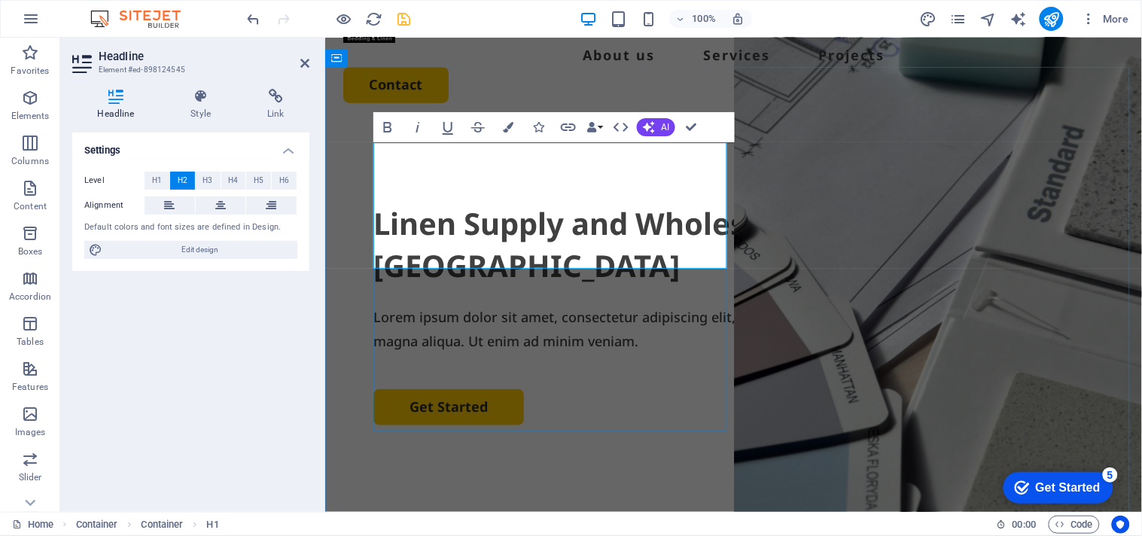
click at [381, 202] on h2 "Linen Supply and Wholesale Distribution in [GEOGRAPHIC_DATA]" at bounding box center [732, 244] width 720 height 84
click at [378, 202] on h2 "Linen Supply and Wholesale Distribution in [GEOGRAPHIC_DATA]" at bounding box center [732, 244] width 720 height 84
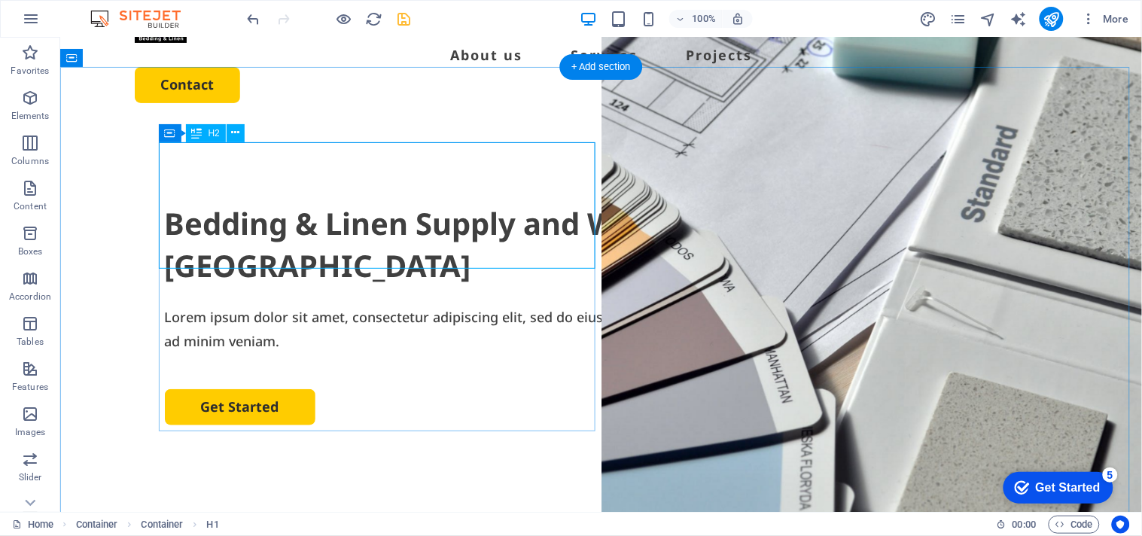
click at [415, 202] on div "Bedding & Linen Supply and Wholesale Distribution in [GEOGRAPHIC_DATA]" at bounding box center [600, 244] width 873 height 84
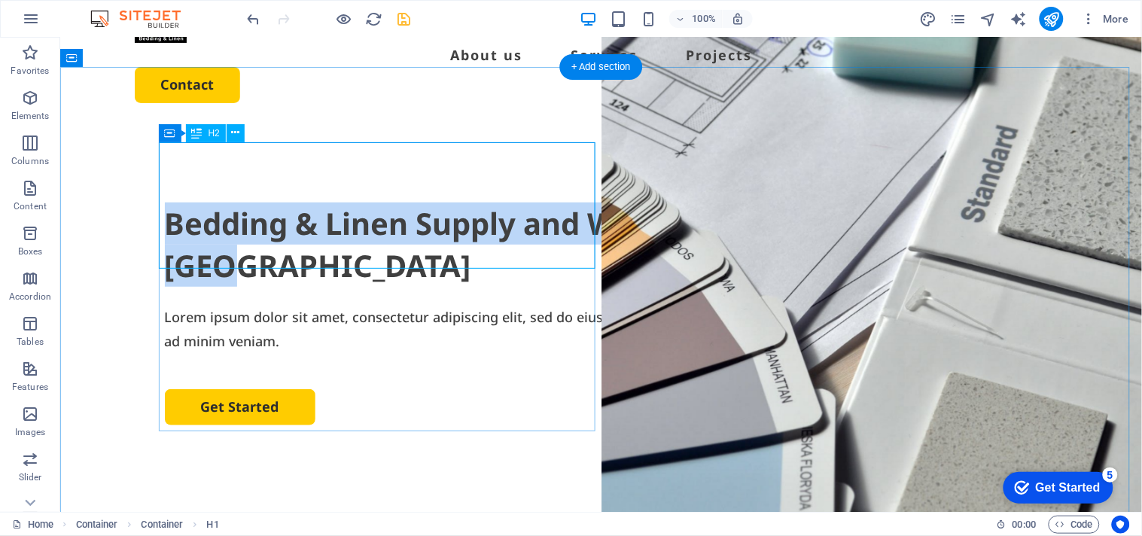
click at [164, 202] on h2 "Bedding & Linen Supply and Wholesale Distribution in [GEOGRAPHIC_DATA]" at bounding box center [600, 244] width 873 height 84
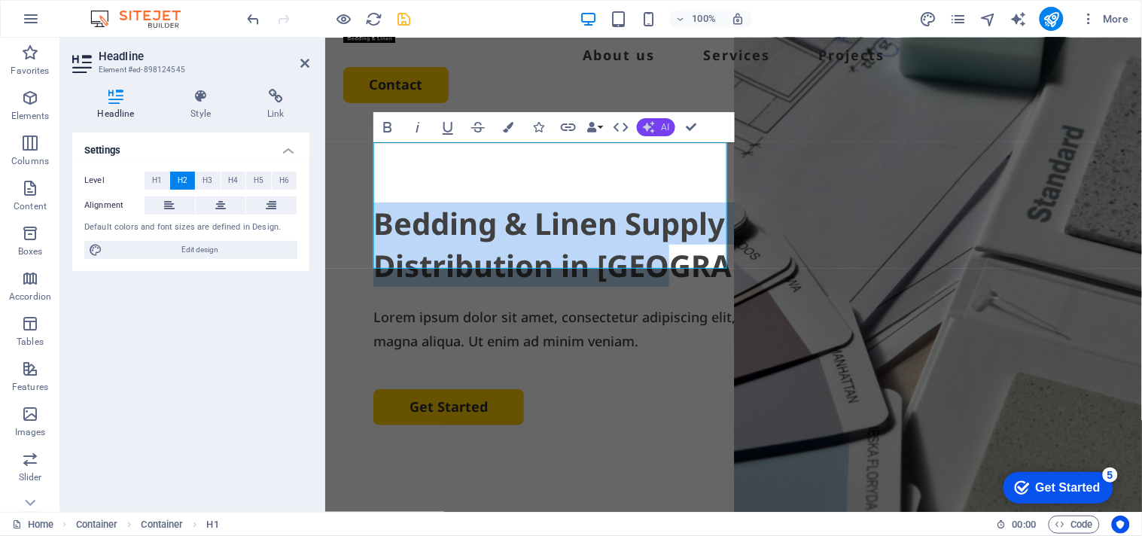
click at [661, 123] on span "AI" at bounding box center [665, 127] width 8 height 9
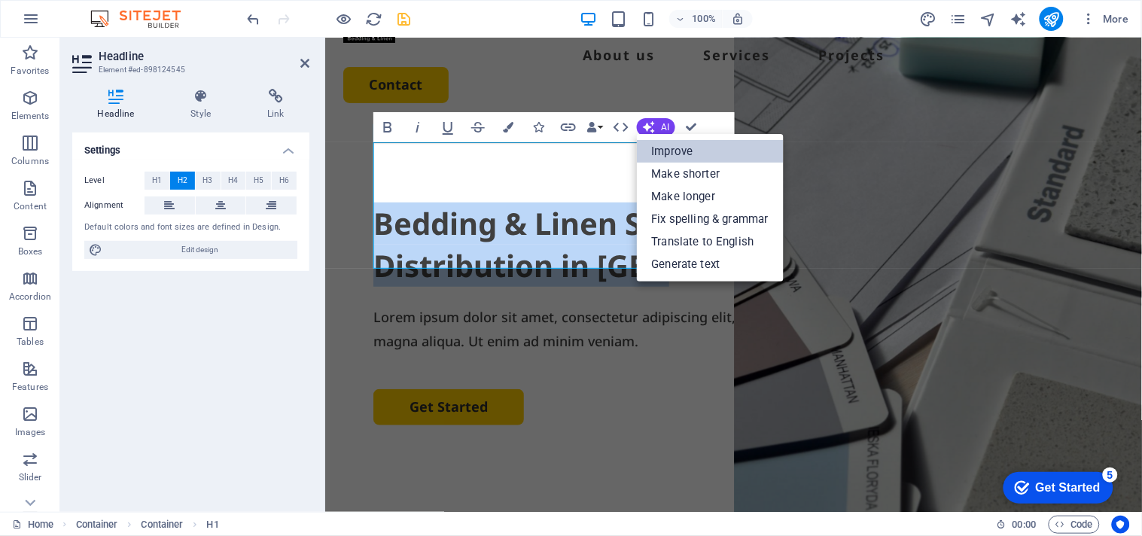
click at [668, 141] on link "Improve" at bounding box center [710, 151] width 147 height 23
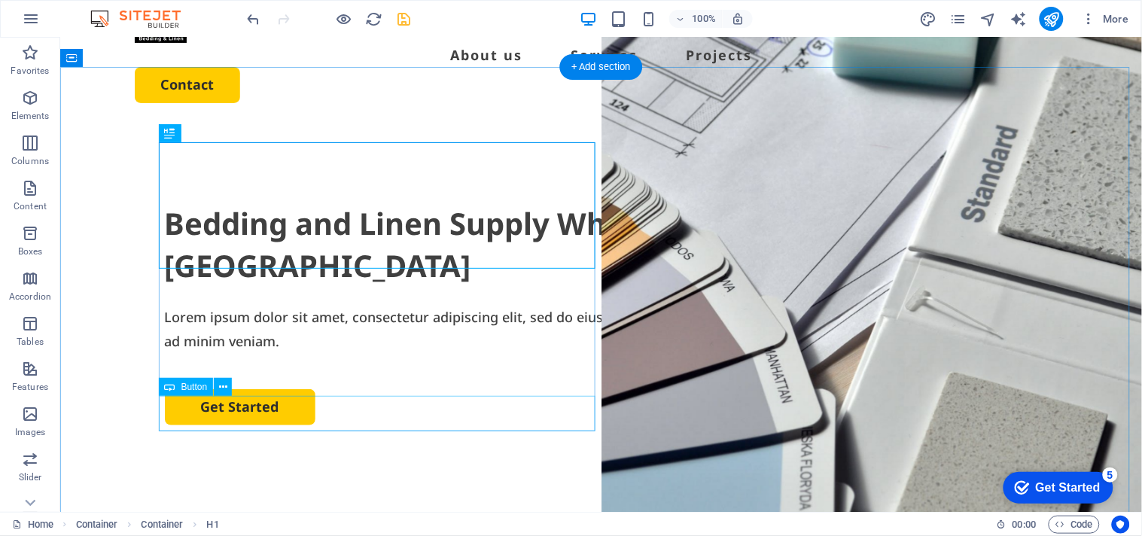
click at [208, 424] on div "Get Started" at bounding box center [600, 405] width 873 height 35
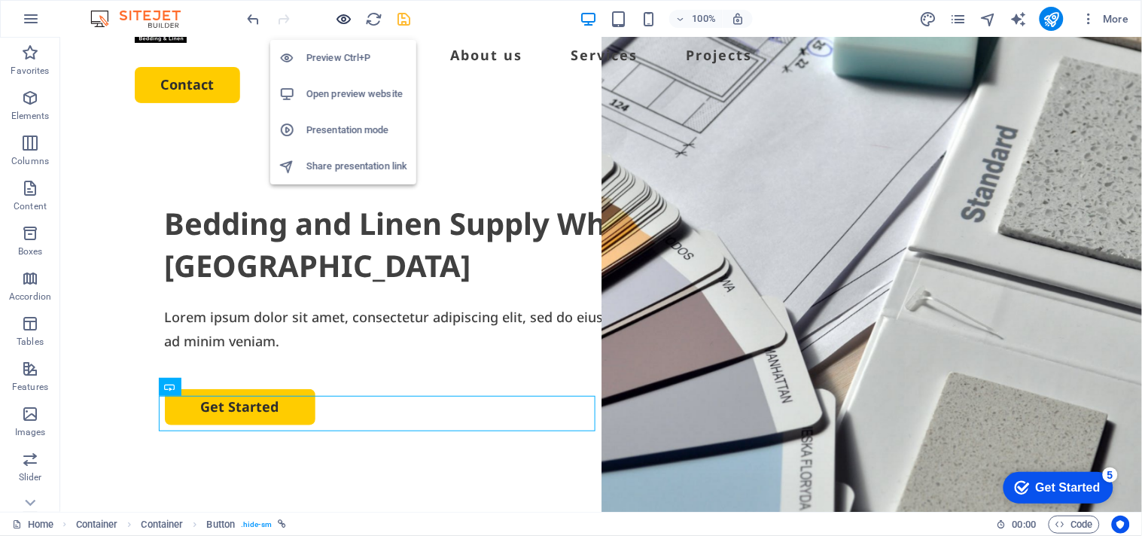
click at [339, 12] on icon "button" at bounding box center [344, 19] width 17 height 17
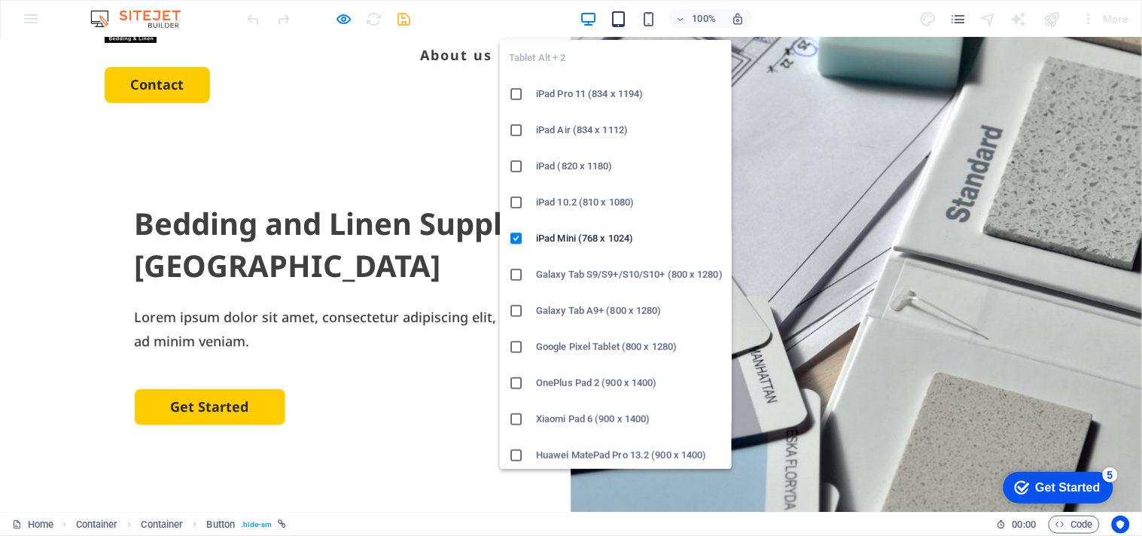
click at [614, 11] on icon "button" at bounding box center [618, 19] width 17 height 17
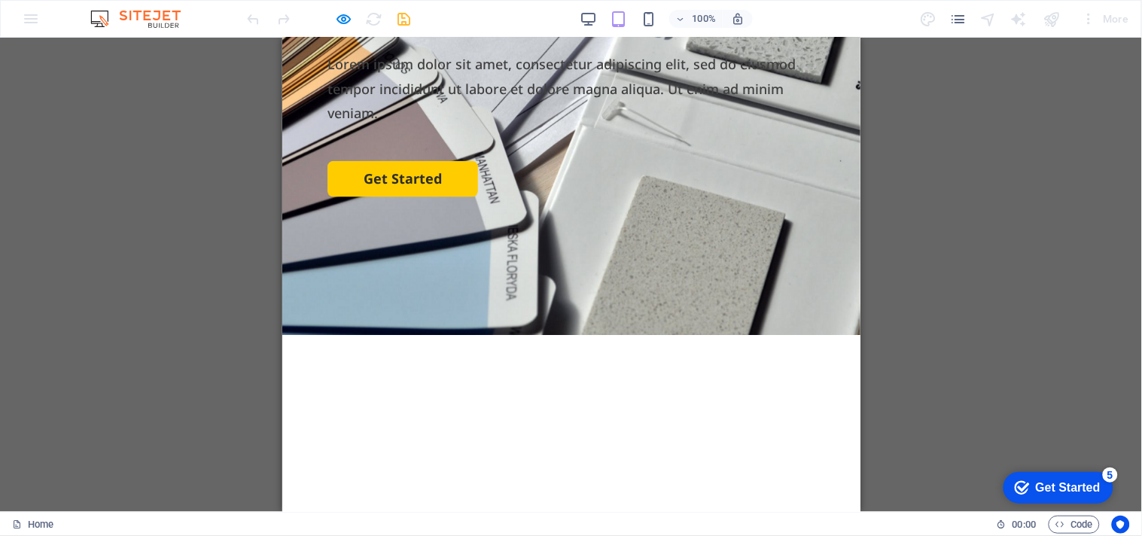
scroll to position [0, 0]
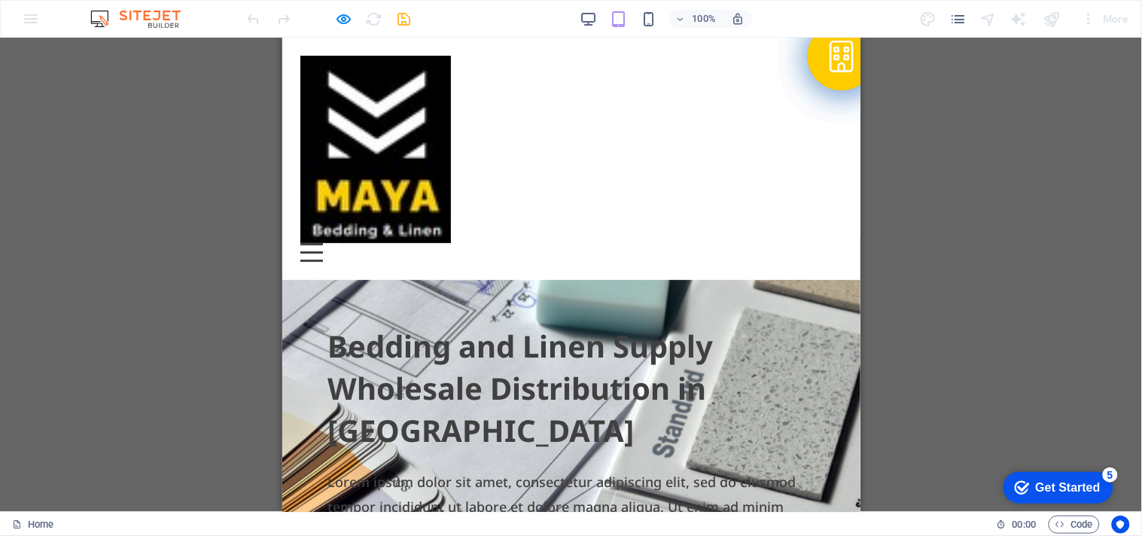
click at [400, 144] on img at bounding box center [374, 148] width 151 height 187
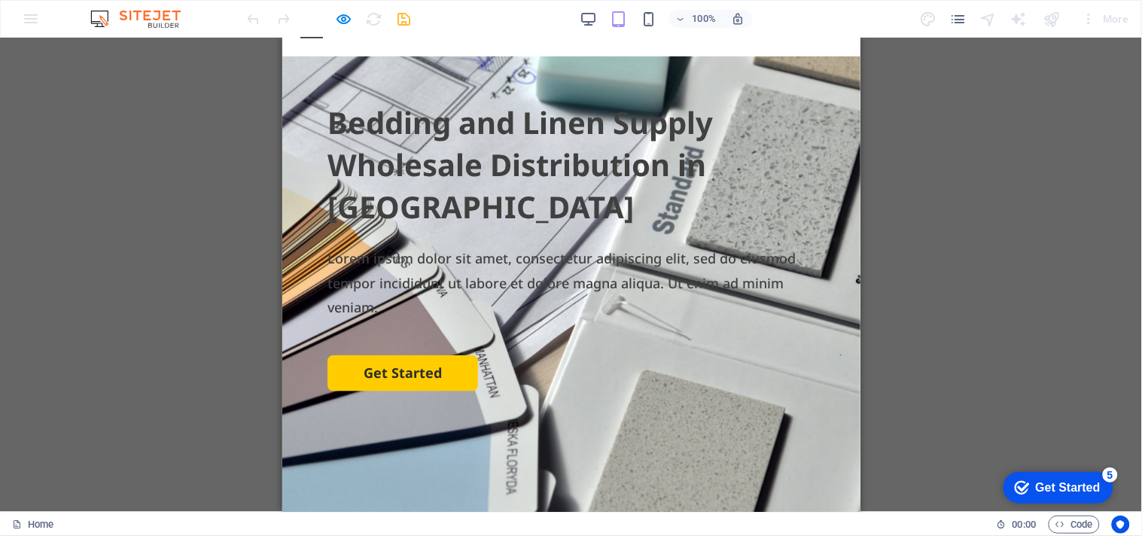
scroll to position [251, 0]
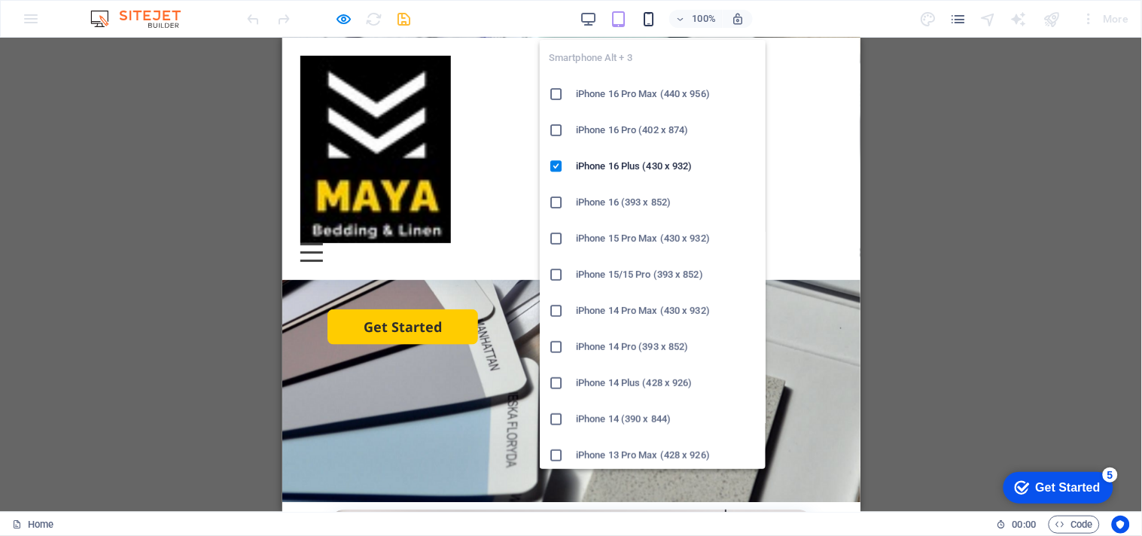
click at [643, 15] on icon "button" at bounding box center [648, 19] width 17 height 17
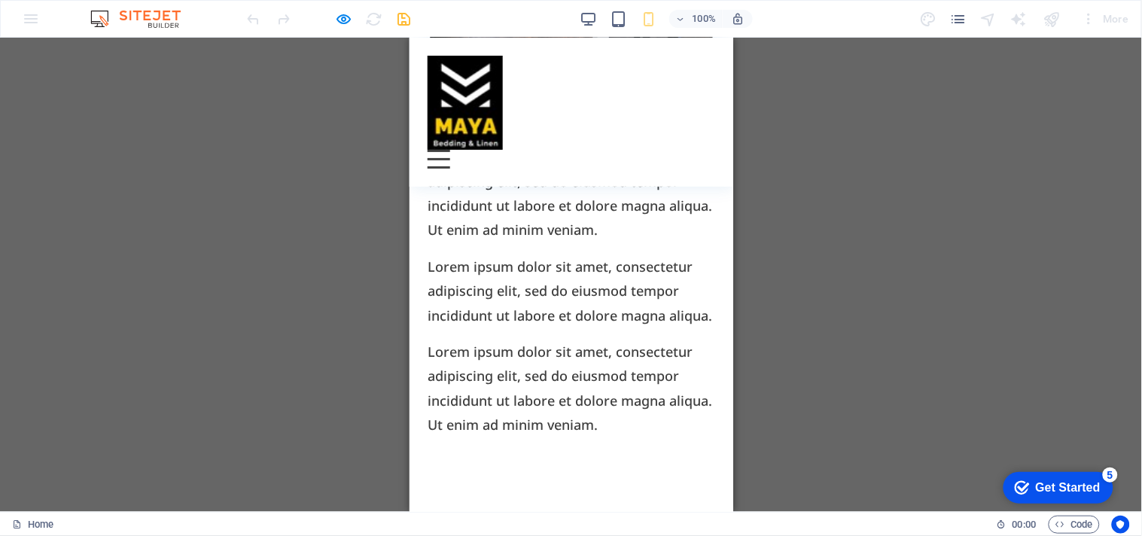
scroll to position [753, 0]
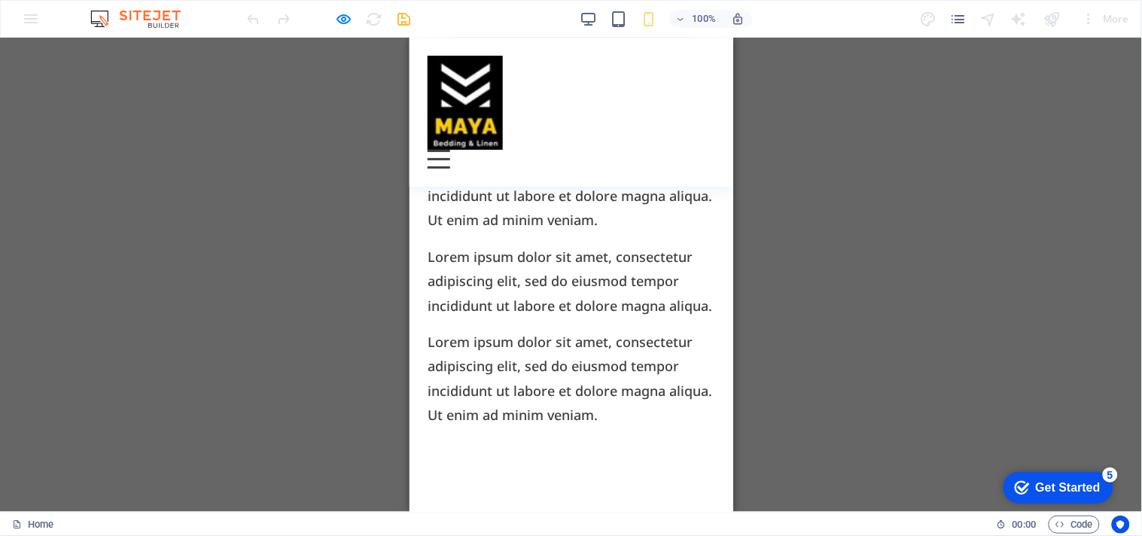
click at [677, 149] on div at bounding box center [570, 158] width 287 height 19
click at [449, 149] on button at bounding box center [438, 150] width 23 height 2
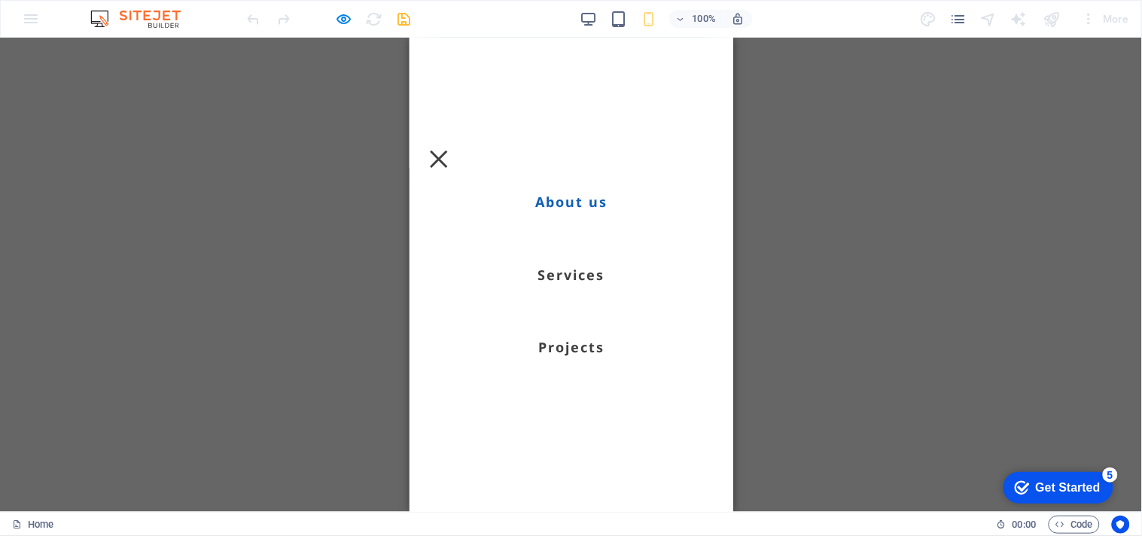
click at [449, 149] on div at bounding box center [438, 158] width 23 height 19
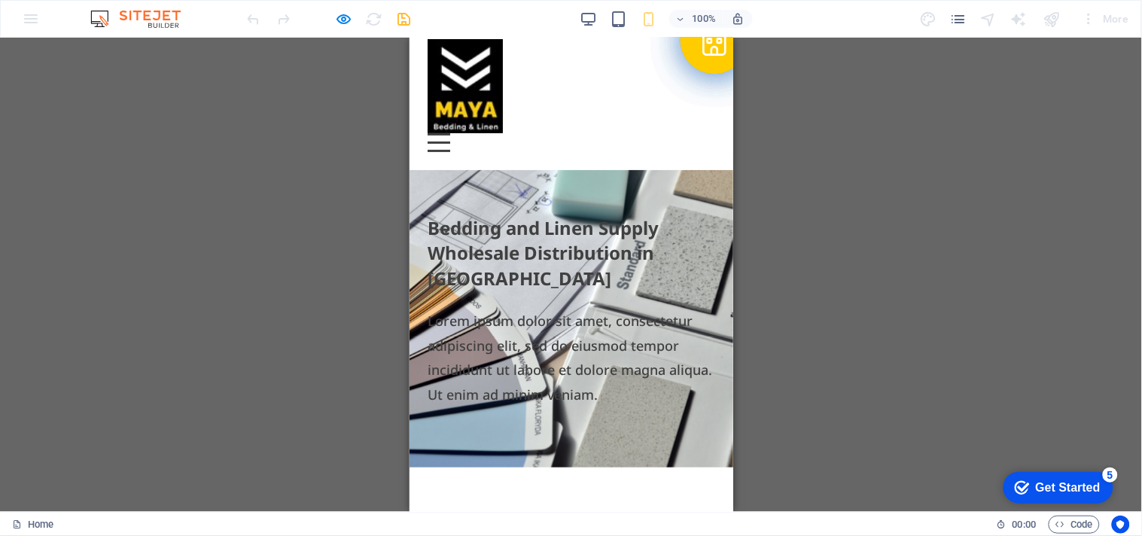
scroll to position [0, 0]
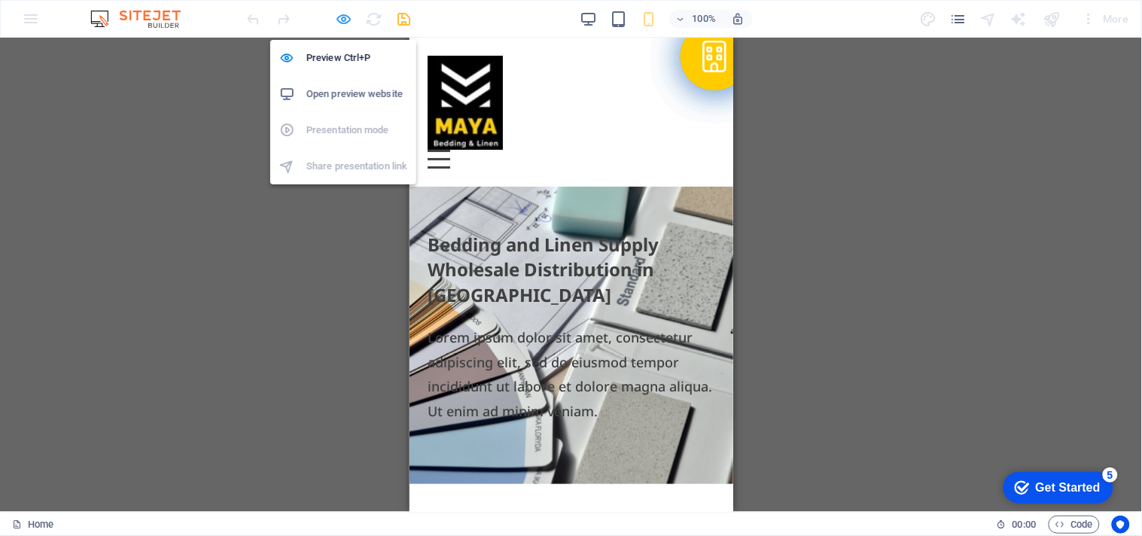
click at [342, 13] on icon "button" at bounding box center [344, 19] width 17 height 17
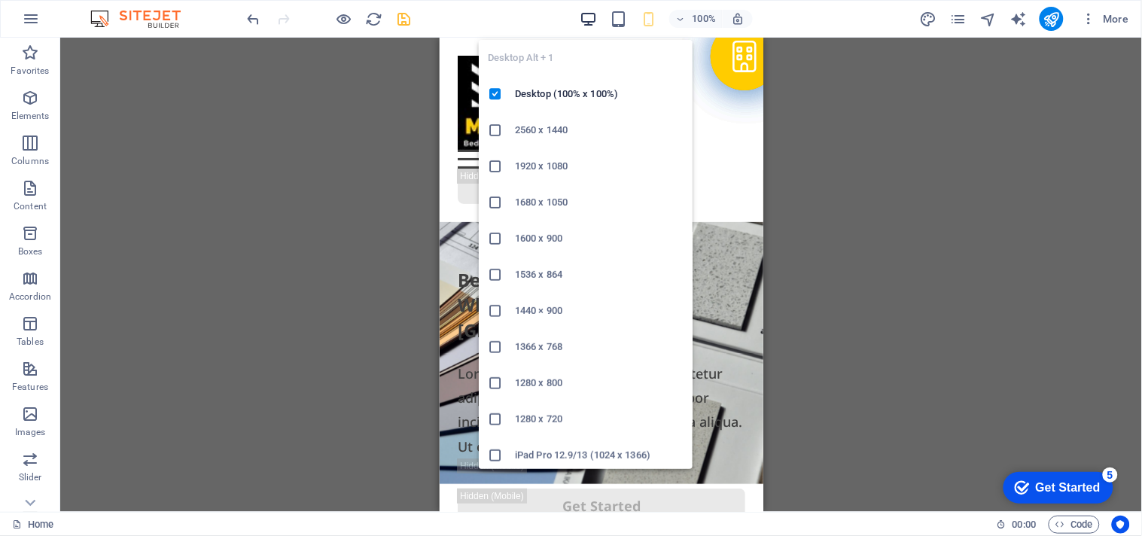
click at [589, 18] on icon "button" at bounding box center [587, 19] width 17 height 17
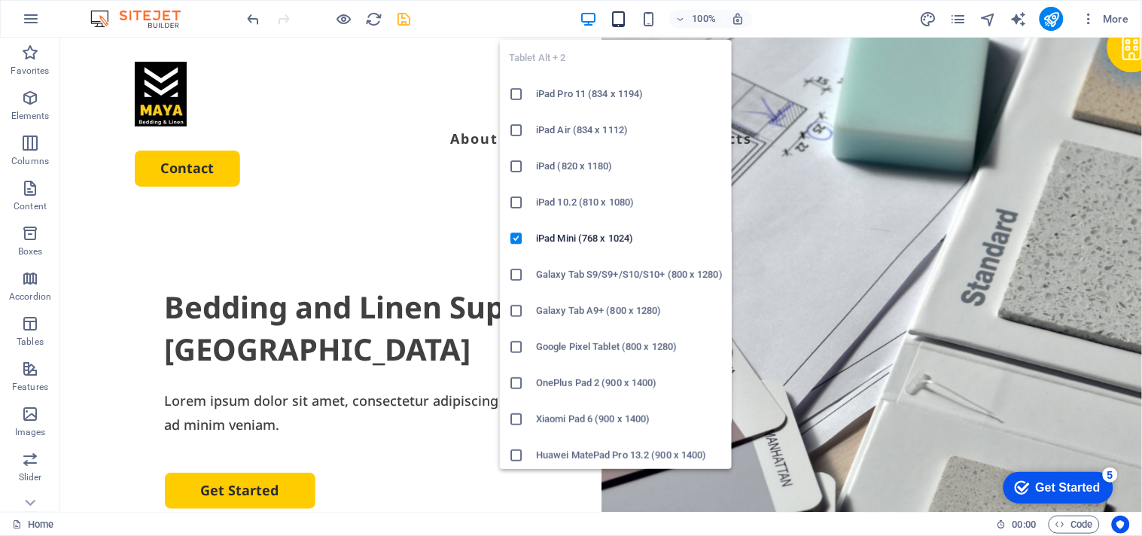
click at [612, 12] on icon "button" at bounding box center [618, 19] width 17 height 17
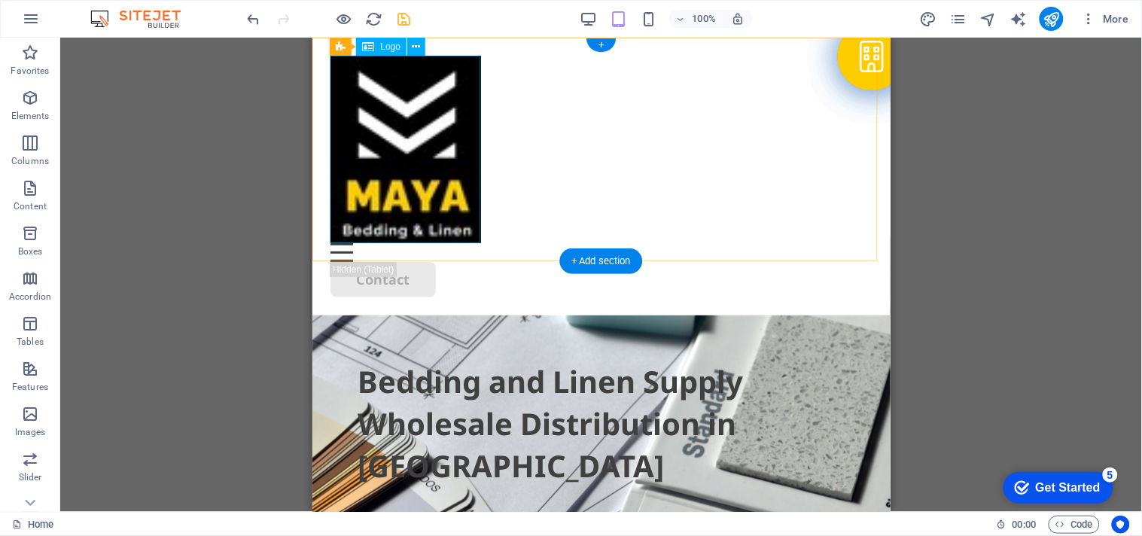
click at [434, 102] on div at bounding box center [601, 148] width 542 height 187
select select "px"
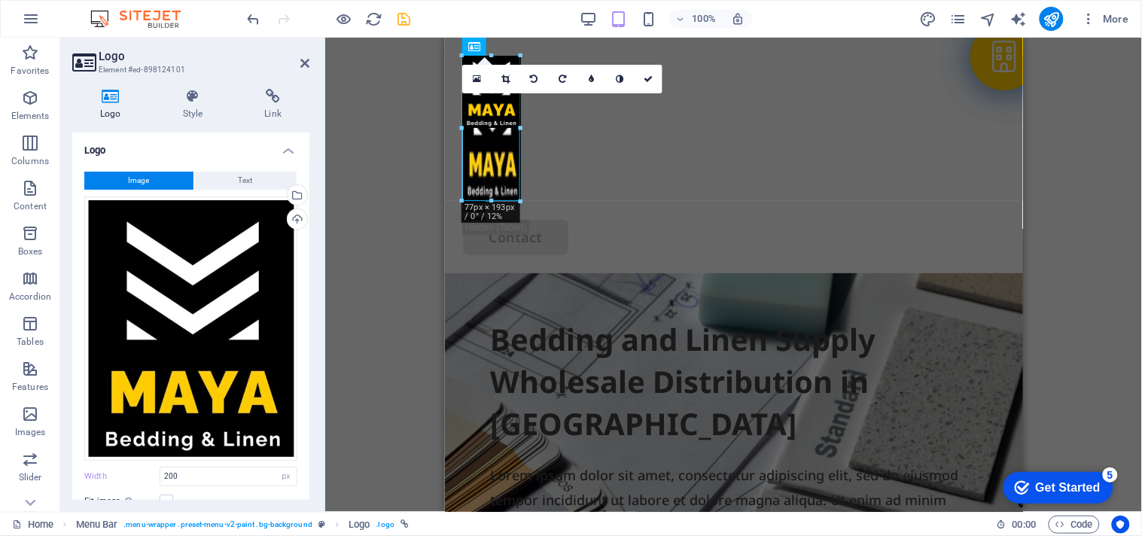
drag, startPoint x: 163, startPoint y: 201, endPoint x: 521, endPoint y: 163, distance: 361.0
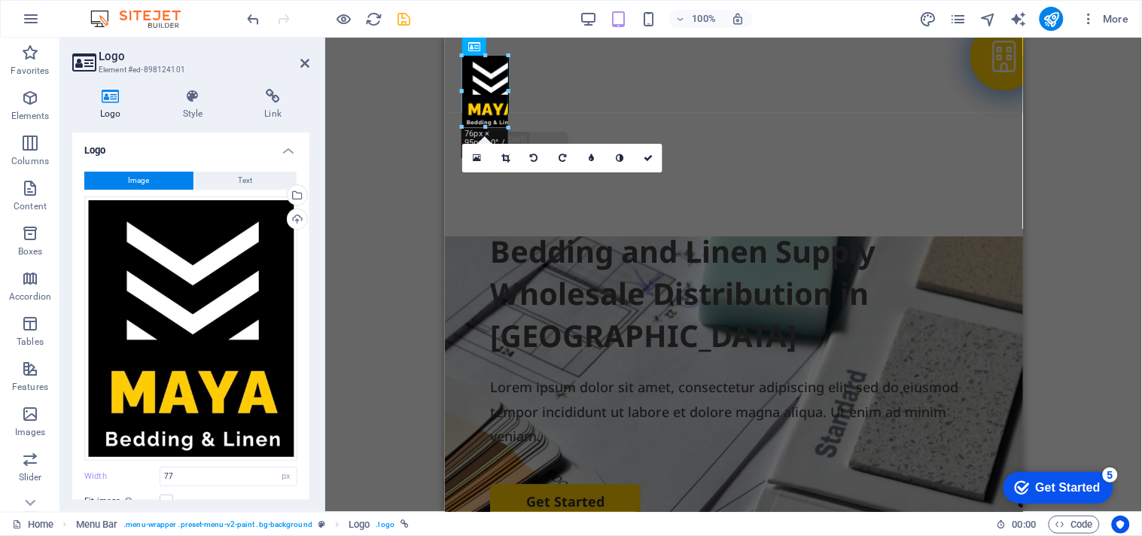
drag, startPoint x: 490, startPoint y: 129, endPoint x: 489, endPoint y: 114, distance: 15.1
type input "61"
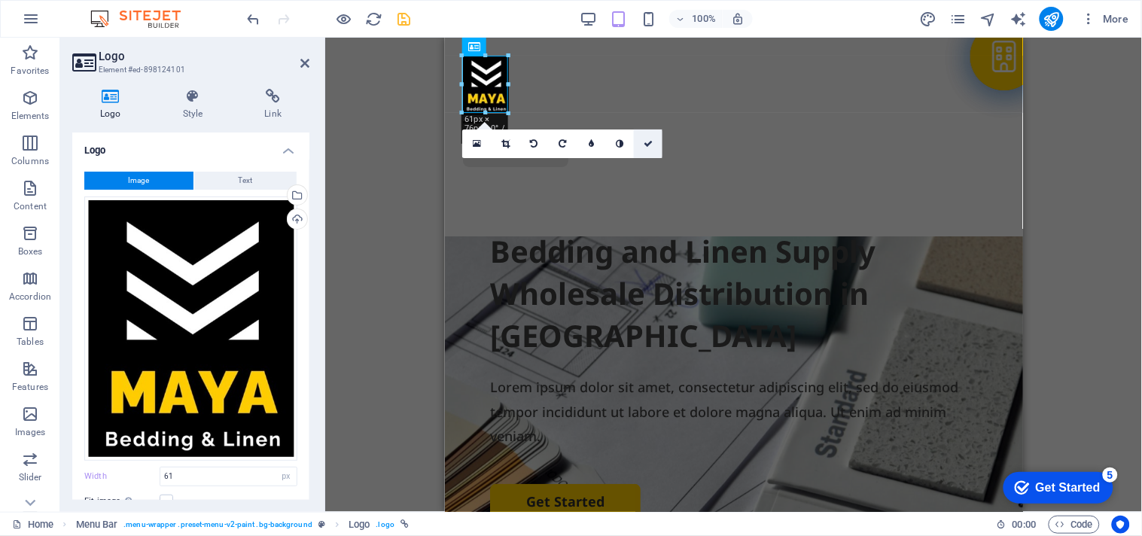
click at [643, 139] on link at bounding box center [648, 143] width 29 height 29
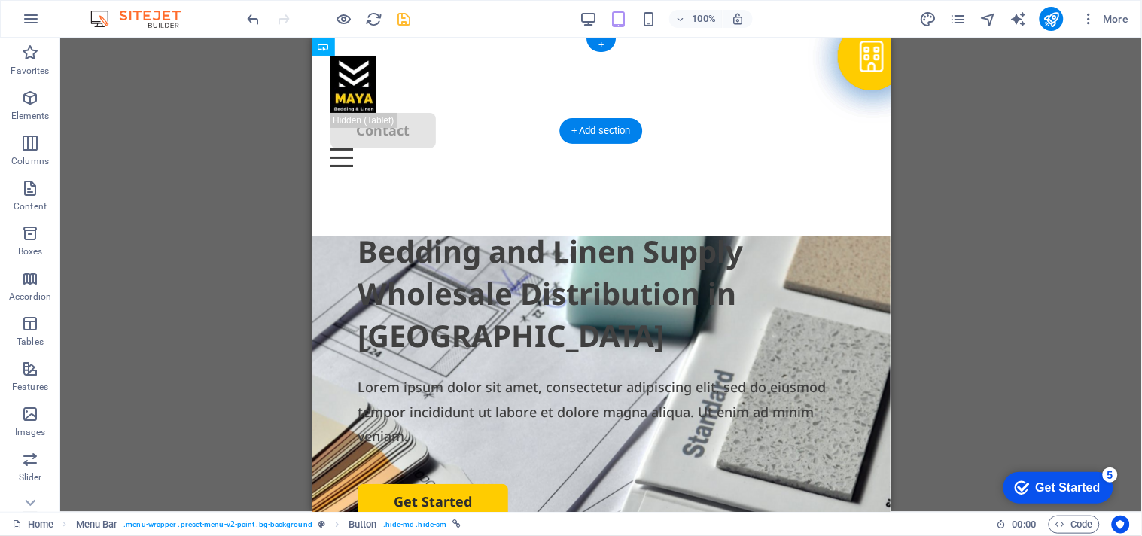
drag, startPoint x: 424, startPoint y: 77, endPoint x: 483, endPoint y: 76, distance: 59.5
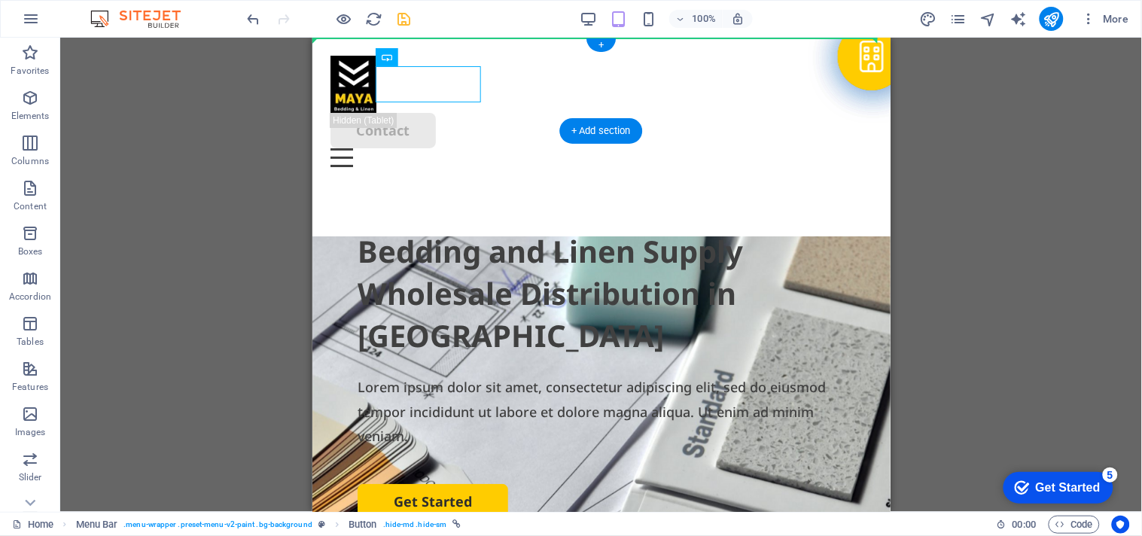
drag, startPoint x: 695, startPoint y: 91, endPoint x: 503, endPoint y: 67, distance: 193.4
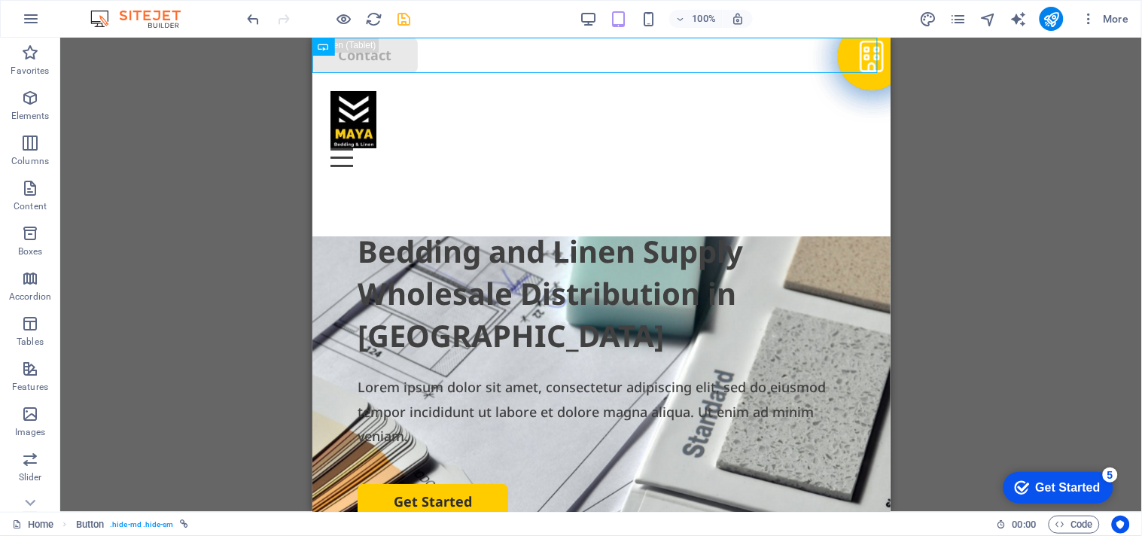
click at [244, 248] on div "Container H2 Container Container Container Container Container Menu Bar Menu Bu…" at bounding box center [600, 275] width 1081 height 474
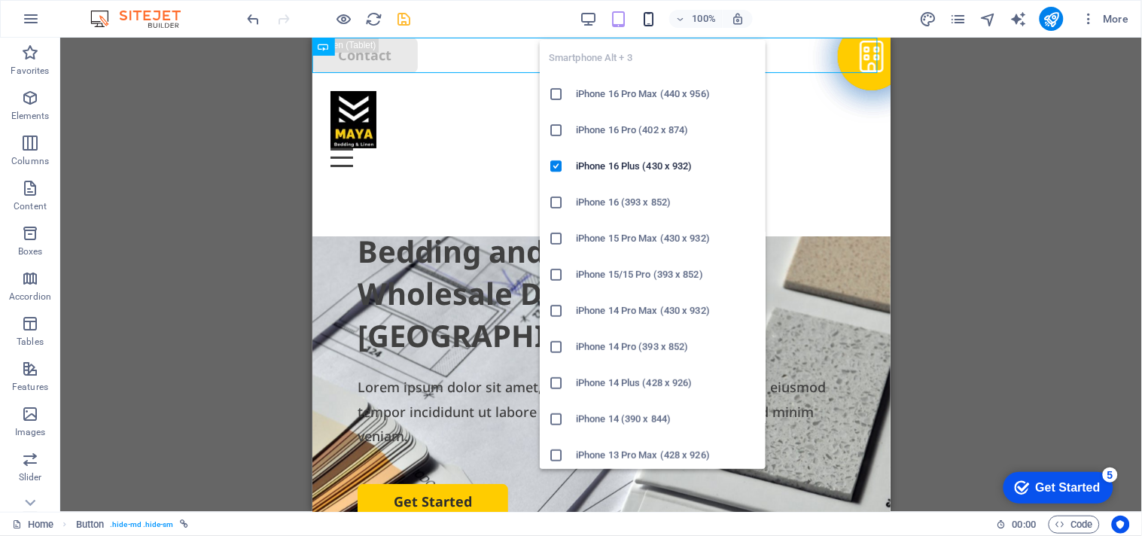
click at [642, 15] on icon "button" at bounding box center [648, 19] width 17 height 17
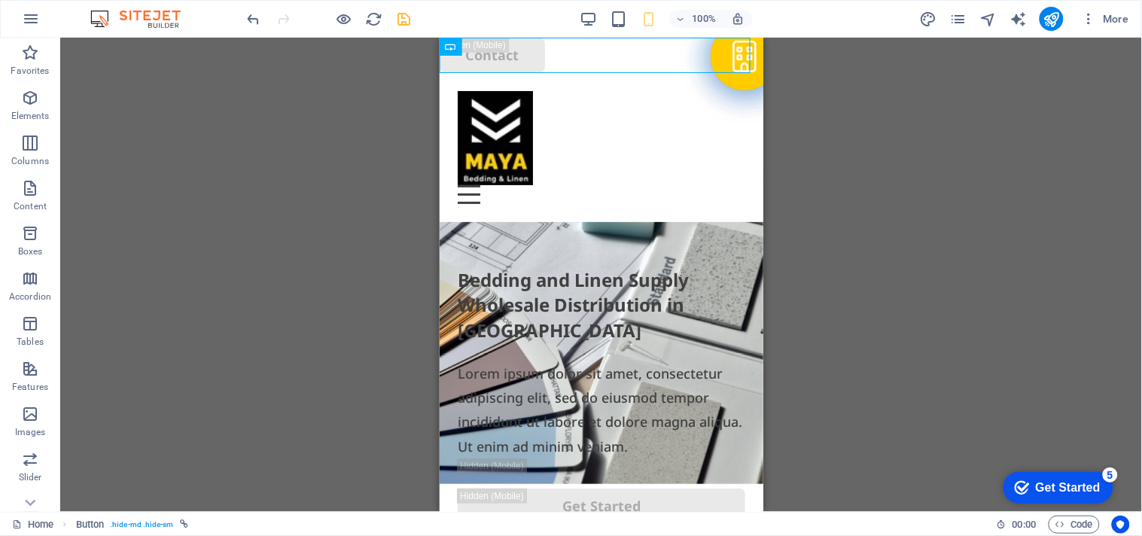
click at [360, 148] on div "Container H2 Container Container Container Container Container Menu Bar Menu Bu…" at bounding box center [600, 275] width 1081 height 474
click at [384, 120] on div "Container H2 Container Container Container Container Container Menu Bar Menu Bu…" at bounding box center [600, 275] width 1081 height 474
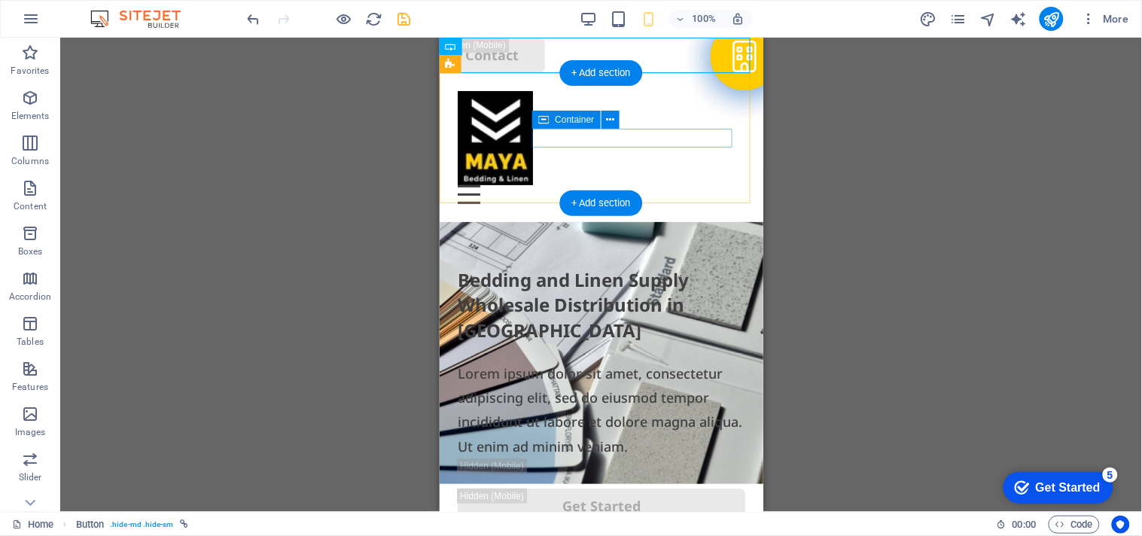
drag, startPoint x: 923, startPoint y: 90, endPoint x: 678, endPoint y: 131, distance: 248.7
click at [476, 138] on div at bounding box center [600, 137] width 287 height 94
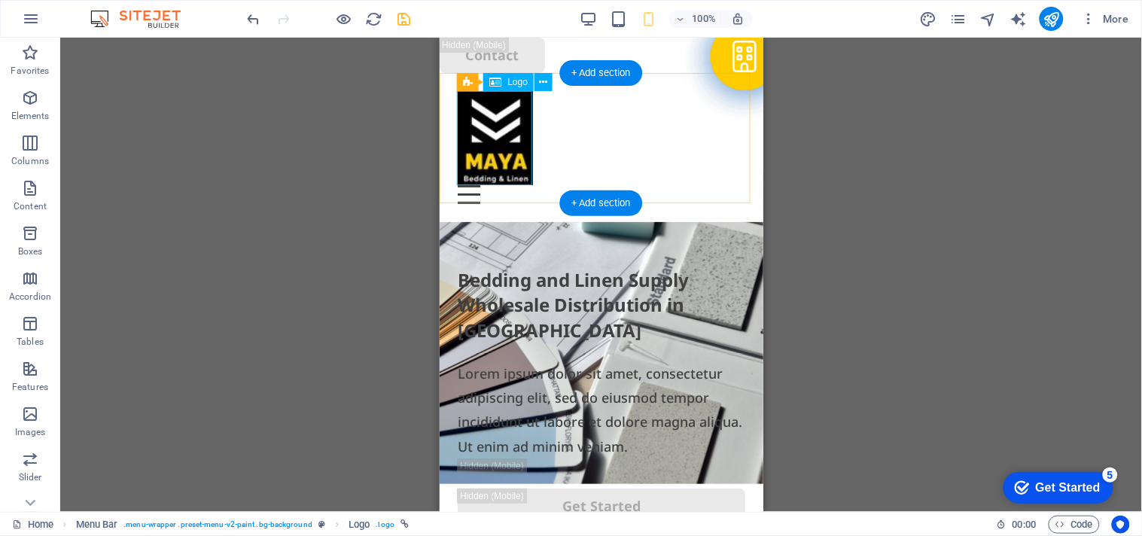
click at [488, 147] on div at bounding box center [600, 137] width 287 height 94
select select "px"
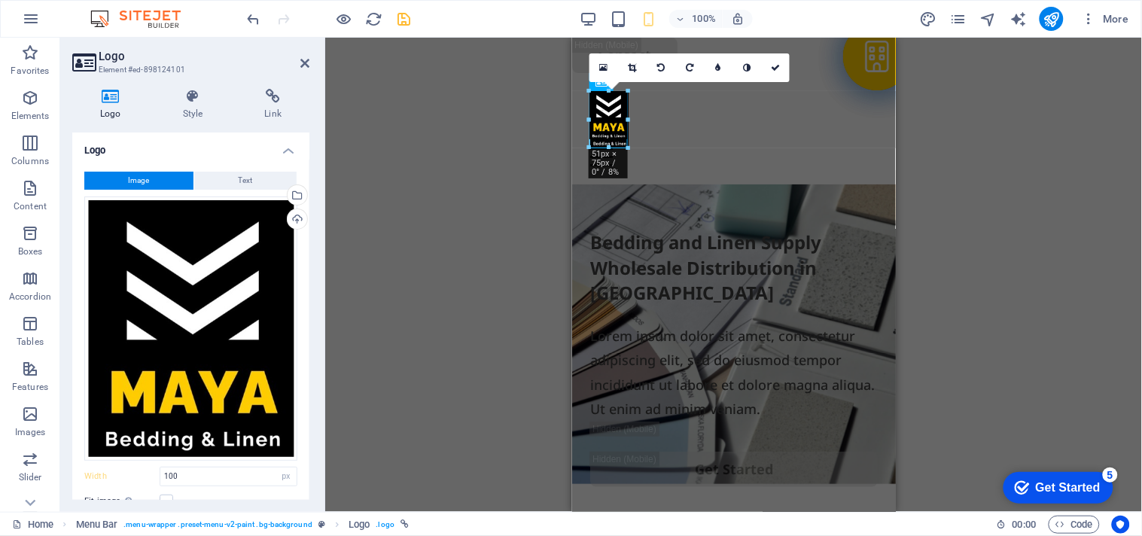
drag, startPoint x: 664, startPoint y: 182, endPoint x: 628, endPoint y: 109, distance: 81.1
type input "51"
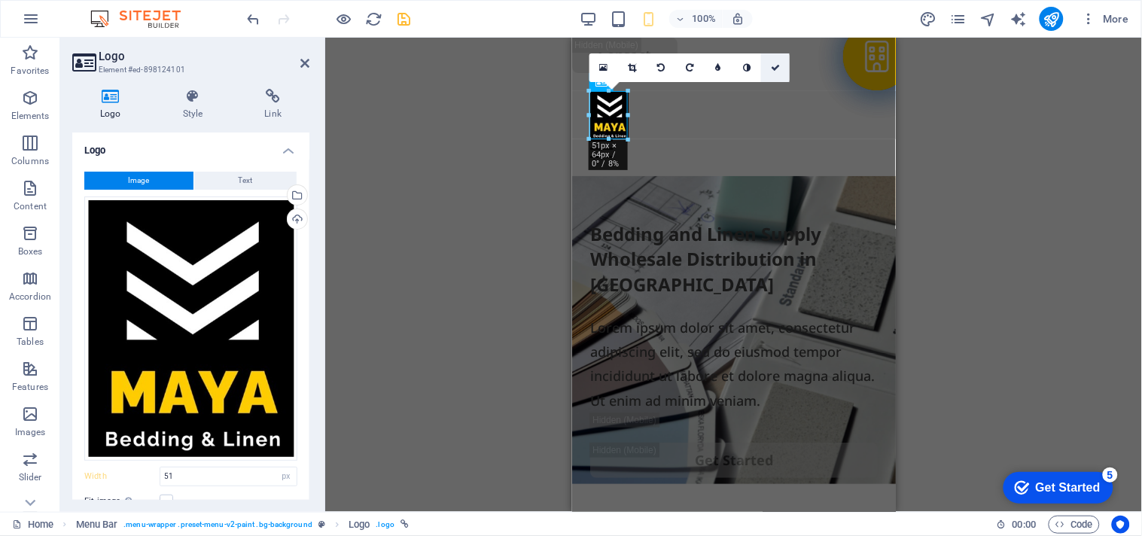
click at [772, 65] on icon at bounding box center [775, 67] width 9 height 9
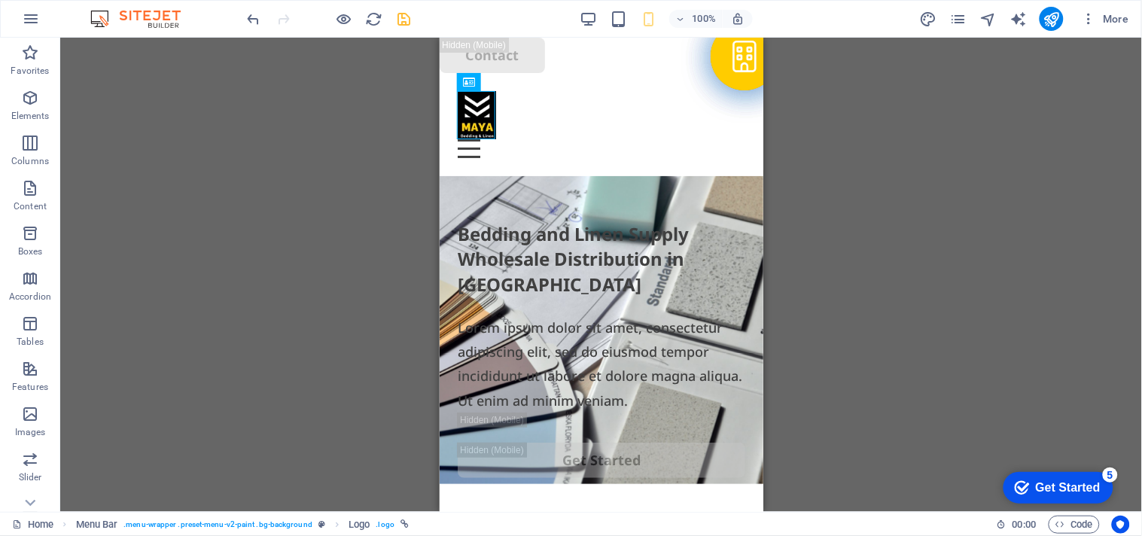
click at [859, 137] on div "Container H2 Container Container Container Container Container Menu Bar Menu Bu…" at bounding box center [600, 275] width 1081 height 474
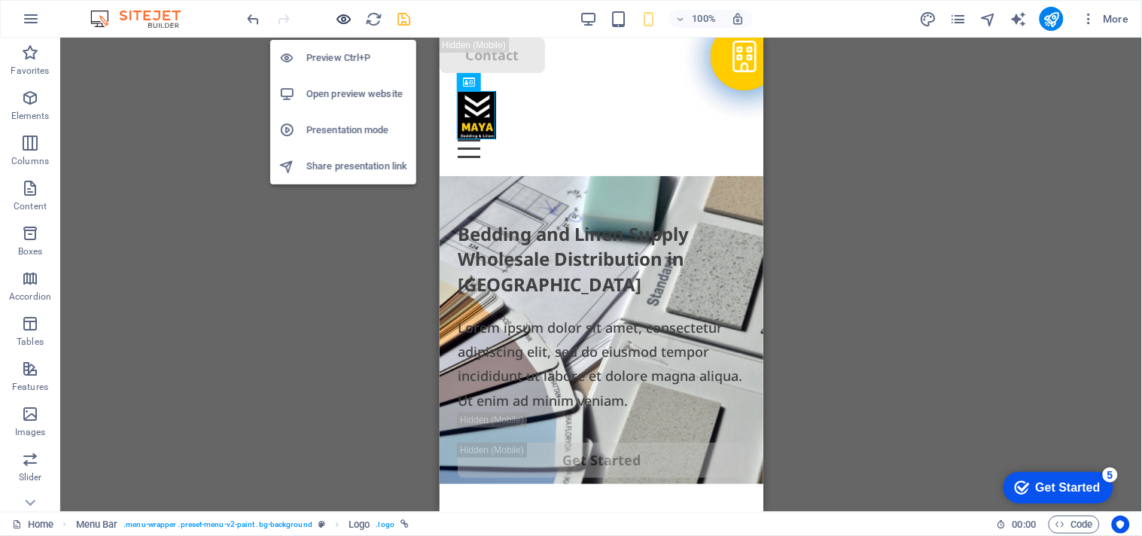
click at [350, 11] on icon "button" at bounding box center [344, 19] width 17 height 17
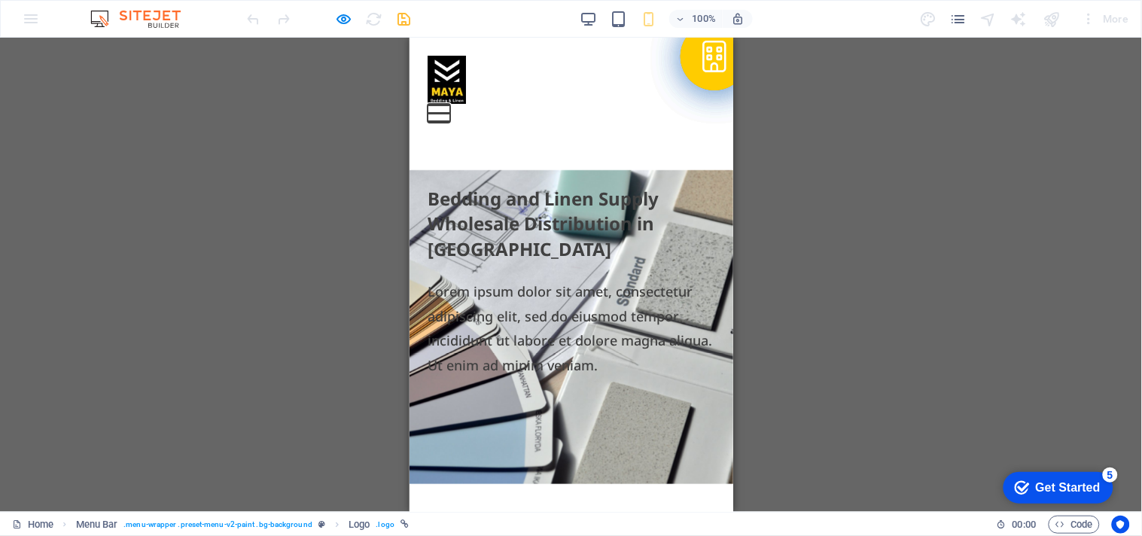
click at [449, 103] on button at bounding box center [438, 104] width 23 height 2
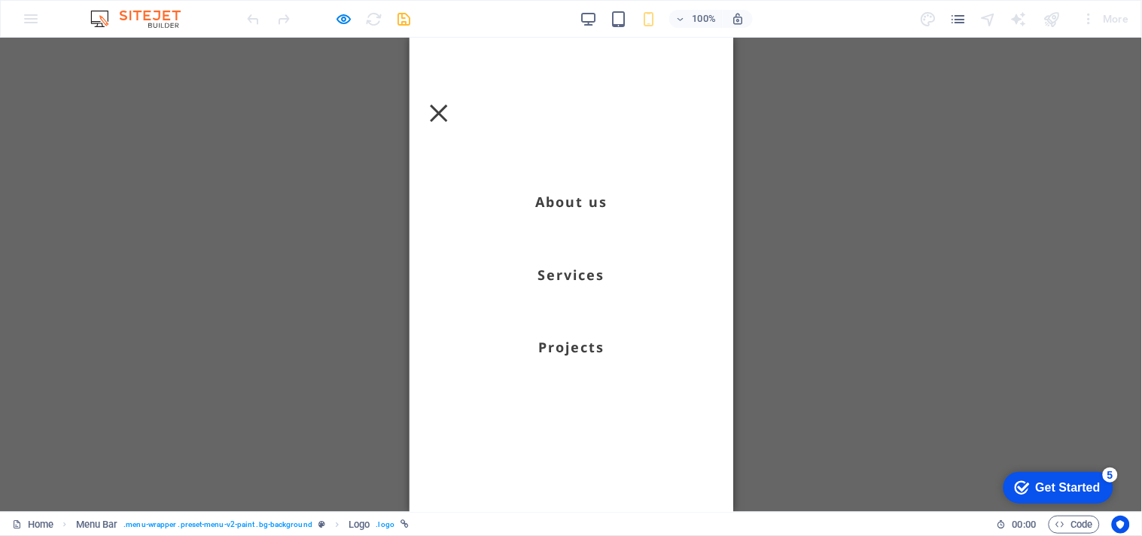
click at [449, 103] on div at bounding box center [438, 112] width 23 height 19
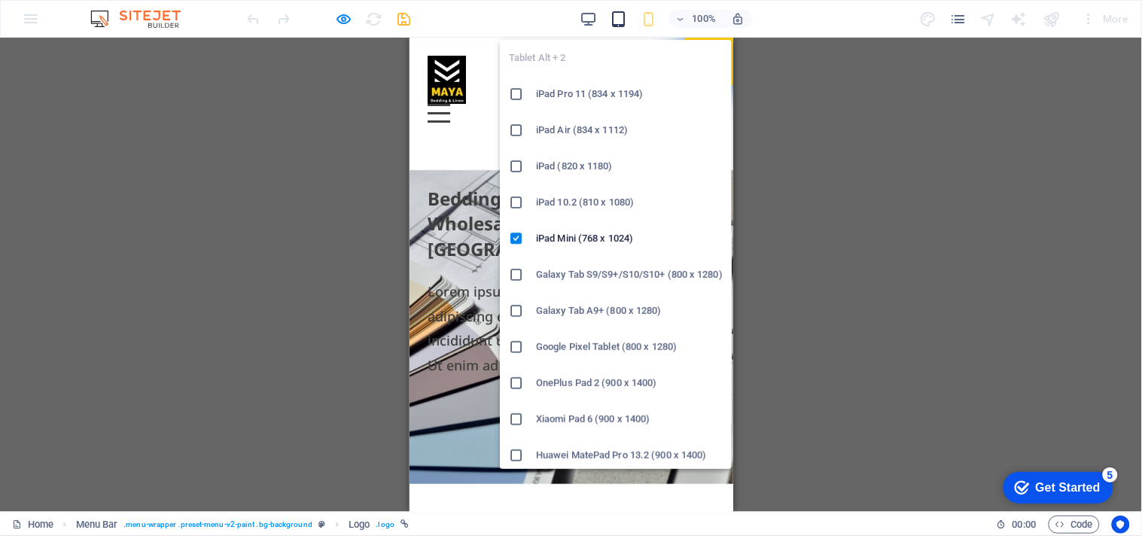
click at [622, 20] on icon "button" at bounding box center [618, 19] width 17 height 17
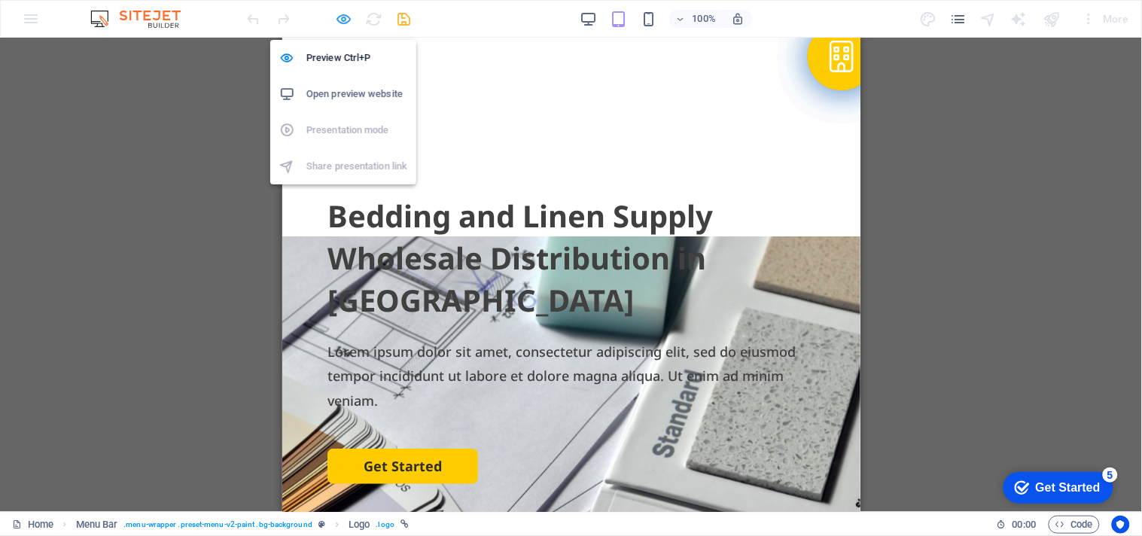
click at [346, 23] on icon "button" at bounding box center [344, 19] width 17 height 17
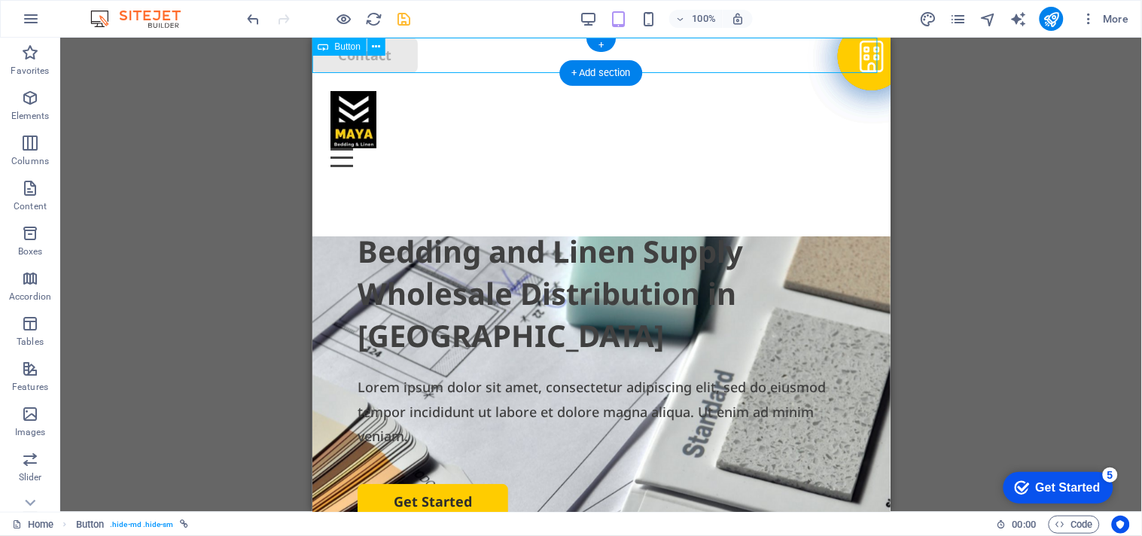
drag, startPoint x: 380, startPoint y: 62, endPoint x: 438, endPoint y: 68, distance: 58.3
click at [438, 68] on div "Contact" at bounding box center [601, 54] width 578 height 35
drag, startPoint x: 407, startPoint y: 60, endPoint x: 446, endPoint y: 61, distance: 39.1
click at [446, 61] on div "Contact" at bounding box center [601, 54] width 578 height 35
click at [583, 66] on div "+ Add section" at bounding box center [601, 73] width 84 height 26
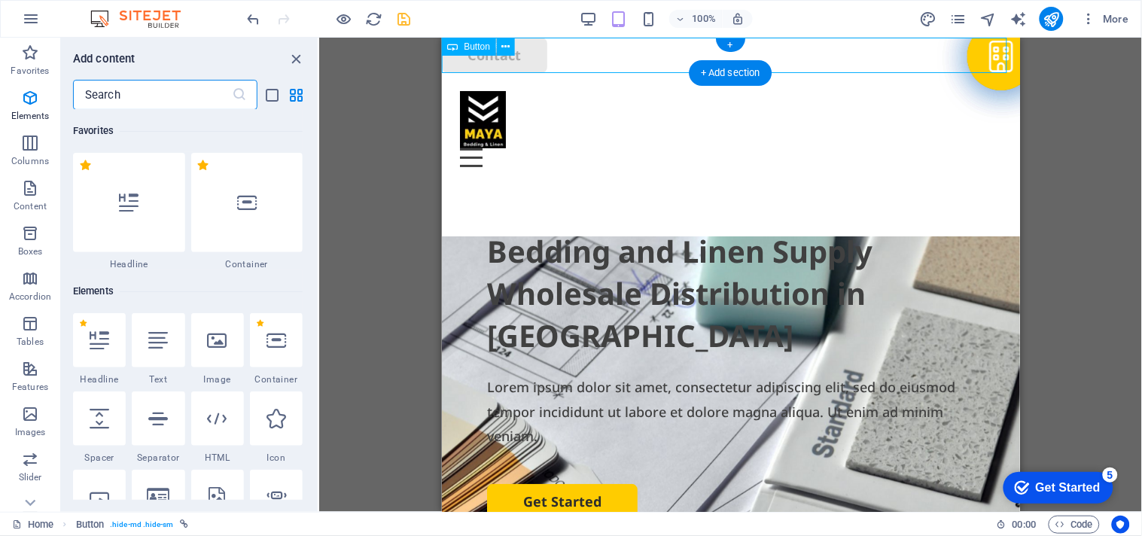
scroll to position [2632, 0]
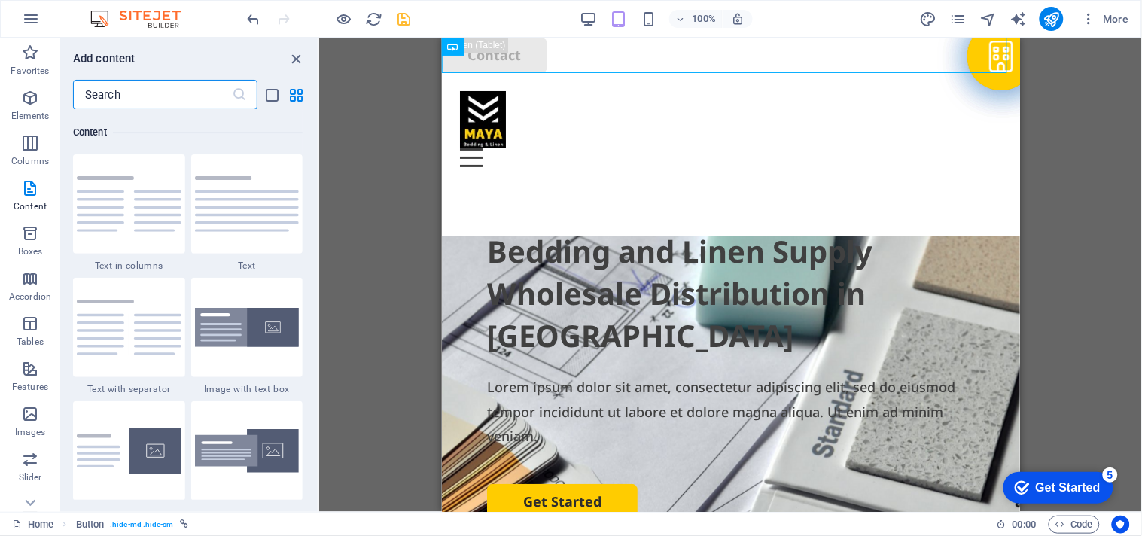
click at [327, 145] on div "Container H2 Container Container Container Container Container Menu Bar Menu Bu…" at bounding box center [730, 275] width 822 height 474
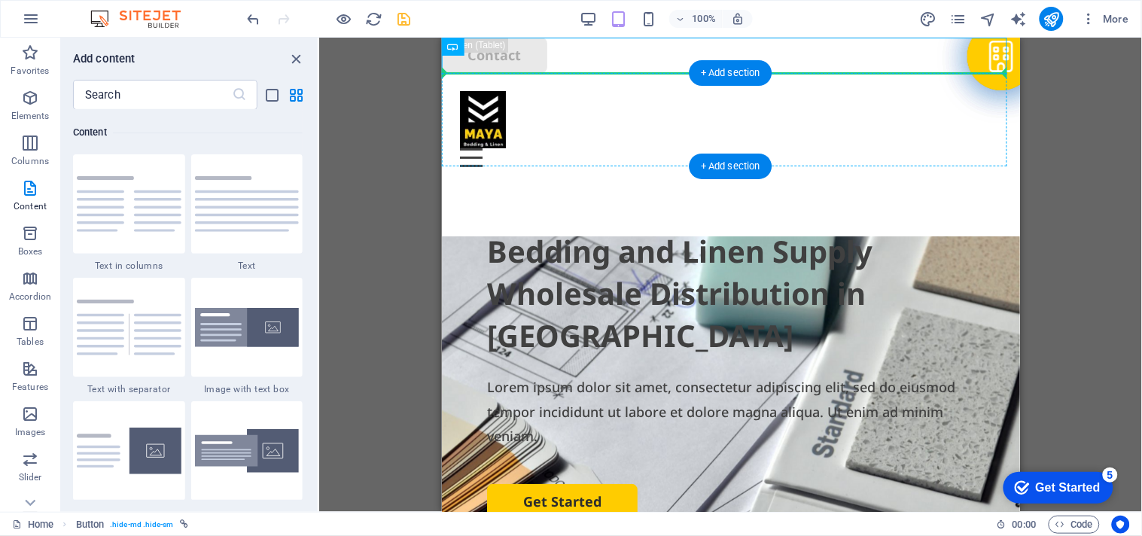
drag, startPoint x: 889, startPoint y: 91, endPoint x: 577, endPoint y: 116, distance: 313.3
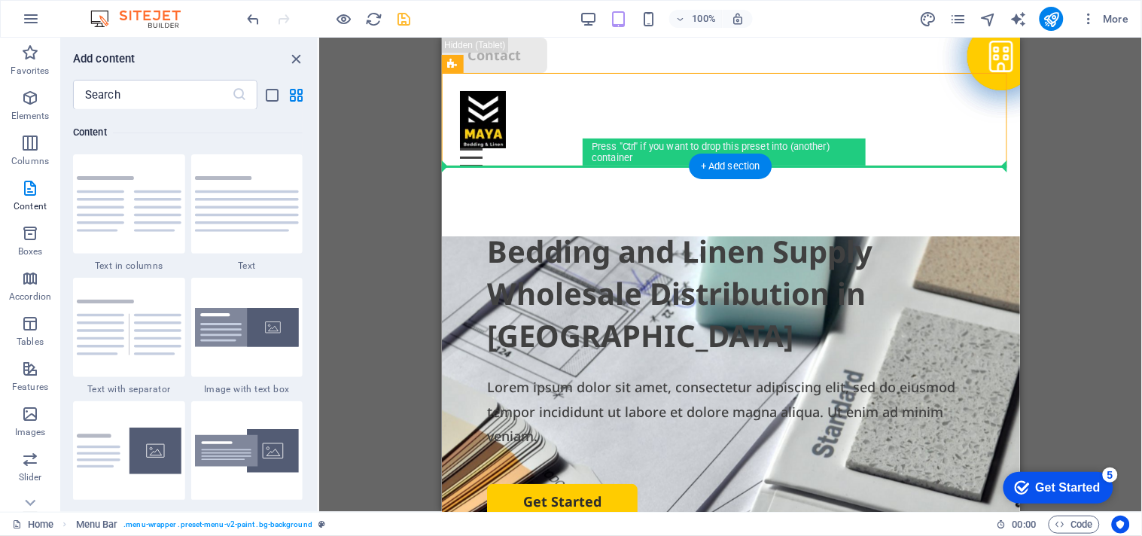
drag, startPoint x: 941, startPoint y: 97, endPoint x: 797, endPoint y: 207, distance: 181.5
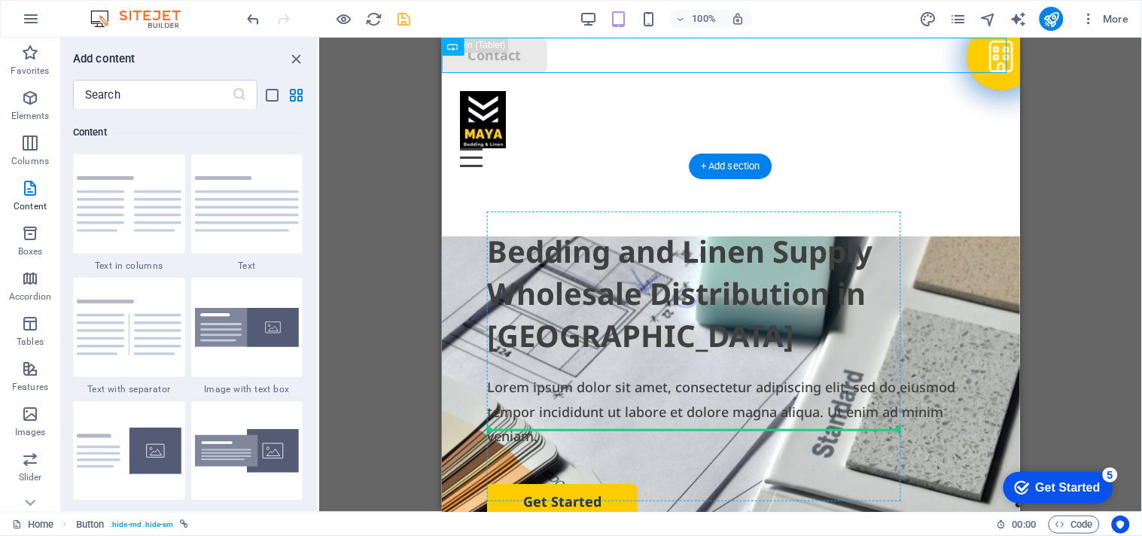
drag, startPoint x: 472, startPoint y: 38, endPoint x: 821, endPoint y: 406, distance: 506.7
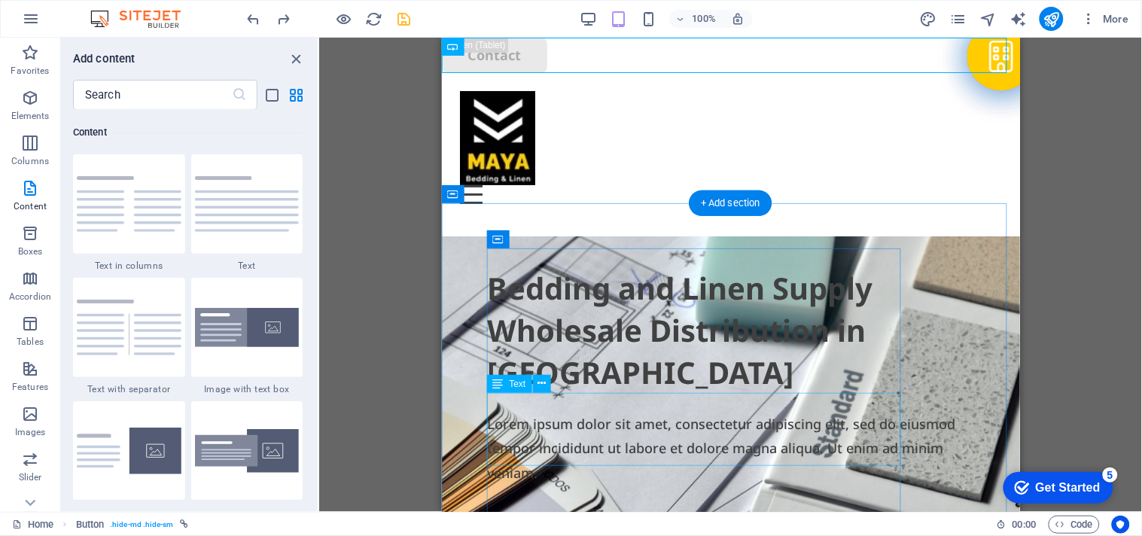
click at [499, 411] on div "Lorem ipsum dolor sit amet, consectetur adipiscing elit, sed do eiusmod tempor …" at bounding box center [730, 447] width 488 height 73
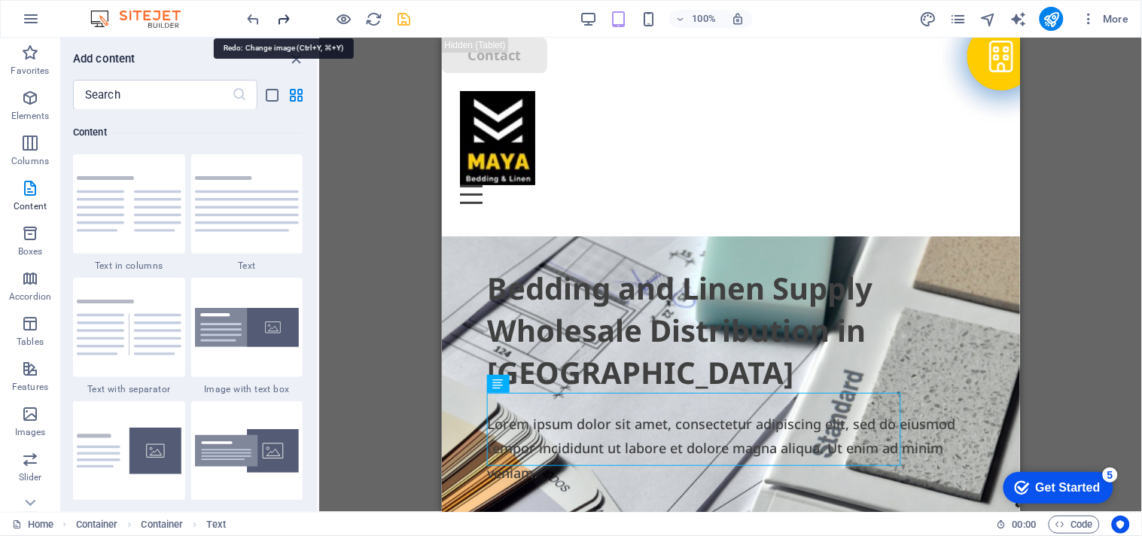
click at [277, 19] on icon "redo" at bounding box center [283, 19] width 17 height 17
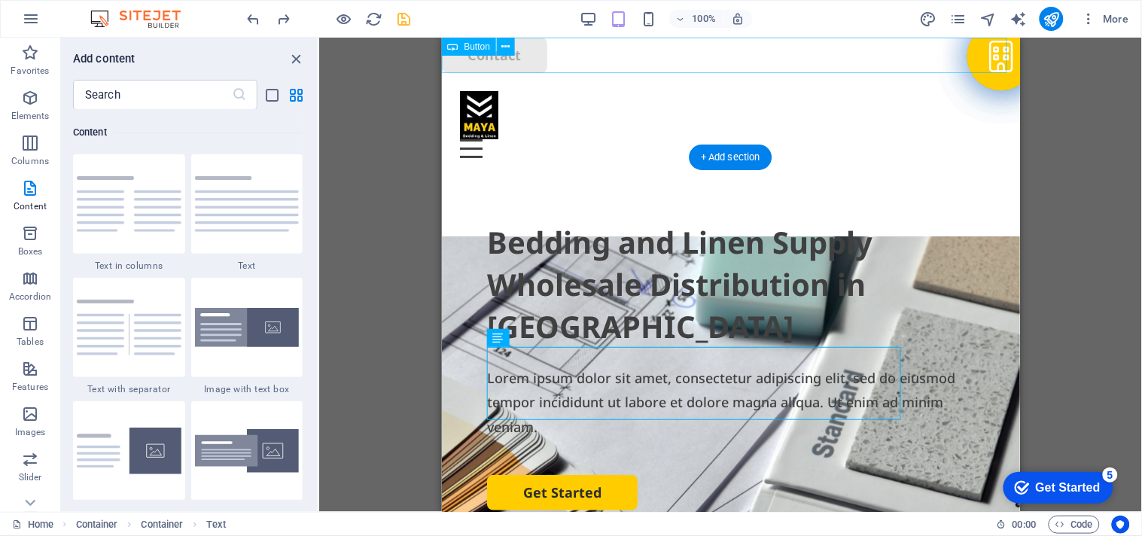
click at [526, 53] on div "Contact" at bounding box center [730, 54] width 578 height 35
select select "px"
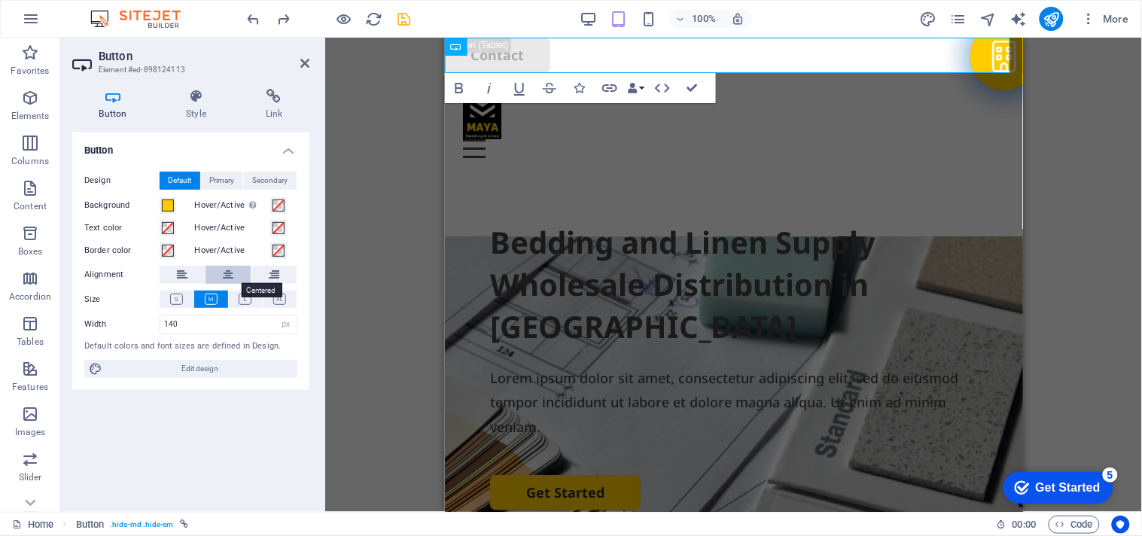
click at [231, 266] on icon at bounding box center [228, 275] width 11 height 18
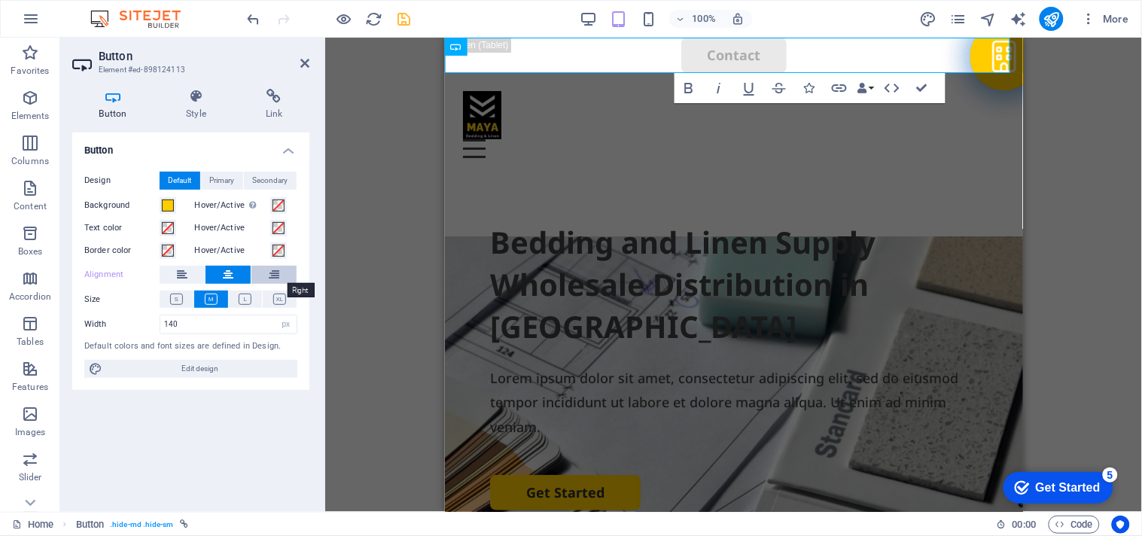
click at [277, 271] on icon at bounding box center [274, 275] width 11 height 18
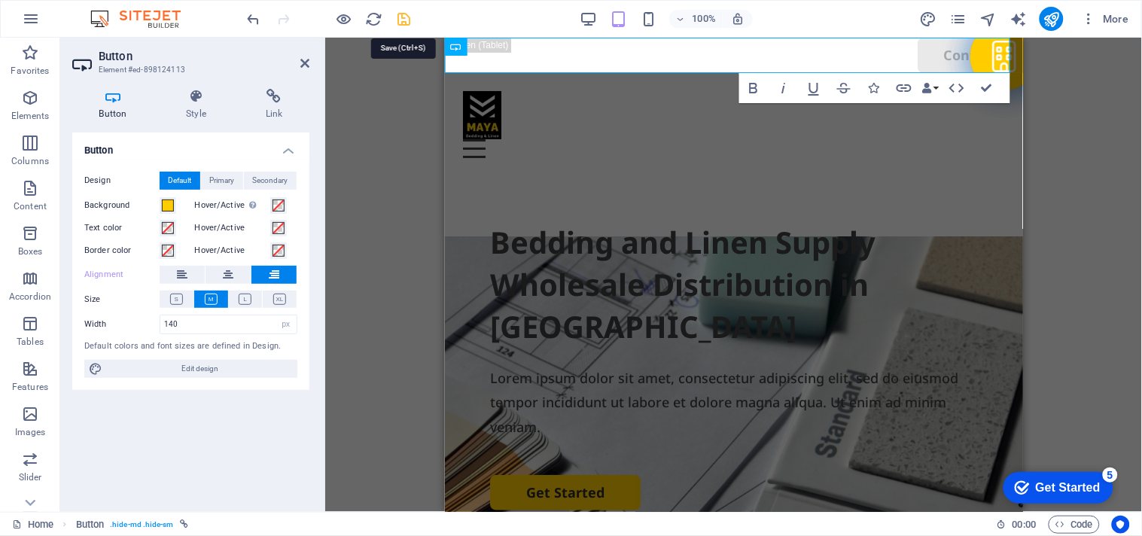
click at [407, 20] on icon "save" at bounding box center [404, 19] width 17 height 17
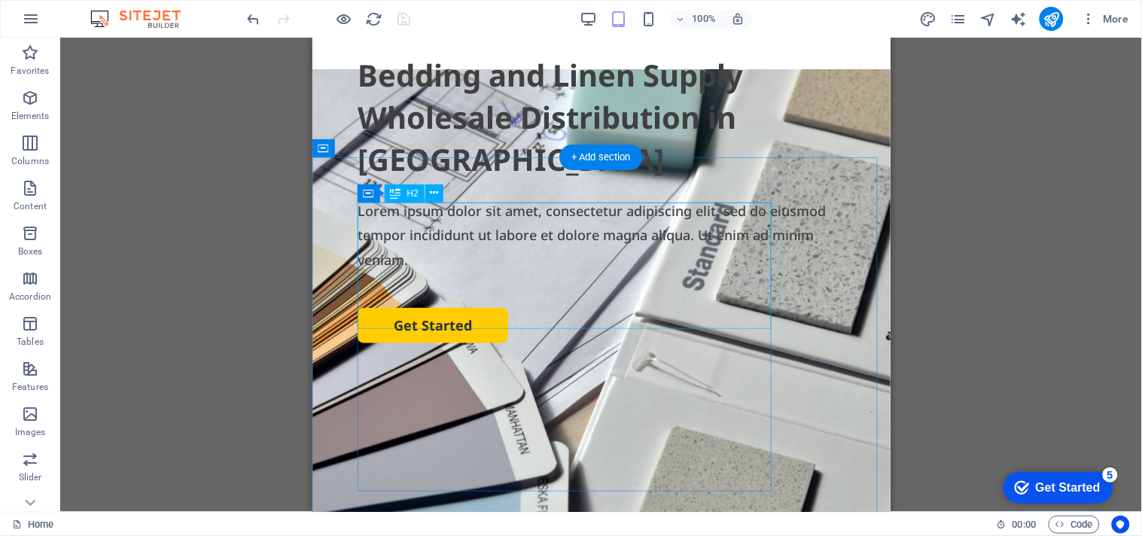
scroll to position [0, 0]
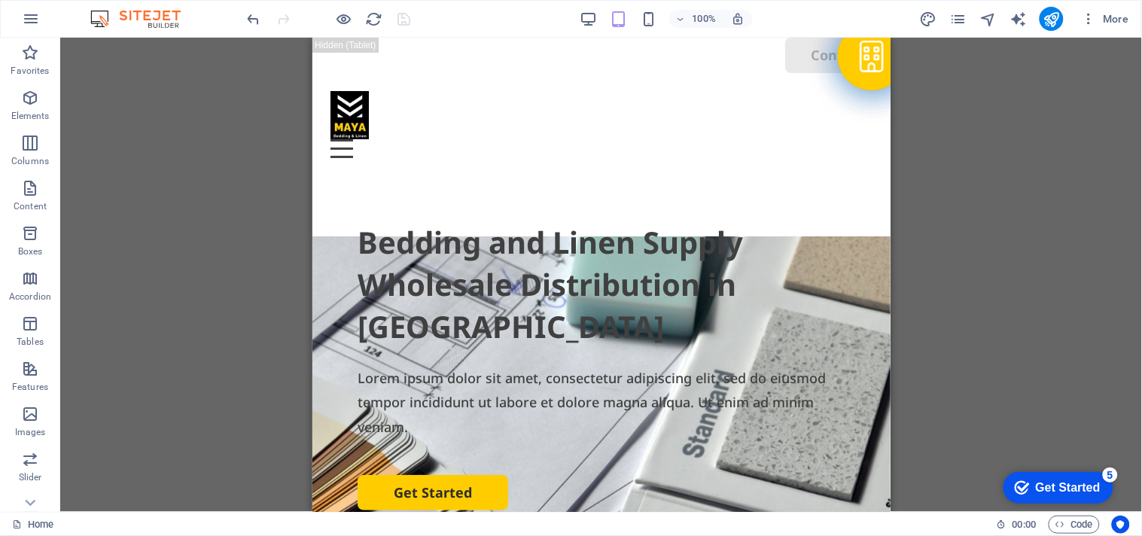
click at [184, 221] on div "Container H2 Container Container Container Container Container Menu Bar Menu Bu…" at bounding box center [600, 275] width 1081 height 474
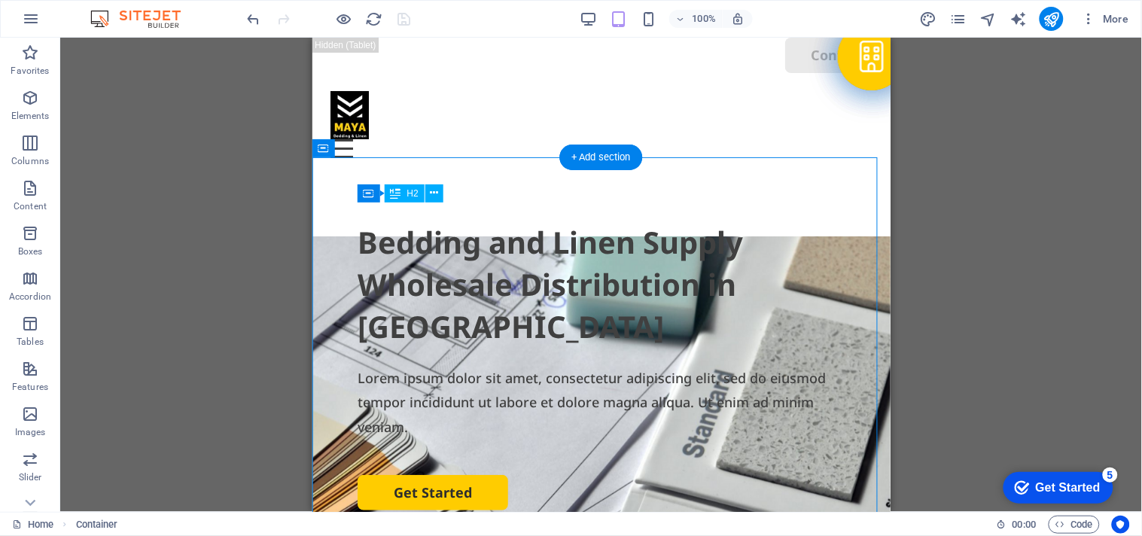
drag, startPoint x: 610, startPoint y: 300, endPoint x: 476, endPoint y: 266, distance: 137.4
click at [476, 266] on div "Bedding and Linen Supply Wholesale Distribution in [GEOGRAPHIC_DATA]" at bounding box center [601, 283] width 488 height 126
click at [433, 196] on icon at bounding box center [434, 193] width 8 height 16
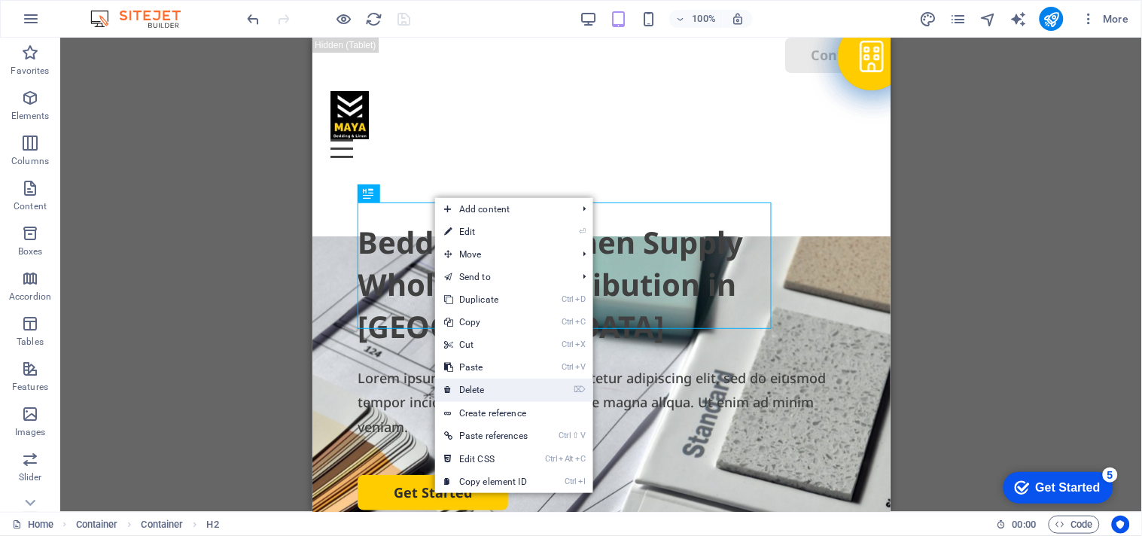
click at [470, 394] on link "⌦ Delete" at bounding box center [486, 390] width 102 height 23
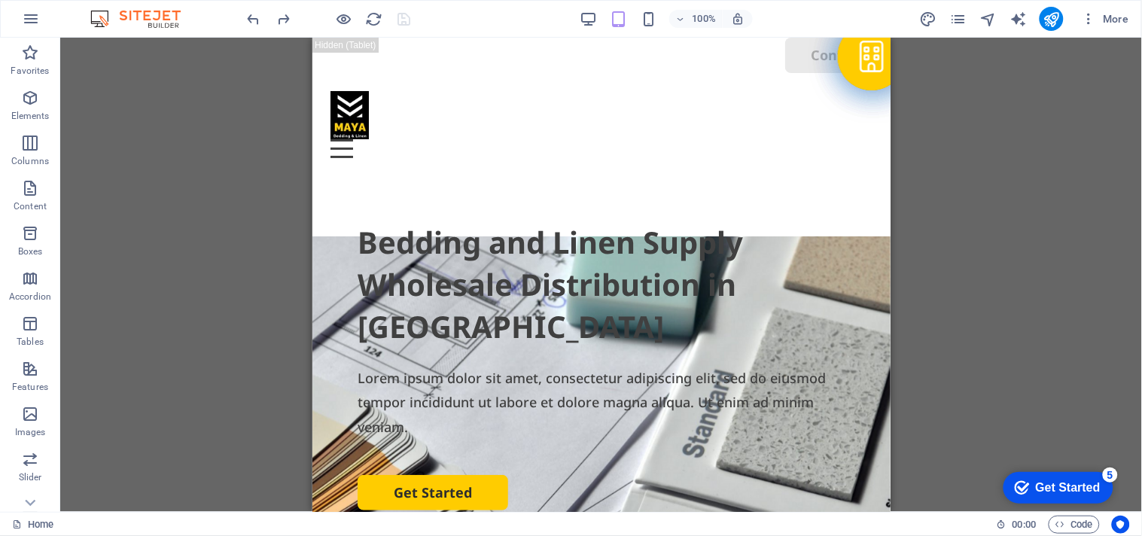
click at [1057, 220] on div "Container H2 Container Container Container Container Container Menu Bar Menu Bu…" at bounding box center [600, 275] width 1081 height 474
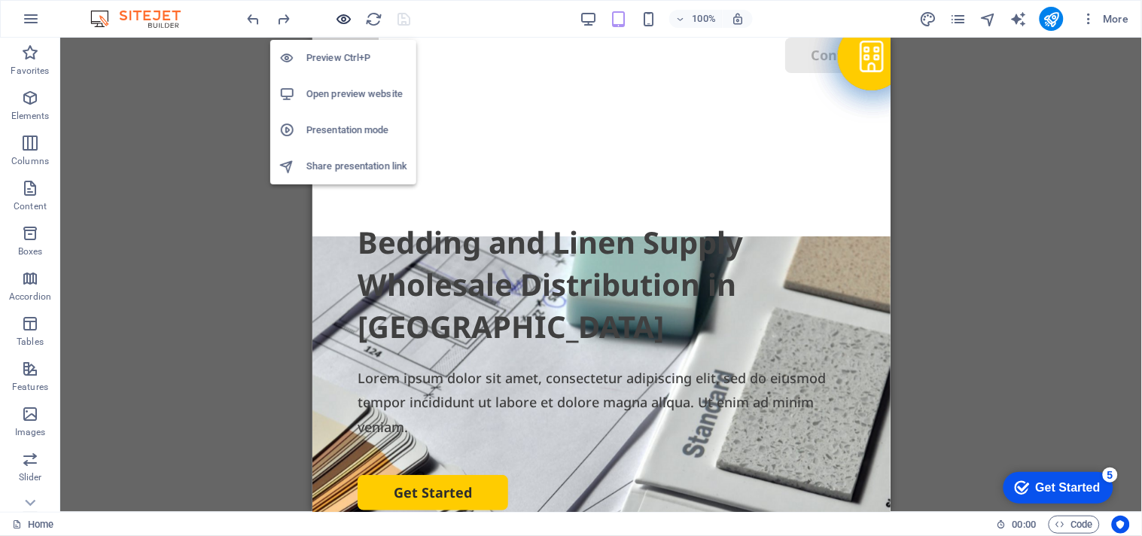
click at [337, 15] on icon "button" at bounding box center [344, 19] width 17 height 17
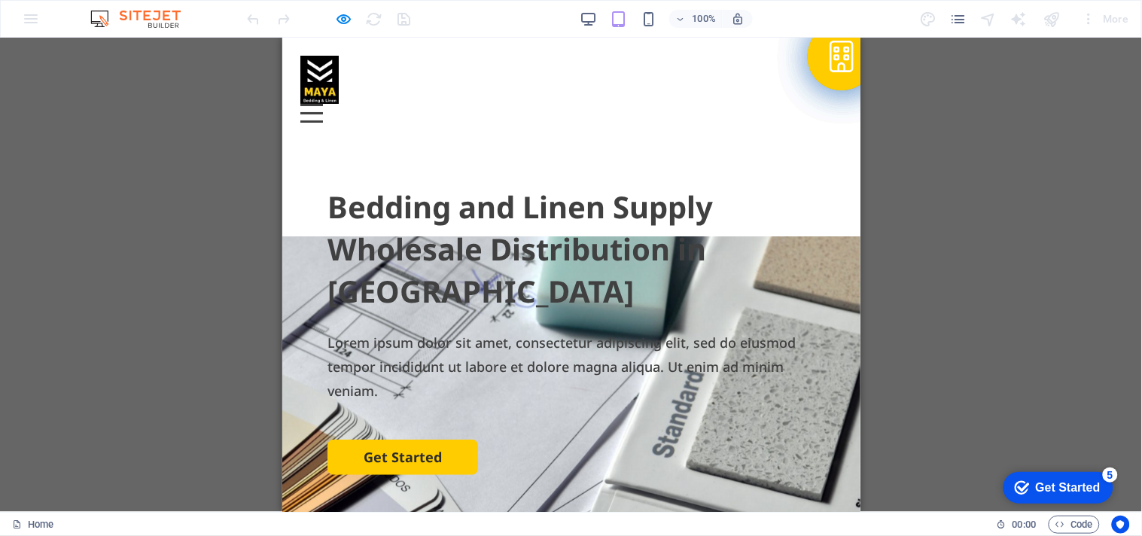
click at [281, 37] on link "Contact" at bounding box center [281, 37] width 0 height 0
click at [306, 103] on img at bounding box center [318, 79] width 38 height 48
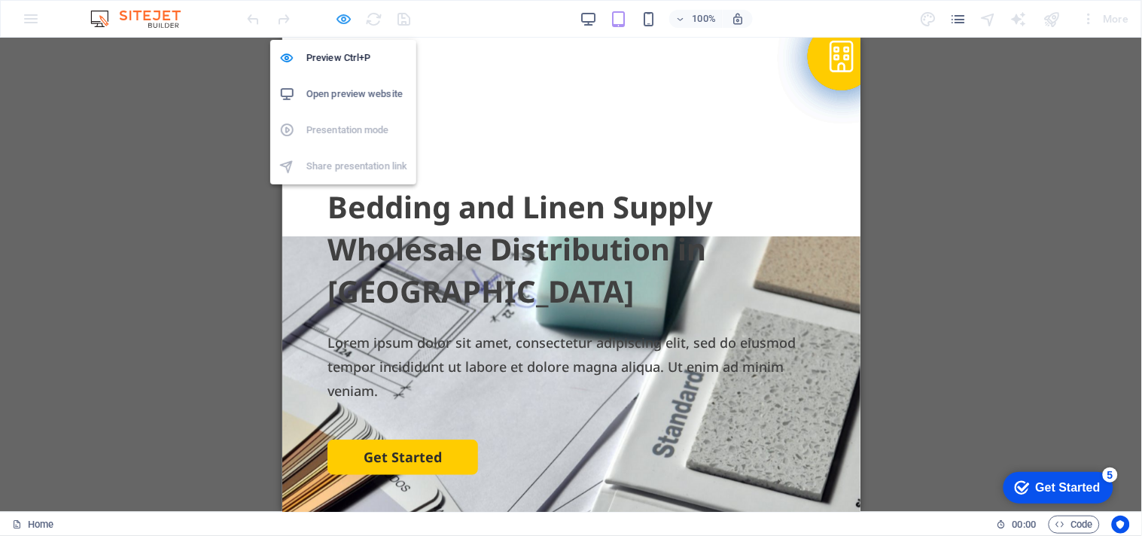
click at [341, 19] on icon "button" at bounding box center [344, 19] width 17 height 17
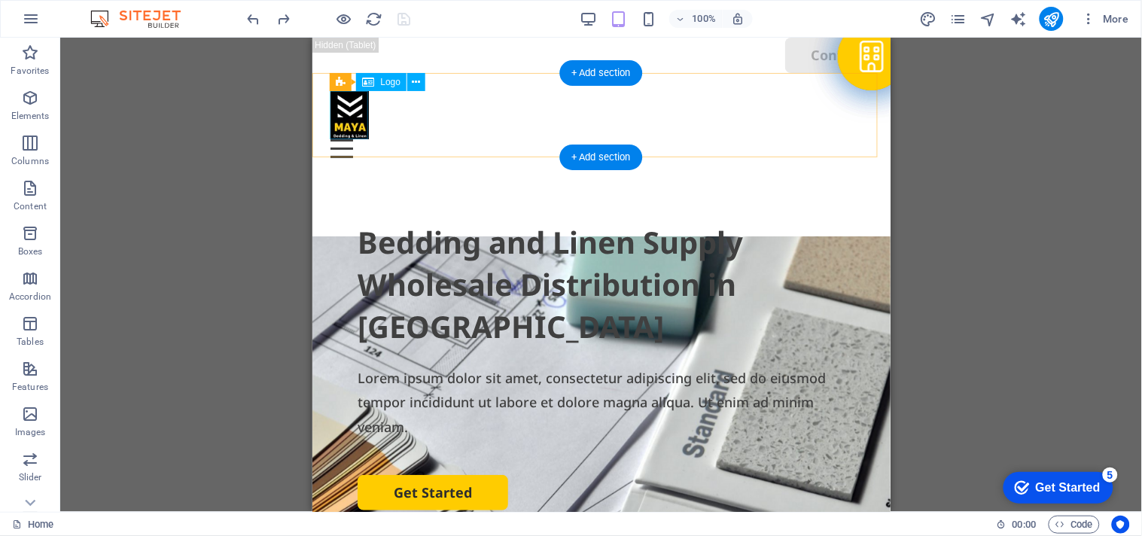
click at [335, 115] on div at bounding box center [601, 114] width 542 height 48
select select "px"
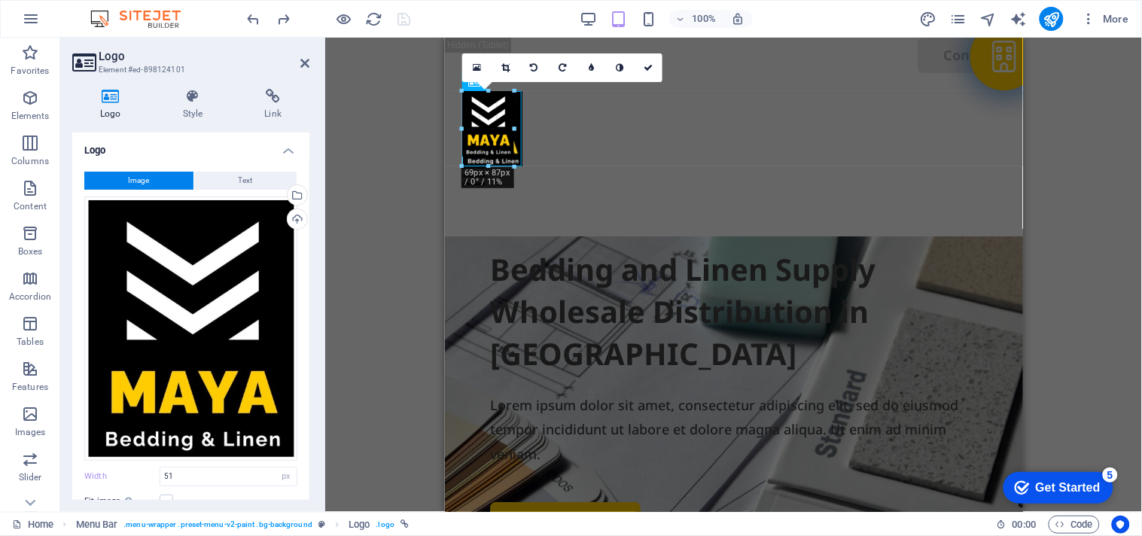
drag, startPoint x: 503, startPoint y: 140, endPoint x: 525, endPoint y: 148, distance: 24.0
type input "79"
click at [652, 70] on icon at bounding box center [647, 67] width 9 height 9
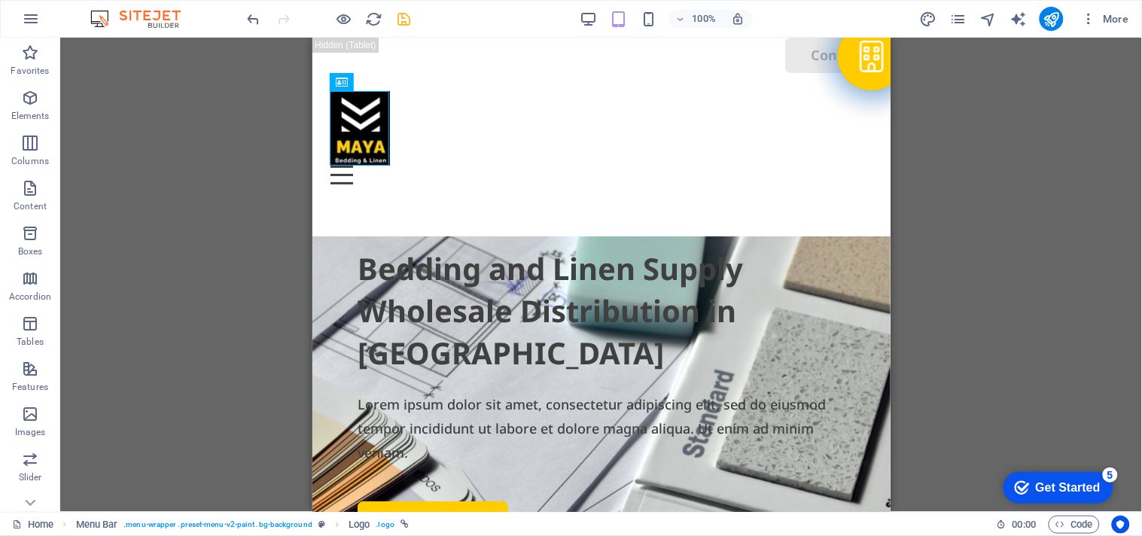
click at [187, 228] on div "Container H2 Container Container Container Container Container Menu Bar Menu Bu…" at bounding box center [600, 275] width 1081 height 474
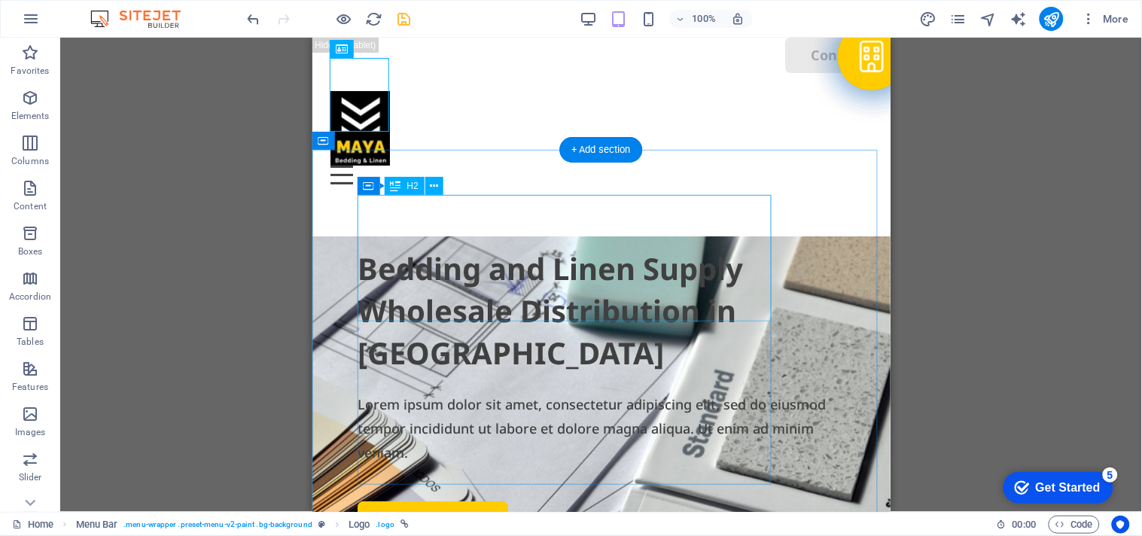
scroll to position [167, 0]
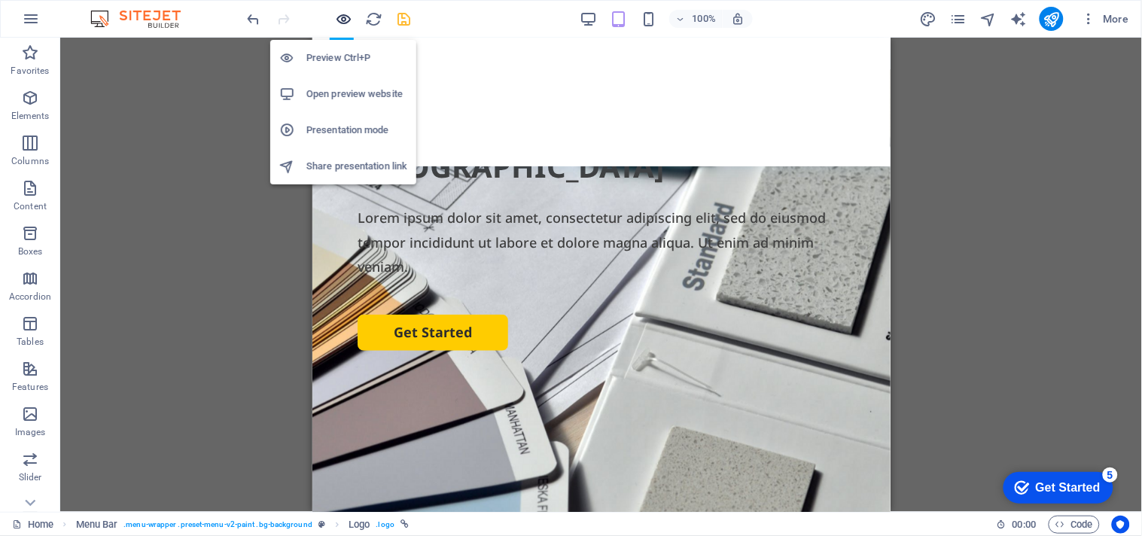
click at [346, 17] on icon "button" at bounding box center [344, 19] width 17 height 17
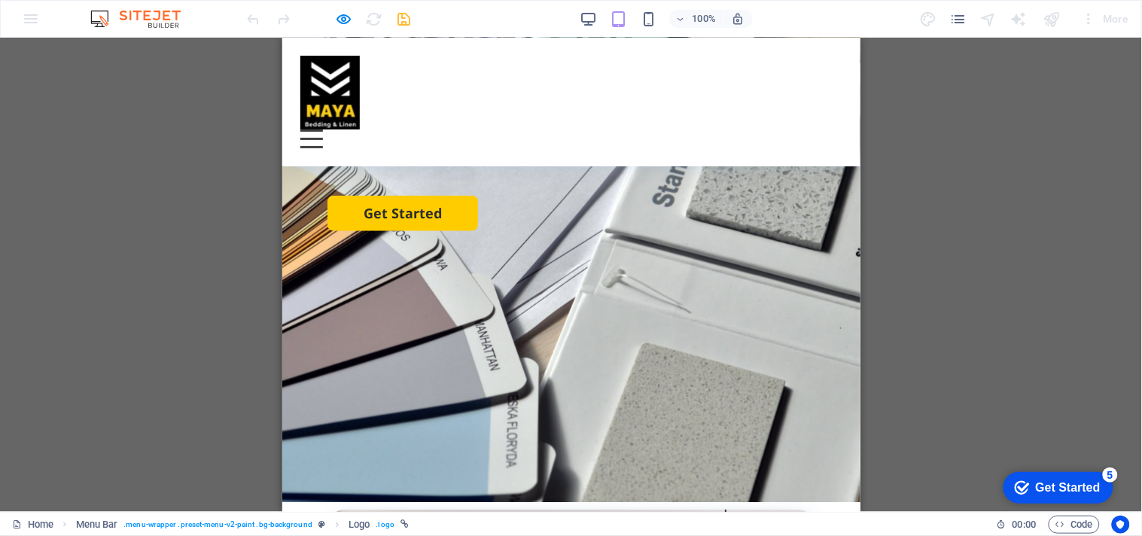
scroll to position [0, 0]
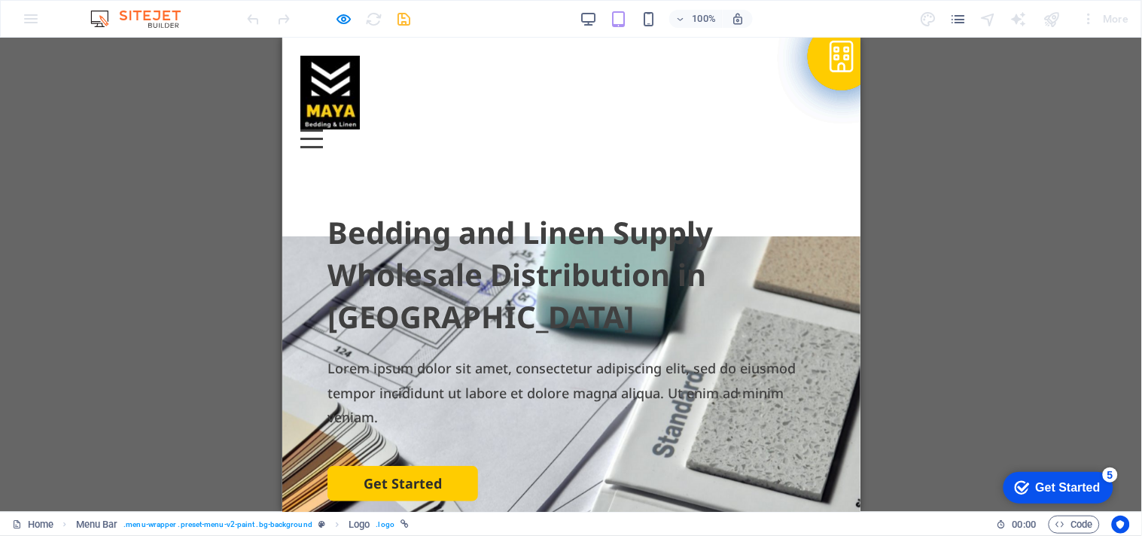
click at [485, 278] on h2 "Bedding and Linen Supply Wholesale Distribution in [GEOGRAPHIC_DATA]" at bounding box center [571, 274] width 488 height 126
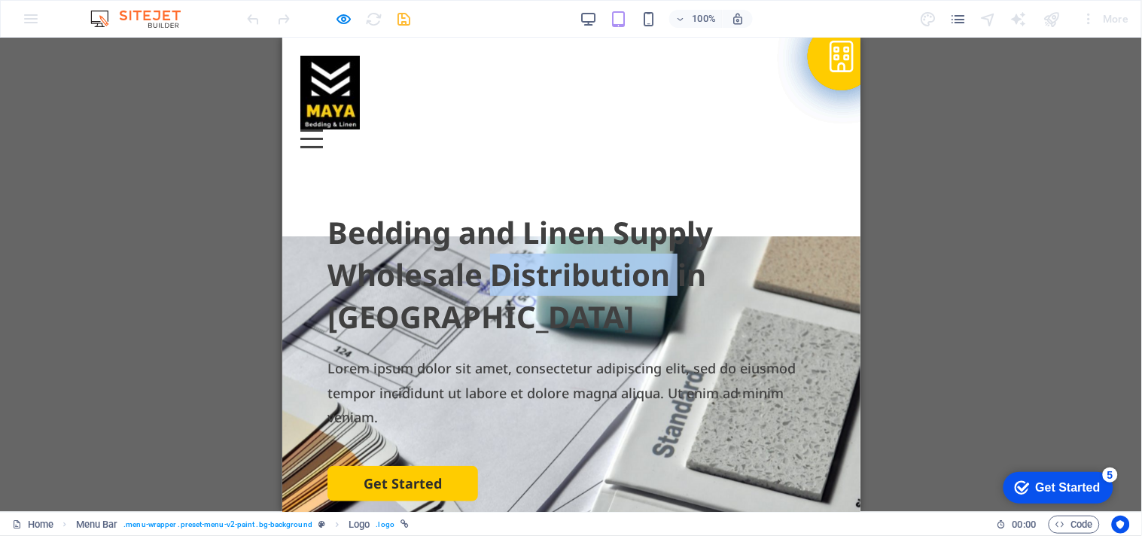
click at [485, 278] on h2 "Bedding and Linen Supply Wholesale Distribution in [GEOGRAPHIC_DATA]" at bounding box center [571, 274] width 488 height 126
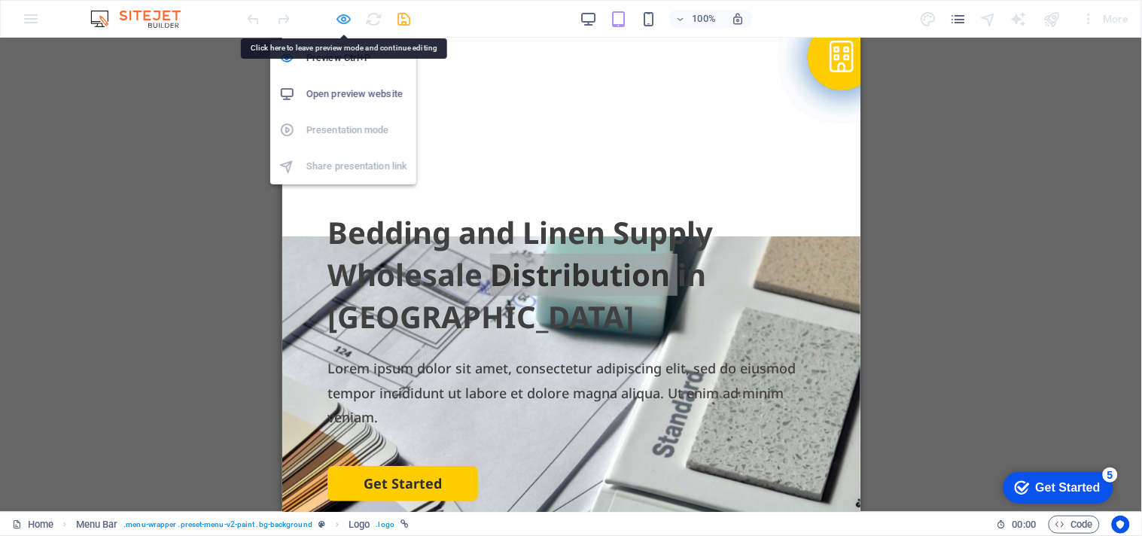
click at [340, 23] on icon "button" at bounding box center [344, 19] width 17 height 17
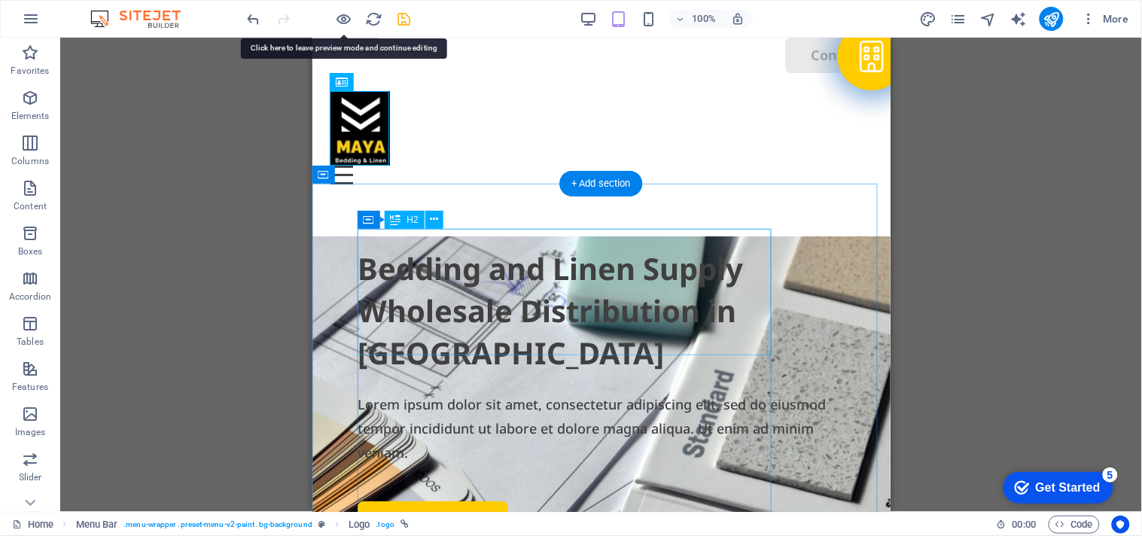
click at [427, 294] on div "Bedding and Linen Supply Wholesale Distribution in [GEOGRAPHIC_DATA]" at bounding box center [601, 310] width 488 height 126
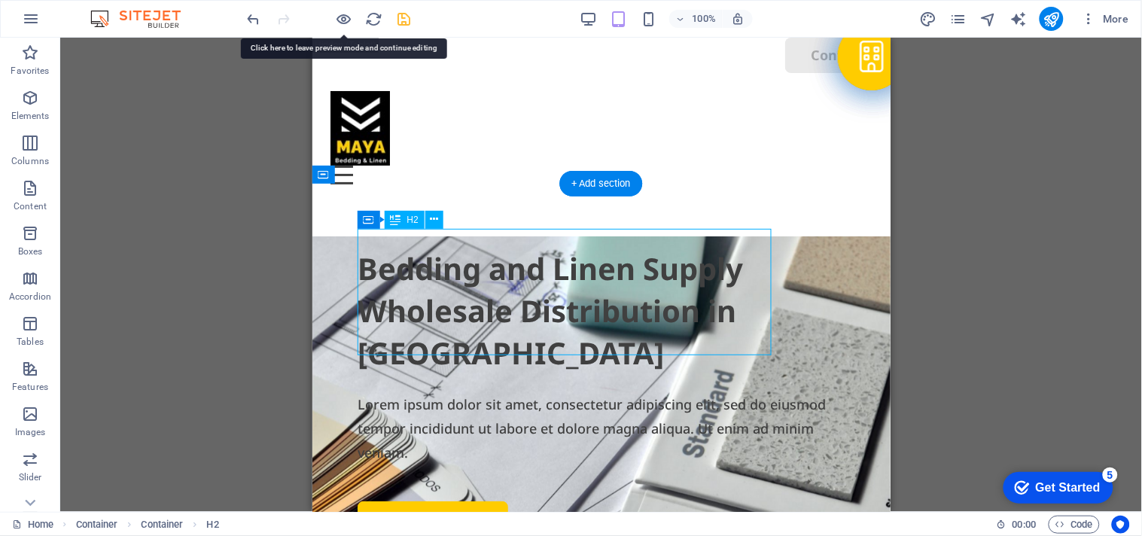
click at [427, 294] on div "Bedding and Linen Supply Wholesale Distribution in [GEOGRAPHIC_DATA]" at bounding box center [601, 310] width 488 height 126
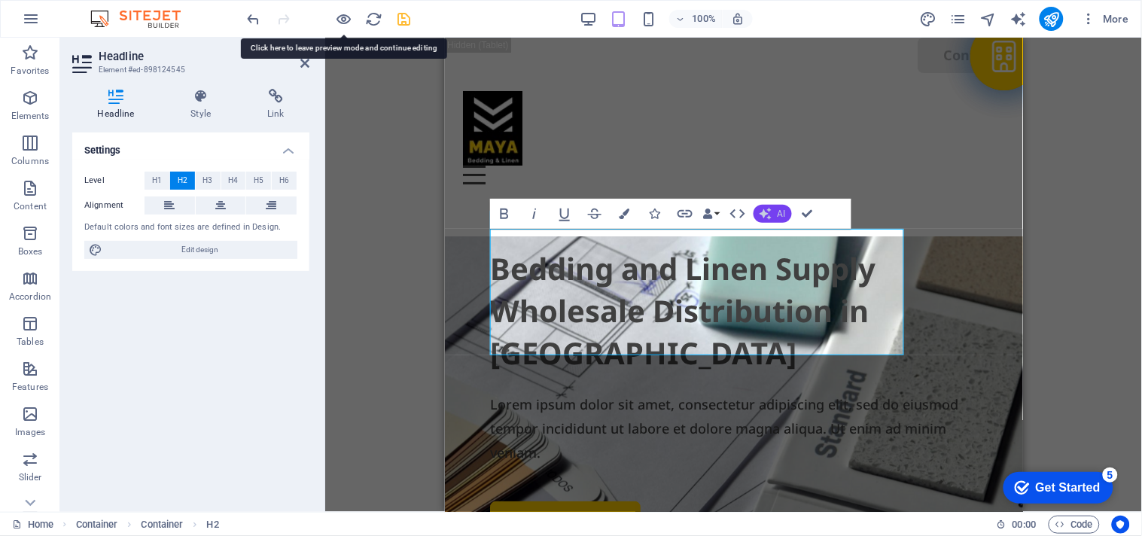
click at [775, 205] on button "AI" at bounding box center [772, 214] width 38 height 18
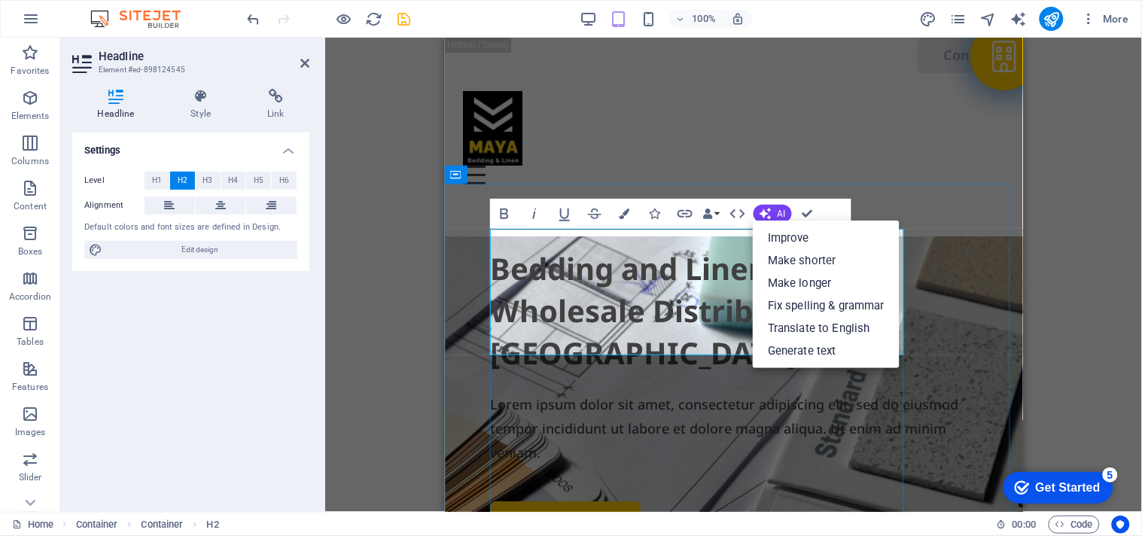
click at [617, 306] on h2 "Bedding and Linen Supply Wholesale Distribution in [GEOGRAPHIC_DATA]" at bounding box center [733, 310] width 488 height 126
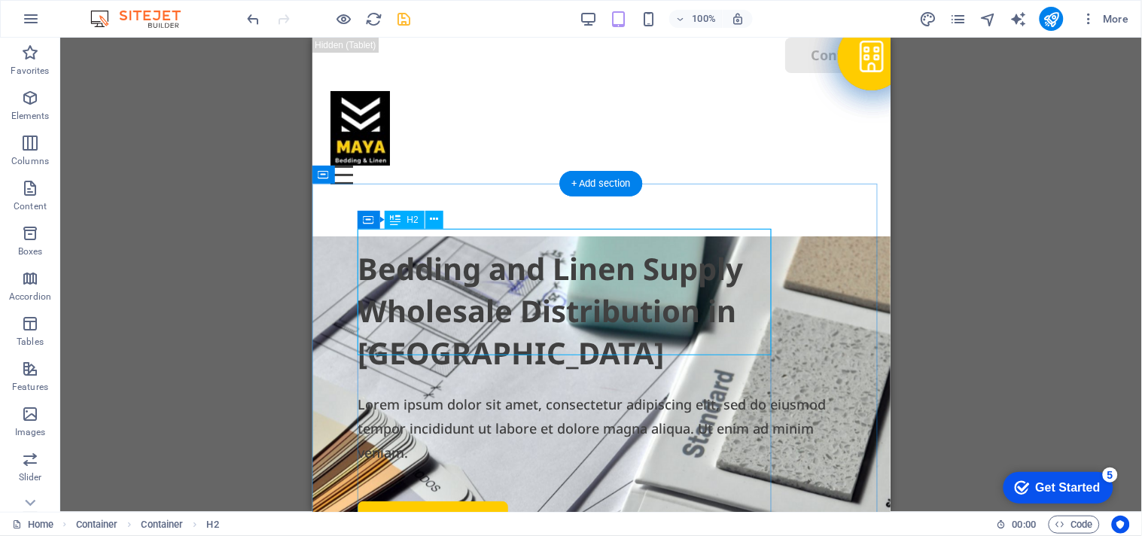
click at [387, 287] on div "Bedding and Linen Supply Wholesale Distribution in [GEOGRAPHIC_DATA]" at bounding box center [601, 310] width 488 height 126
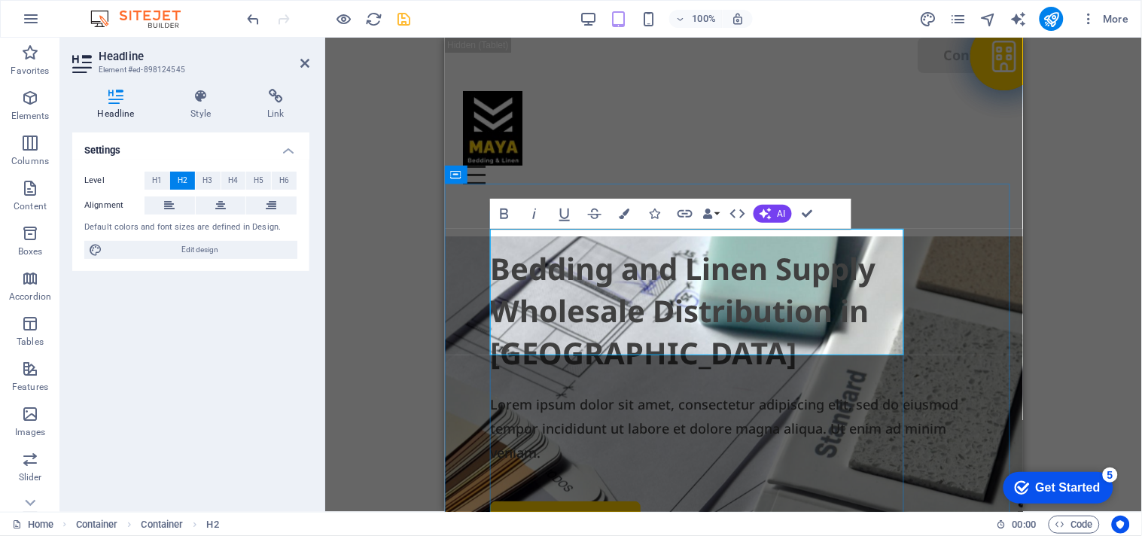
click at [500, 290] on h2 "Bedding and Linen Supply Wholesale Distribution in [GEOGRAPHIC_DATA]" at bounding box center [733, 310] width 488 height 126
click at [489, 295] on h2 "Bedding and Linen Supply Wholesale Distribution in [GEOGRAPHIC_DATA]" at bounding box center [733, 310] width 488 height 126
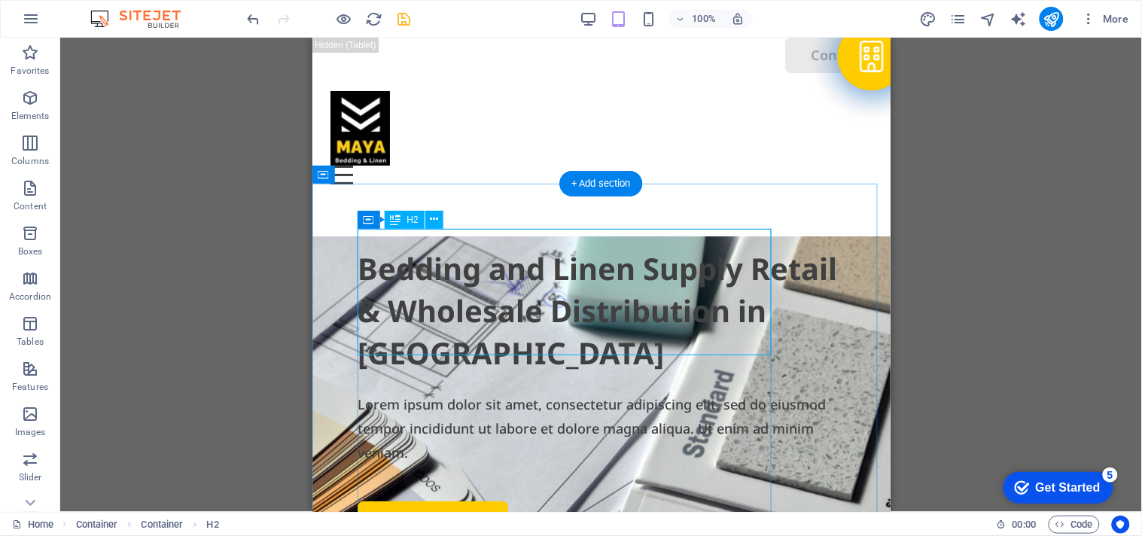
click at [447, 289] on div "Bedding and Linen Supply Retail & Wholesale Distribution in [GEOGRAPHIC_DATA]" at bounding box center [601, 310] width 488 height 126
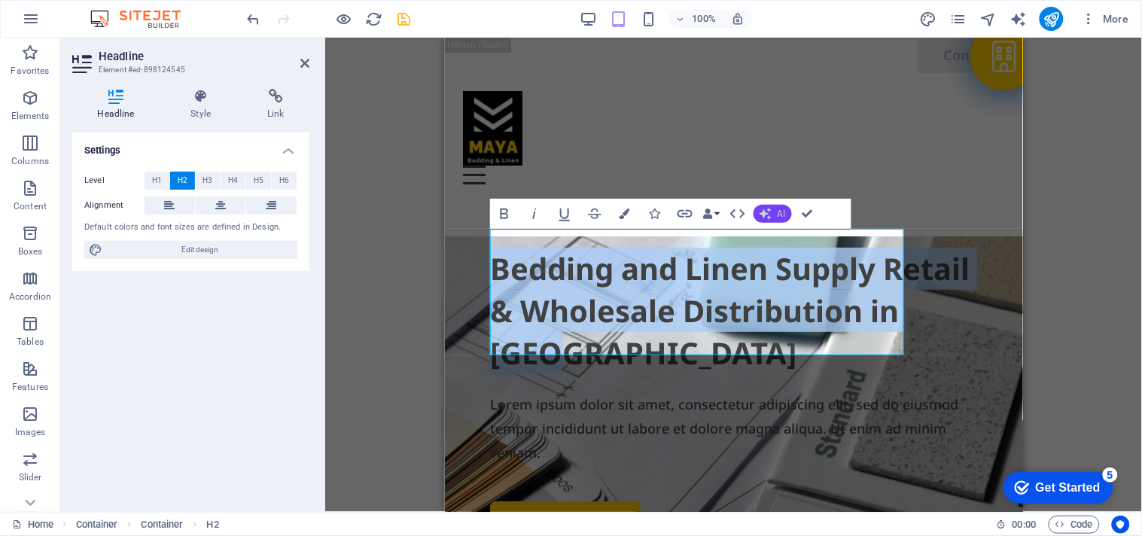
click at [766, 209] on icon "button" at bounding box center [765, 214] width 12 height 12
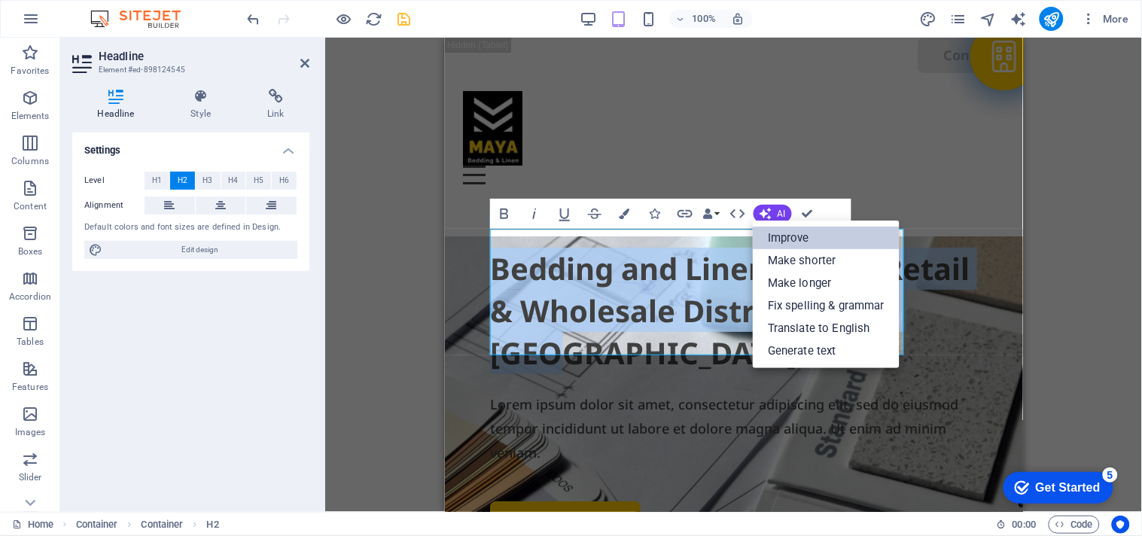
click at [777, 235] on link "Improve" at bounding box center [826, 238] width 147 height 23
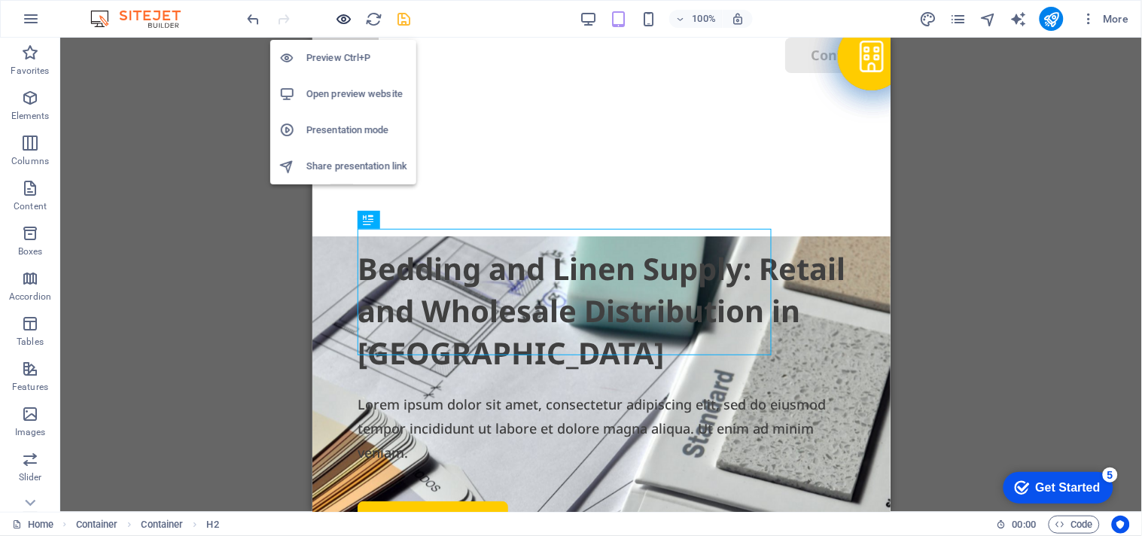
click at [344, 19] on icon "button" at bounding box center [344, 19] width 17 height 17
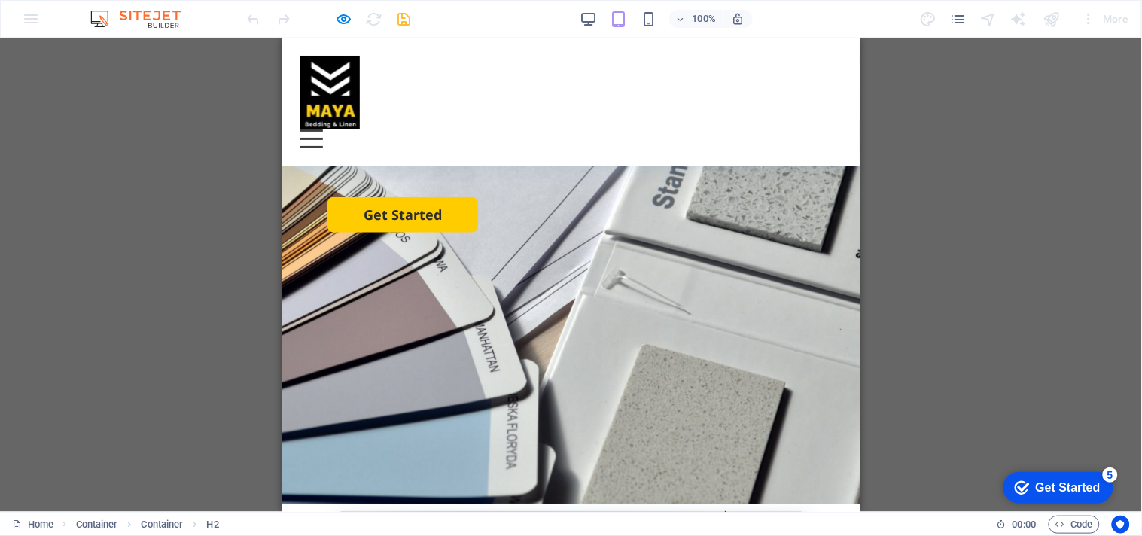
scroll to position [251, 0]
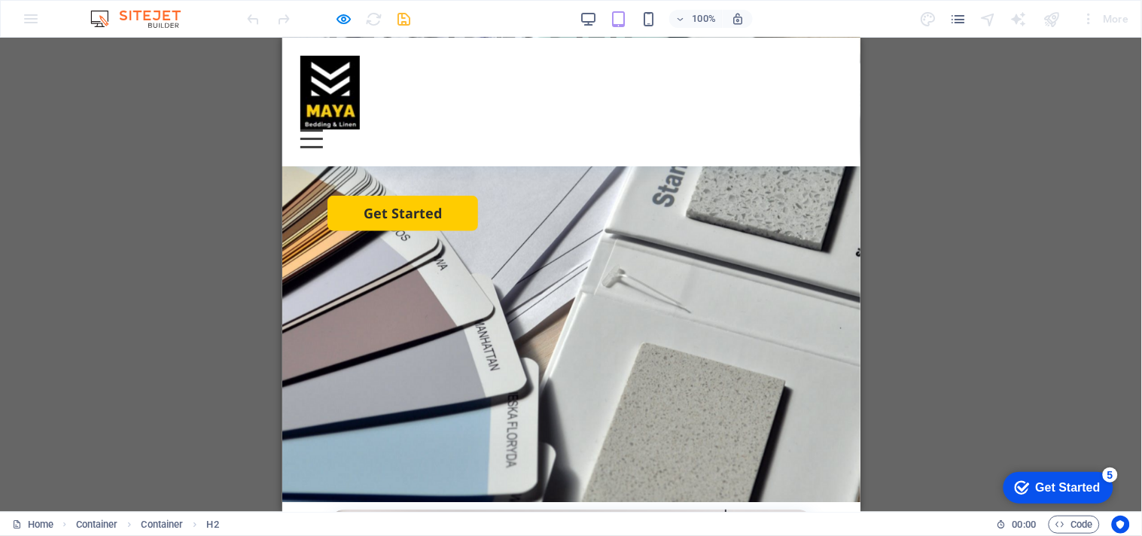
click at [711, 319] on div "Bedding and Linen Supply: Retail and Wholesale Distribution in [GEOGRAPHIC_DATA…" at bounding box center [570, 124] width 578 height 677
drag, startPoint x: 711, startPoint y: 319, endPoint x: 566, endPoint y: 364, distance: 152.1
click at [566, 364] on div "Bedding and Linen Supply: Retail and Wholesale Distribution in [GEOGRAPHIC_DATA…" at bounding box center [570, 124] width 578 height 677
drag, startPoint x: 566, startPoint y: 364, endPoint x: 477, endPoint y: 343, distance: 91.3
click at [477, 343] on div "Bedding and Linen Supply: Retail and Wholesale Distribution in [GEOGRAPHIC_DATA…" at bounding box center [570, 124] width 578 height 677
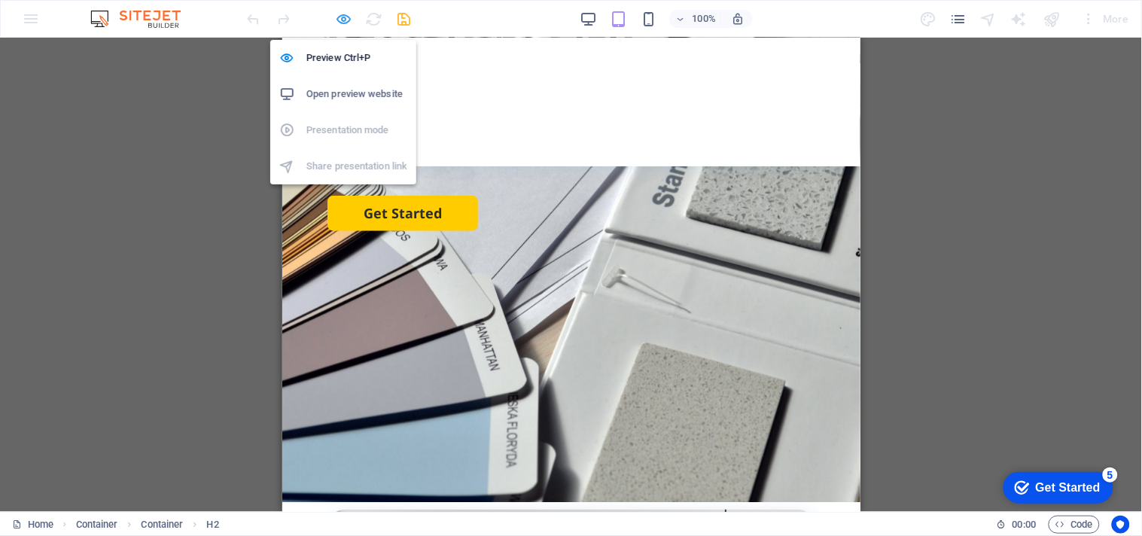
click at [339, 20] on icon "button" at bounding box center [344, 19] width 17 height 17
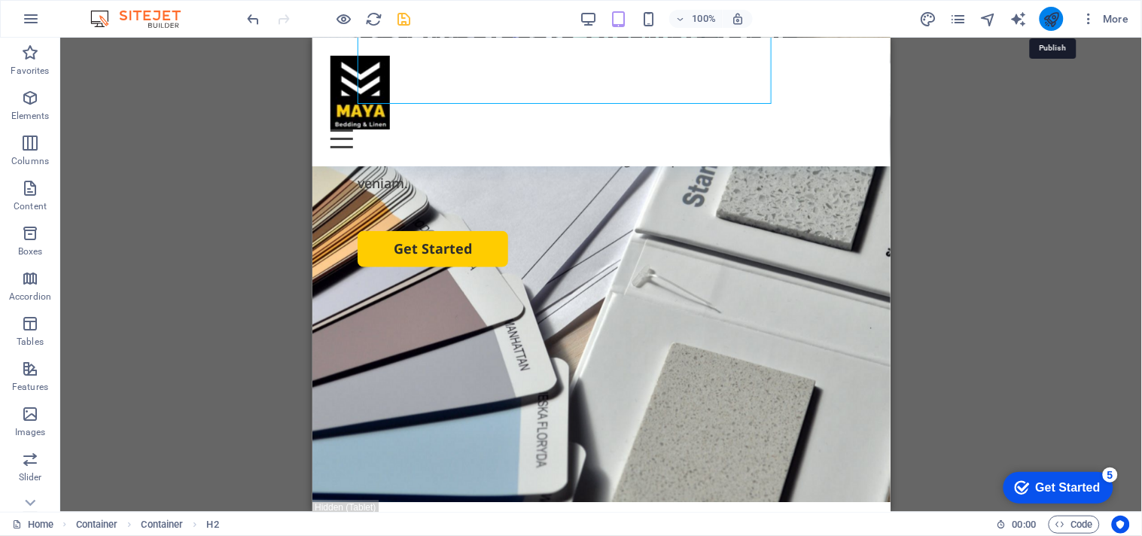
click at [1059, 18] on icon "publish" at bounding box center [1050, 19] width 17 height 17
